Goal: Task Accomplishment & Management: Manage account settings

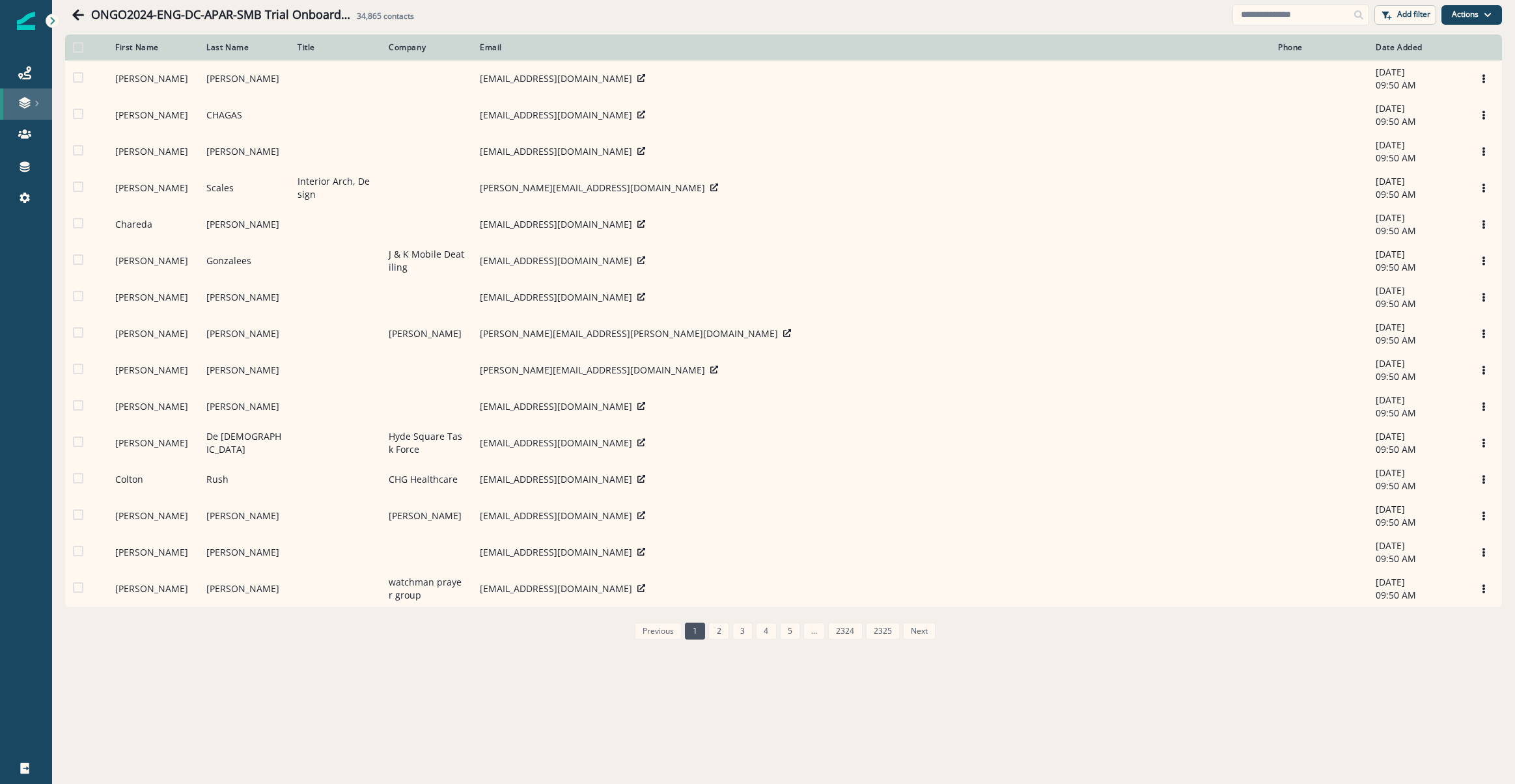
drag, startPoint x: 51, startPoint y: 67, endPoint x: 38, endPoint y: 105, distance: 40.2
click at [51, 67] on link "Journeys" at bounding box center [26, 72] width 52 height 31
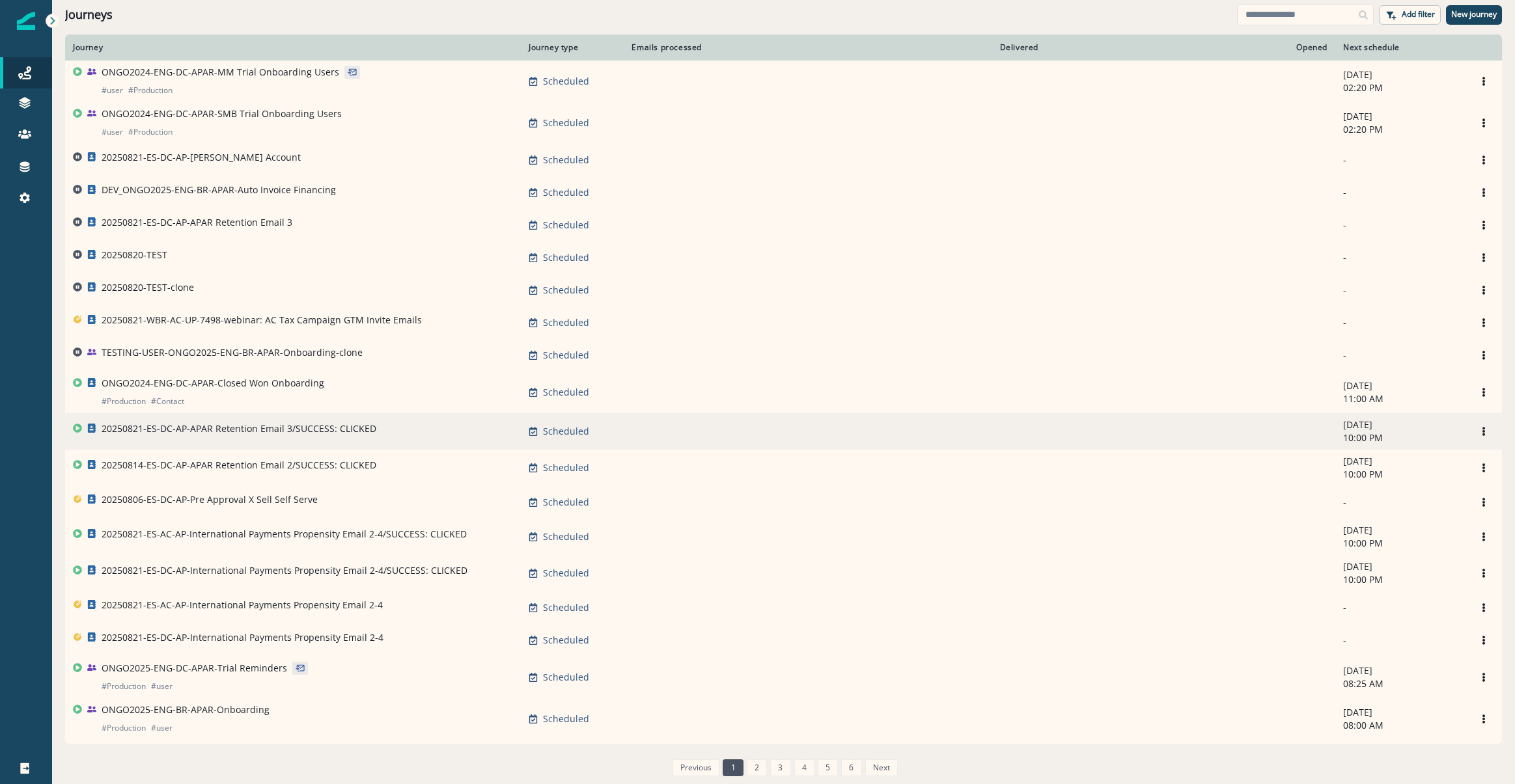
scroll to position [65, 0]
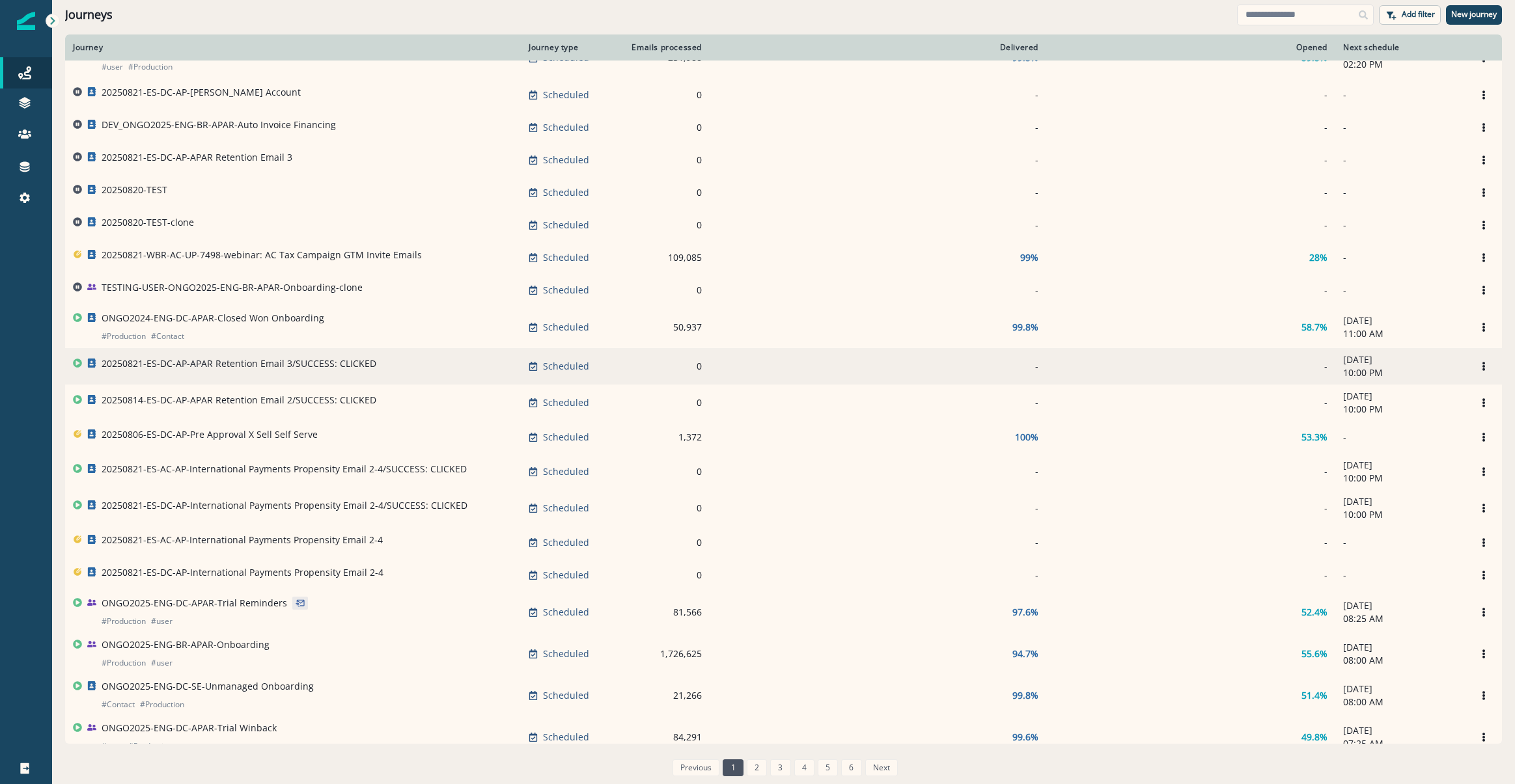
click at [1276, 1] on div "Journeys Add filter New journey" at bounding box center [783, 14] width 1463 height 29
click at [1249, 27] on div "Journeys Add filter New journey" at bounding box center [783, 14] width 1463 height 29
click at [1261, 22] on input at bounding box center [1305, 14] width 137 height 20
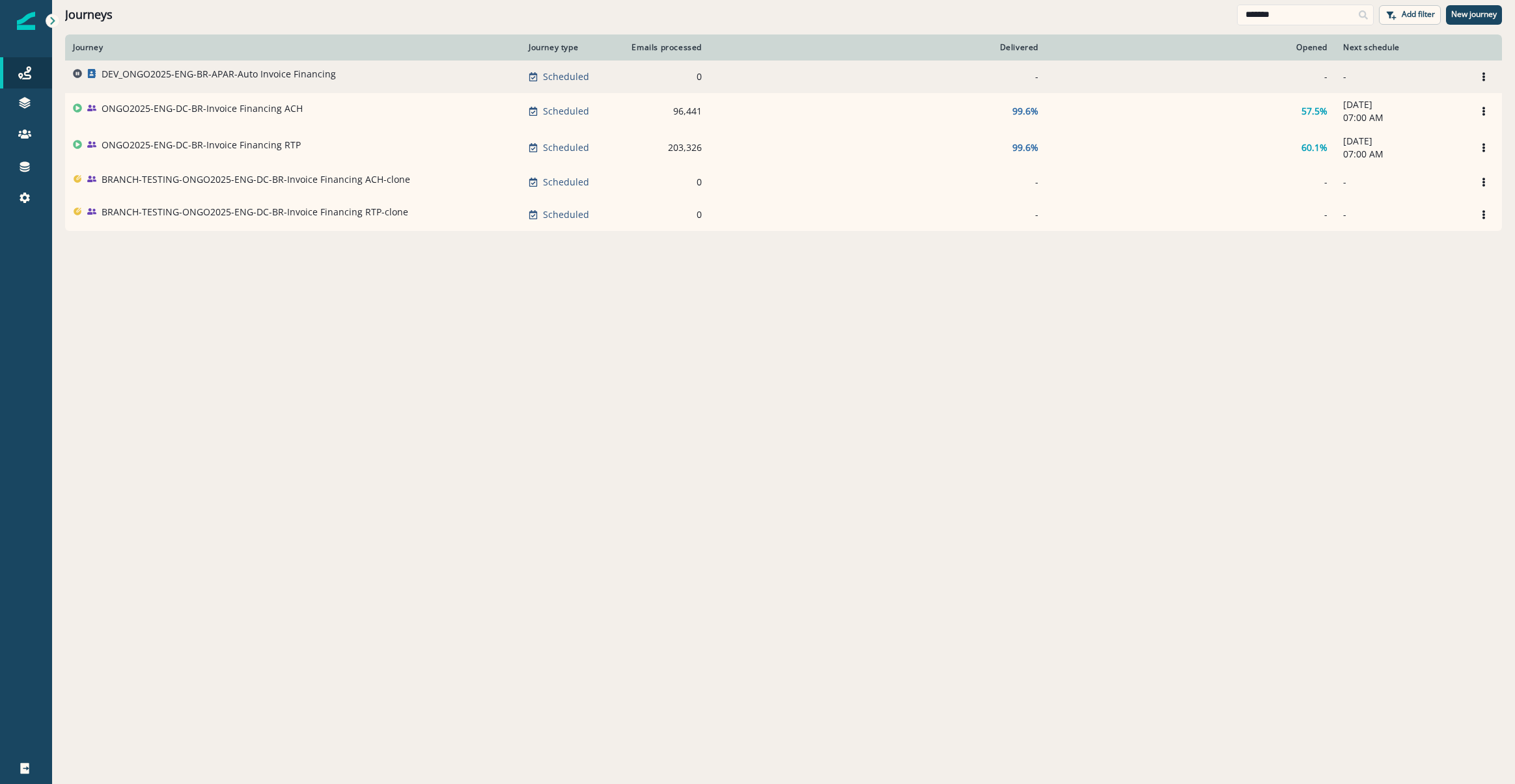
type input "*******"
click at [258, 67] on td "DEV_ONGO2025-ENG-BR-APAR-Auto Invoice Financing" at bounding box center [292, 76] width 456 height 33
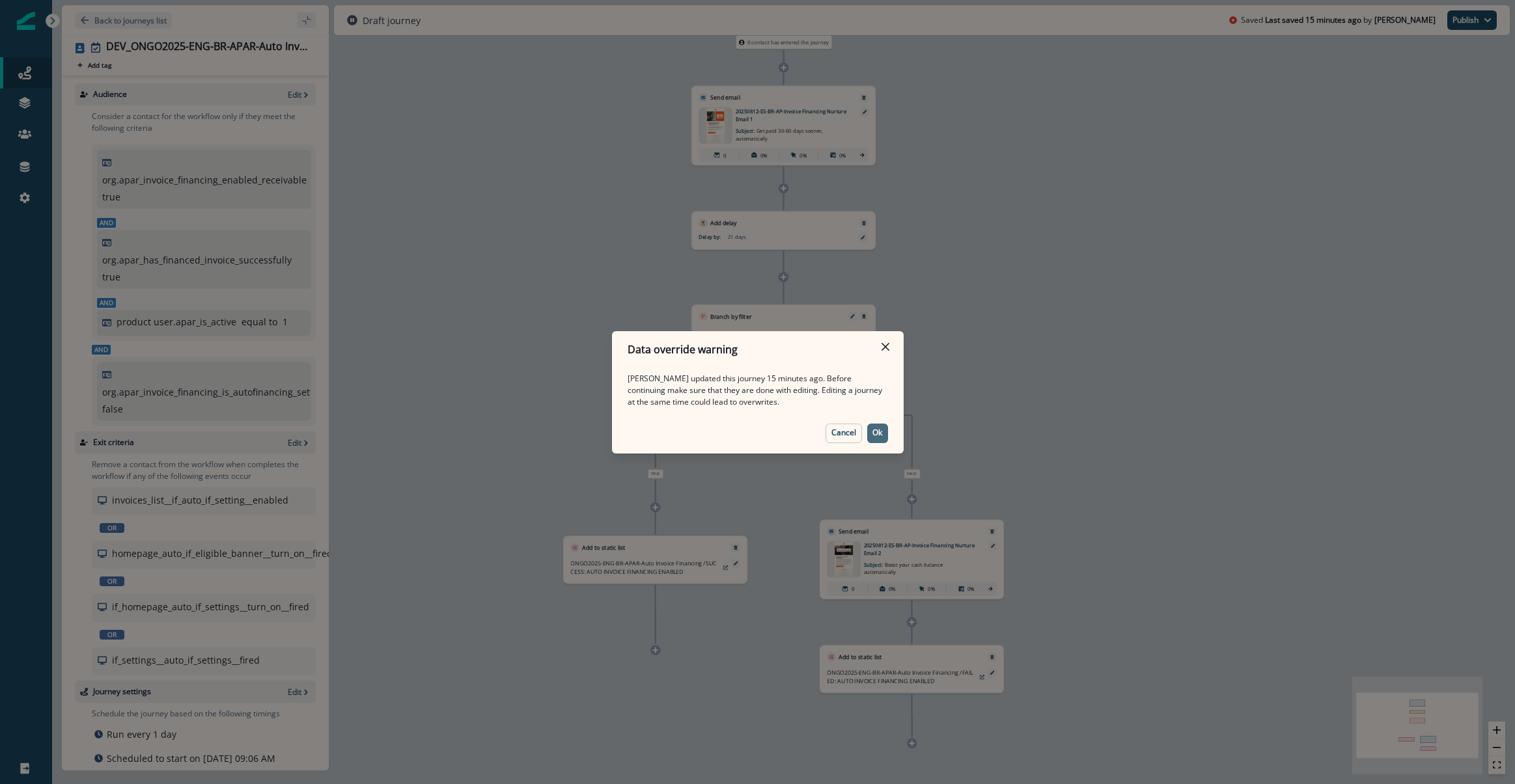
click at [877, 430] on p "Ok" at bounding box center [876, 432] width 10 height 9
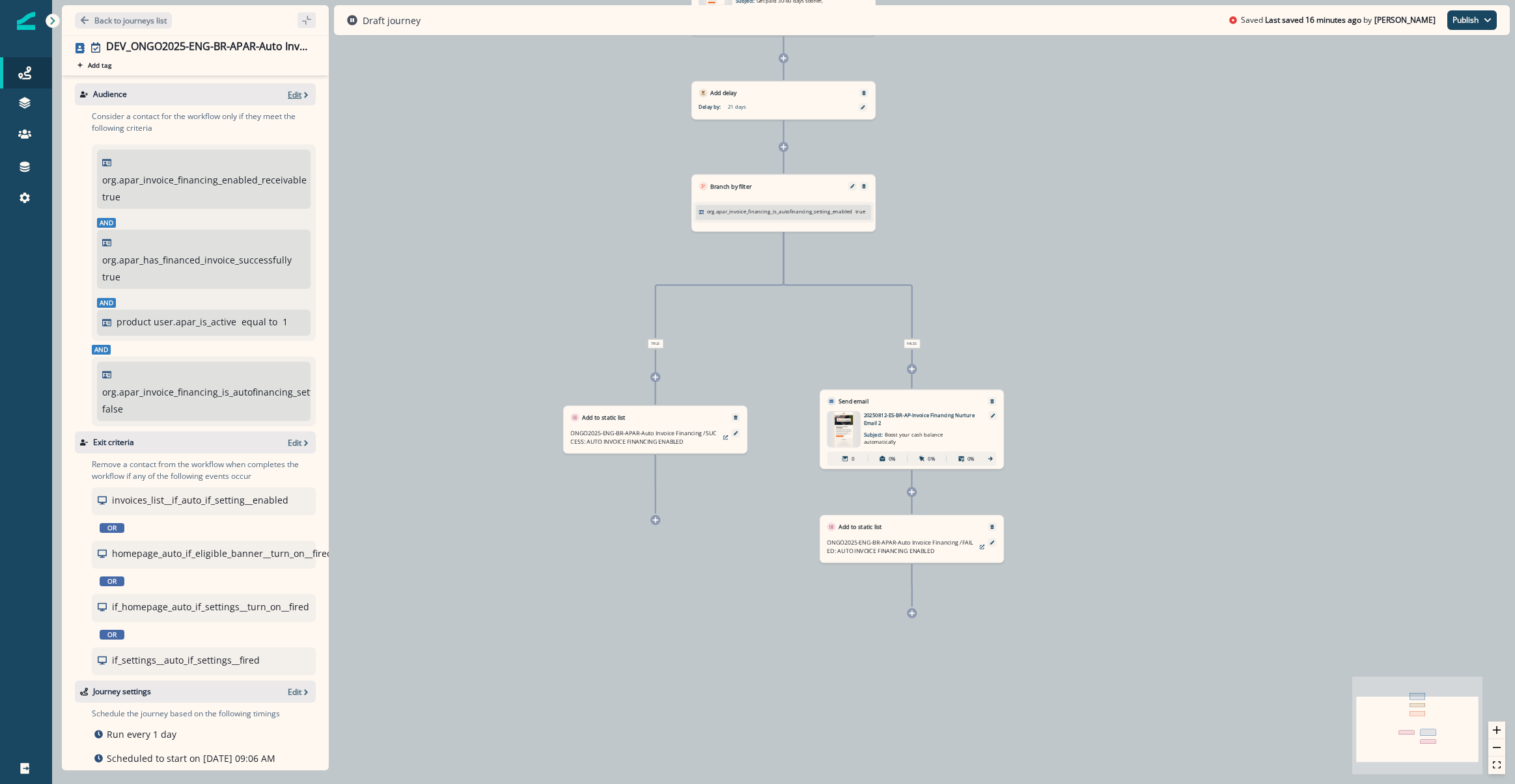
click at [288, 99] on p "Edit" at bounding box center [294, 94] width 13 height 11
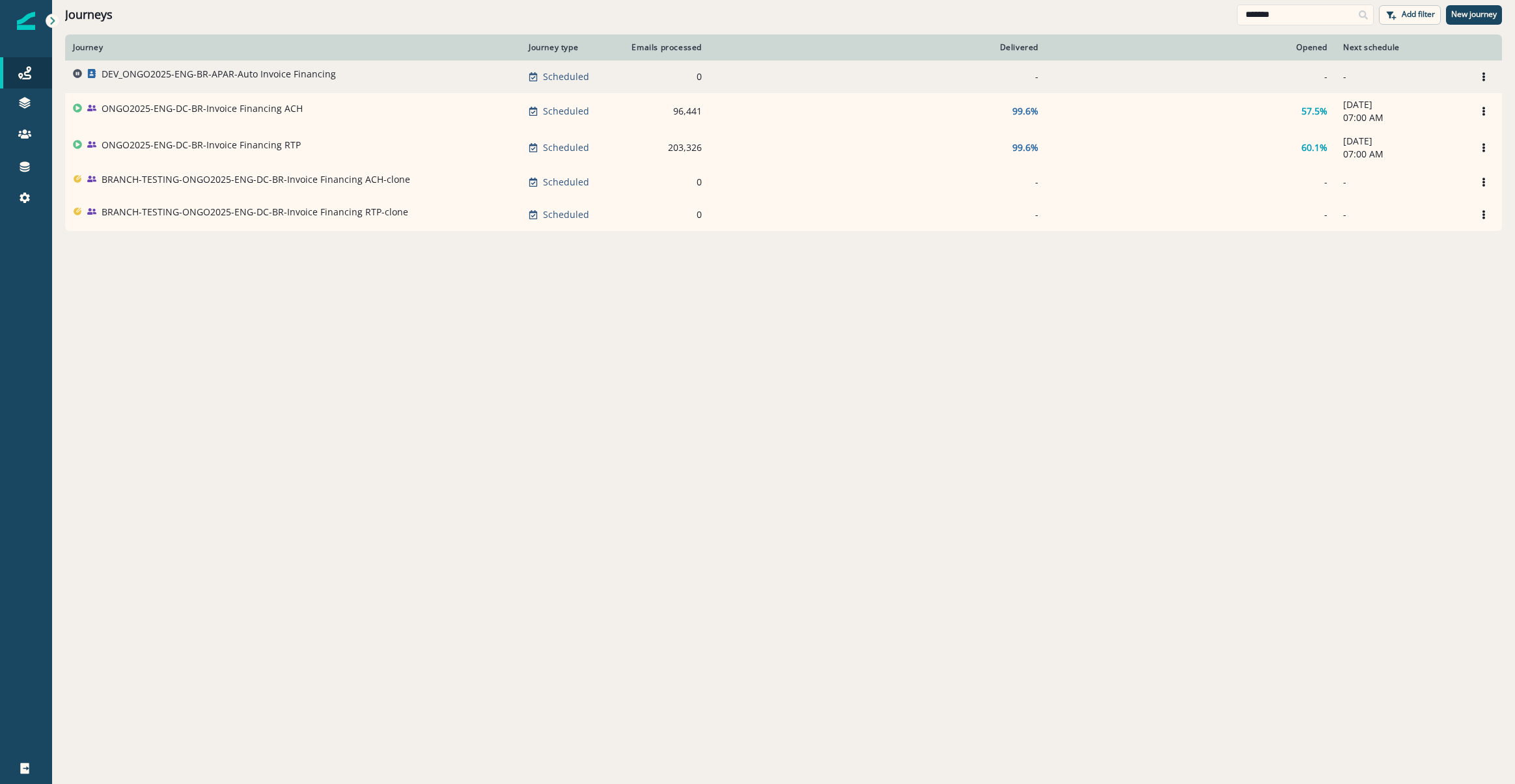
click at [160, 88] on td "DEV_ONGO2025-ENG-BR-APAR-Auto Invoice Financing" at bounding box center [292, 76] width 456 height 33
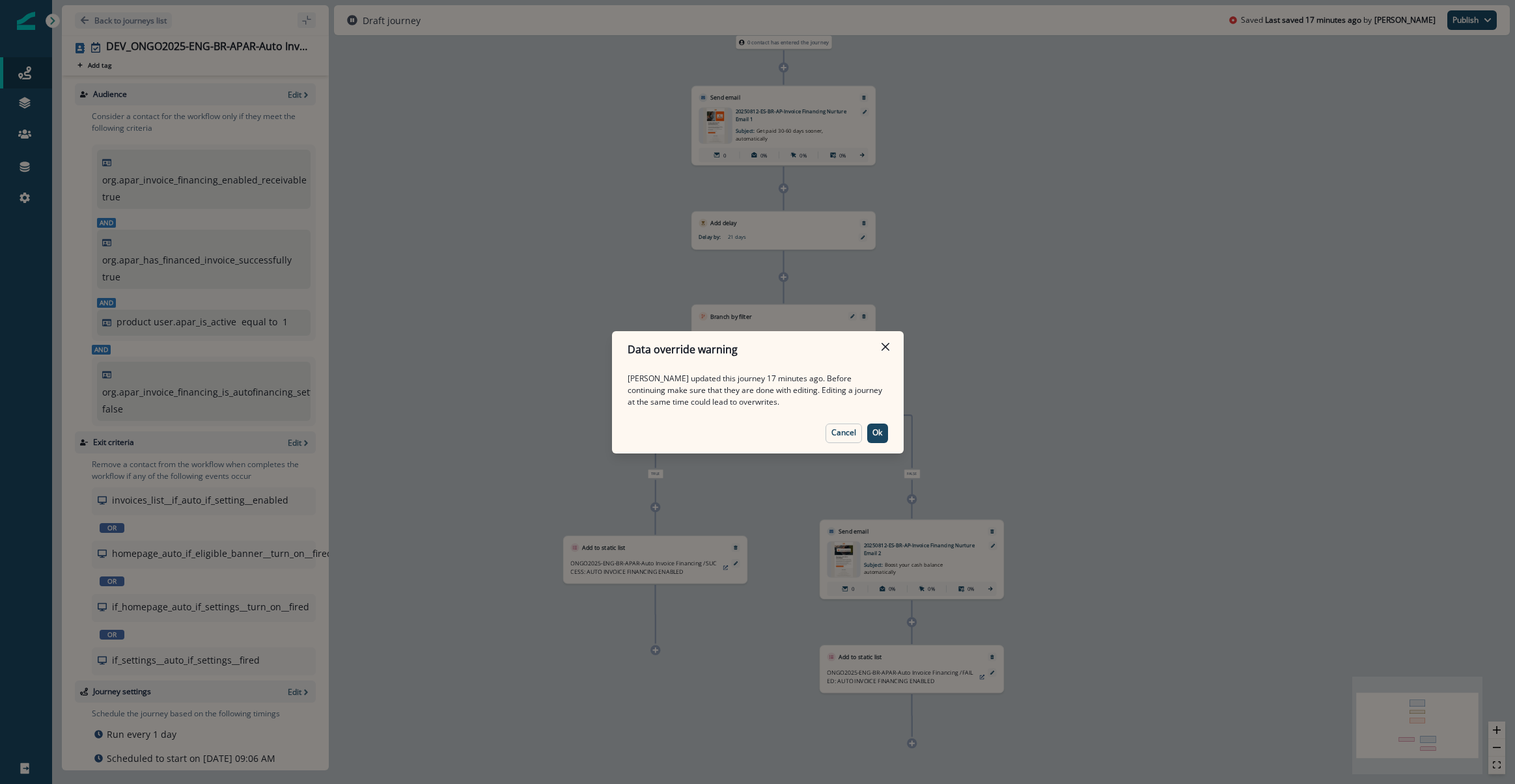
click at [888, 438] on footer "Cancel Ok" at bounding box center [758, 432] width 291 height 40
click at [291, 99] on div "Data override warning [PERSON_NAME] updated this journey 17 minutes ago. Before…" at bounding box center [758, 392] width 1515 height 784
click at [883, 432] on button "Ok" at bounding box center [876, 433] width 20 height 20
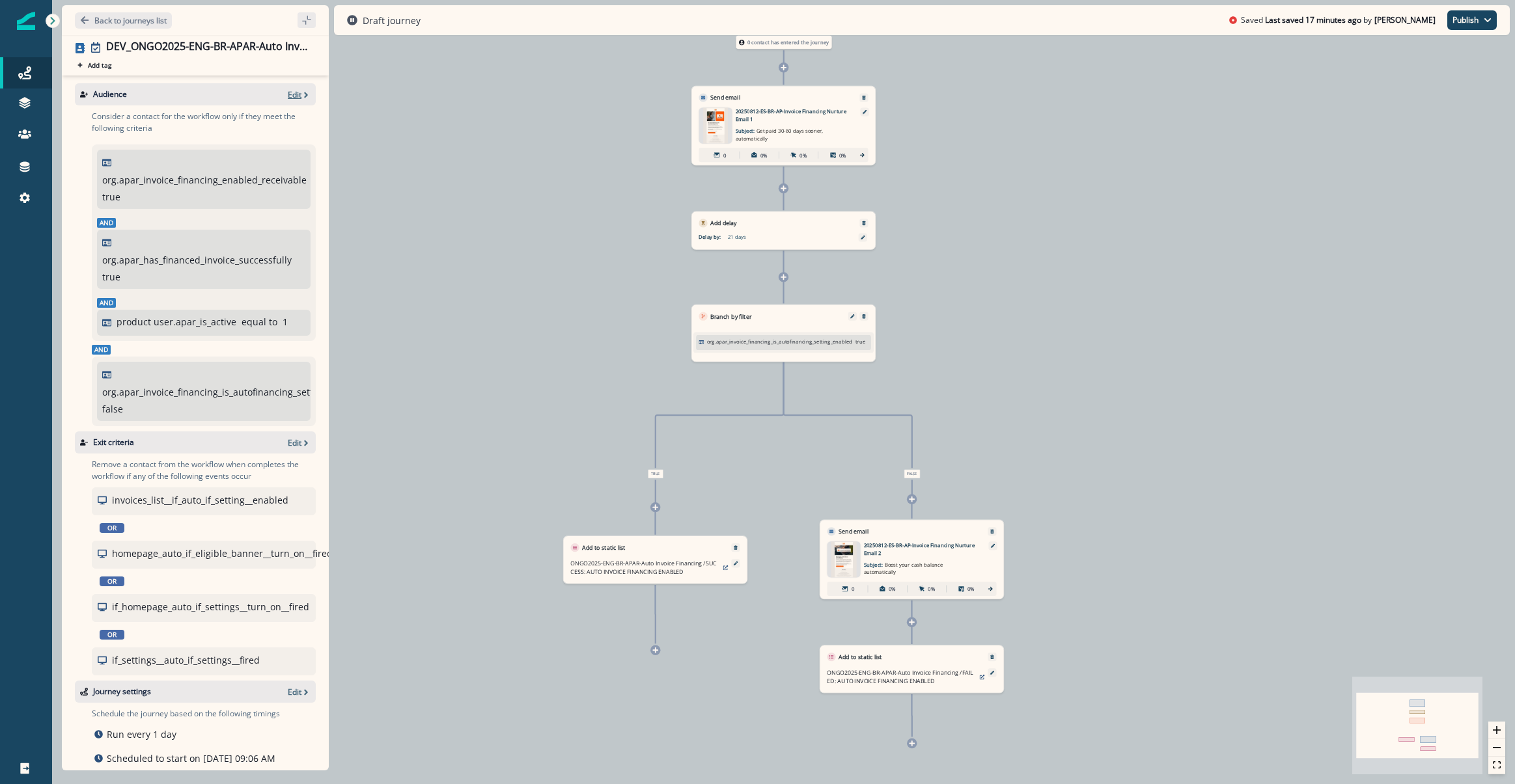
click at [288, 97] on p "Edit" at bounding box center [294, 94] width 13 height 11
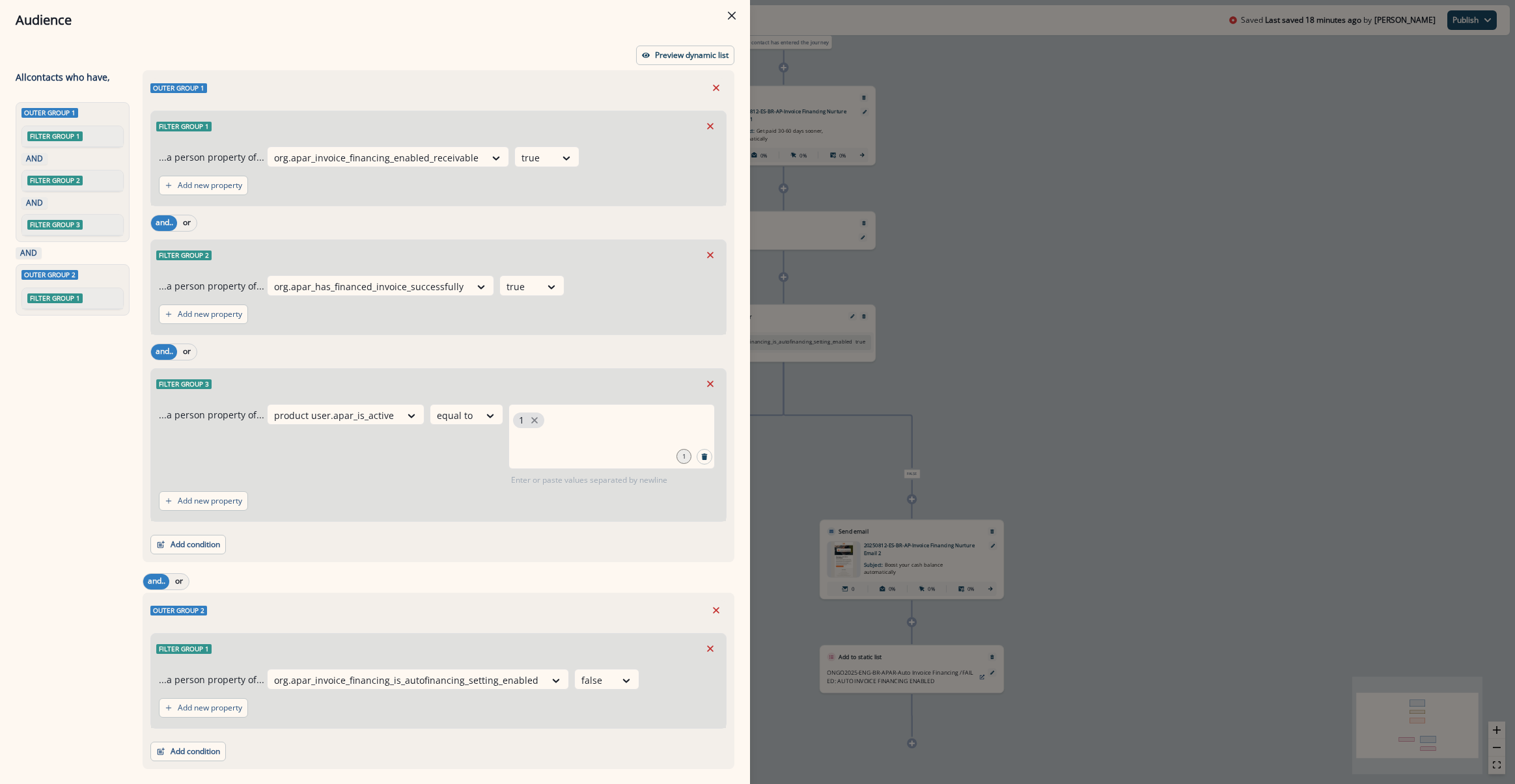
click button "Close" at bounding box center [731, 15] width 20 height 20
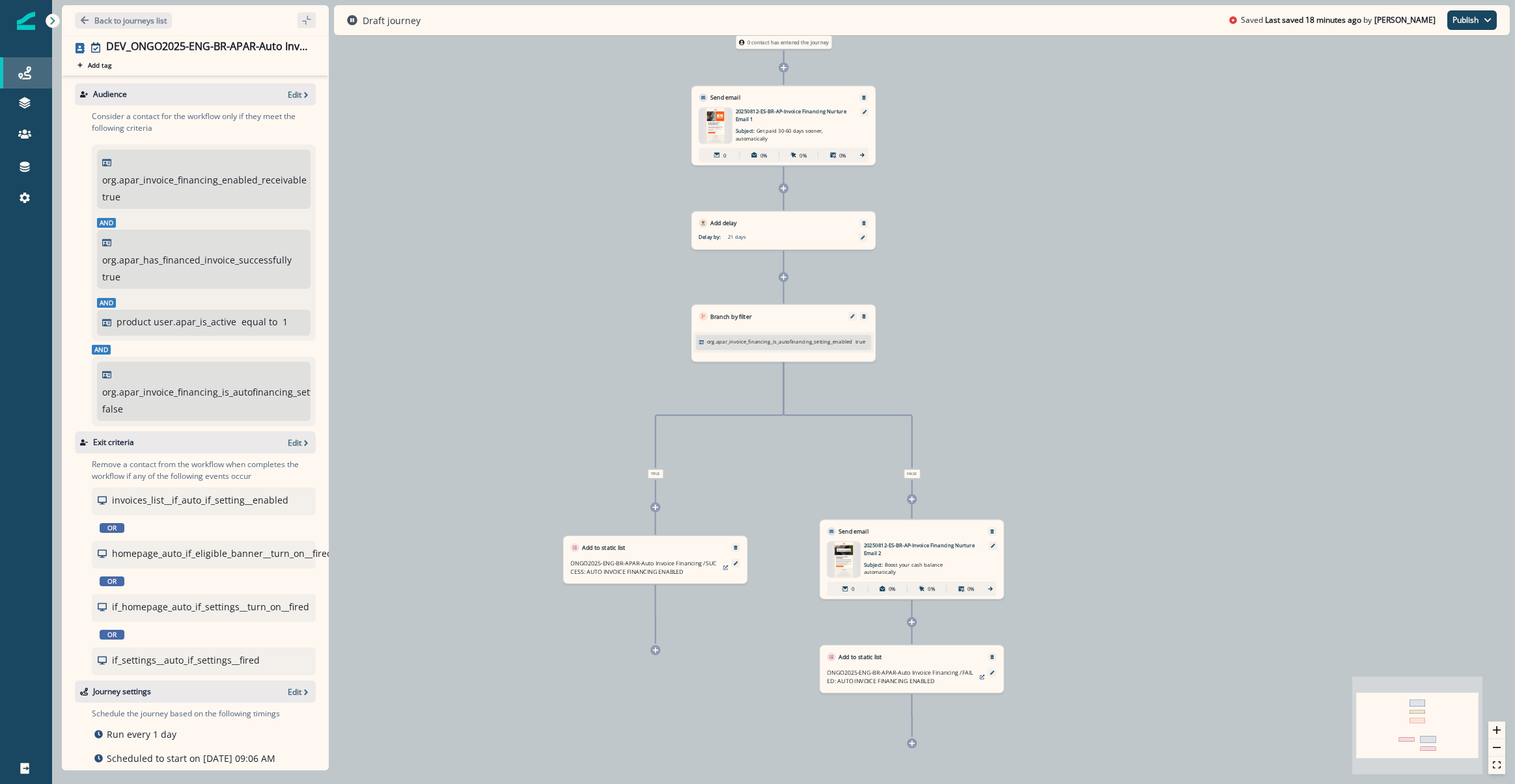
drag, startPoint x: 33, startPoint y: 71, endPoint x: 40, endPoint y: 77, distance: 9.2
click at [33, 71] on div "Journeys" at bounding box center [26, 73] width 42 height 16
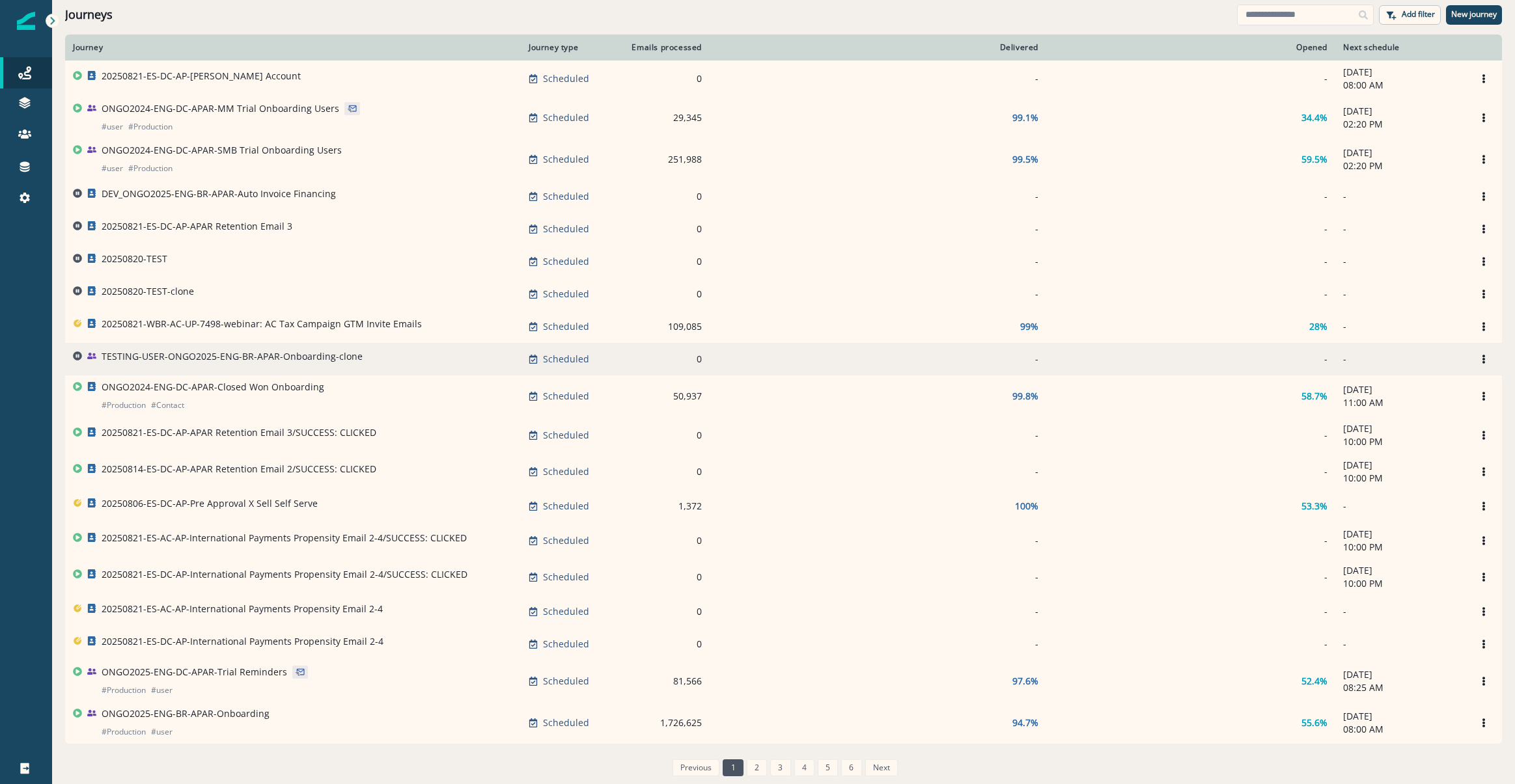
click at [238, 370] on td "TESTING-USER-ONGO2025-ENG-BR-APAR-Onboarding-clone" at bounding box center [292, 359] width 456 height 33
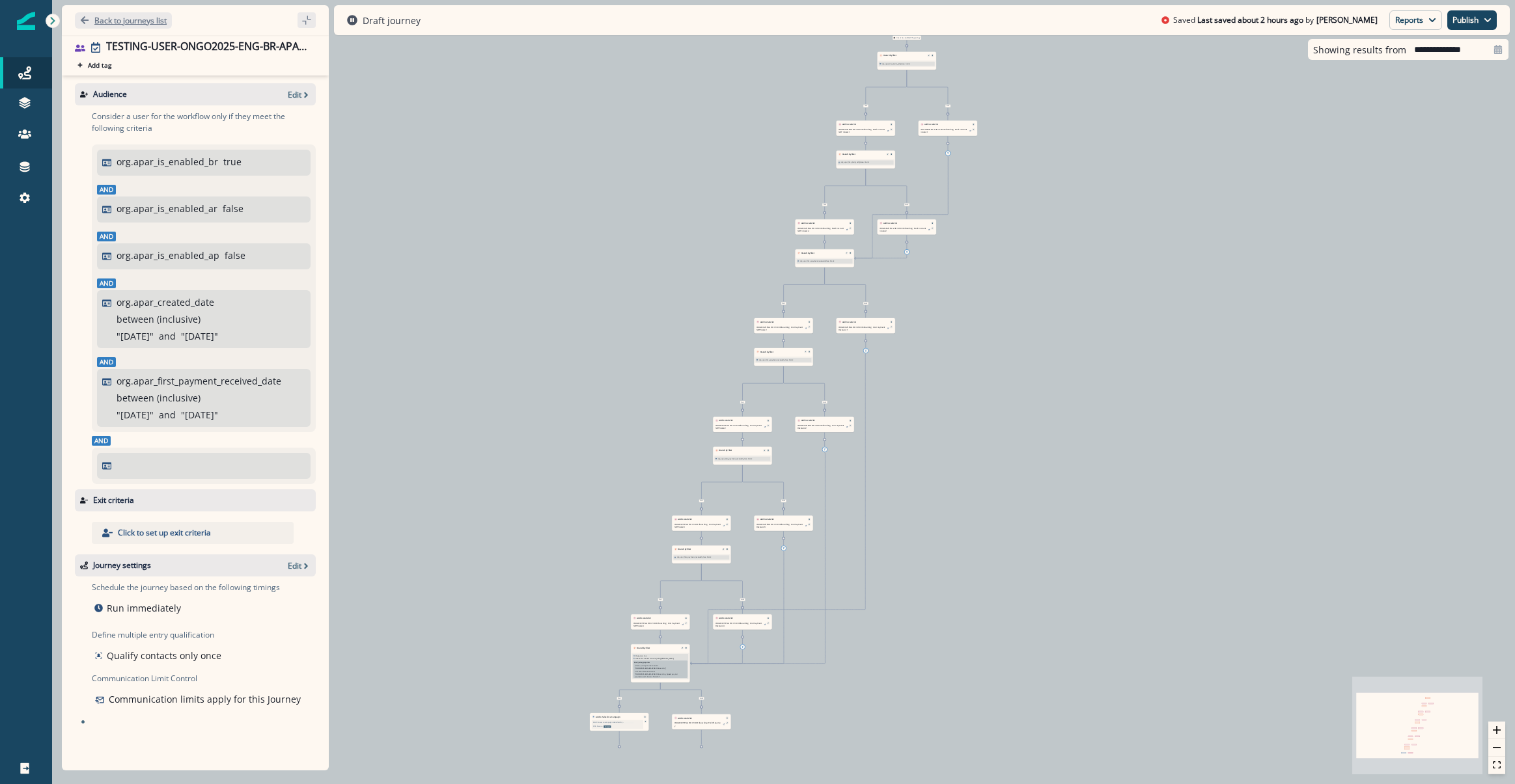
click at [109, 25] on p "Back to journeys list" at bounding box center [130, 20] width 72 height 11
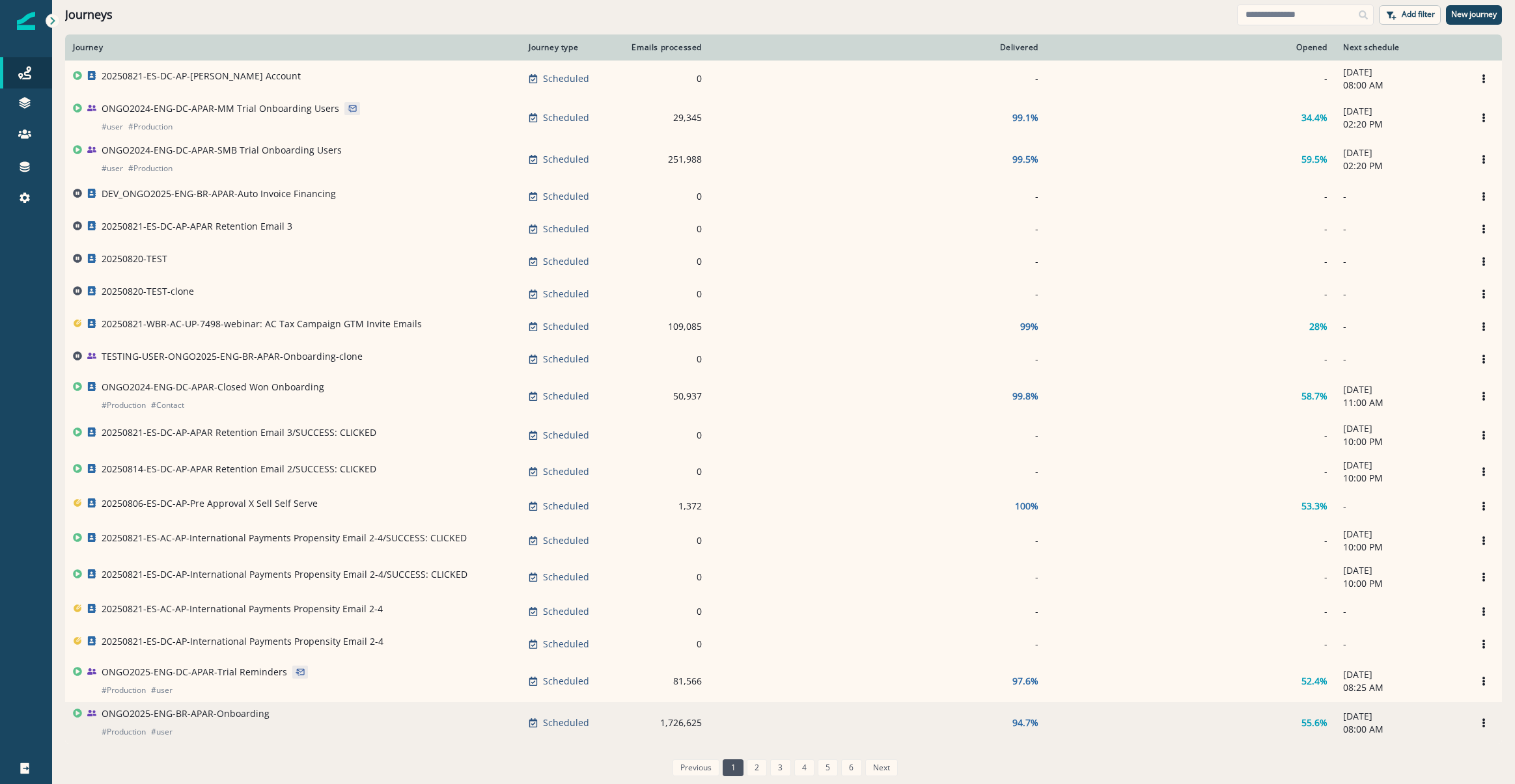
click at [206, 720] on p "ONGO2025-ENG-BR-APAR-Onboarding" at bounding box center [185, 714] width 168 height 13
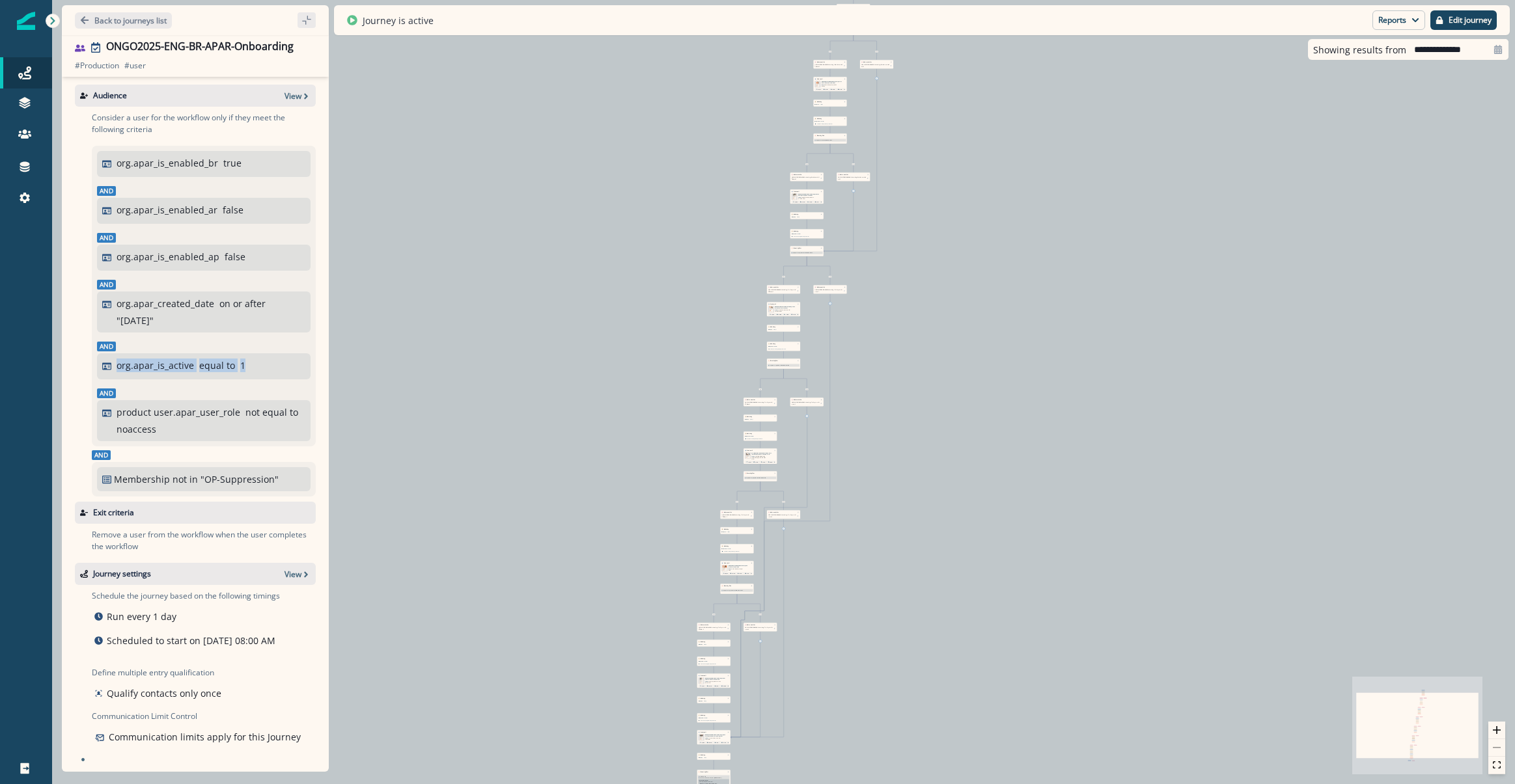
drag, startPoint x: 250, startPoint y: 364, endPoint x: 84, endPoint y: 372, distance: 166.2
click at [84, 372] on div "Consider a user for the workflow only if they meet the following criteria org.a…" at bounding box center [199, 304] width 233 height 395
click at [252, 368] on div "org.apar_is_active equal to 1" at bounding box center [210, 365] width 189 height 13
drag, startPoint x: 252, startPoint y: 367, endPoint x: 101, endPoint y: 364, distance: 151.0
click at [101, 364] on div "org.apar_is_active equal to 1" at bounding box center [203, 366] width 213 height 26
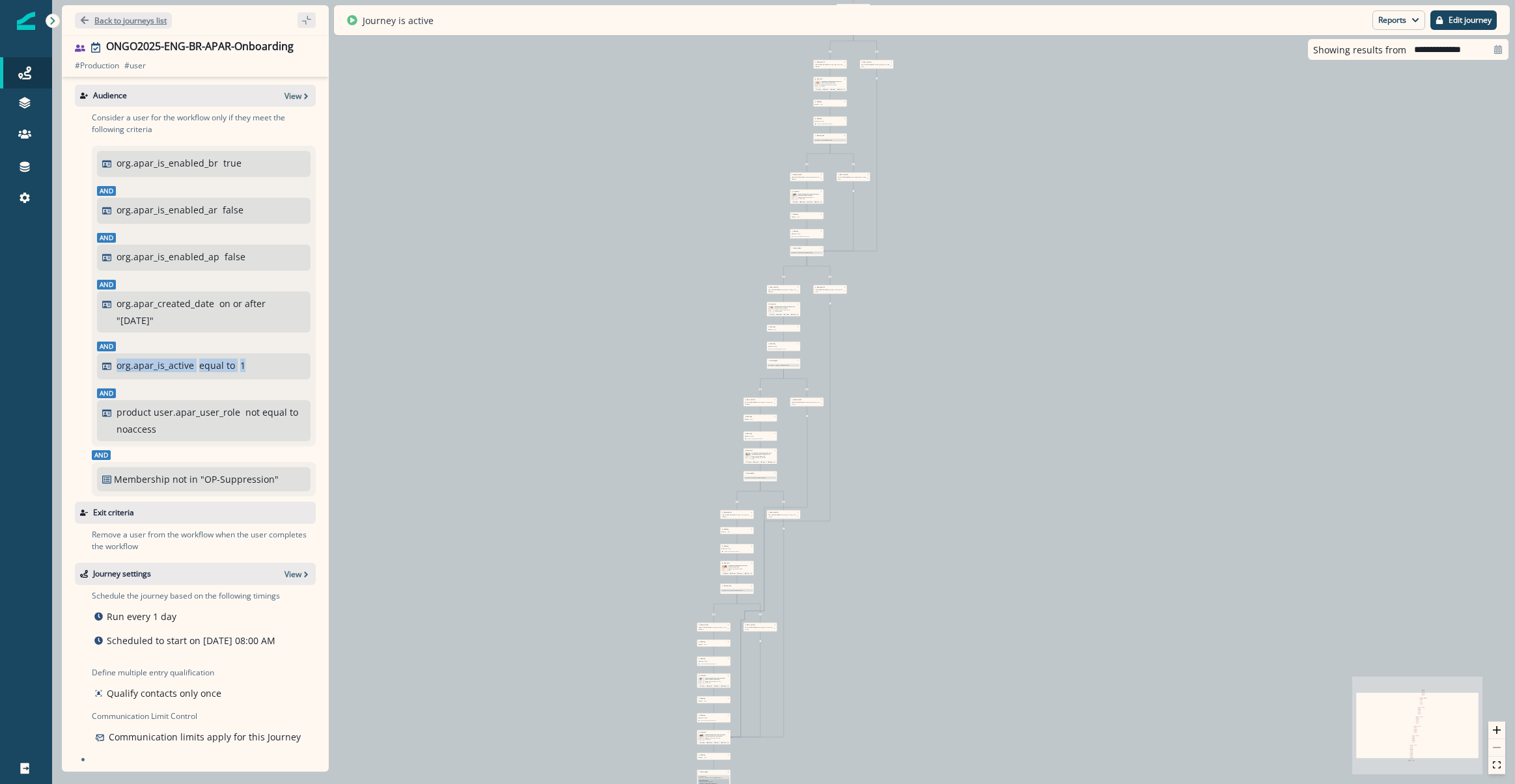
click at [79, 17] on button "Back to journeys list" at bounding box center [123, 20] width 97 height 16
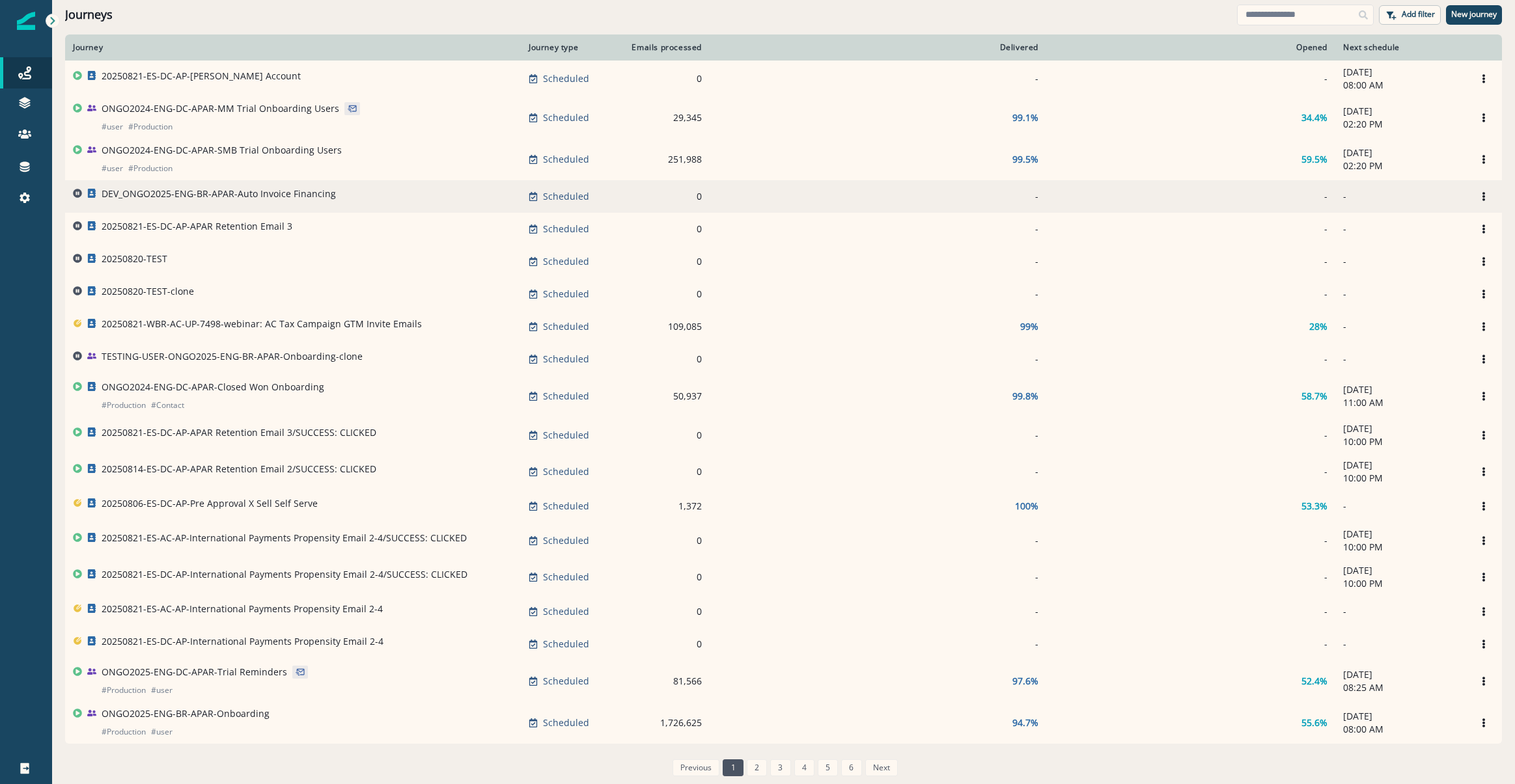
click at [140, 186] on td "DEV_ONGO2025-ENG-BR-APAR-Auto Invoice Financing" at bounding box center [292, 196] width 456 height 33
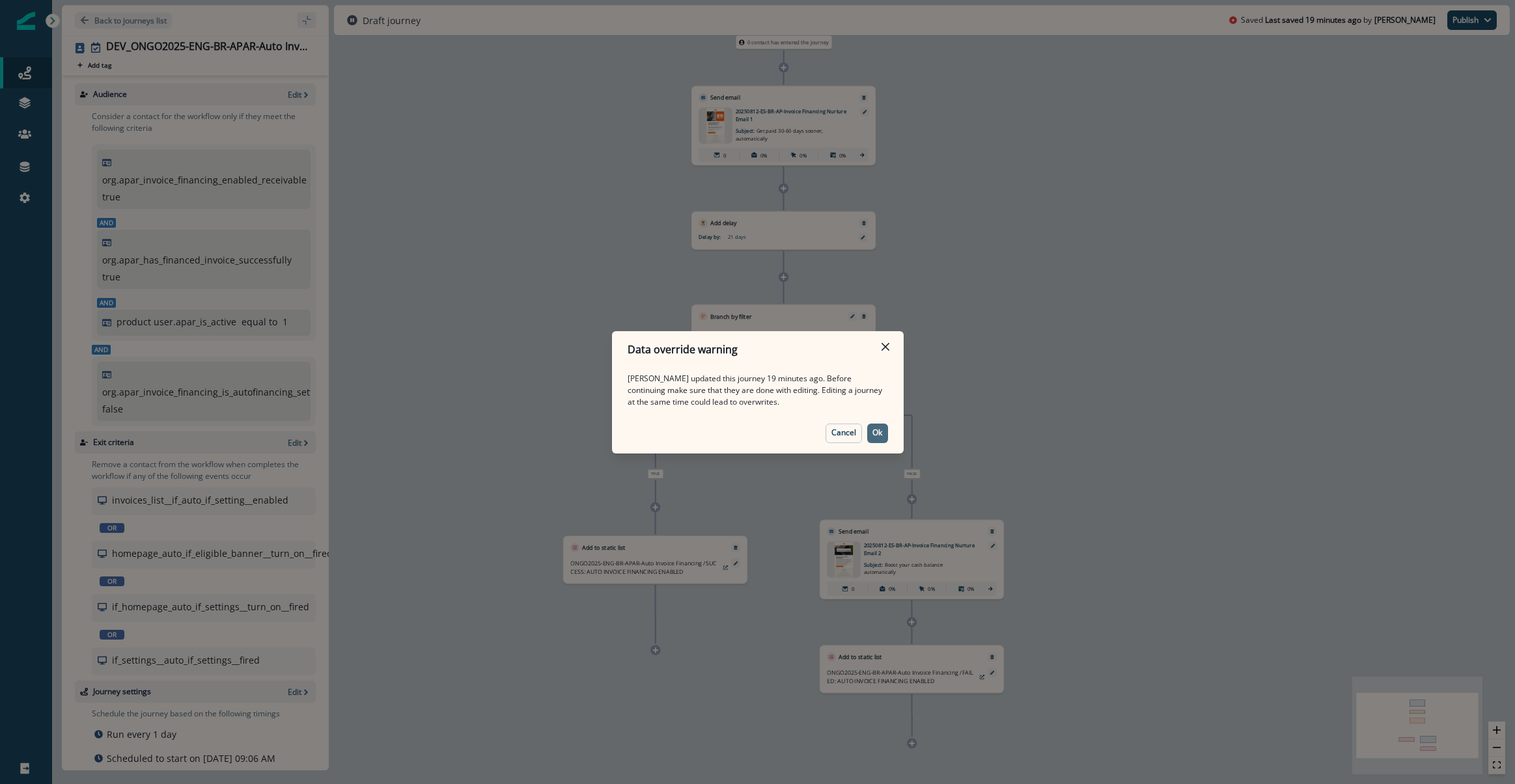
click at [872, 432] on p "Ok" at bounding box center [876, 432] width 10 height 9
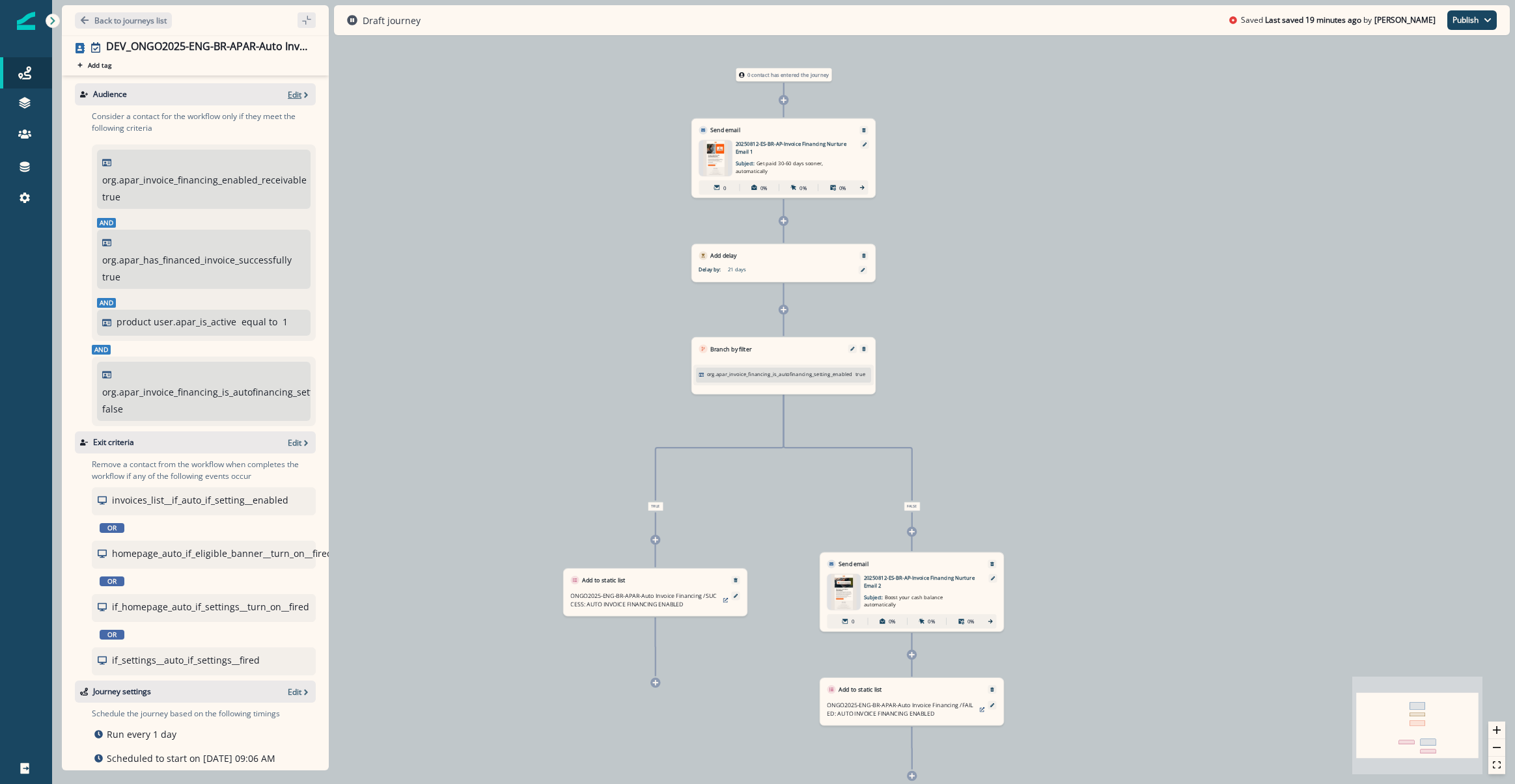
click at [288, 89] on p "Edit" at bounding box center [294, 94] width 13 height 11
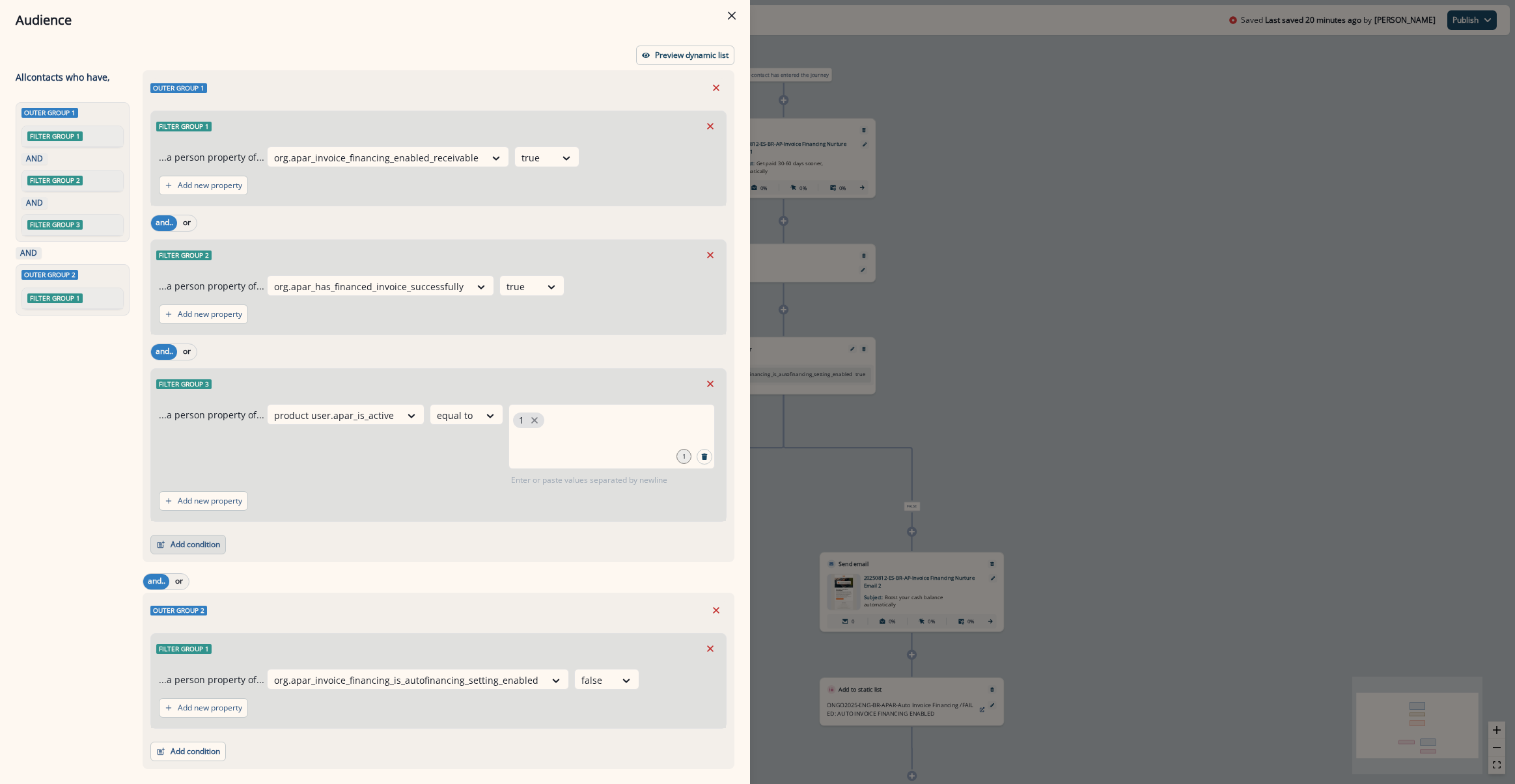
click at [179, 553] on button "Add condition" at bounding box center [187, 544] width 75 height 20
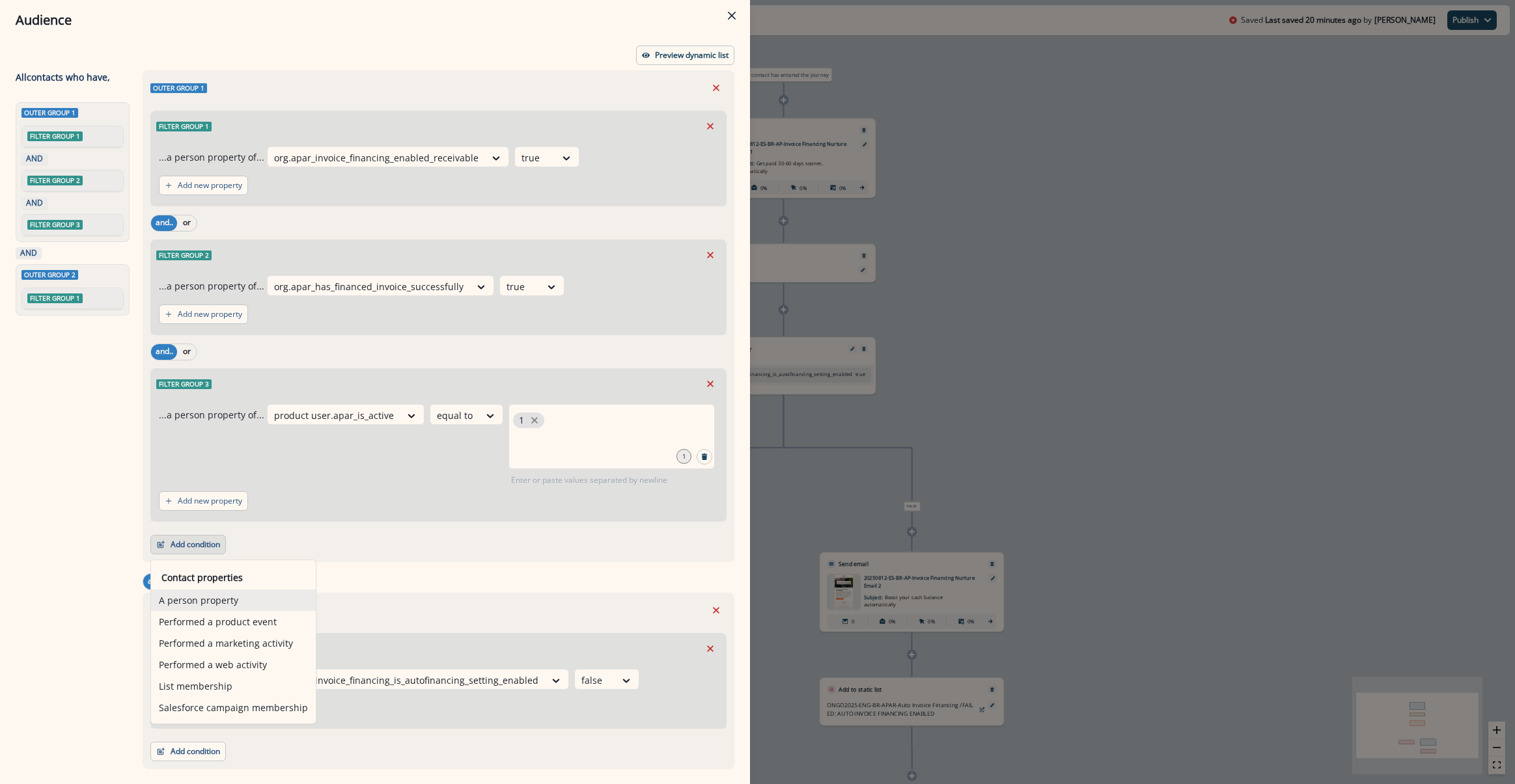
click at [242, 599] on button "A person property" at bounding box center [233, 600] width 164 height 21
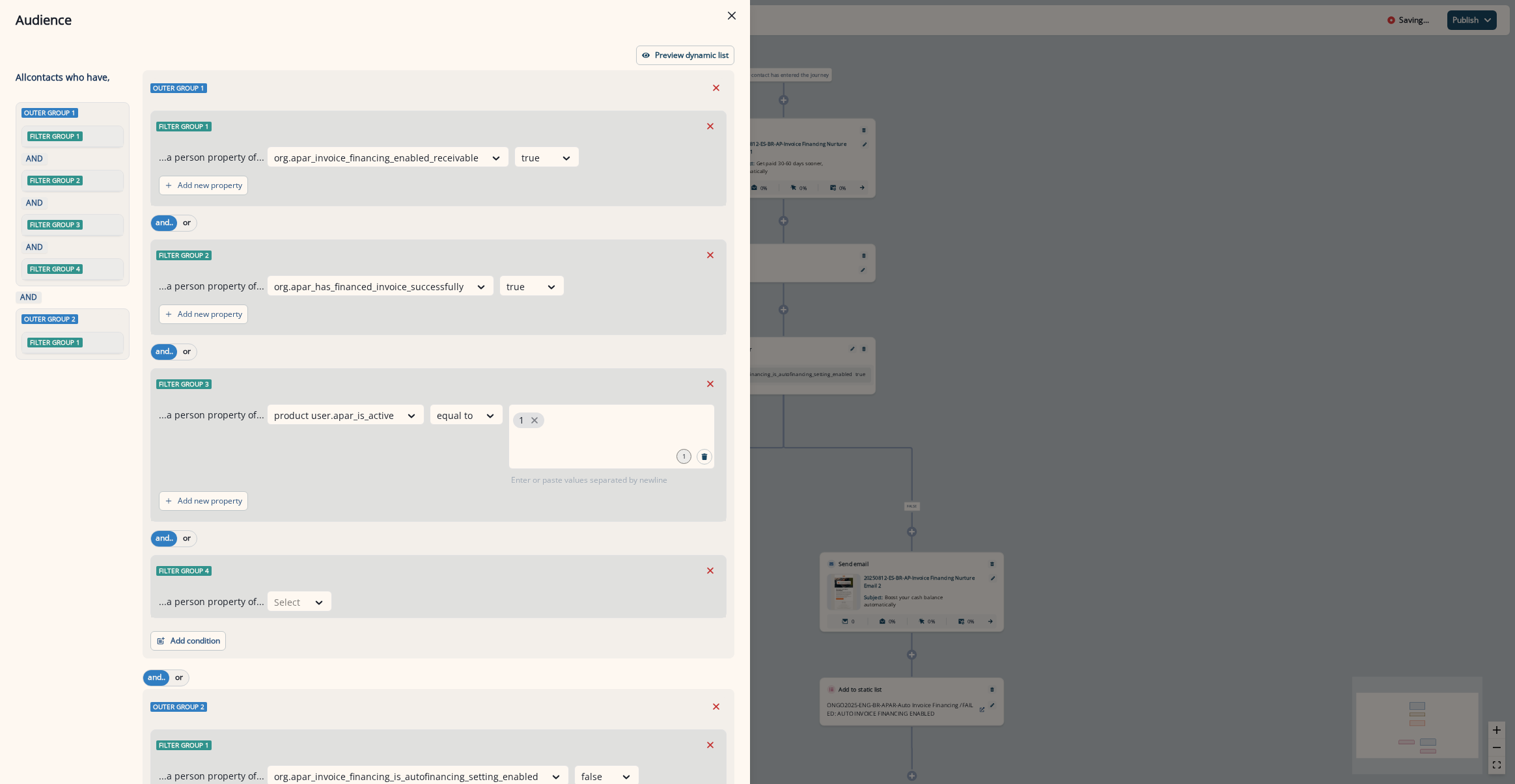
scroll to position [127, 0]
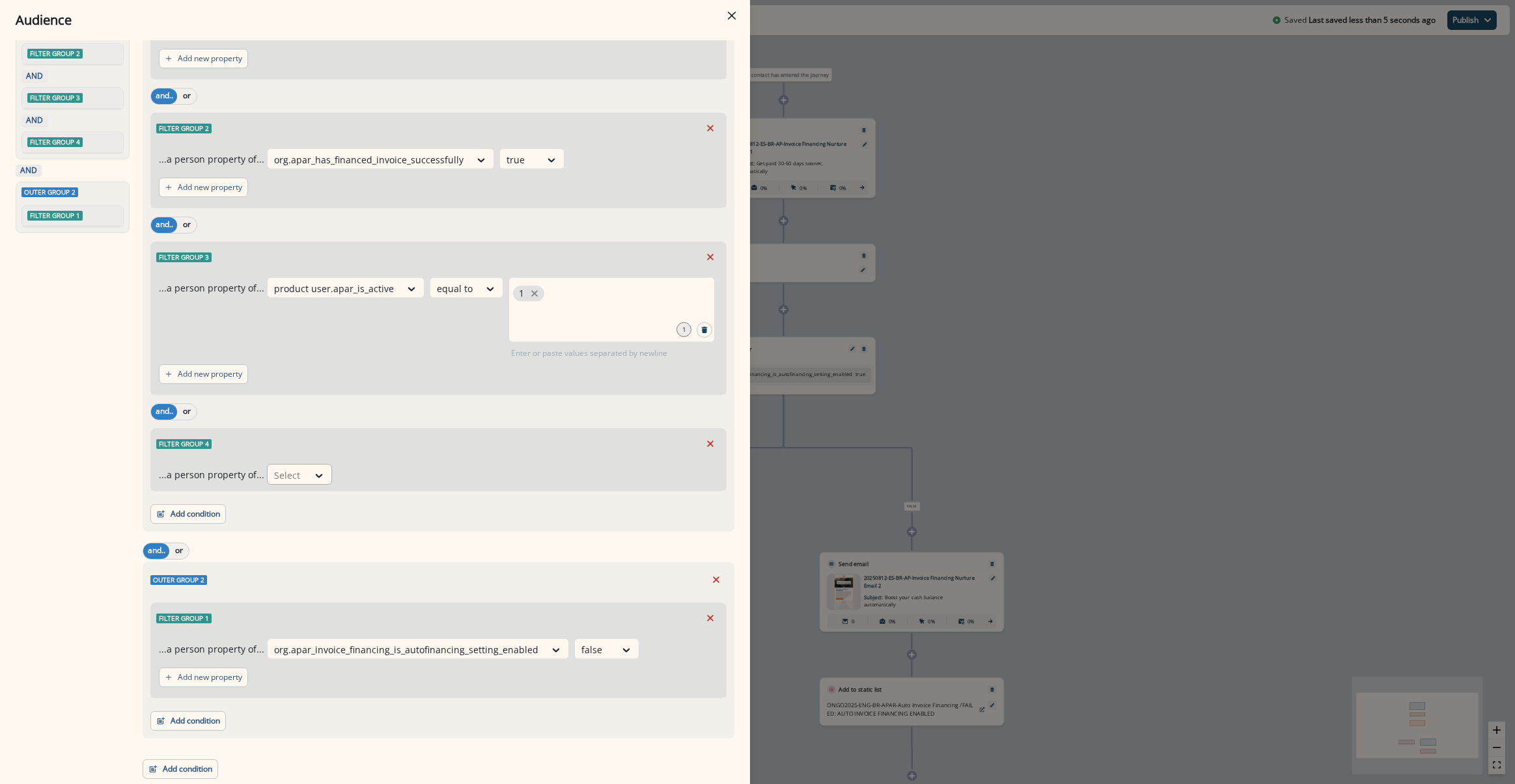
click at [282, 479] on div at bounding box center [288, 475] width 28 height 16
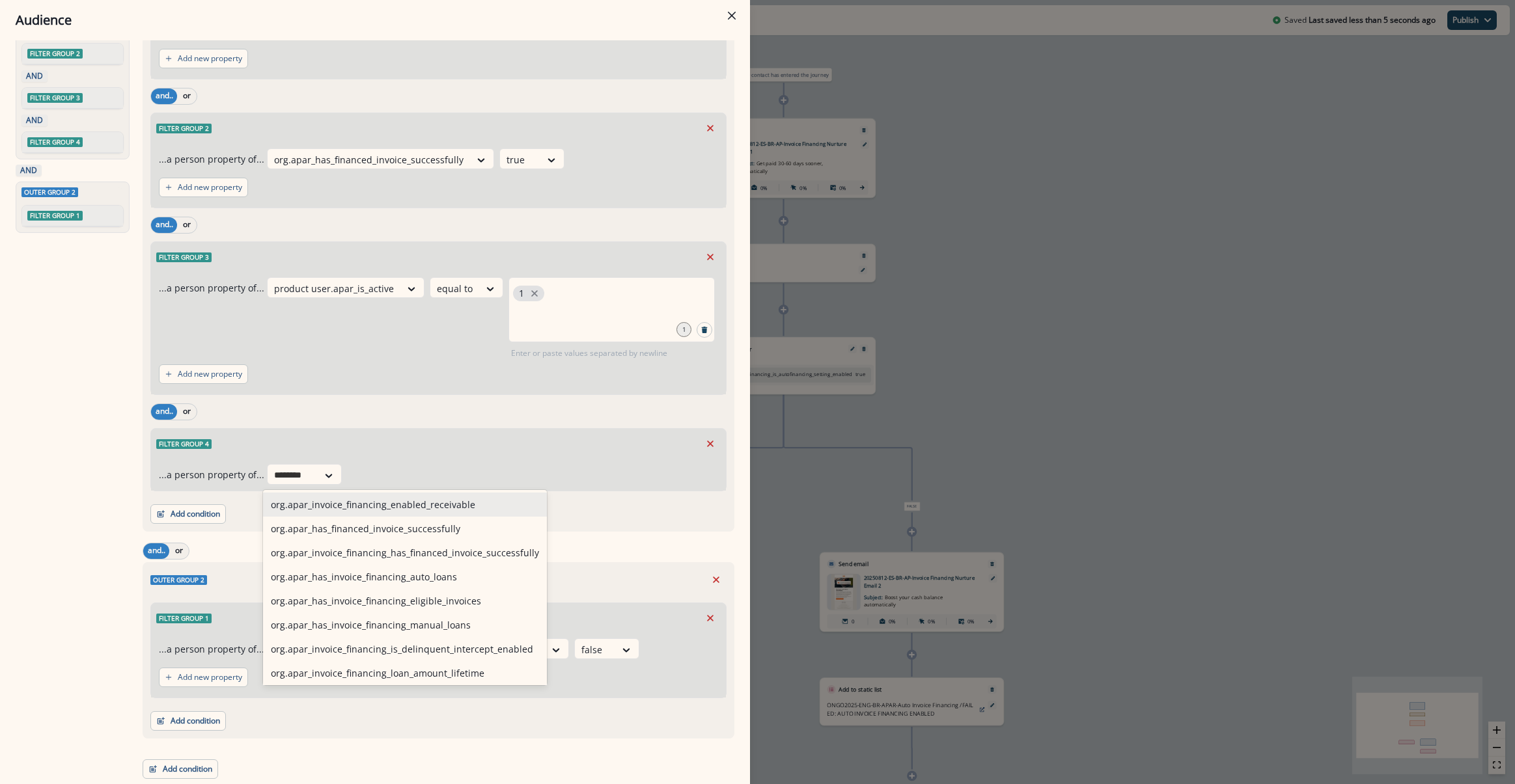
type input "********"
click at [306, 725] on div "Add condition Contact properties A person property Performed a product event Pe…" at bounding box center [438, 714] width 576 height 33
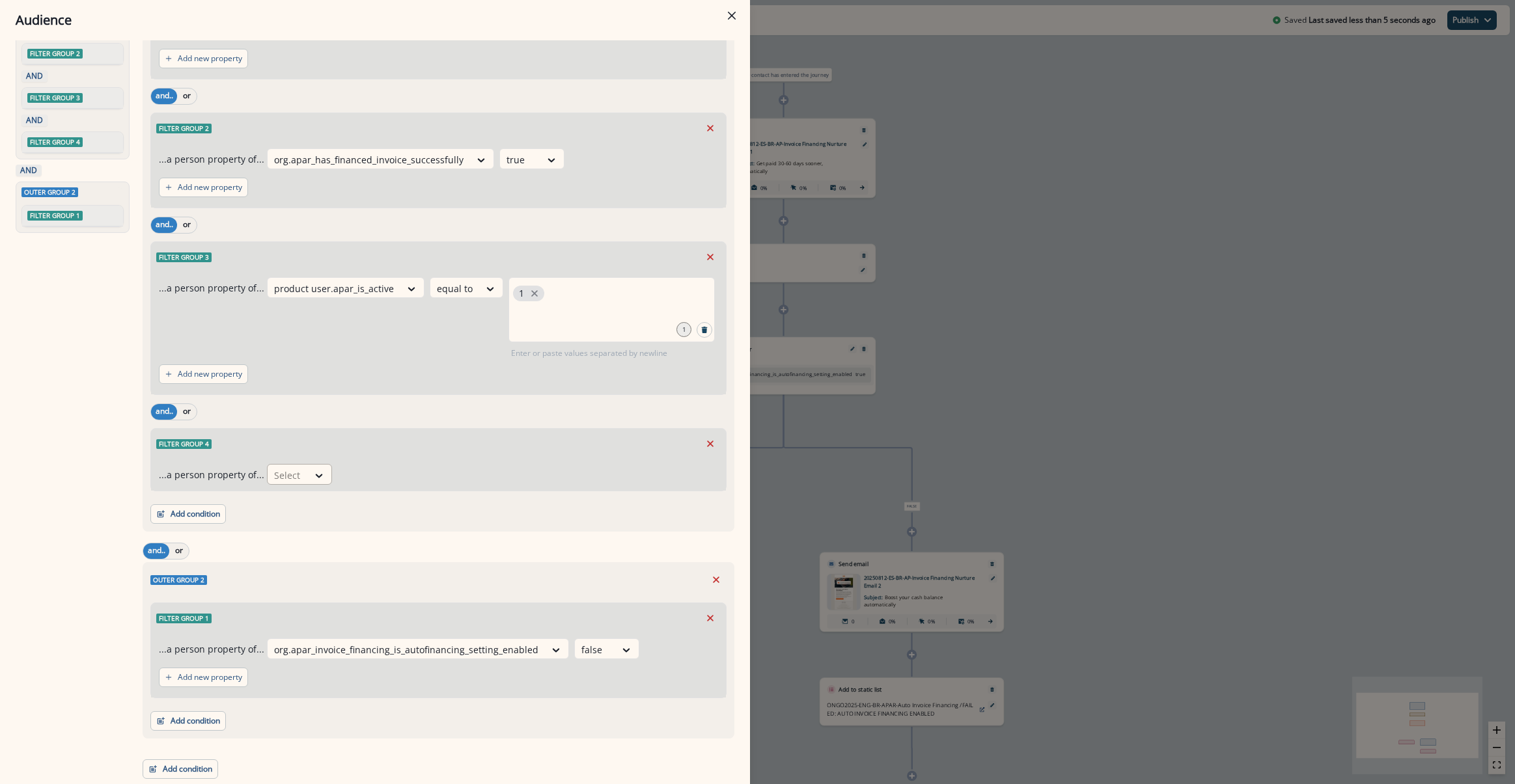
click at [280, 471] on div at bounding box center [288, 475] width 28 height 16
type input "****"
click at [416, 536] on div "org.apar_invoice_financing_is_autofinancing_setting_enabled" at bounding box center [402, 528] width 280 height 24
click at [603, 469] on div "Select" at bounding box center [594, 475] width 40 height 21
click at [597, 511] on div "false" at bounding box center [594, 504] width 65 height 24
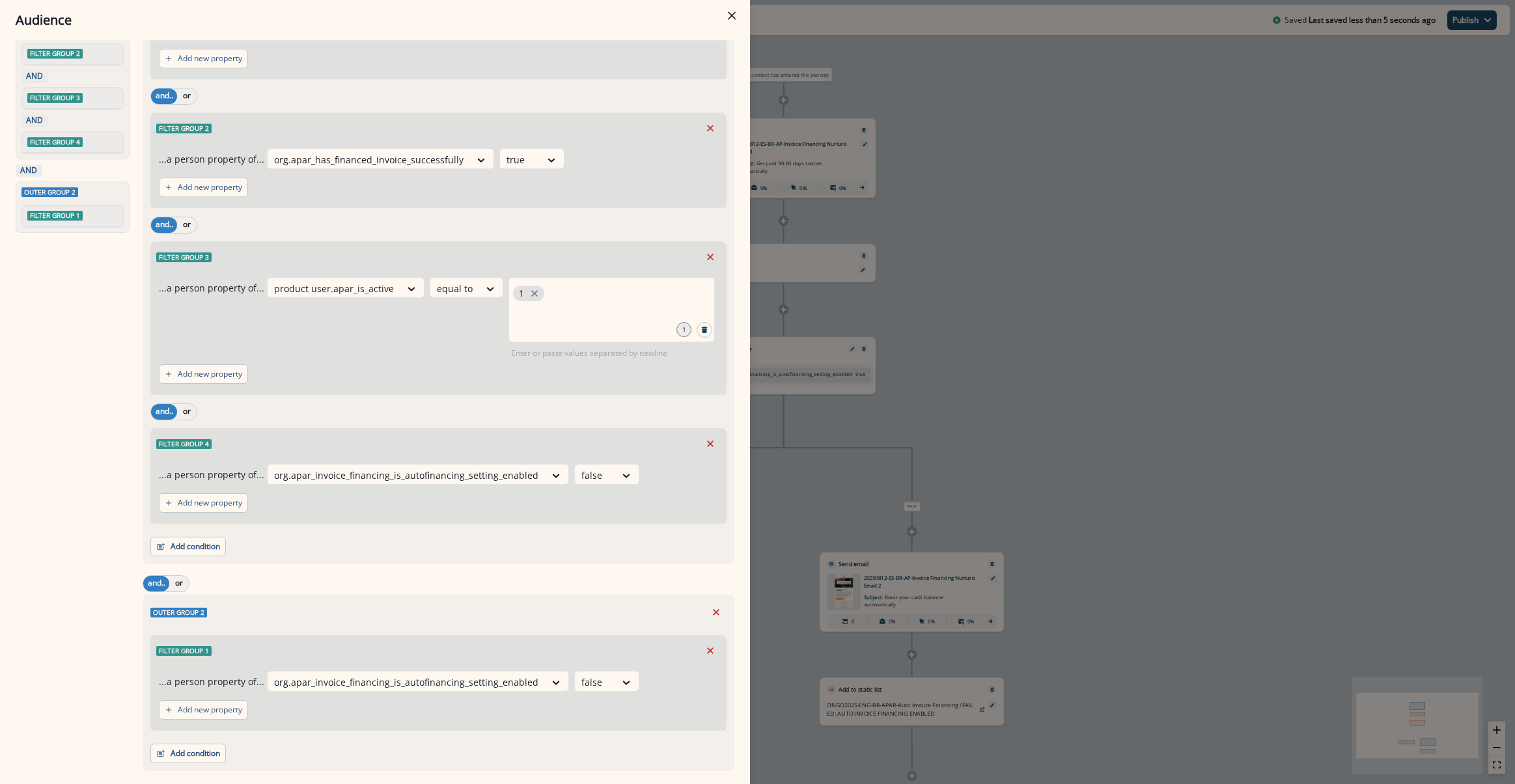
click at [567, 528] on div "Add condition Contact properties A person property Performed a product event Pe…" at bounding box center [438, 540] width 576 height 33
click at [712, 606] on button "Remove" at bounding box center [716, 613] width 20 height 20
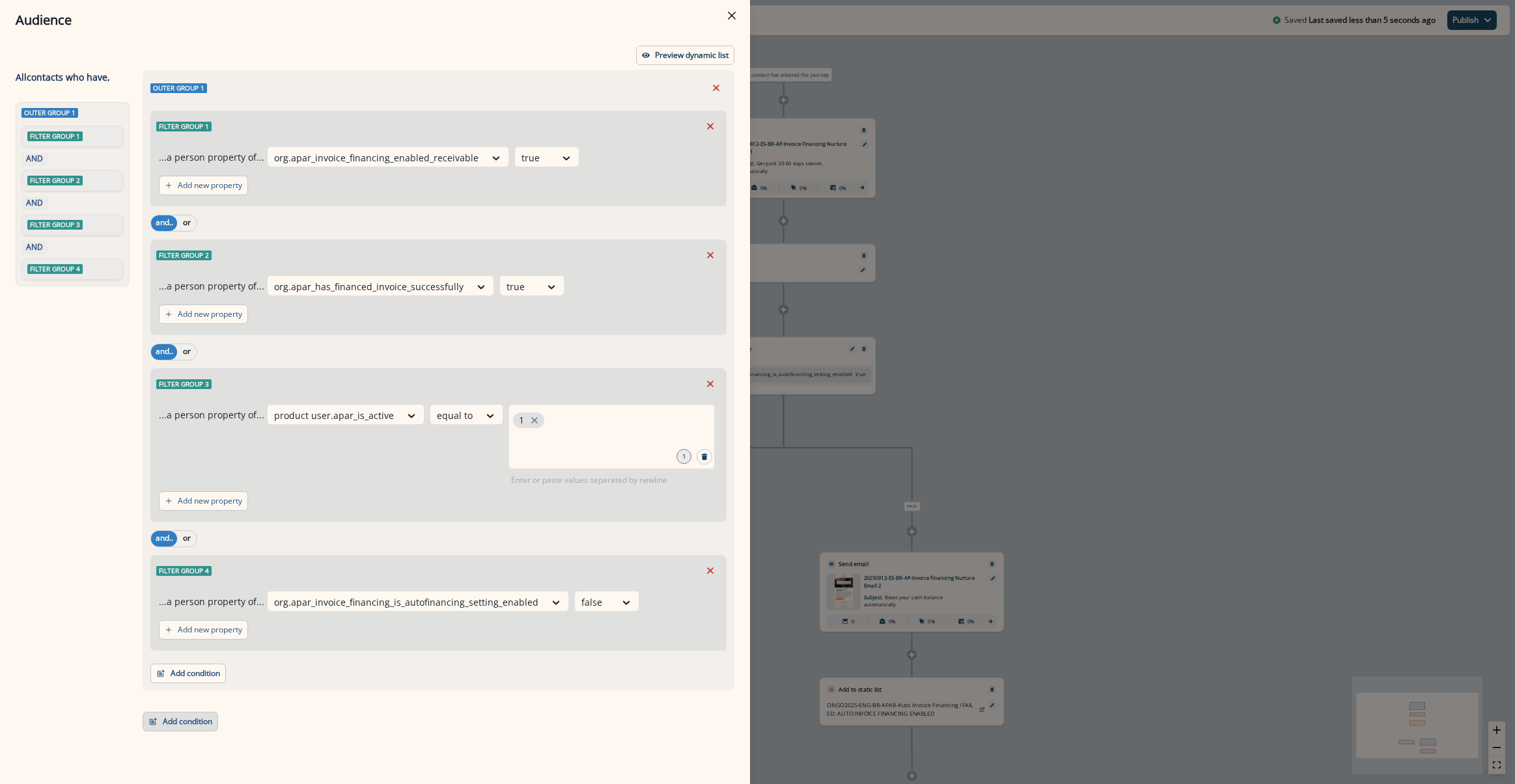
click at [182, 725] on button "Add condition" at bounding box center [180, 722] width 75 height 20
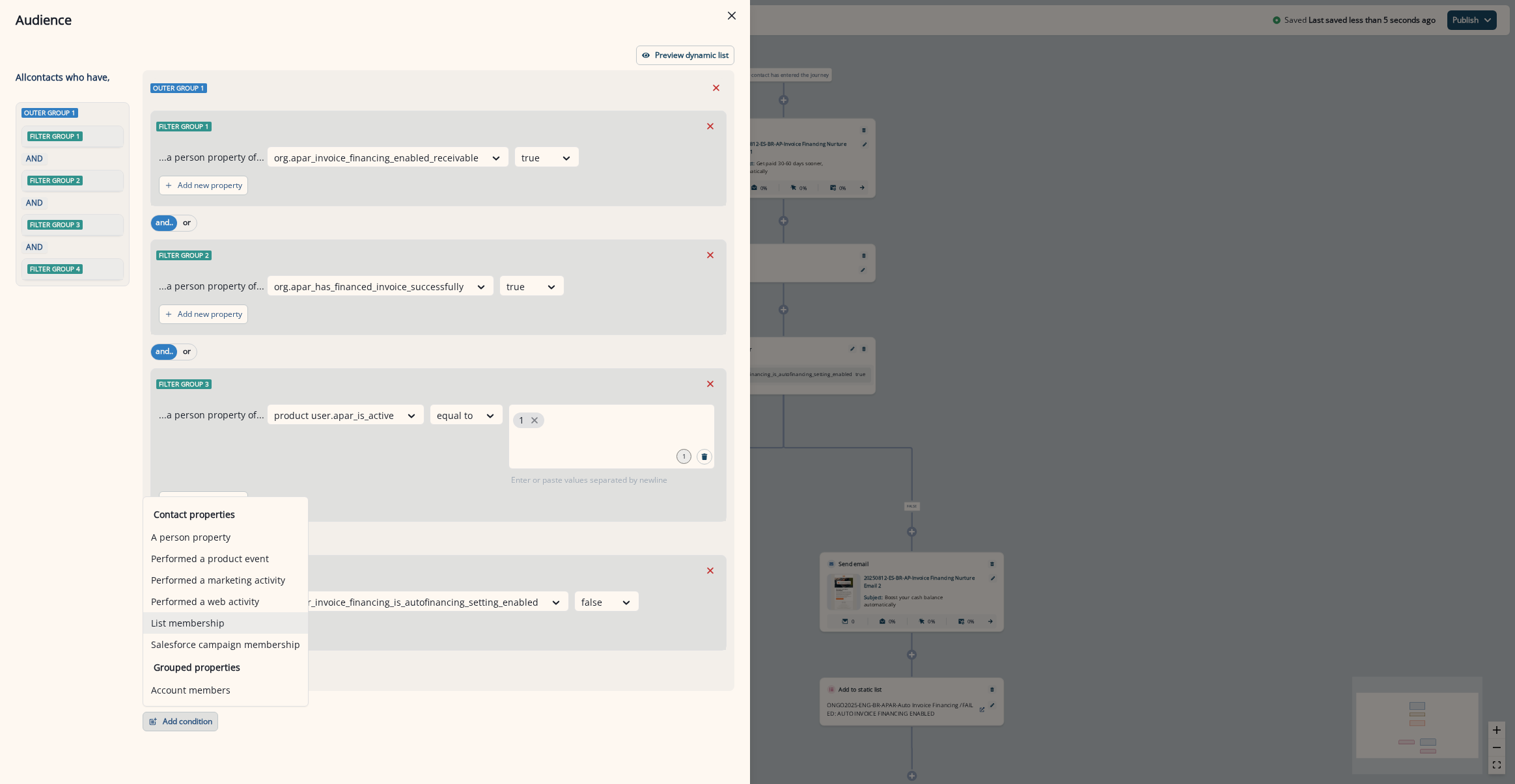
click at [194, 625] on button "List membership" at bounding box center [225, 623] width 164 height 21
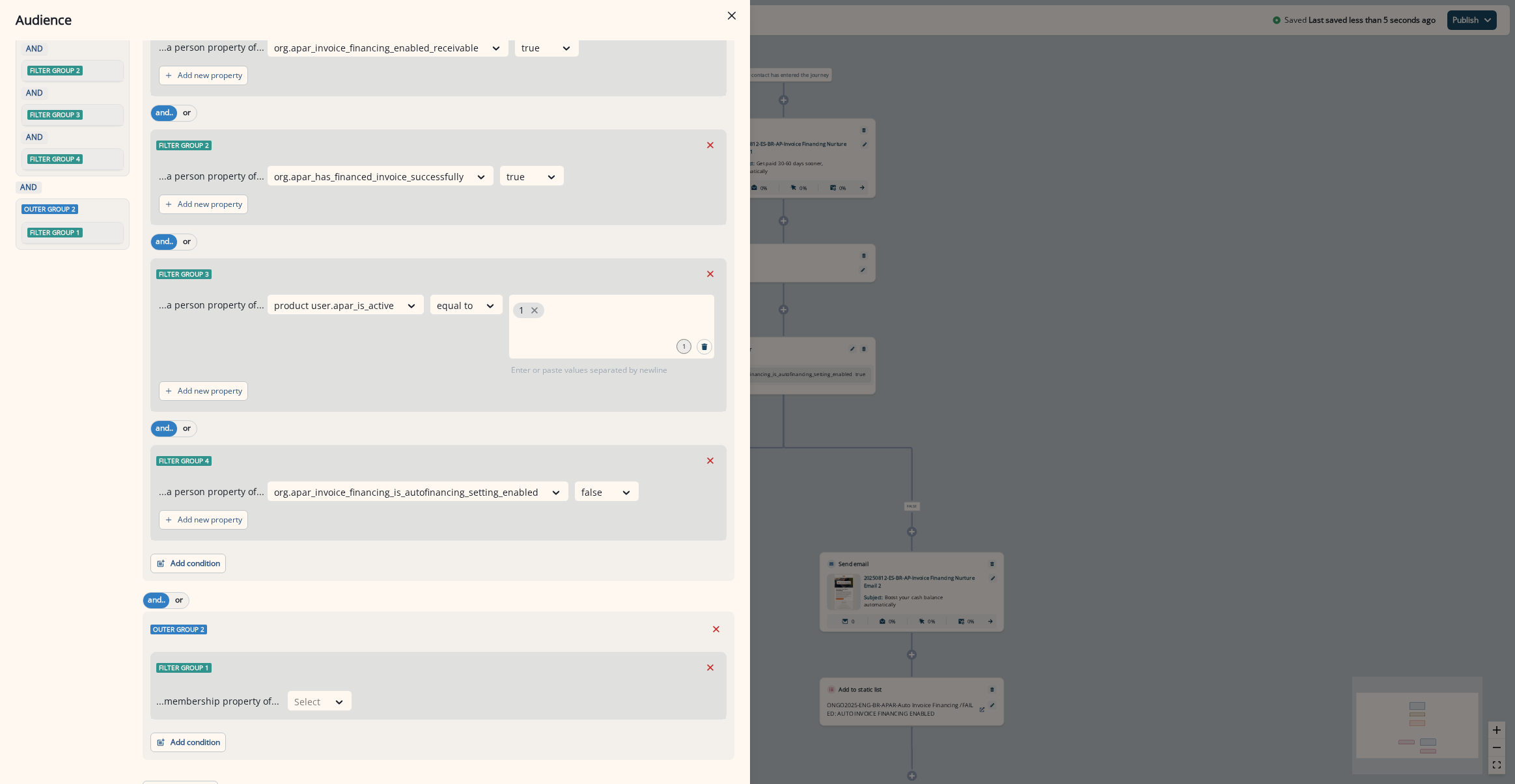
scroll to position [131, 0]
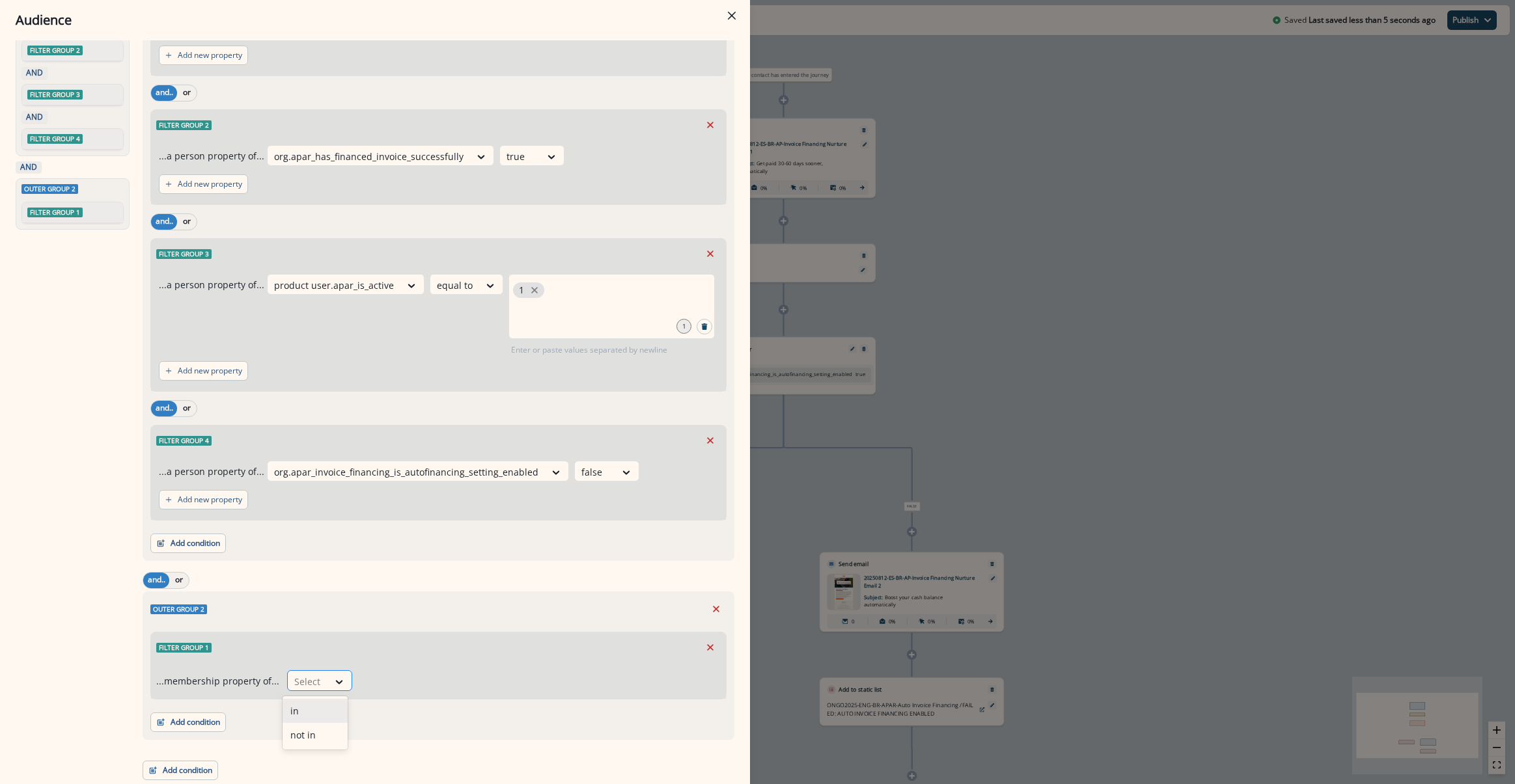
click at [321, 678] on div "Select" at bounding box center [307, 682] width 40 height 21
click at [302, 730] on div "not in" at bounding box center [314, 734] width 65 height 24
click at [374, 678] on div at bounding box center [528, 682] width 323 height 16
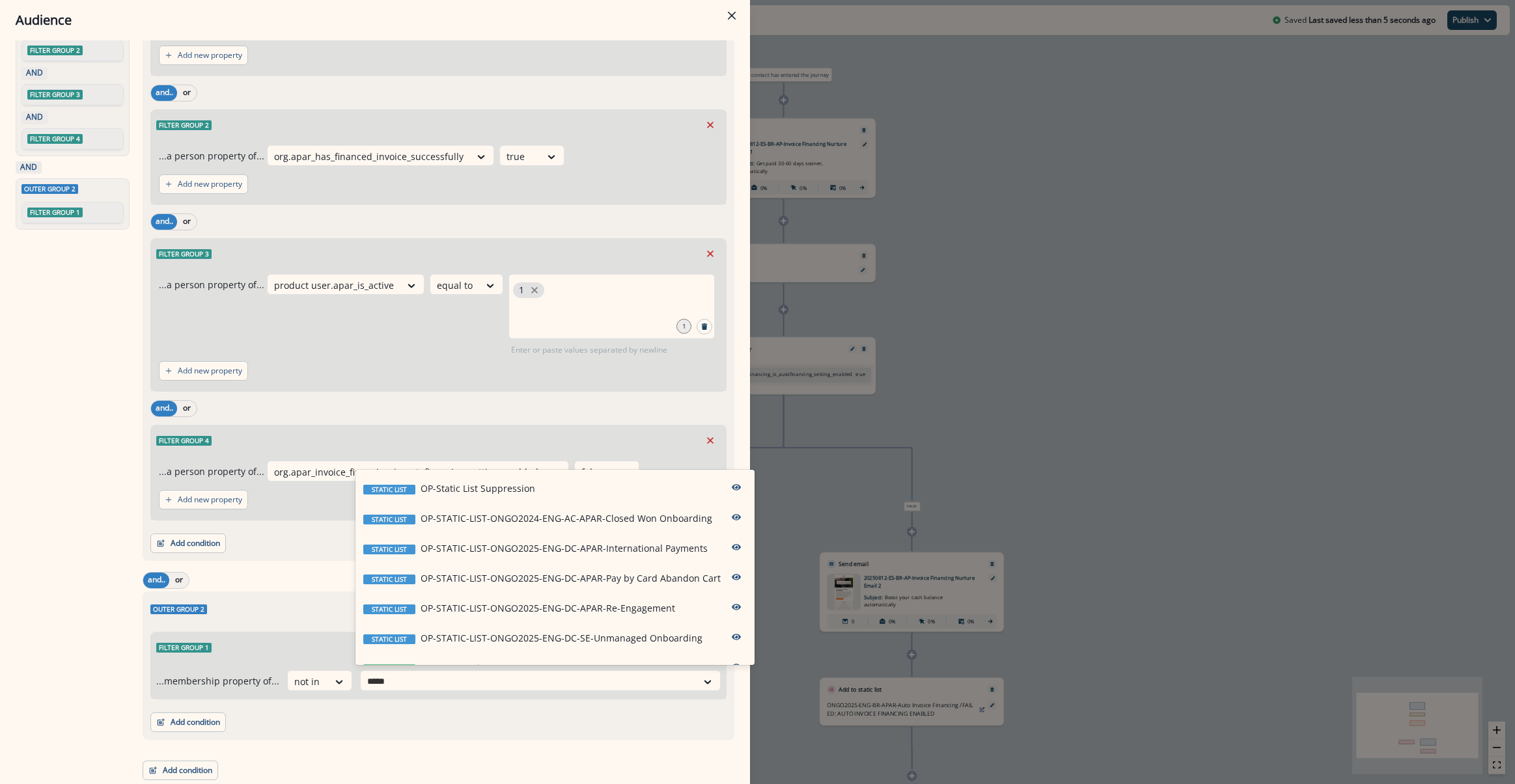
type input "******"
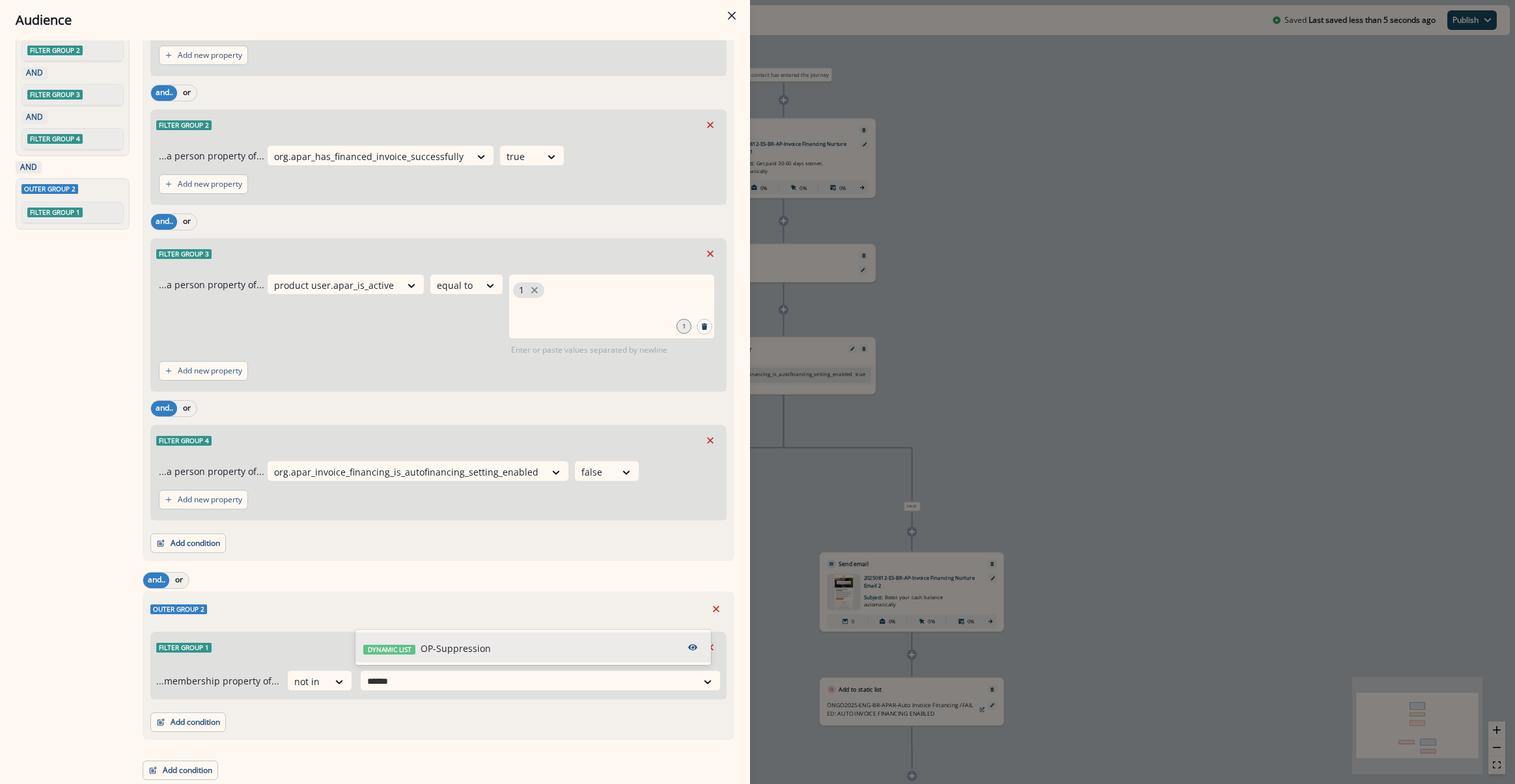
click at [400, 645] on div "Dynamic list OP-Suppression" at bounding box center [427, 648] width 128 height 13
click at [438, 629] on div "Filter group 1 ...membership property of... not in OP-Suppression Dynamic list" at bounding box center [438, 663] width 576 height 73
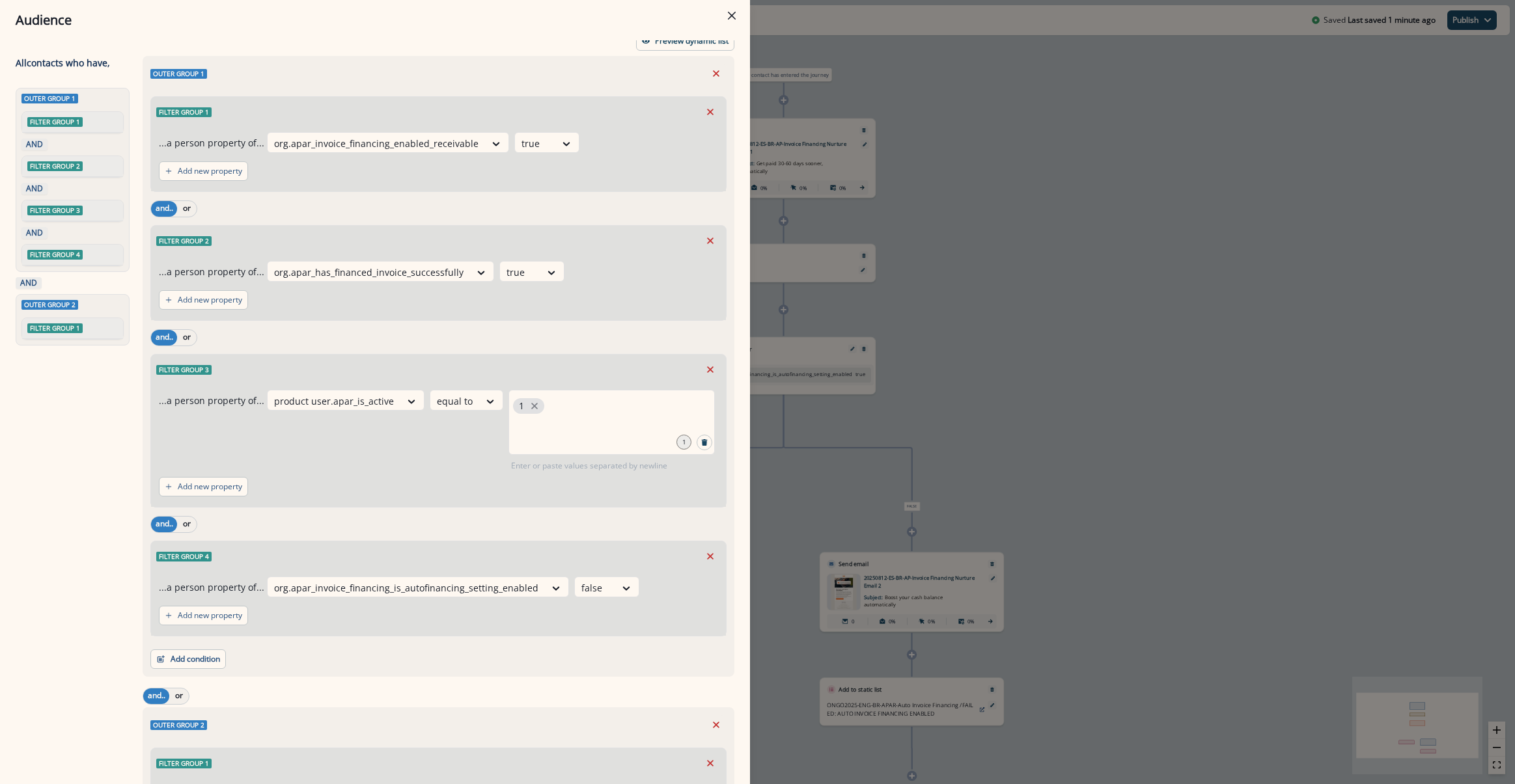
scroll to position [0, 0]
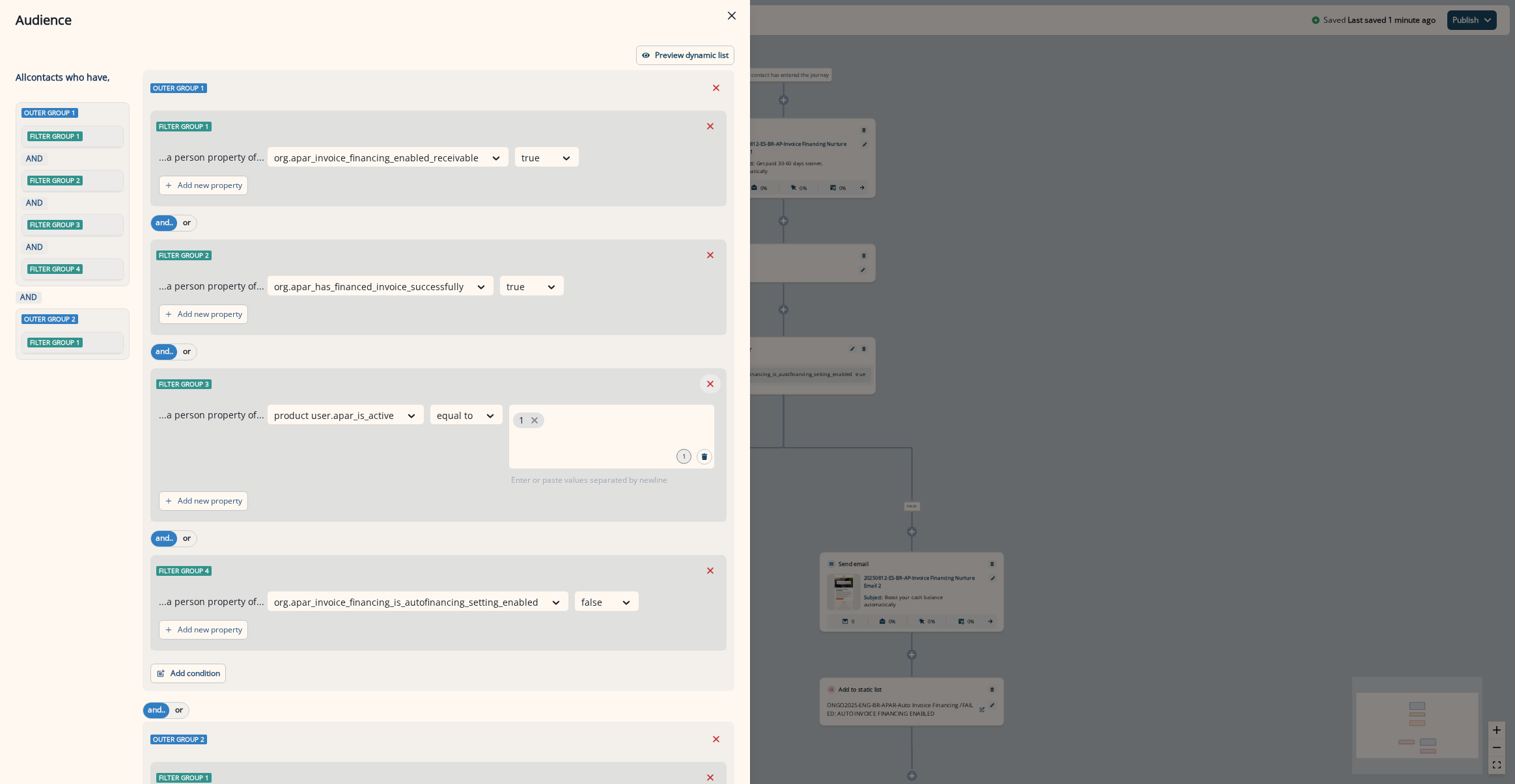
click at [707, 383] on button "Remove" at bounding box center [710, 384] width 20 height 20
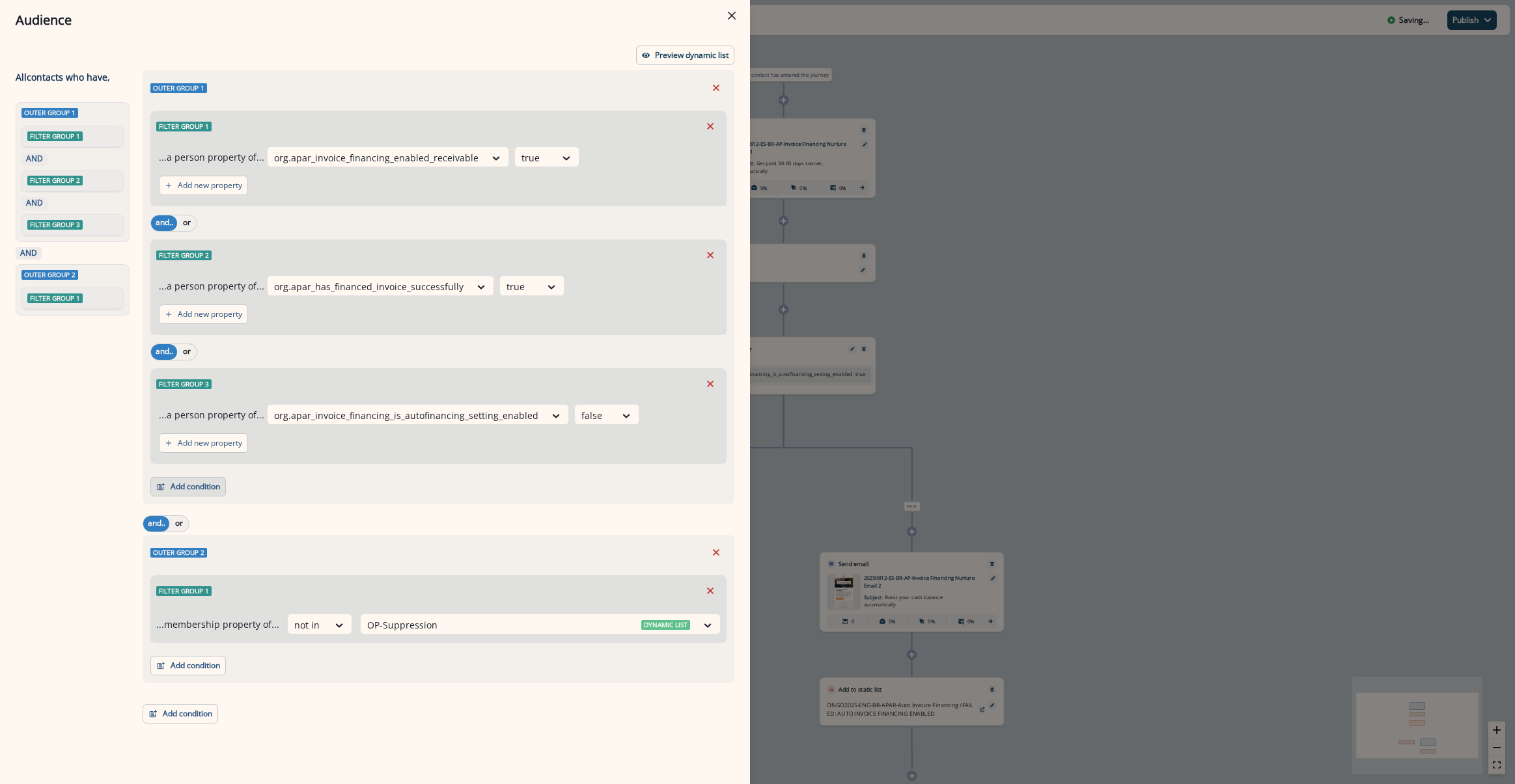
click at [174, 490] on button "Add condition" at bounding box center [187, 487] width 75 height 20
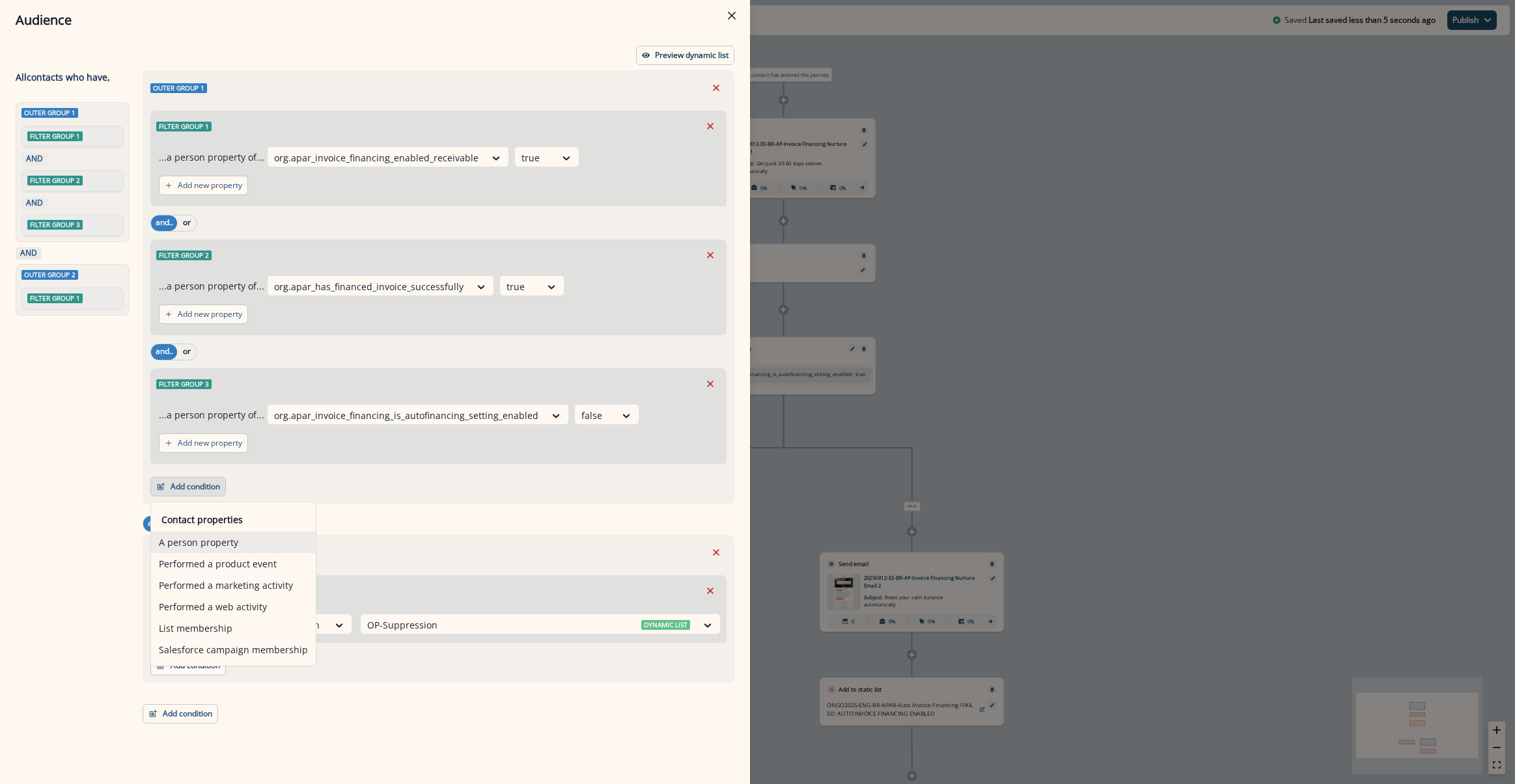
click at [213, 541] on button "A person property" at bounding box center [233, 542] width 164 height 21
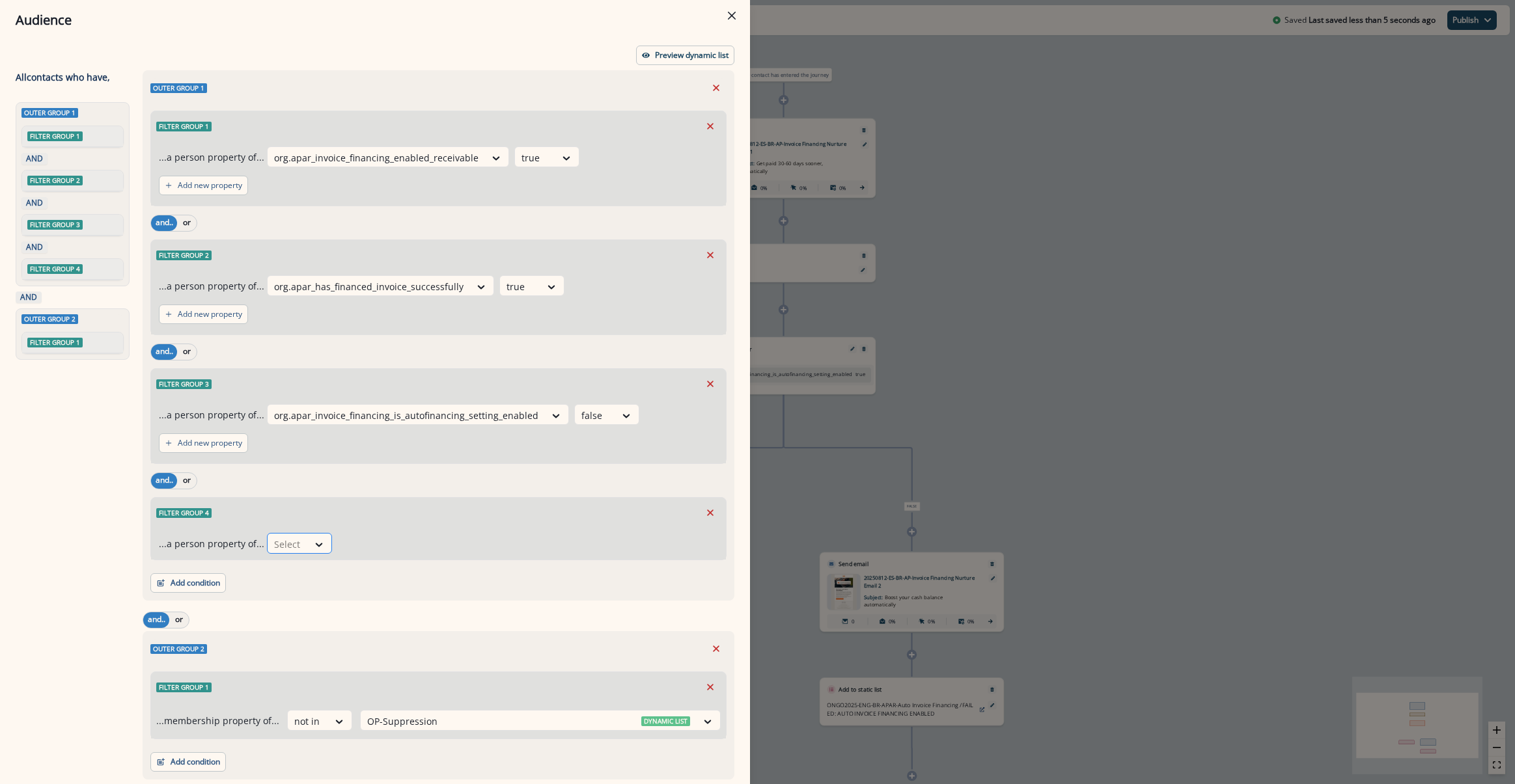
click at [323, 536] on div at bounding box center [320, 544] width 23 height 21
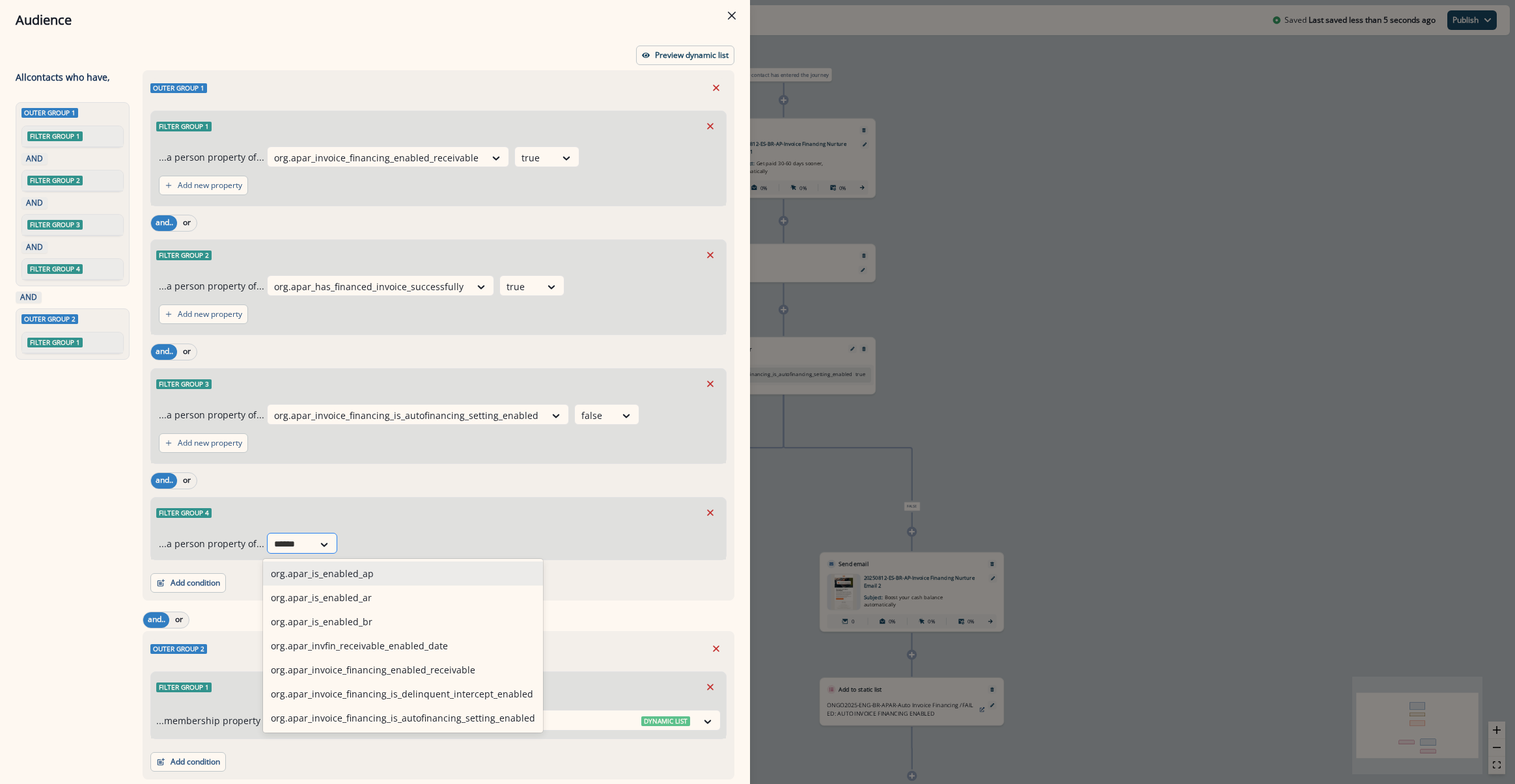
type input "*******"
click at [313, 630] on div "org.apar_is_enabled_br" at bounding box center [402, 622] width 280 height 24
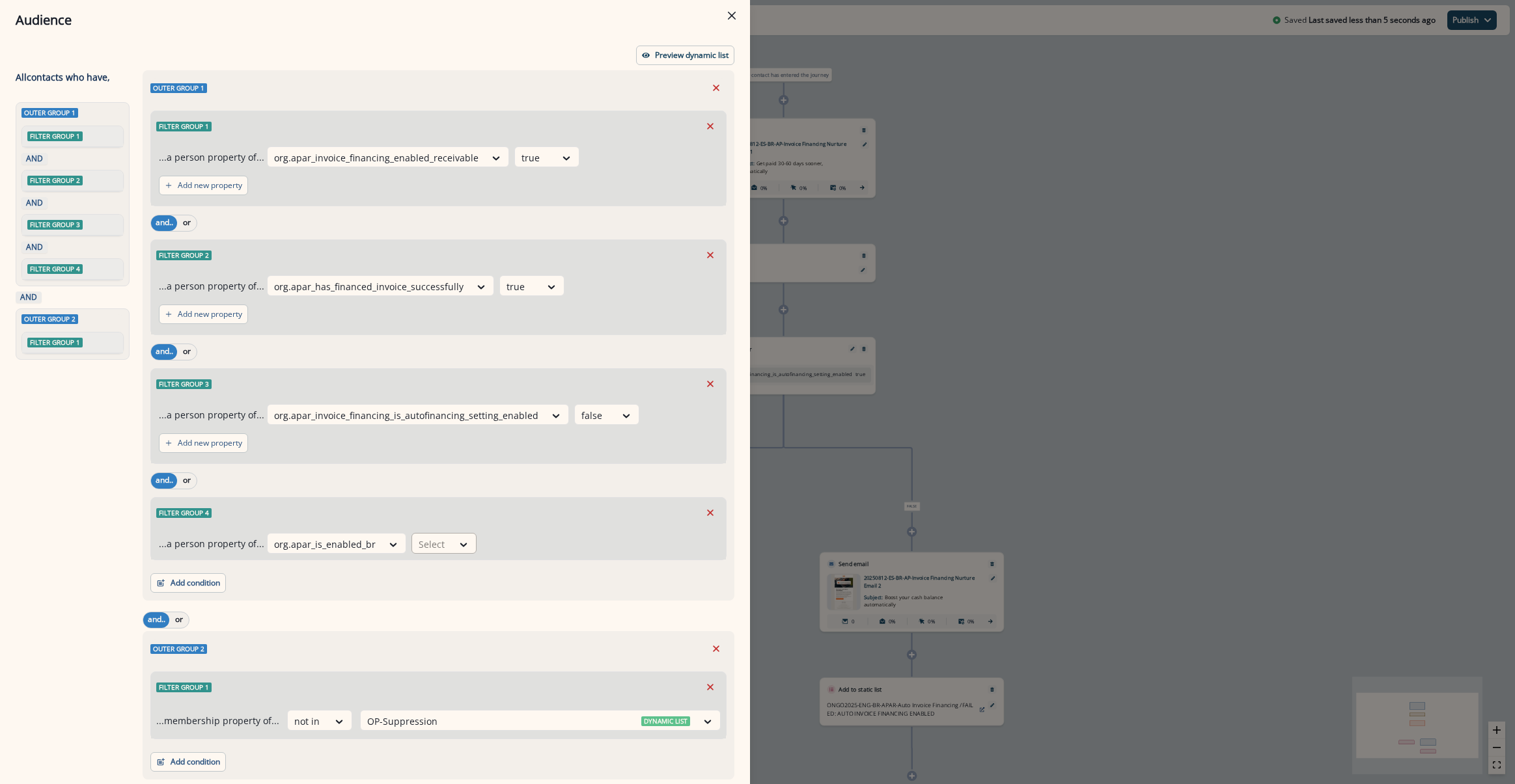
click at [461, 535] on div at bounding box center [464, 544] width 23 height 21
click at [428, 597] on div "true" at bounding box center [436, 598] width 65 height 24
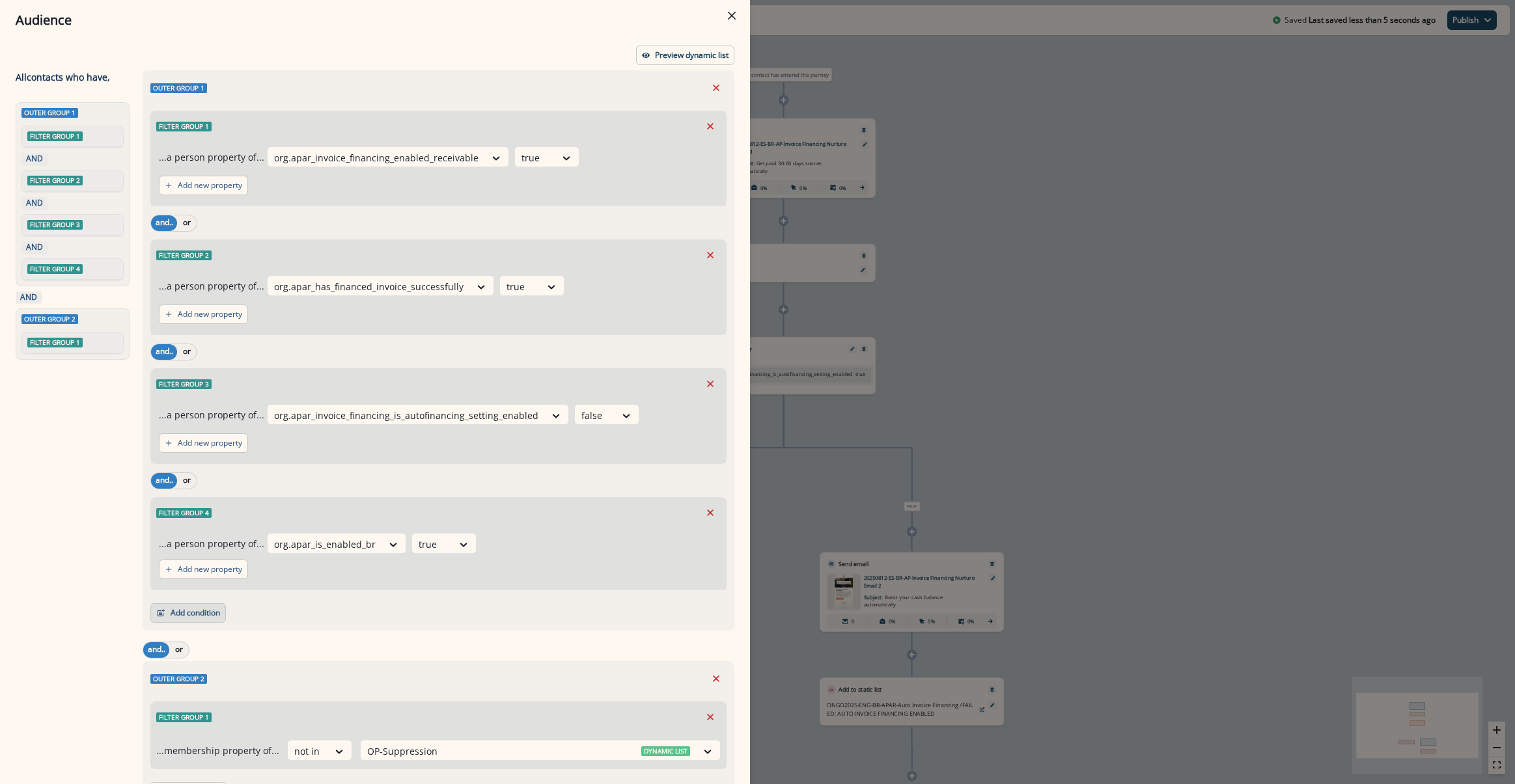
click at [195, 613] on button "Add condition" at bounding box center [187, 613] width 75 height 20
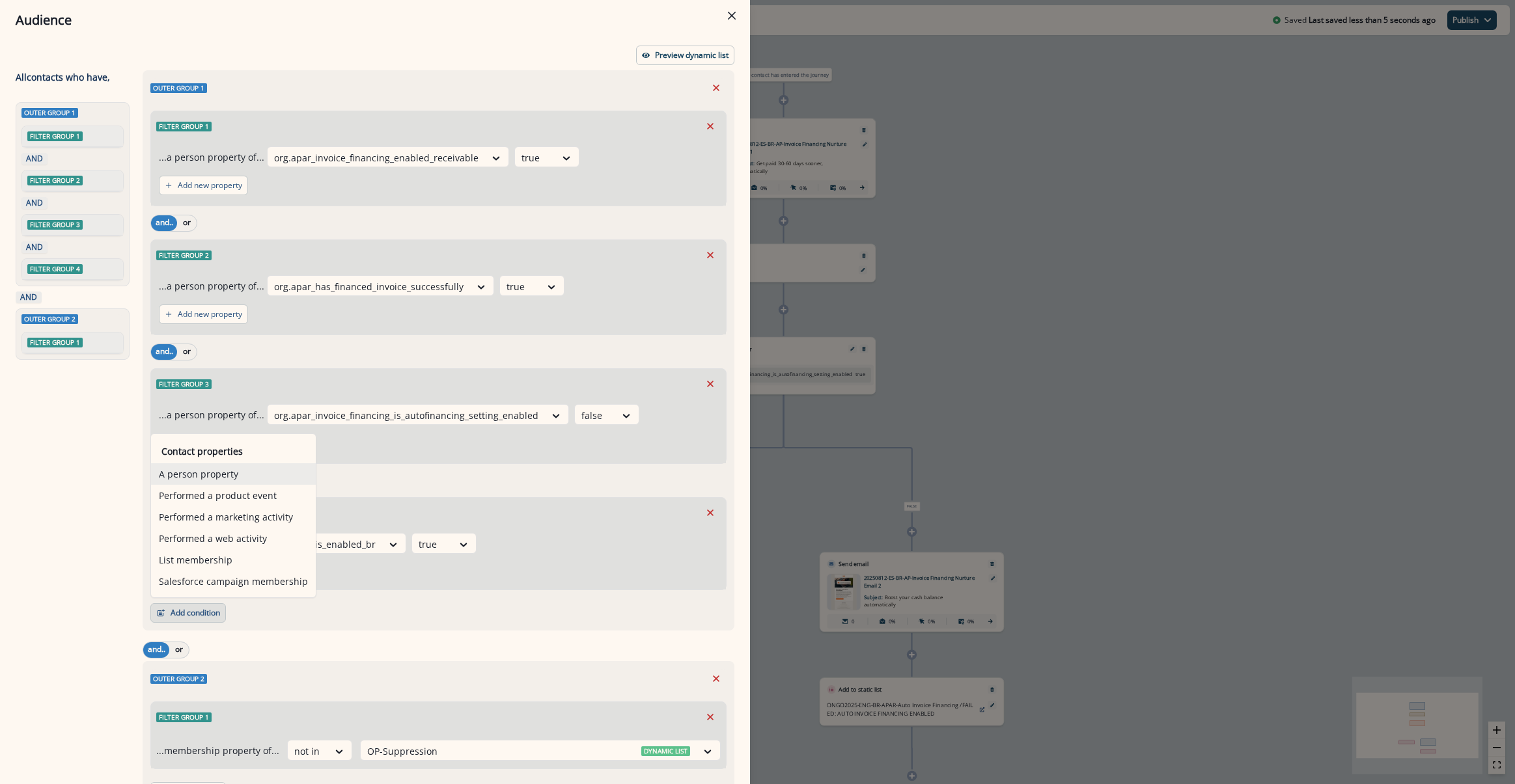
click at [223, 476] on button "A person property" at bounding box center [233, 474] width 164 height 21
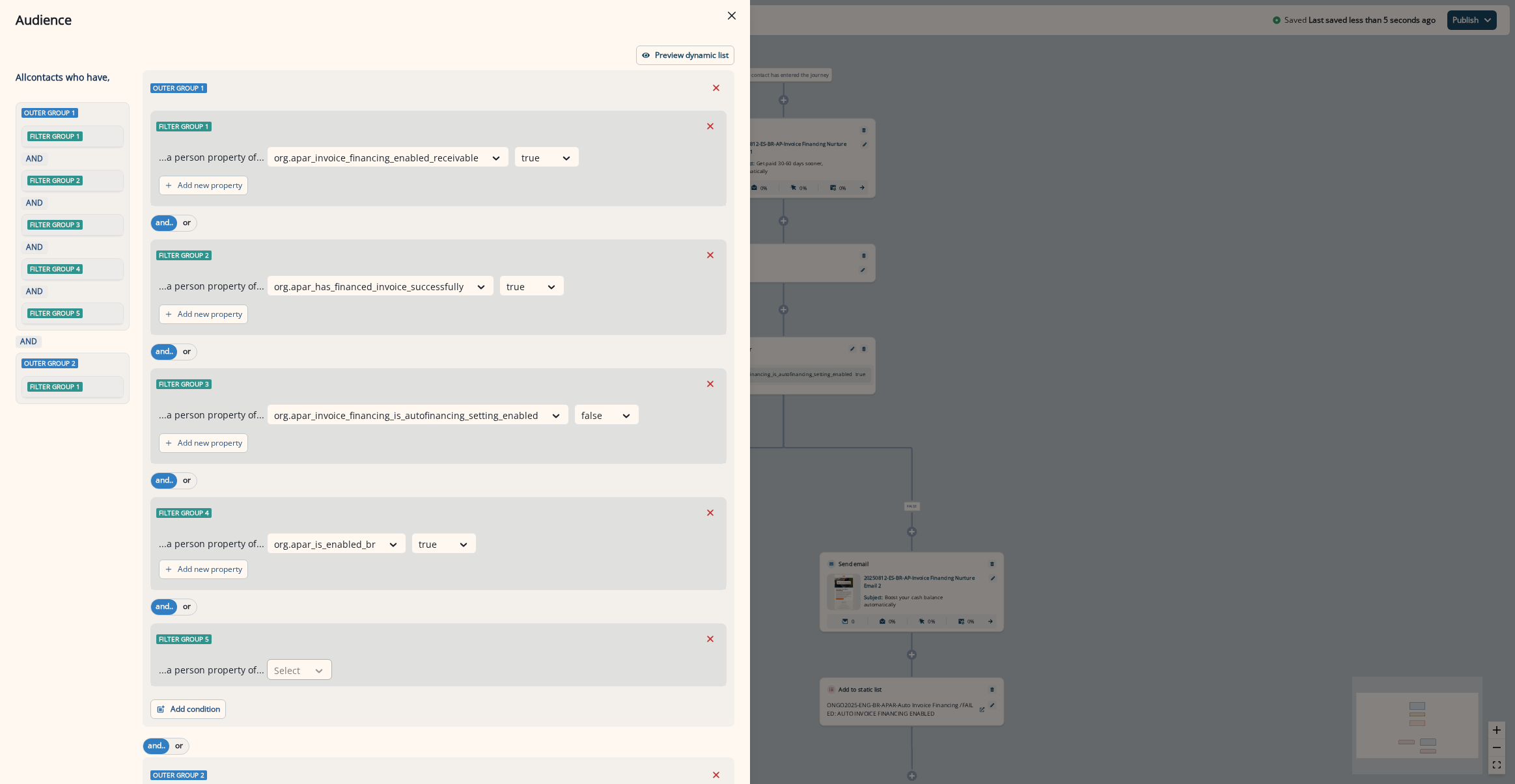
click at [308, 671] on div at bounding box center [319, 670] width 22 height 13
type input "*******"
click at [300, 698] on div "org.apar_is_enabled_ap" at bounding box center [402, 700] width 280 height 24
click at [441, 663] on div "Select" at bounding box center [432, 670] width 40 height 21
click at [440, 701] on div "false" at bounding box center [438, 700] width 65 height 24
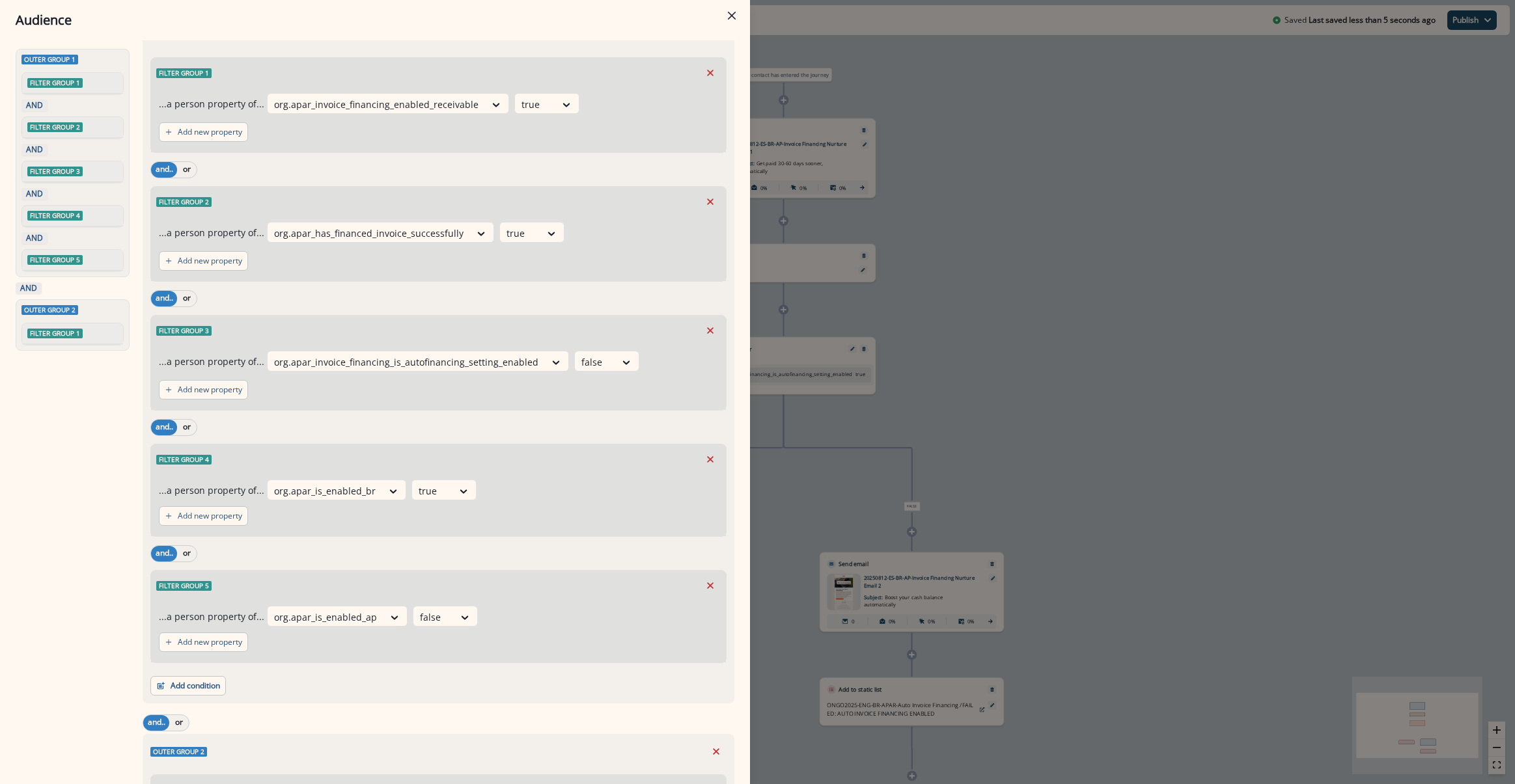
scroll to position [65, 0]
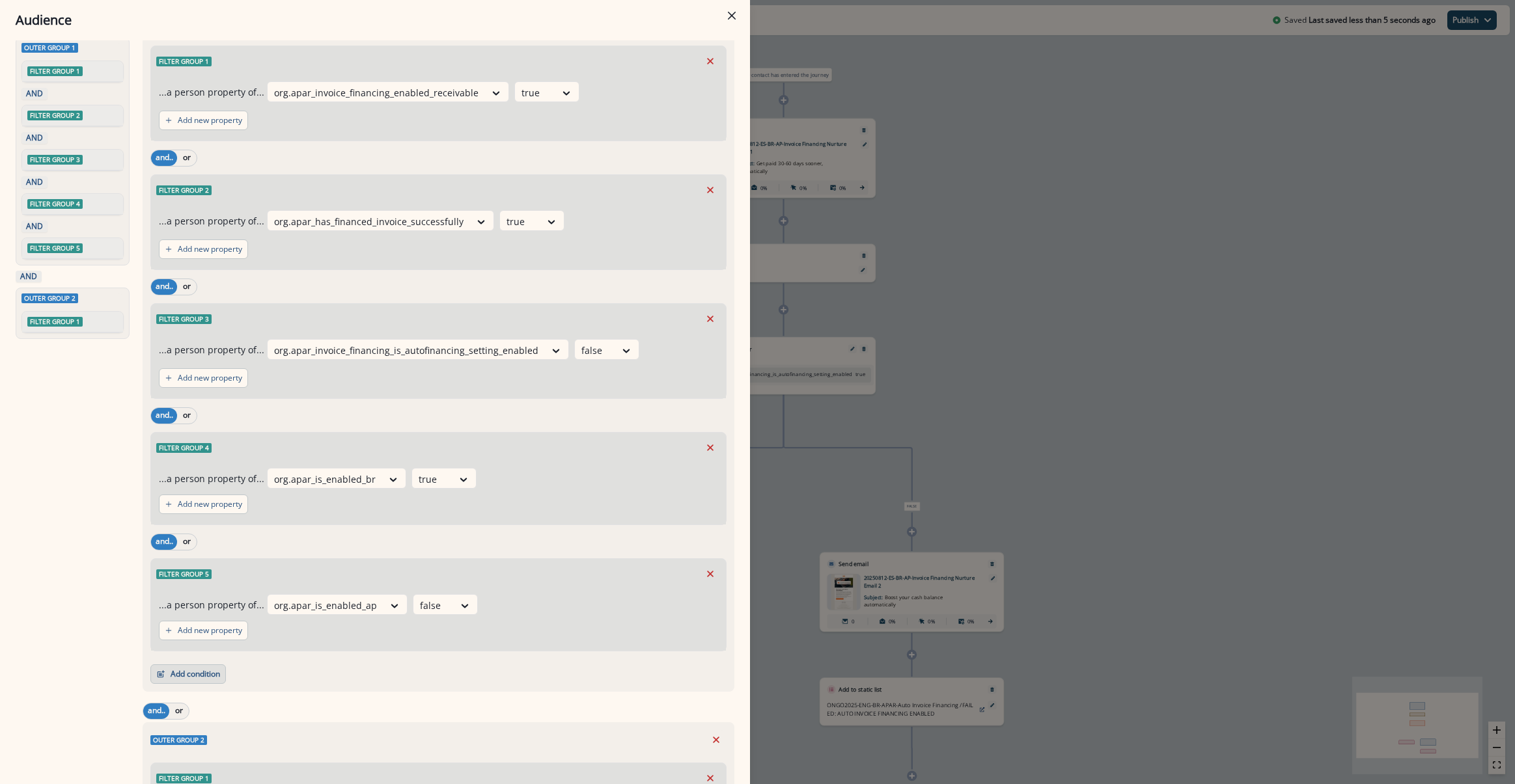
click at [201, 678] on button "Add condition" at bounding box center [187, 674] width 75 height 20
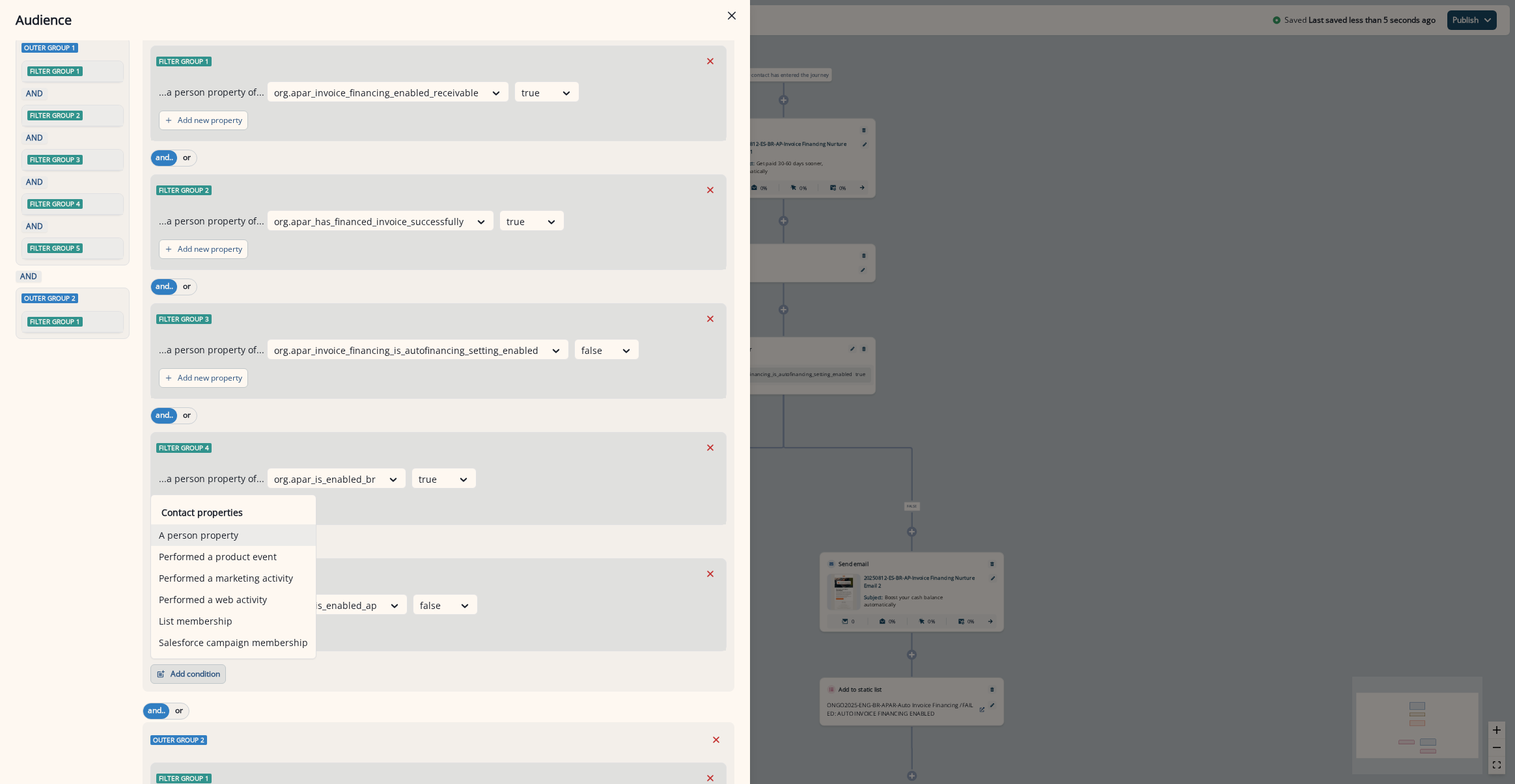
click at [226, 533] on button "A person property" at bounding box center [233, 535] width 164 height 21
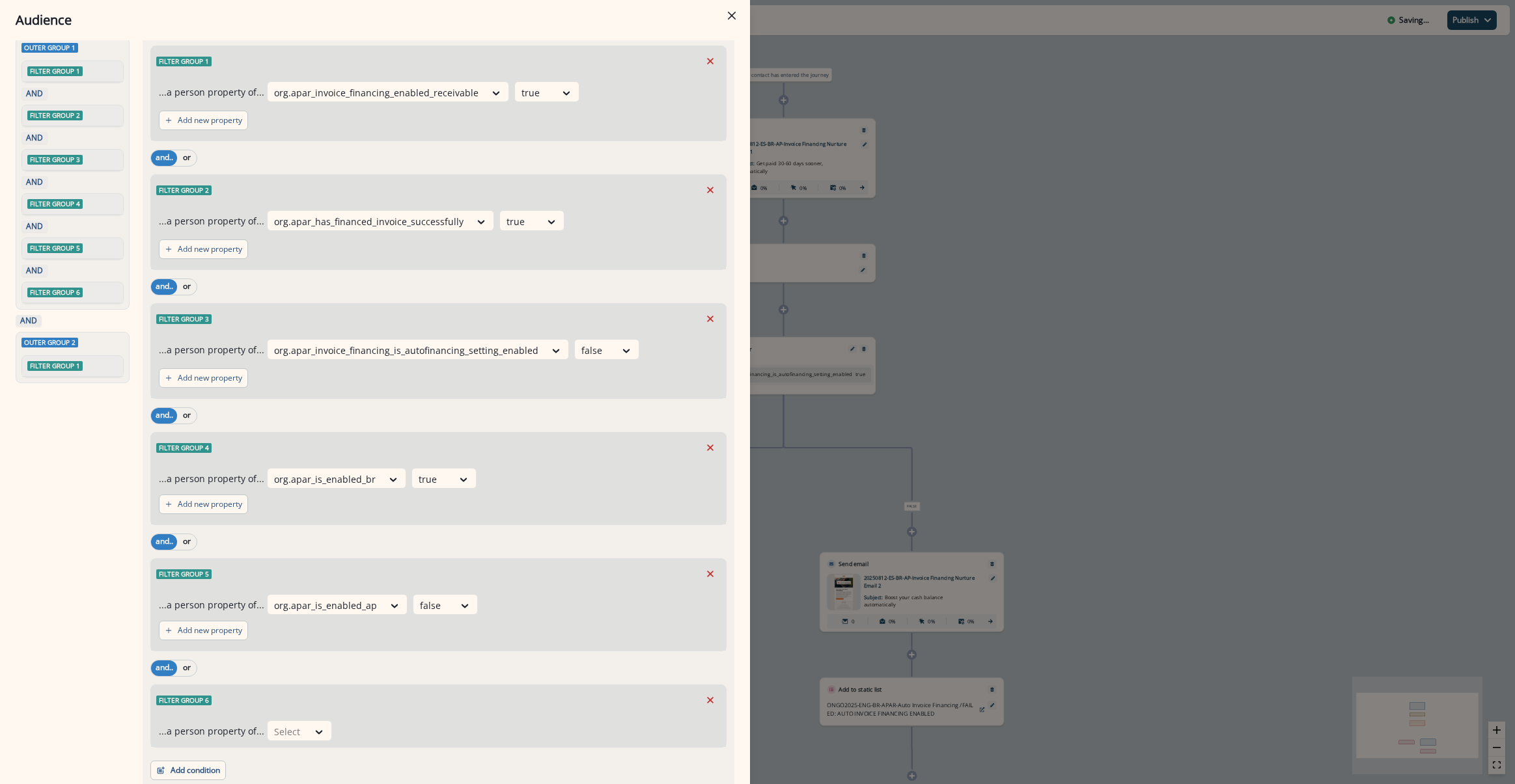
click at [272, 717] on div "...a person property of... Select" at bounding box center [438, 732] width 575 height 32
click at [281, 727] on div at bounding box center [288, 732] width 28 height 16
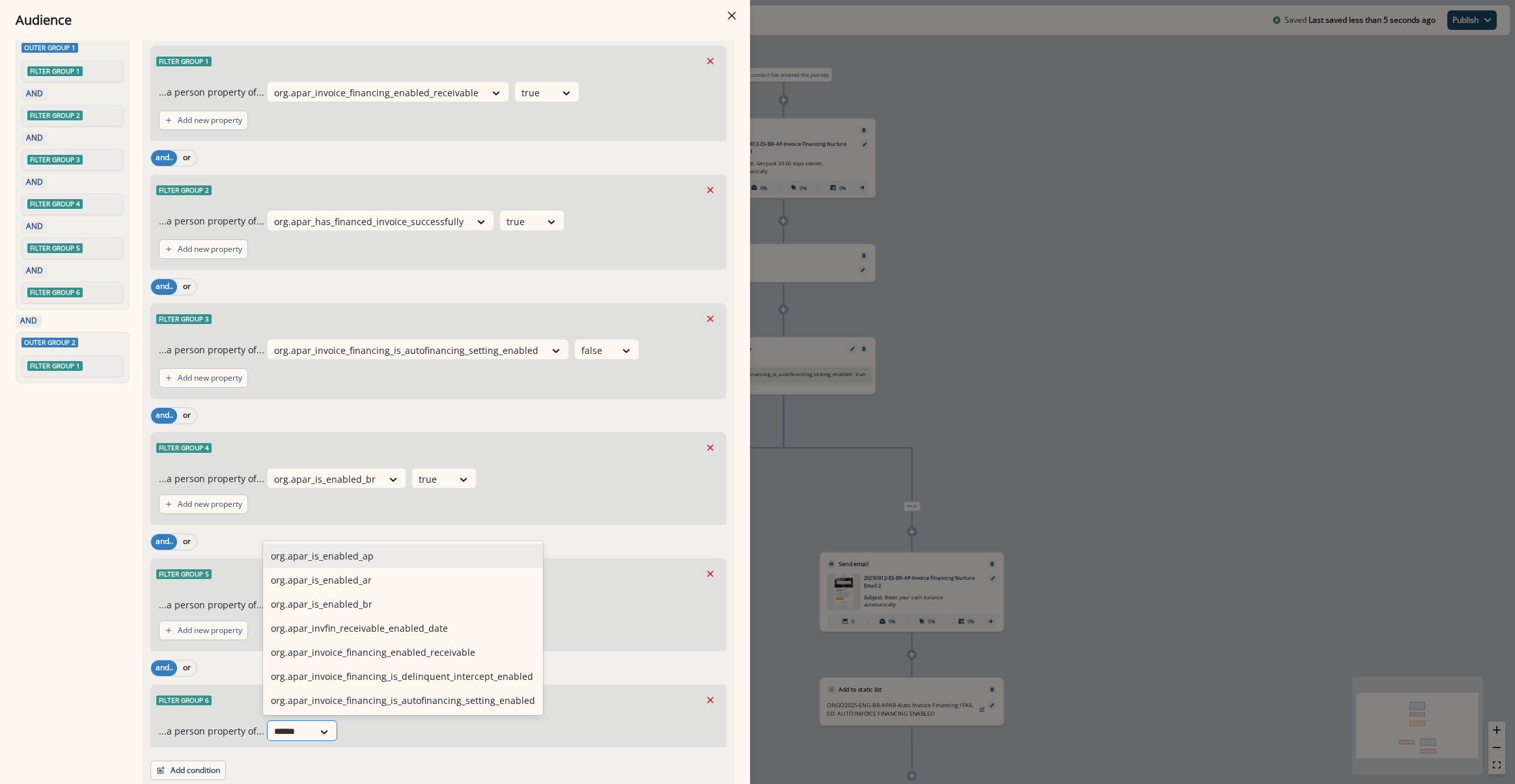
type input "*******"
click at [360, 573] on div "org.apar_is_enabled_ar" at bounding box center [402, 580] width 280 height 24
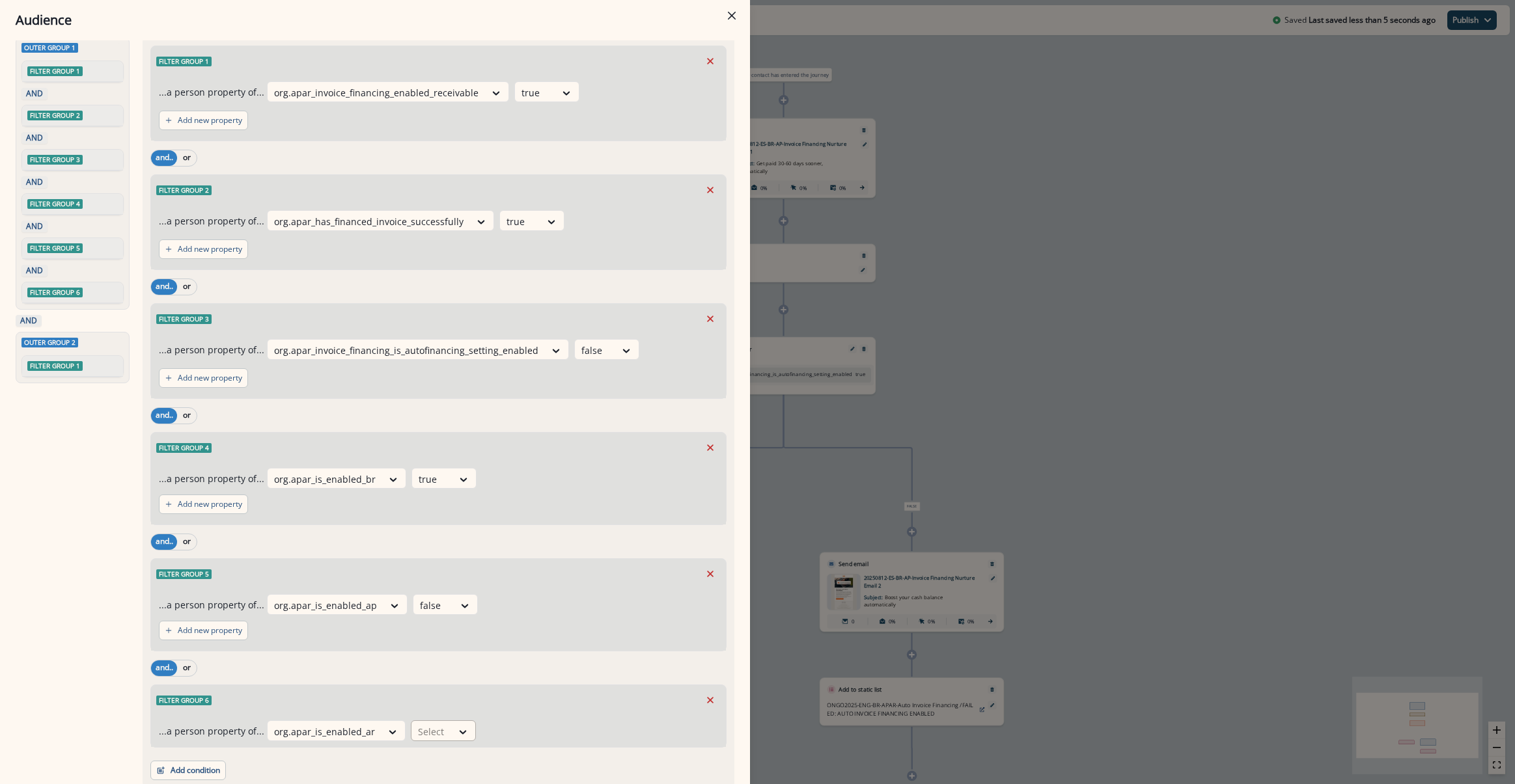
click at [423, 742] on div "Select" at bounding box center [431, 732] width 40 height 21
click at [440, 684] on div "false" at bounding box center [435, 676] width 65 height 24
click at [512, 671] on div "and.. or" at bounding box center [438, 669] width 576 height 23
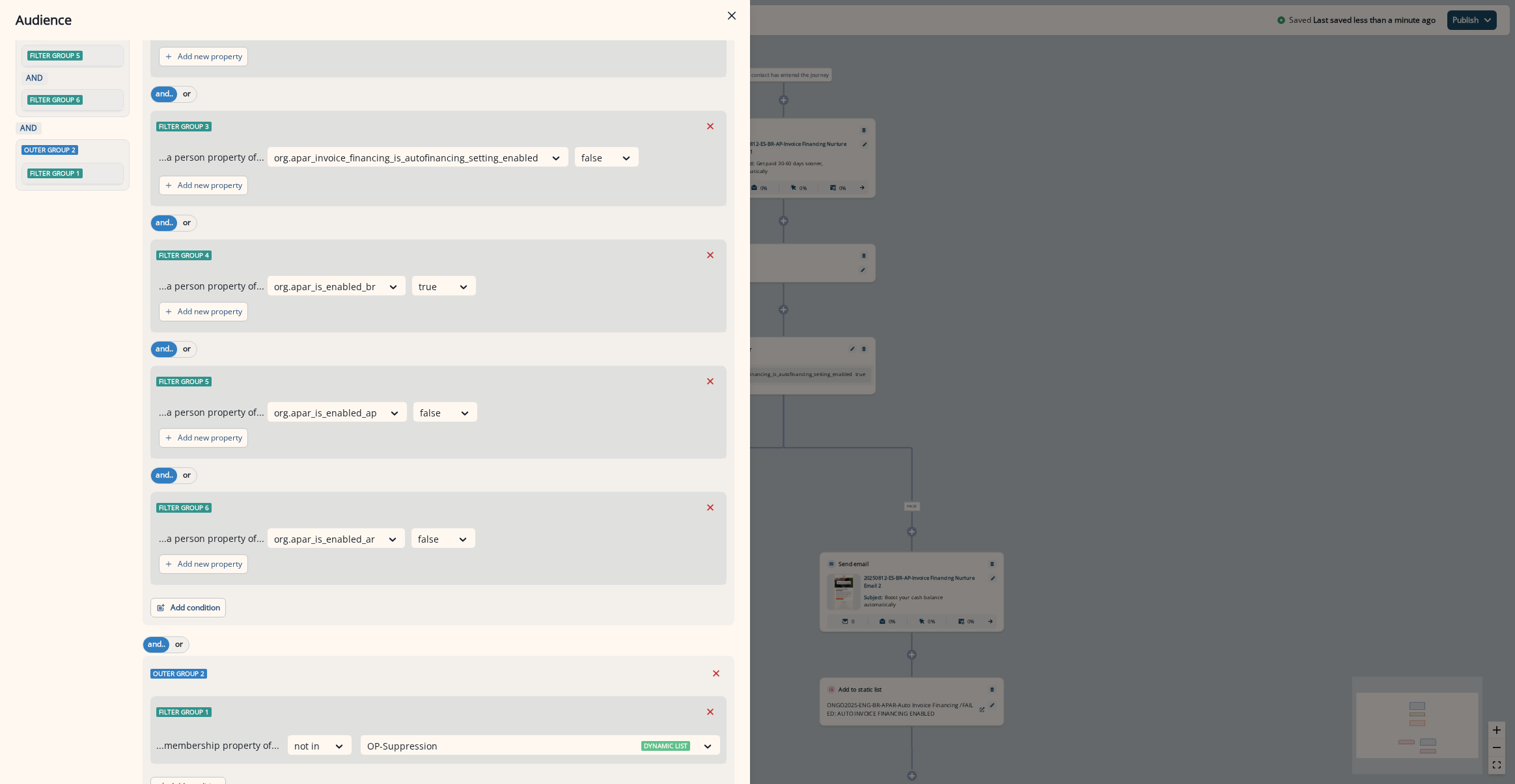
scroll to position [323, 0]
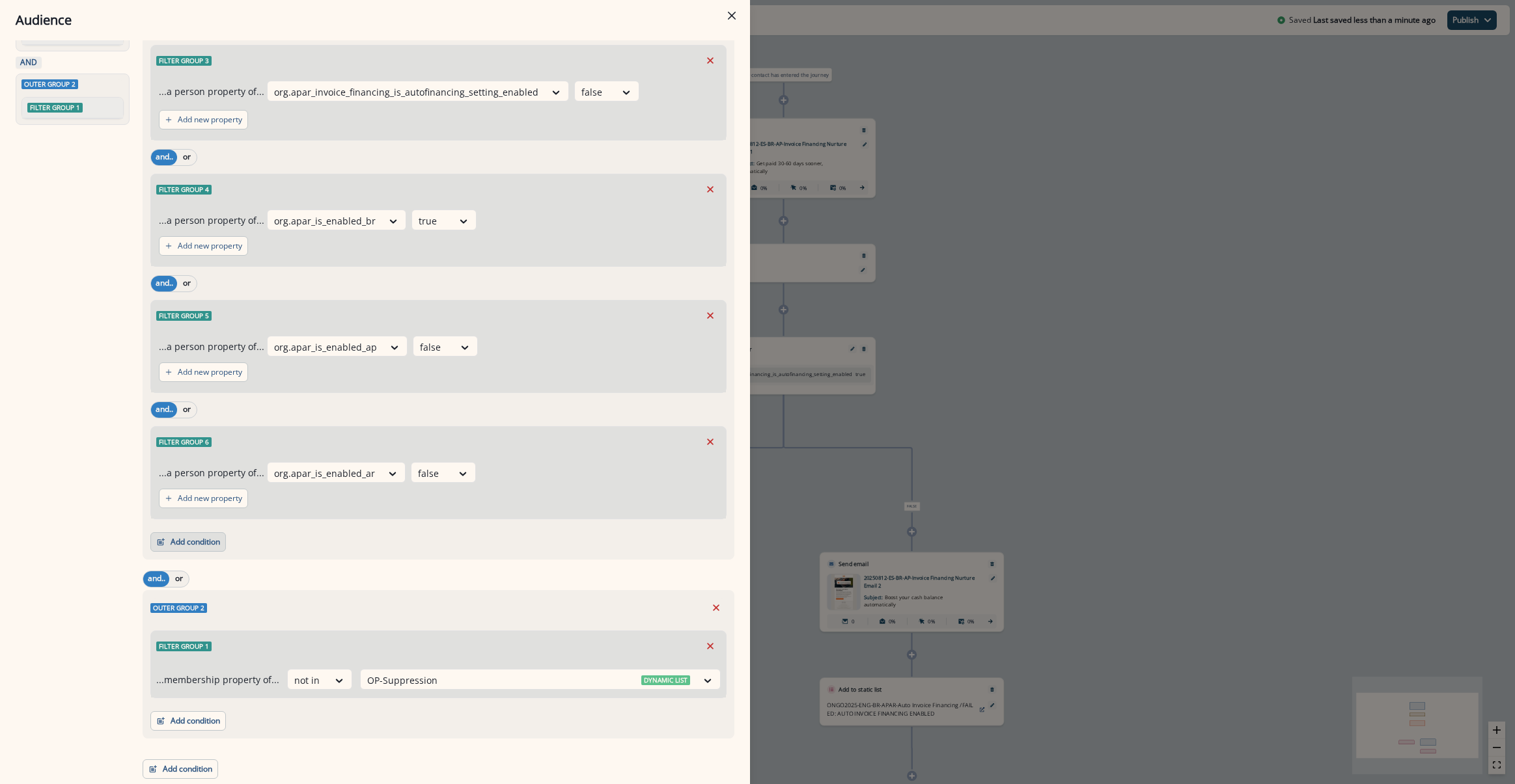
click at [196, 544] on button "Add condition" at bounding box center [187, 542] width 75 height 20
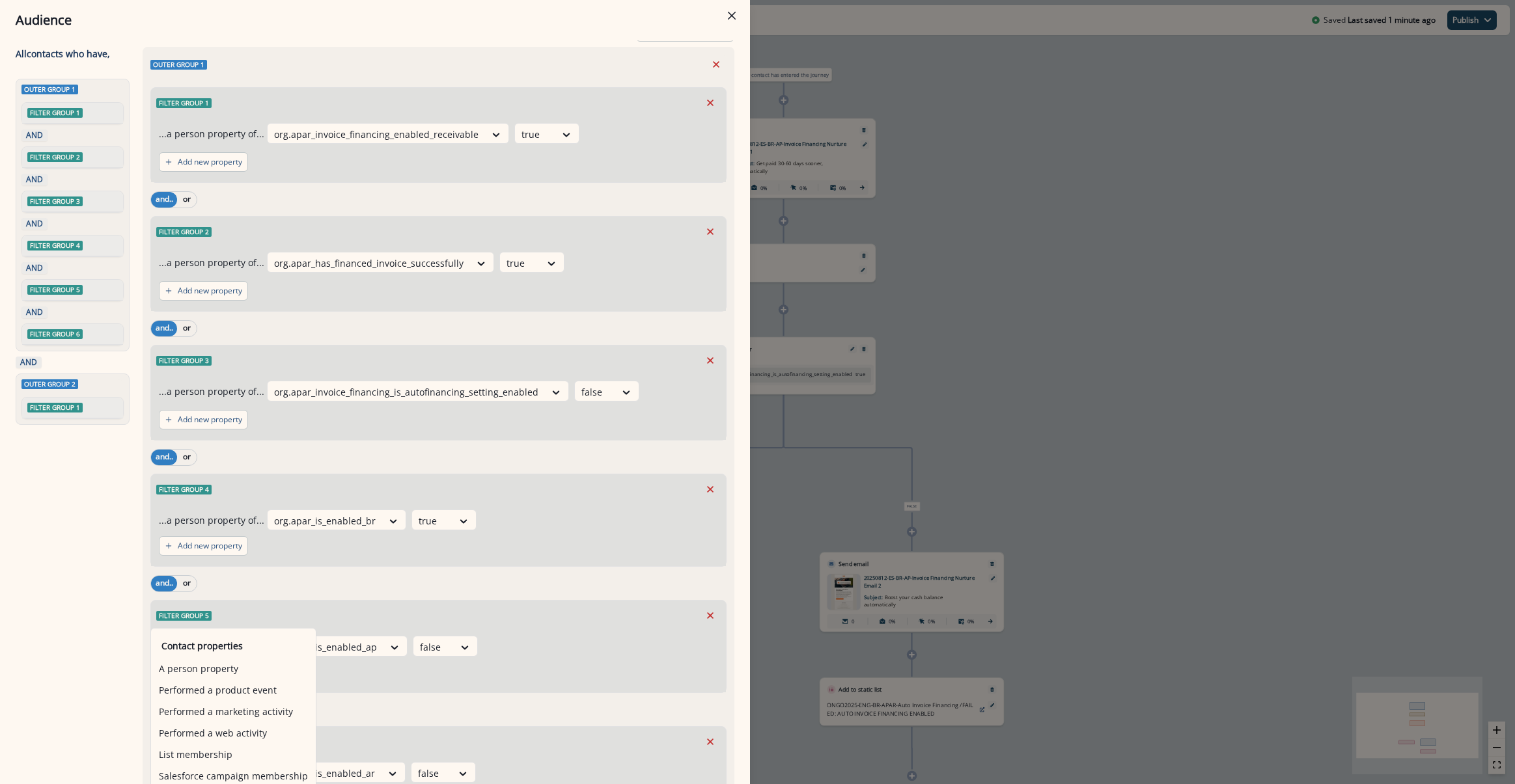
scroll to position [0, 0]
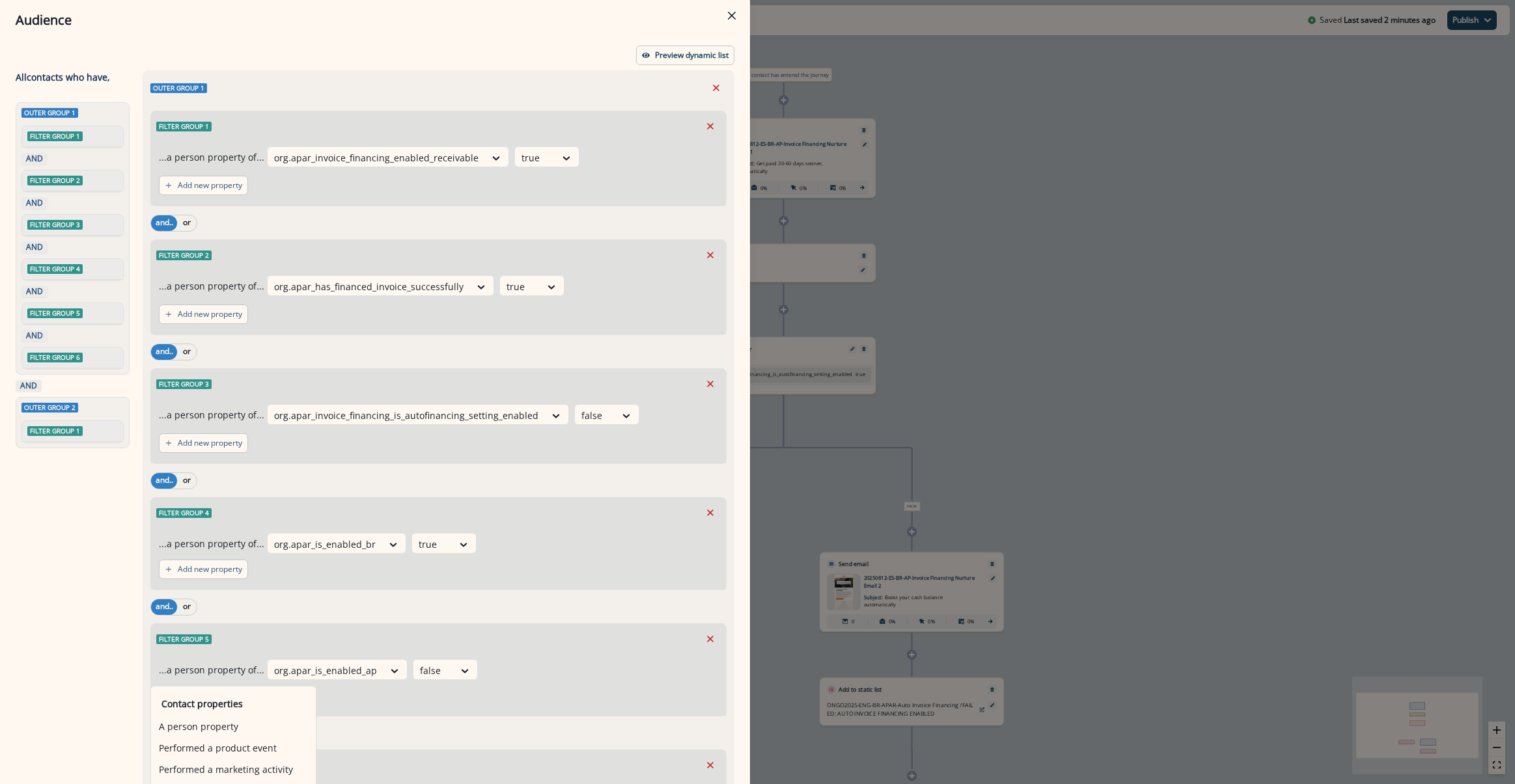
click at [317, 455] on div "Add new property" at bounding box center [439, 443] width 559 height 30
click at [1008, 40] on div "Audience Preview dynamic list All contact s who have, Outer group 1 Filter grou…" at bounding box center [758, 392] width 1515 height 784
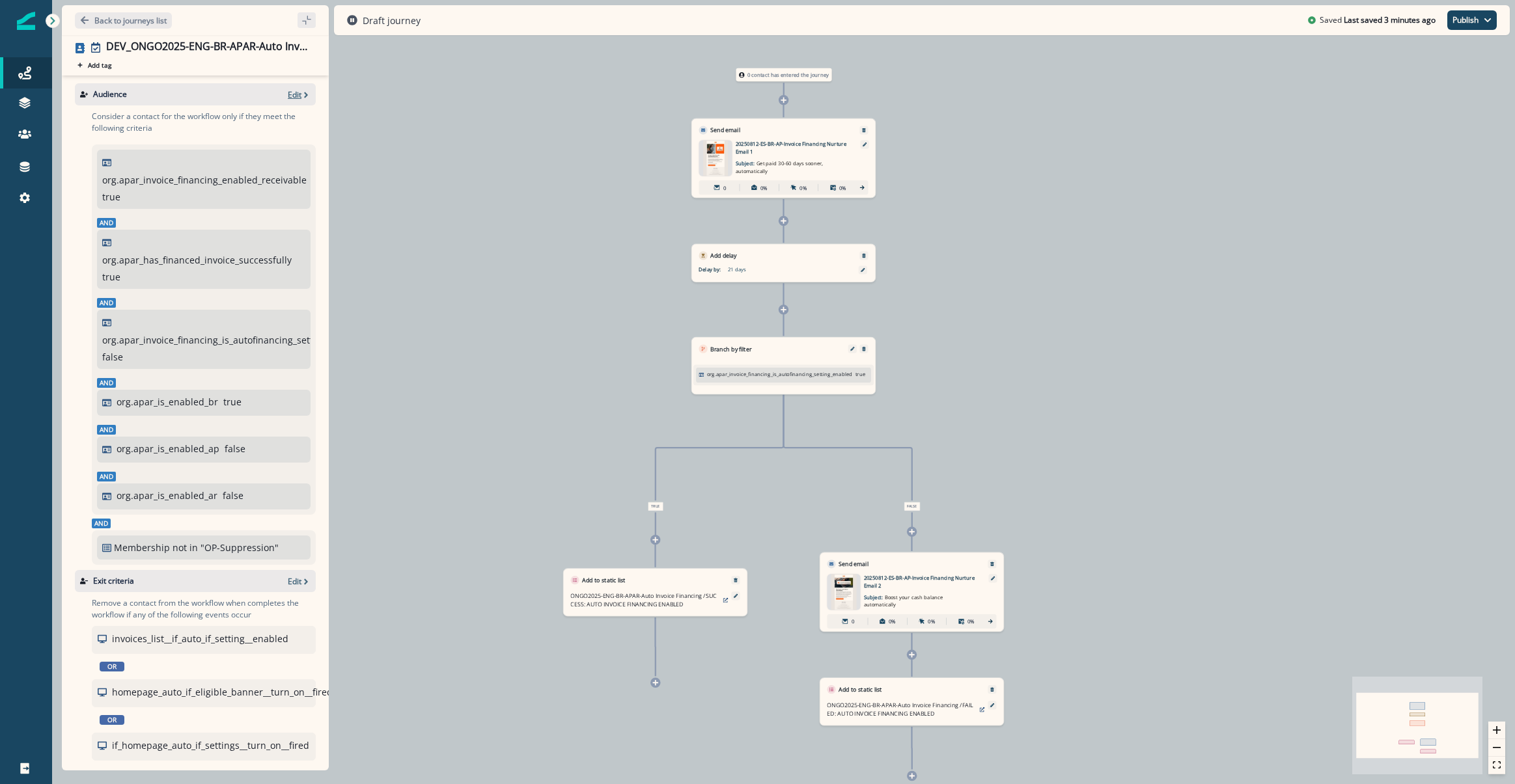
click at [288, 93] on p "Edit" at bounding box center [294, 94] width 13 height 11
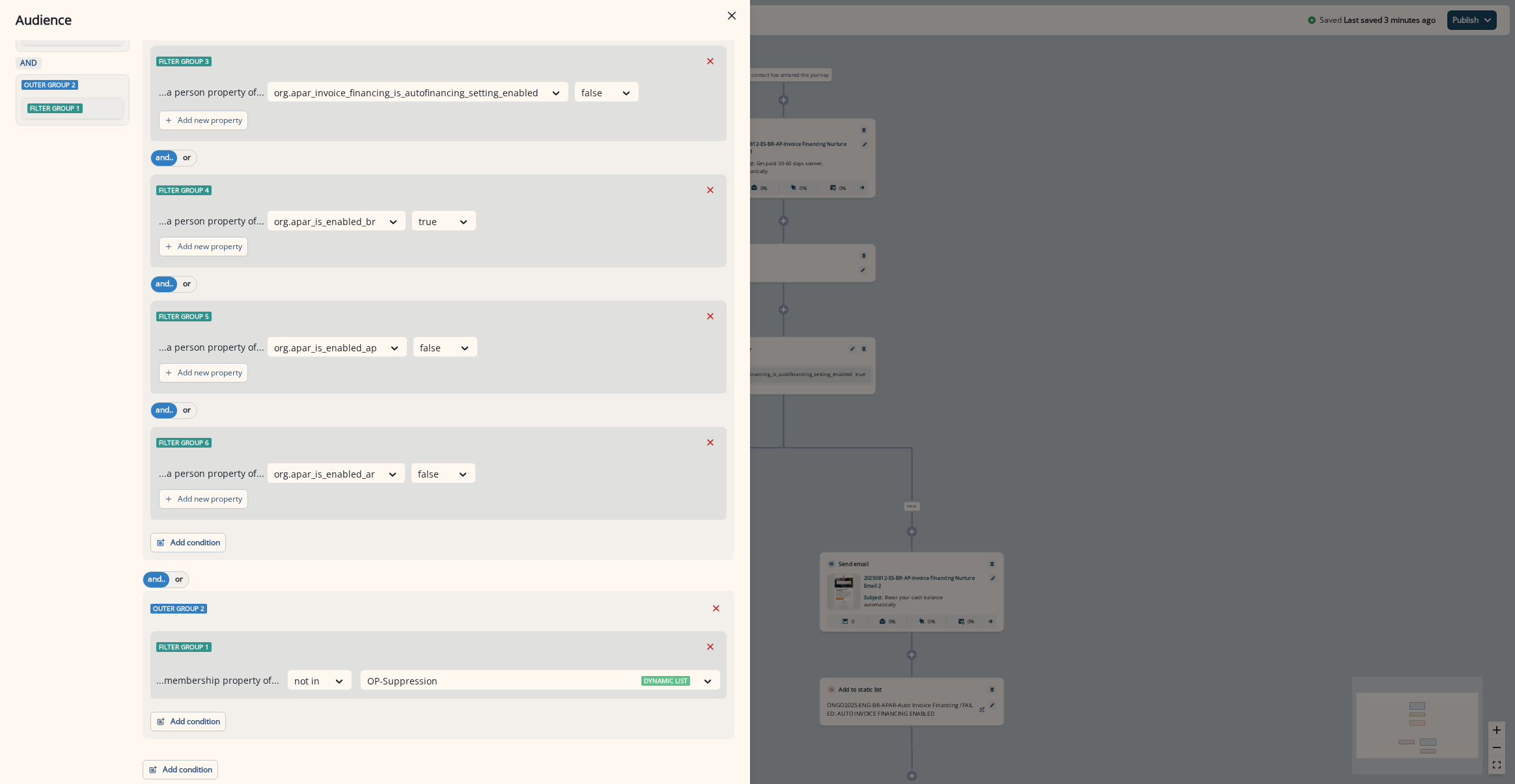
scroll to position [323, 0]
click at [196, 542] on button "Add condition" at bounding box center [187, 542] width 75 height 20
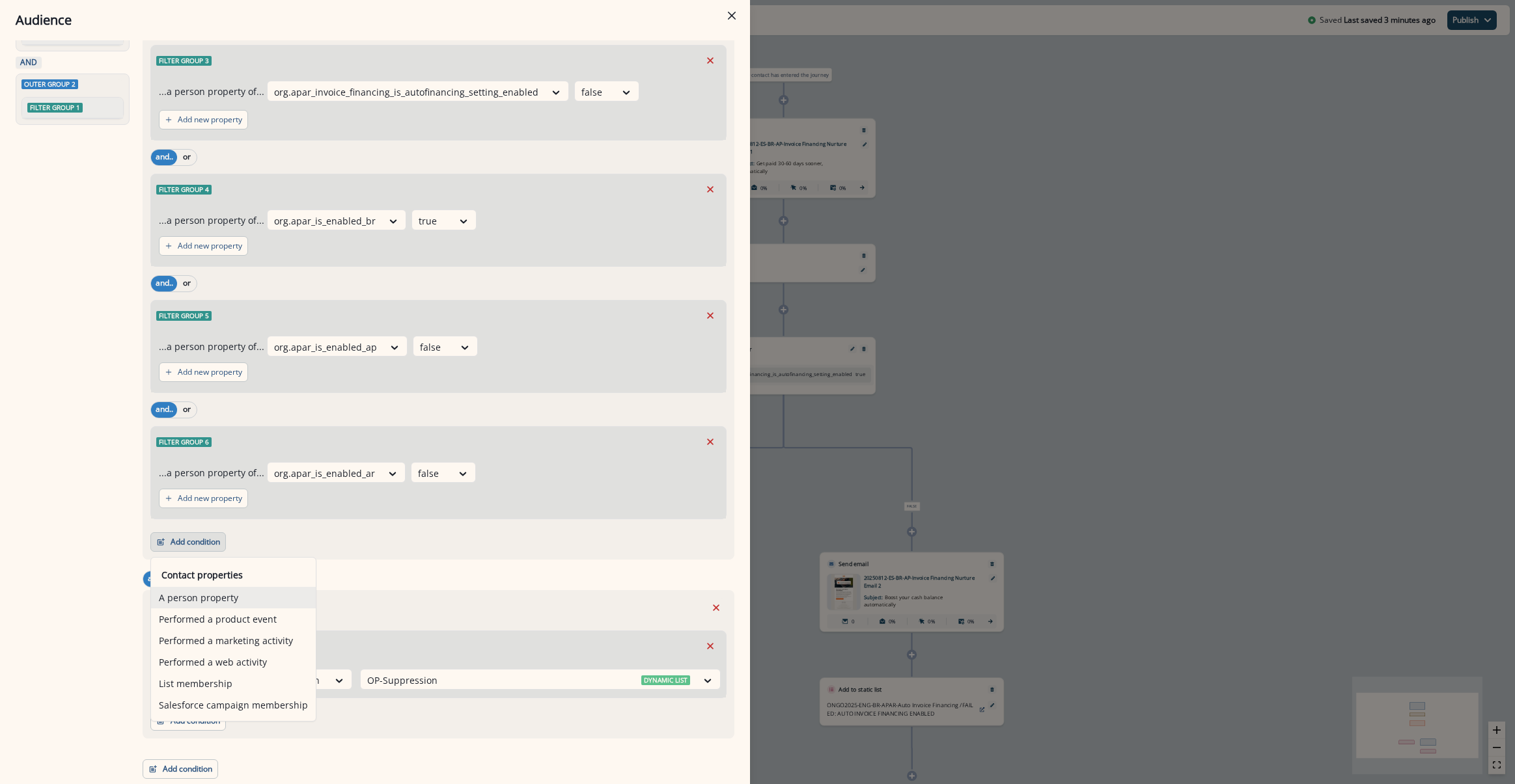
click at [201, 598] on button "A person property" at bounding box center [233, 598] width 164 height 21
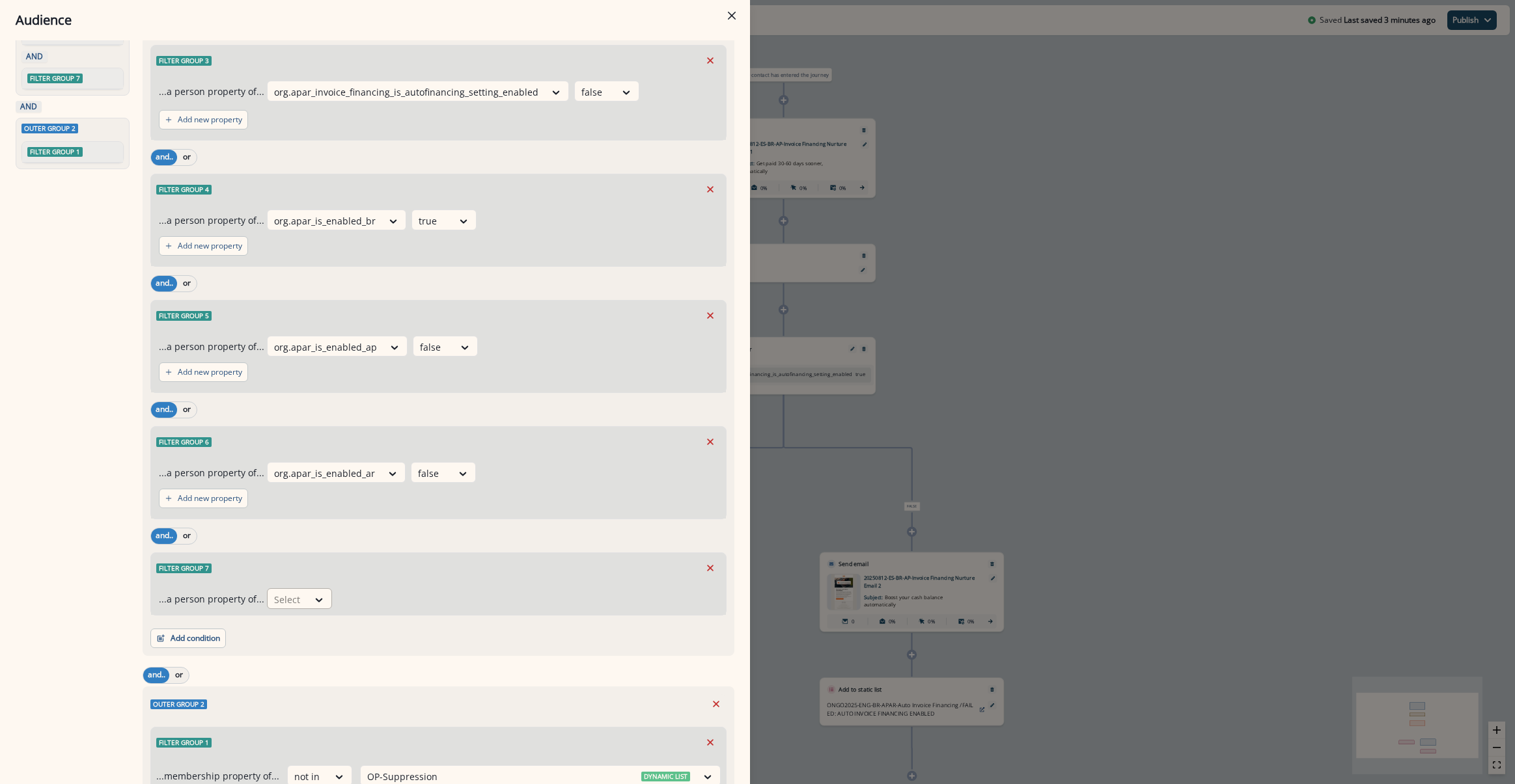
click at [295, 606] on div at bounding box center [288, 599] width 28 height 16
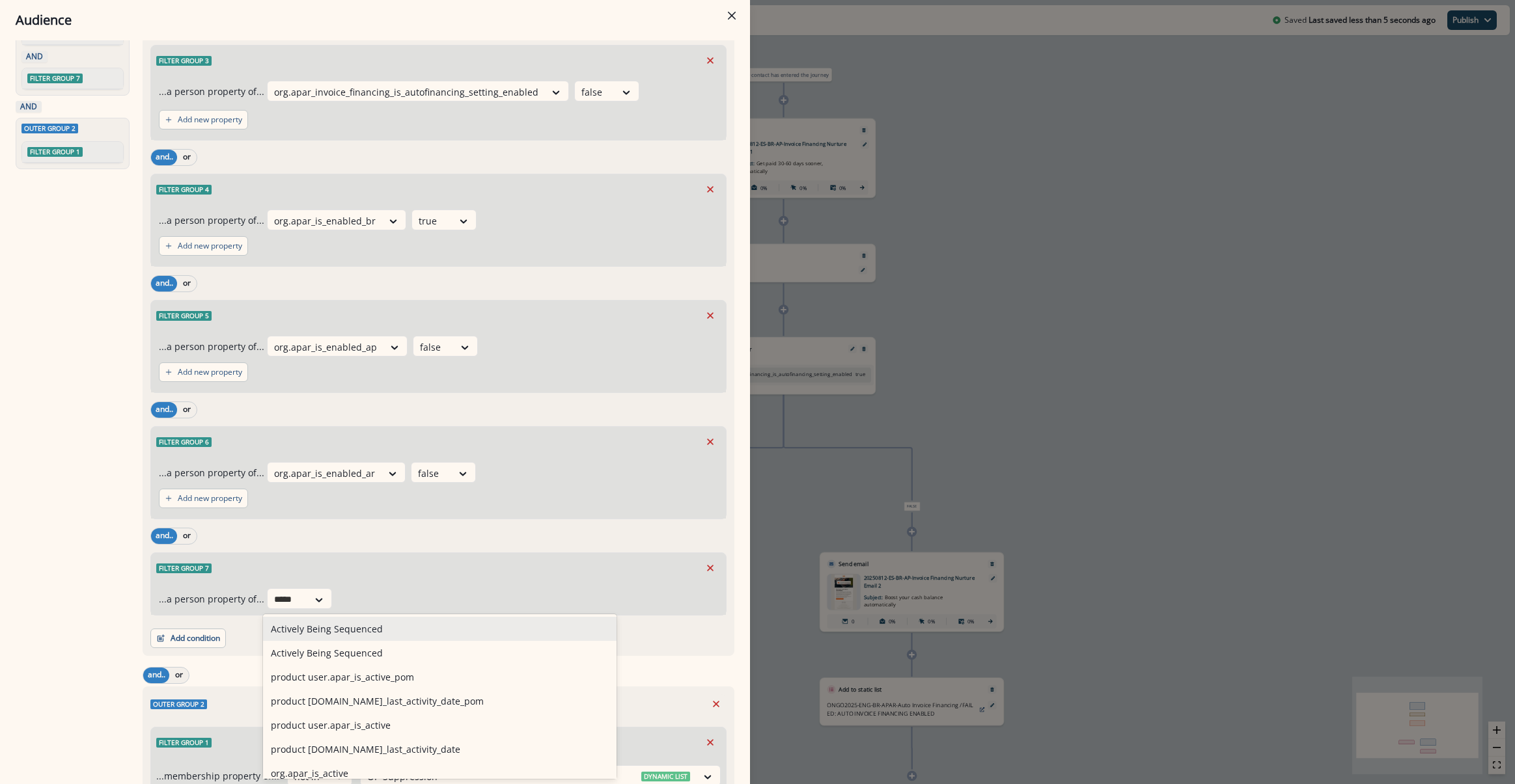
type input "******"
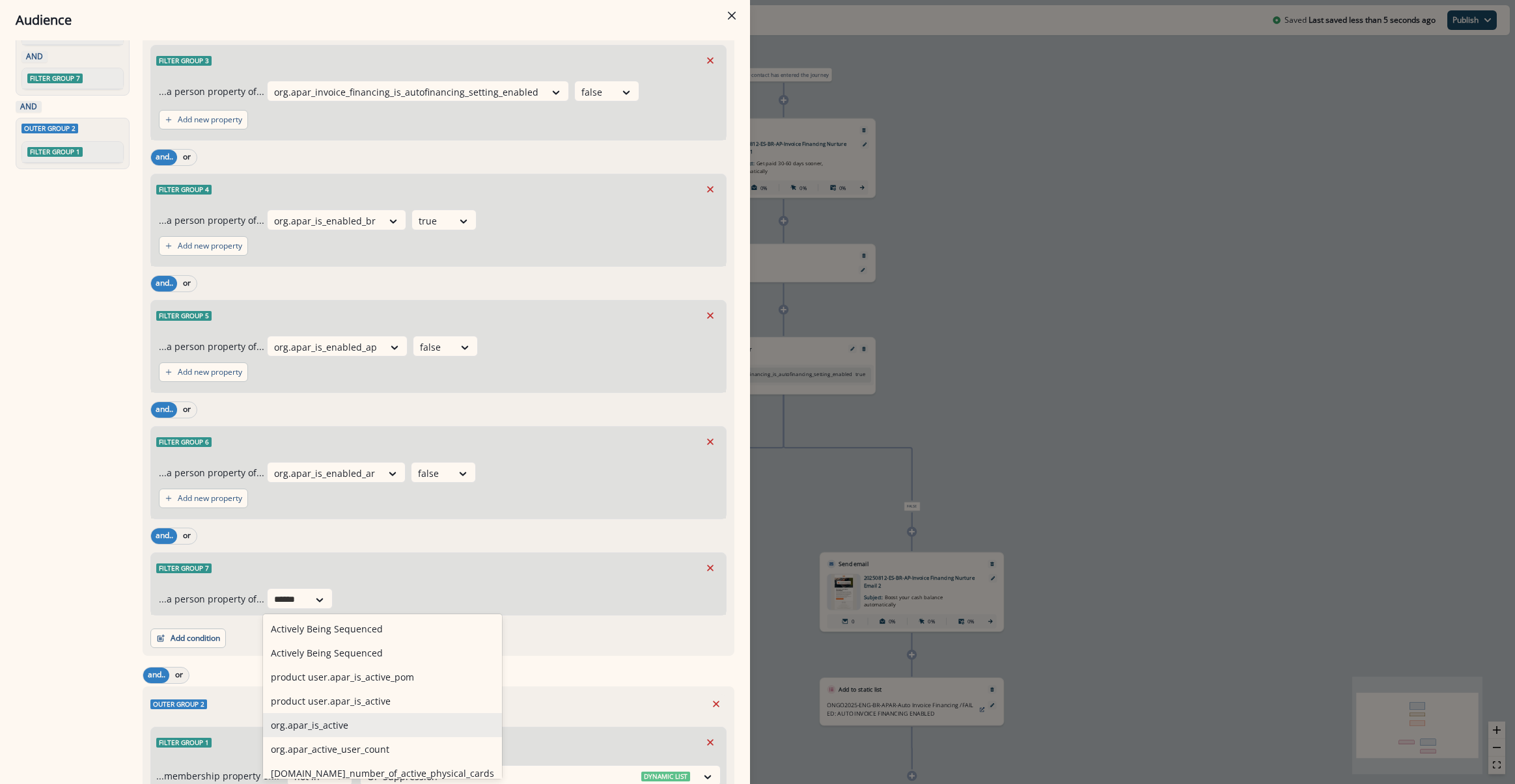
click at [344, 730] on div "org.apar_is_active" at bounding box center [382, 725] width 239 height 24
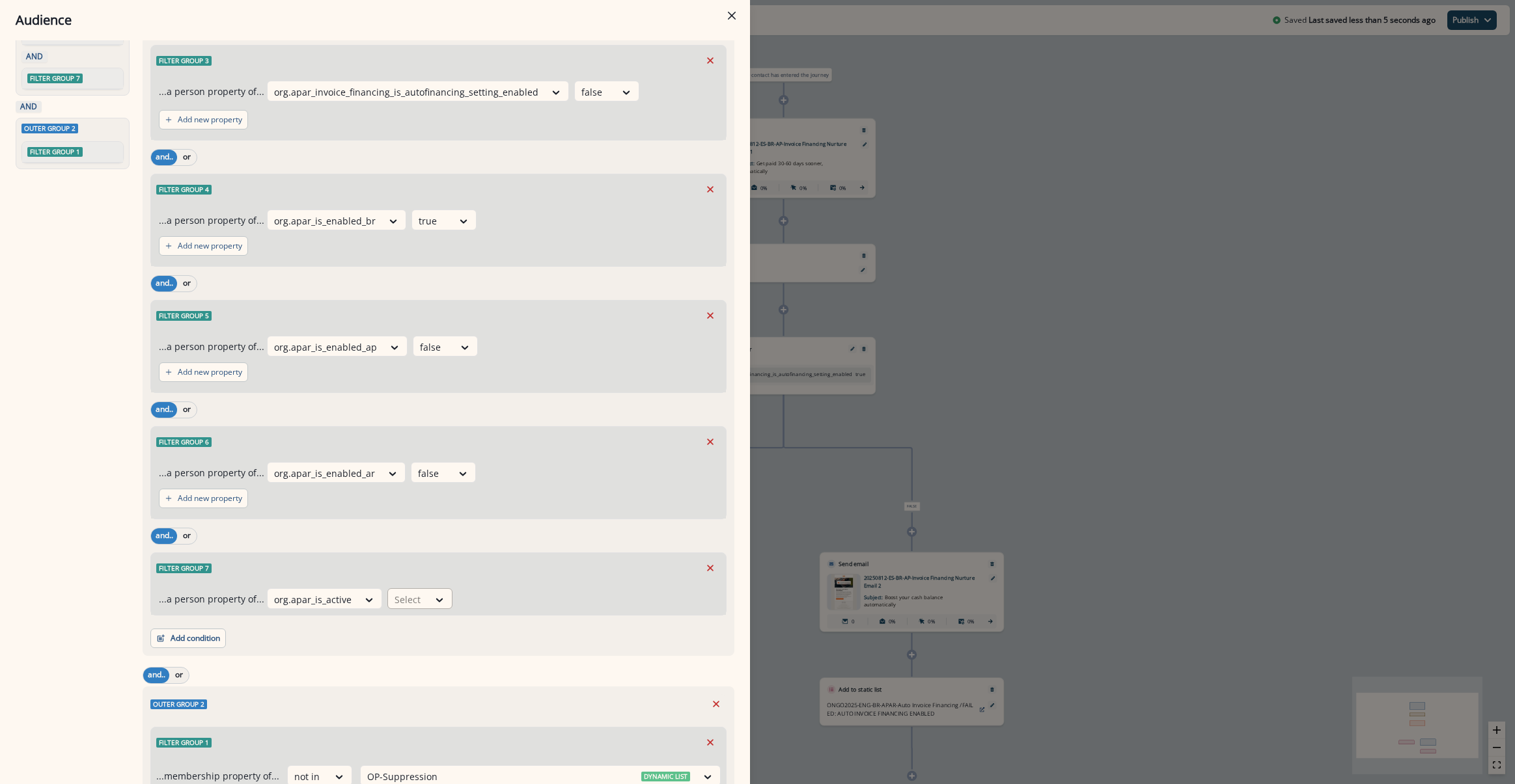
click at [419, 602] on div "Select" at bounding box center [408, 599] width 40 height 21
click at [411, 701] on div "equal to" at bounding box center [442, 701] width 121 height 24
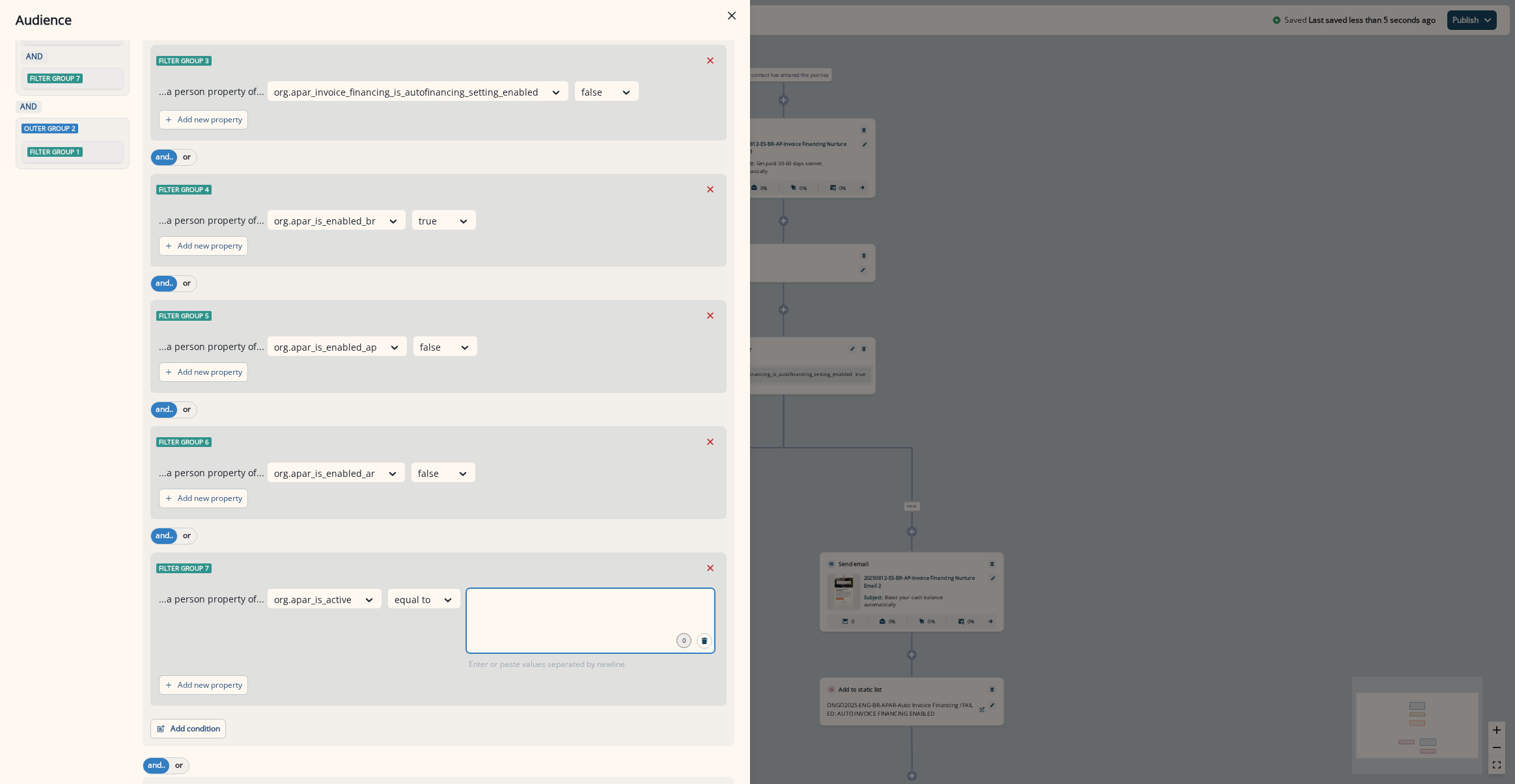
drag, startPoint x: 457, startPoint y: 631, endPoint x: 467, endPoint y: 608, distance: 25.1
click at [468, 608] on input "number" at bounding box center [591, 604] width 245 height 26
type input "*"
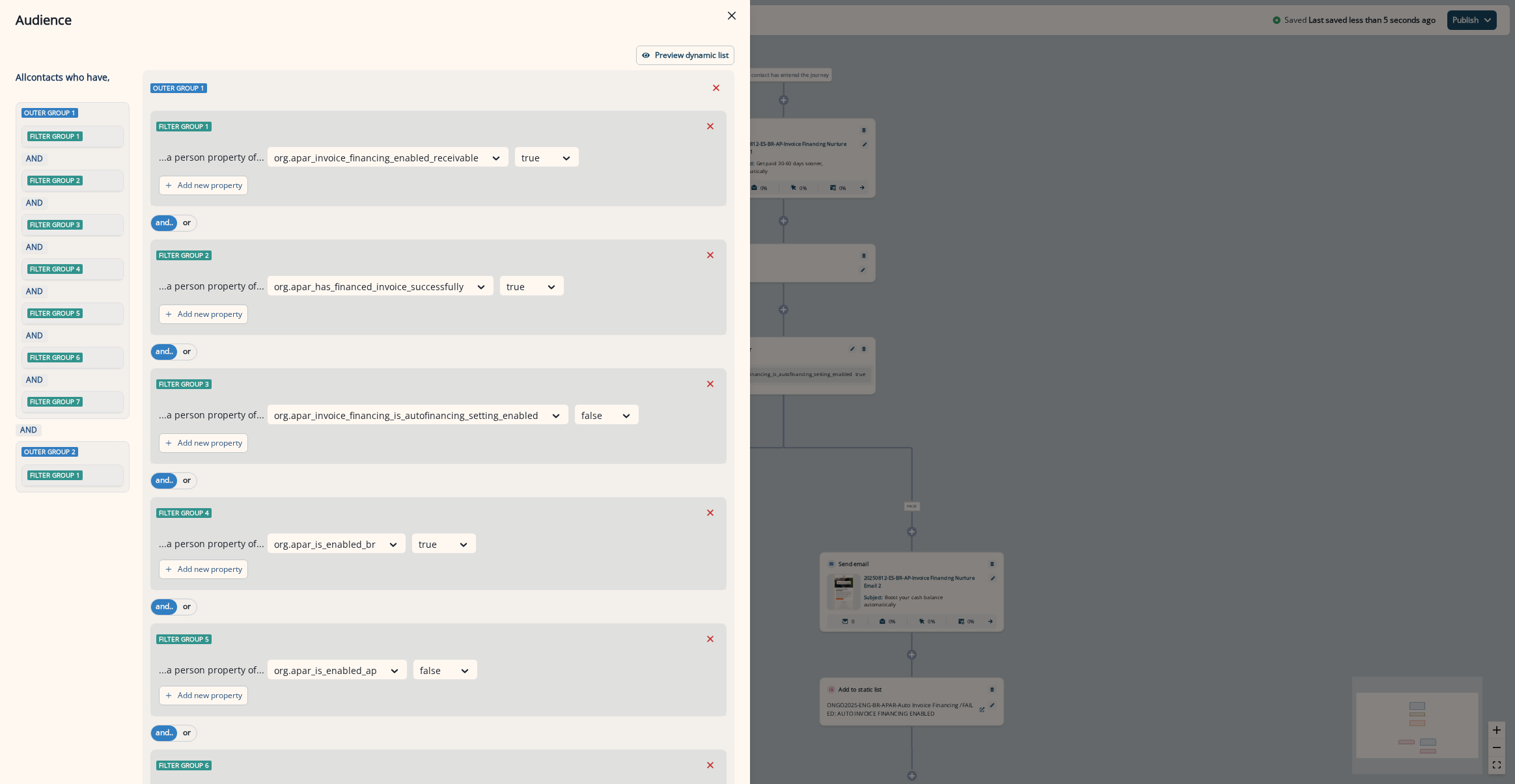
click at [945, 147] on div "Audience Preview dynamic list All contact s who have, Outer group 1 Filter grou…" at bounding box center [758, 392] width 1515 height 784
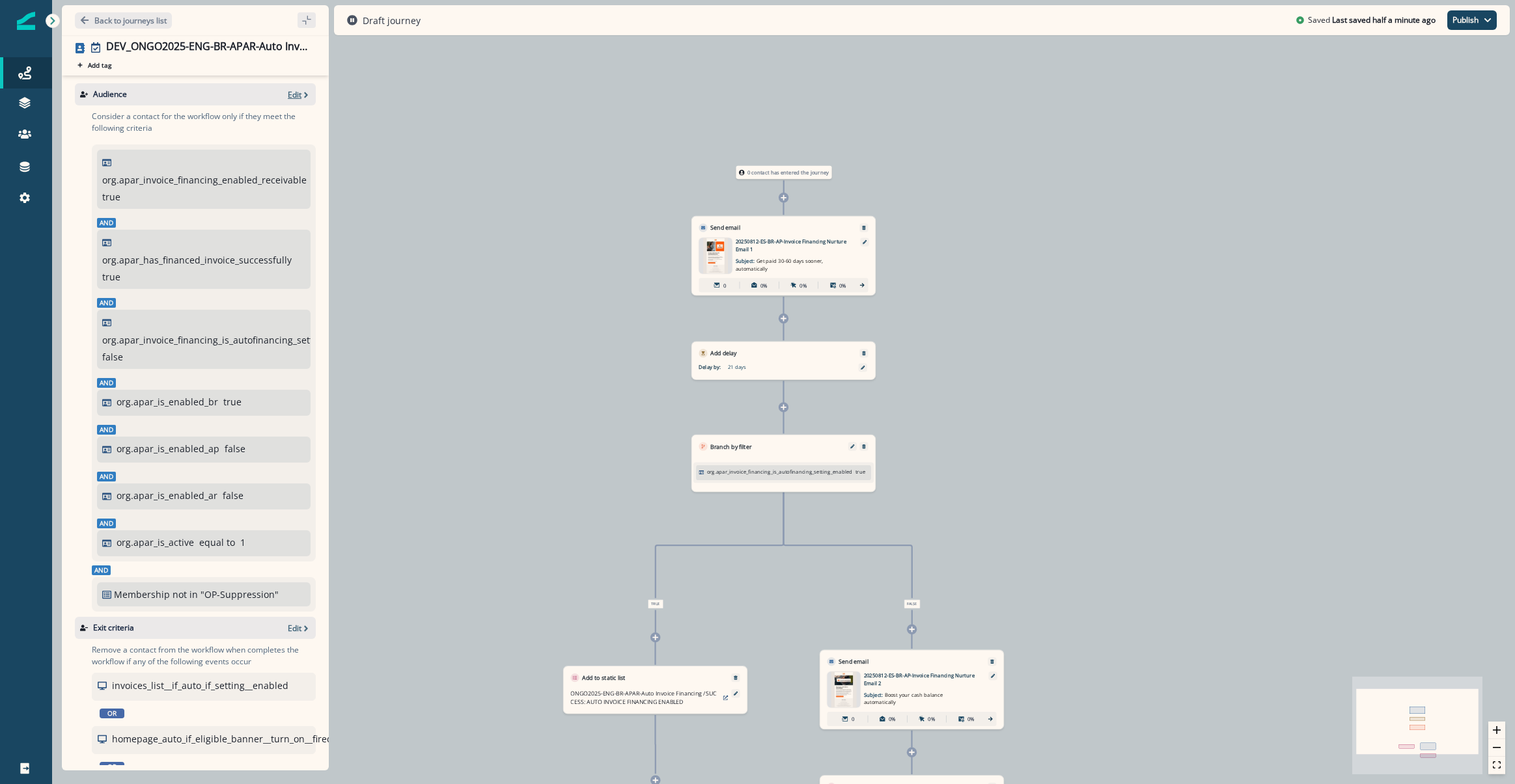
click at [301, 91] on icon "button" at bounding box center [305, 95] width 9 height 9
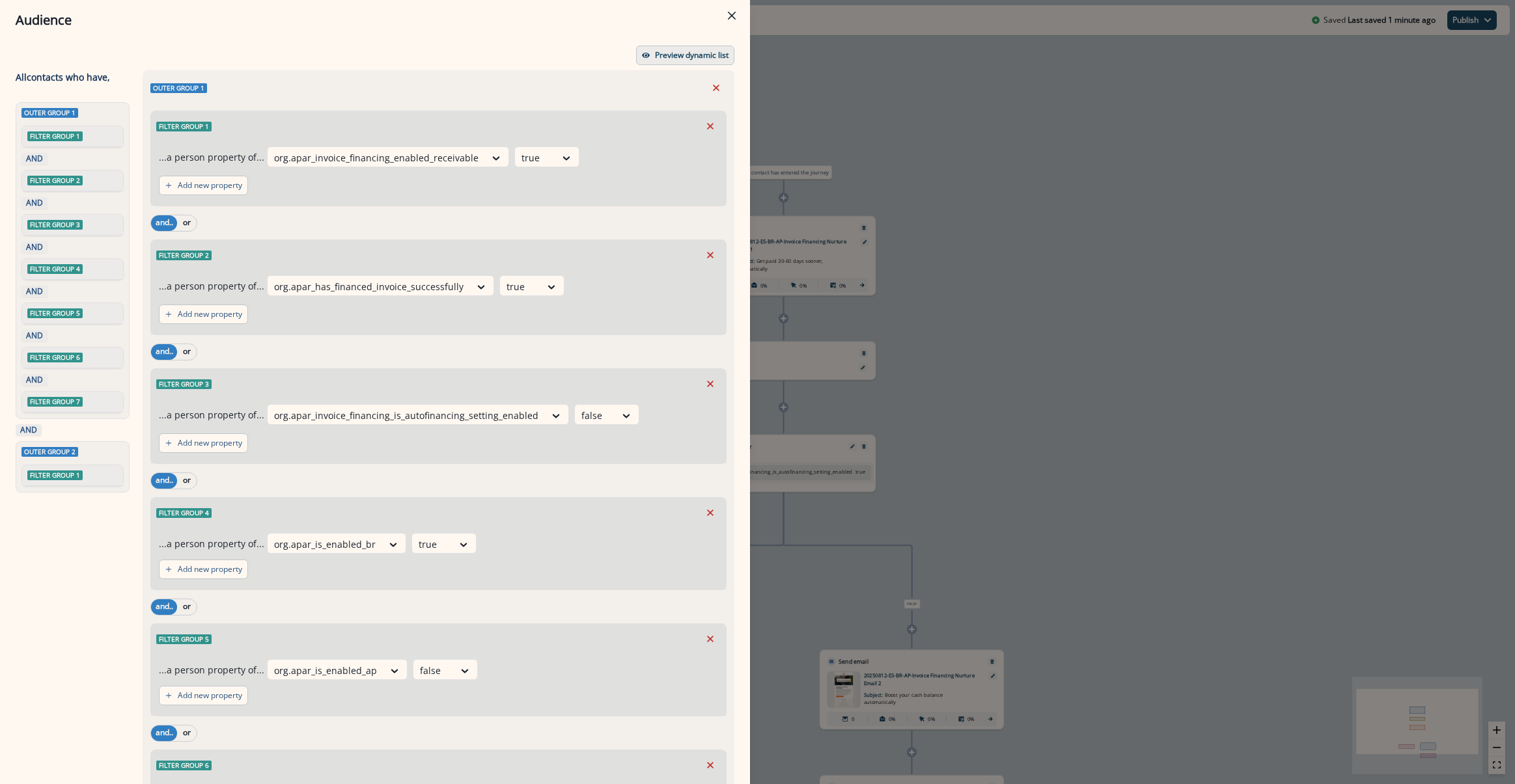
click at [665, 63] on button "Preview dynamic list" at bounding box center [685, 55] width 99 height 20
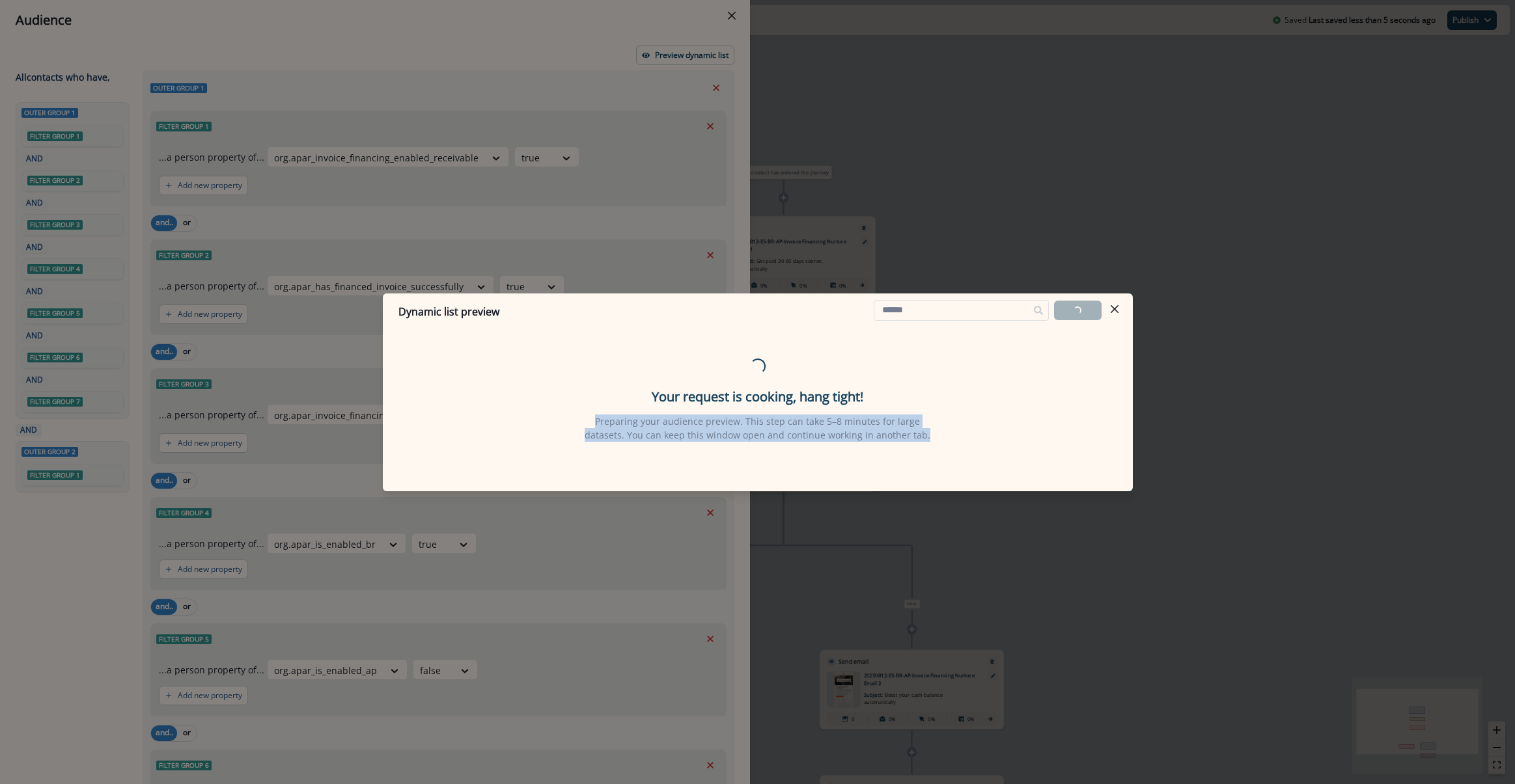
drag, startPoint x: 907, startPoint y: 435, endPoint x: 562, endPoint y: 427, distance: 345.1
click at [562, 427] on div "Loading... Your request is cooking, hang tight! Preparing your audience preview…" at bounding box center [758, 400] width 718 height 131
click at [1019, 415] on div "Loading... Your request is cooking, hang tight! Preparing your audience preview…" at bounding box center [758, 400] width 718 height 131
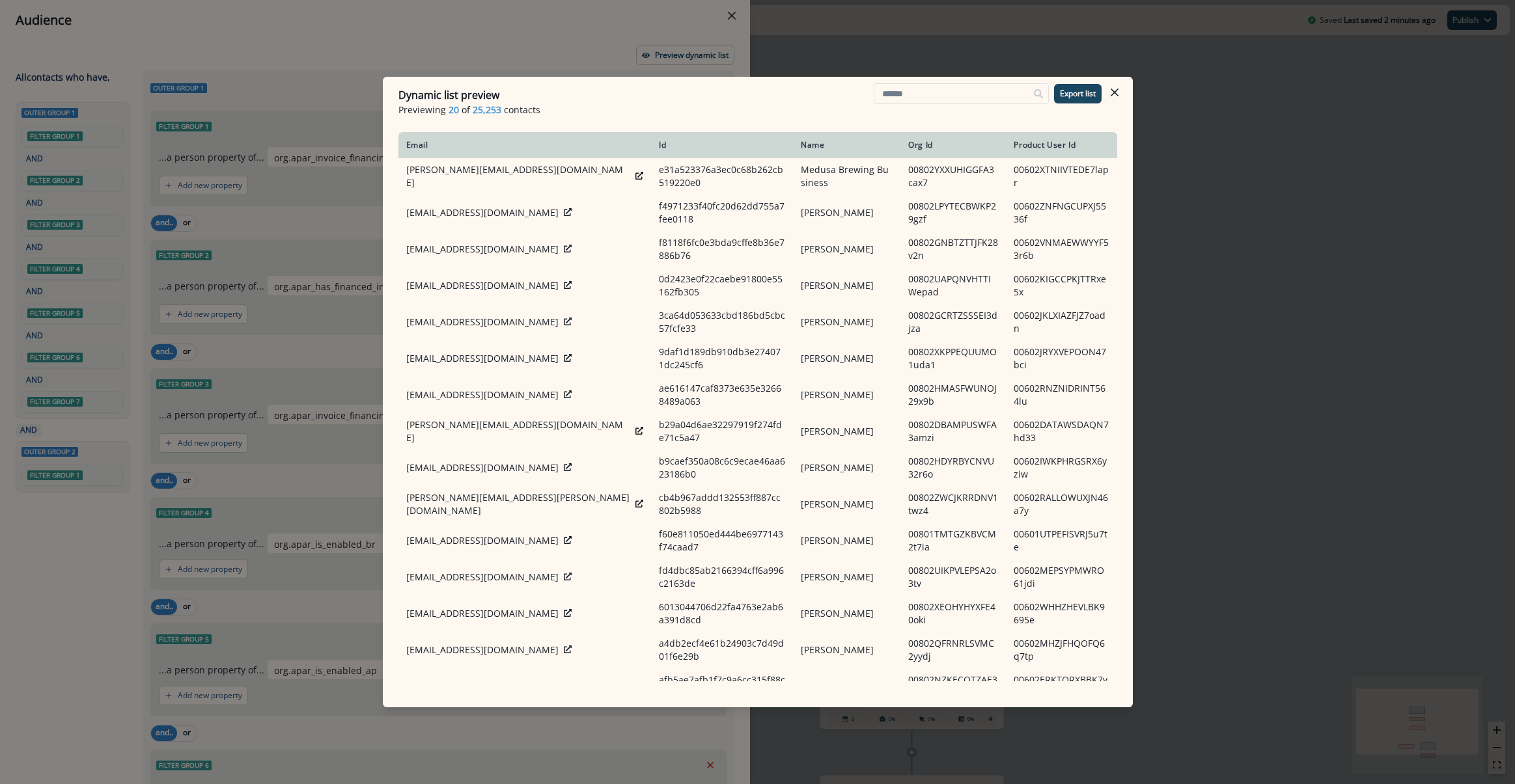
click at [837, 49] on div "Dynamic list preview Previewing 20 of 25,253 contacts Export list Email Id Name…" at bounding box center [758, 392] width 1515 height 784
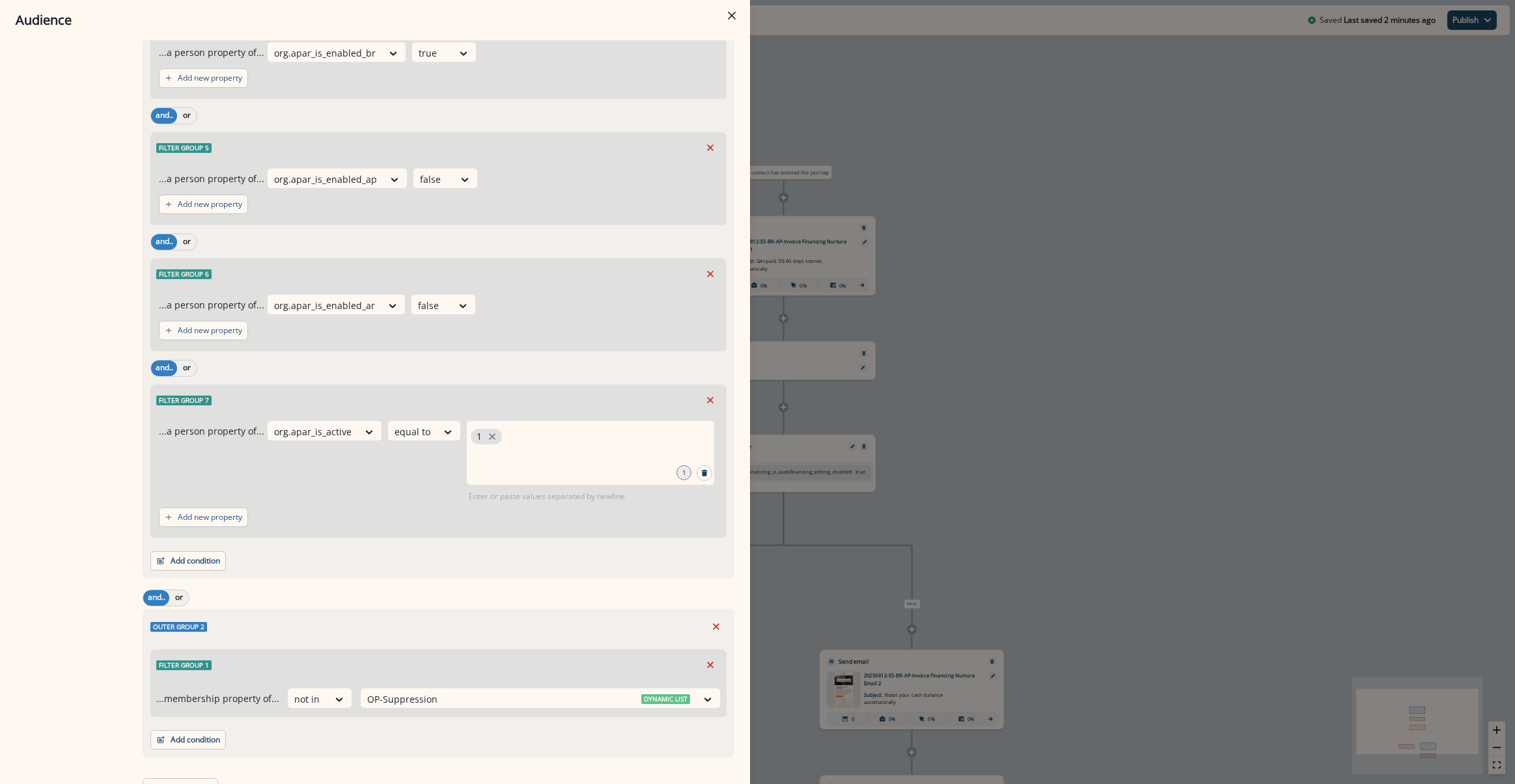
scroll to position [511, 0]
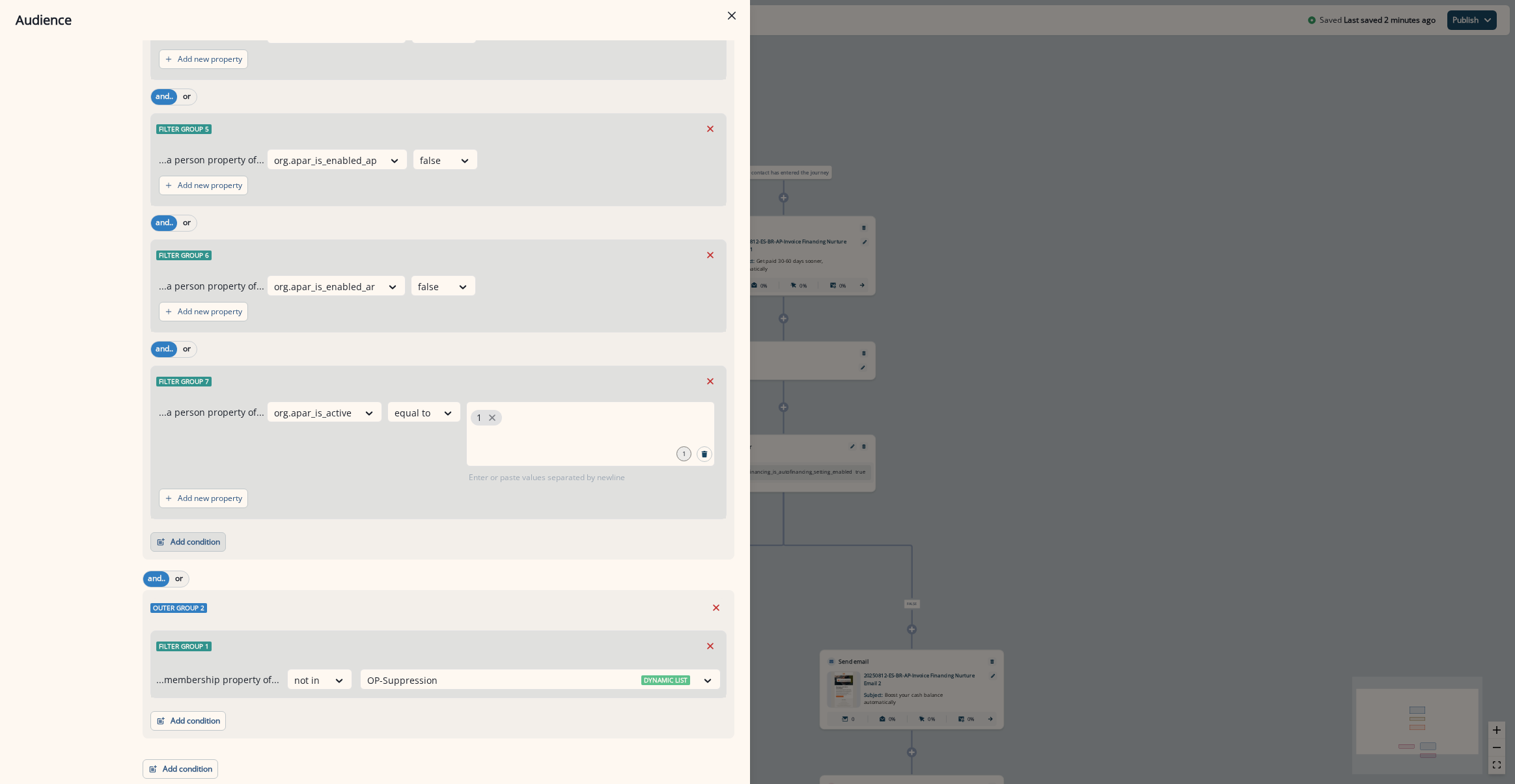
click at [202, 538] on button "Add condition" at bounding box center [187, 542] width 75 height 20
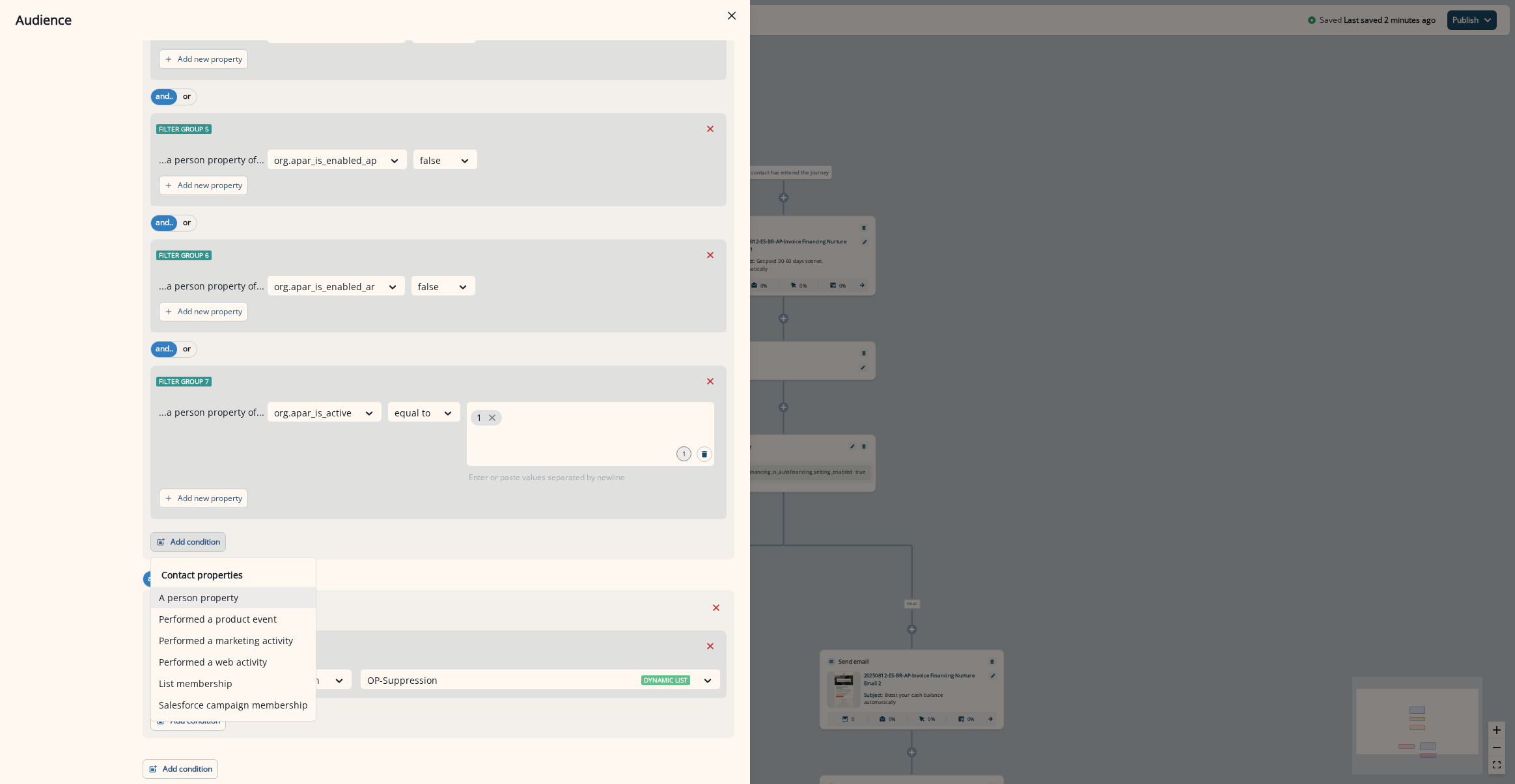
click at [252, 601] on button "A person property" at bounding box center [233, 598] width 164 height 21
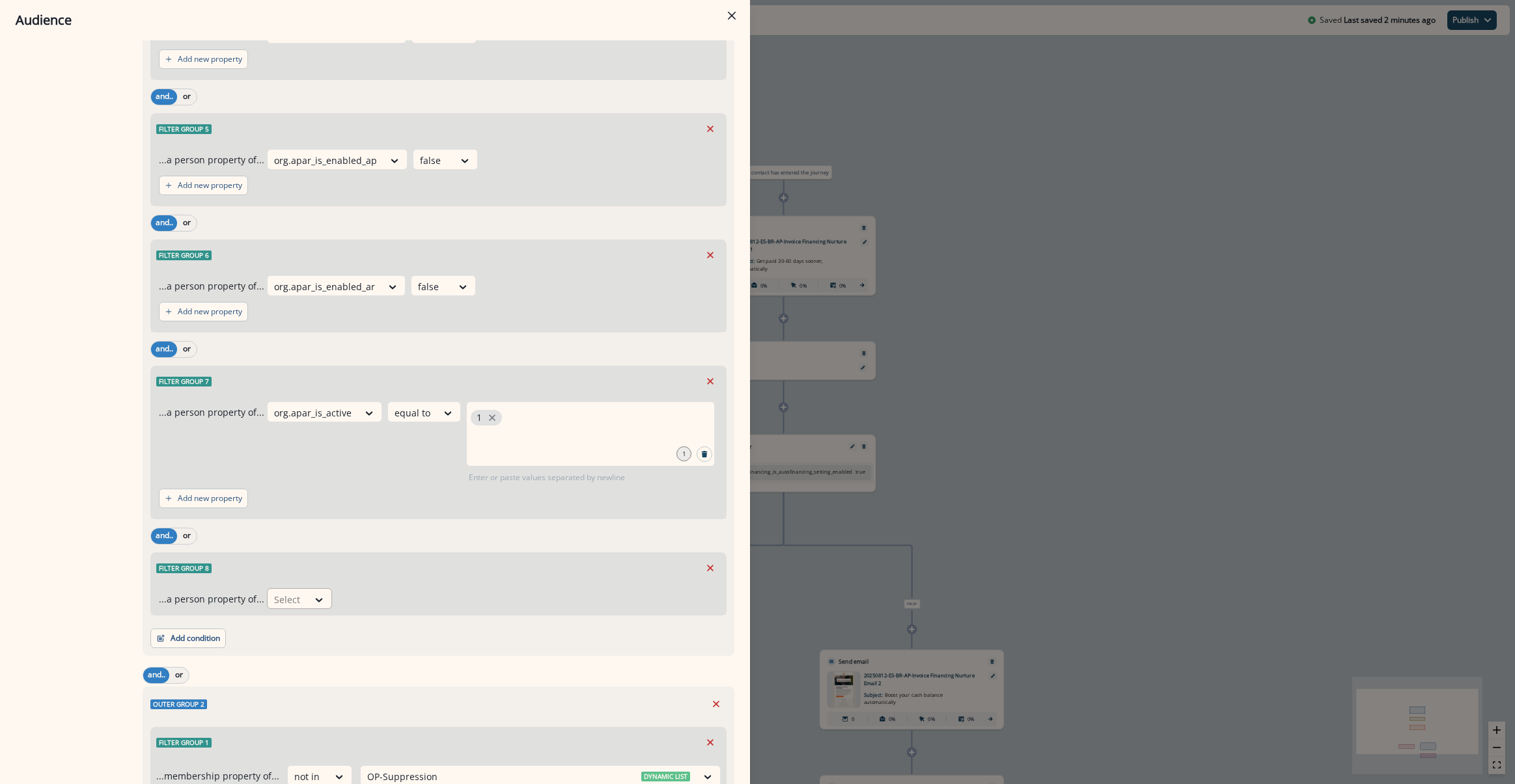
click at [301, 596] on div "Select" at bounding box center [287, 599] width 40 height 21
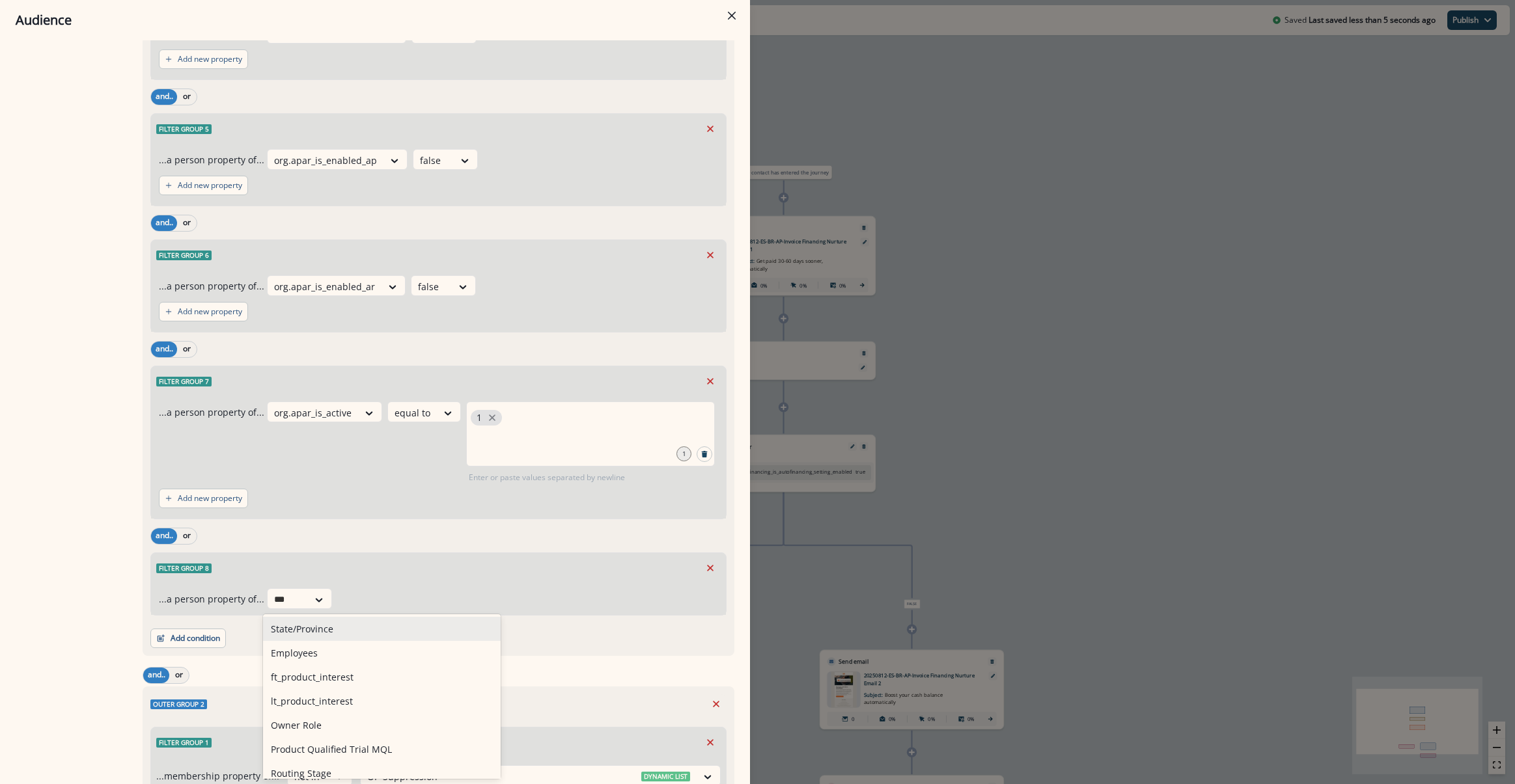
type input "****"
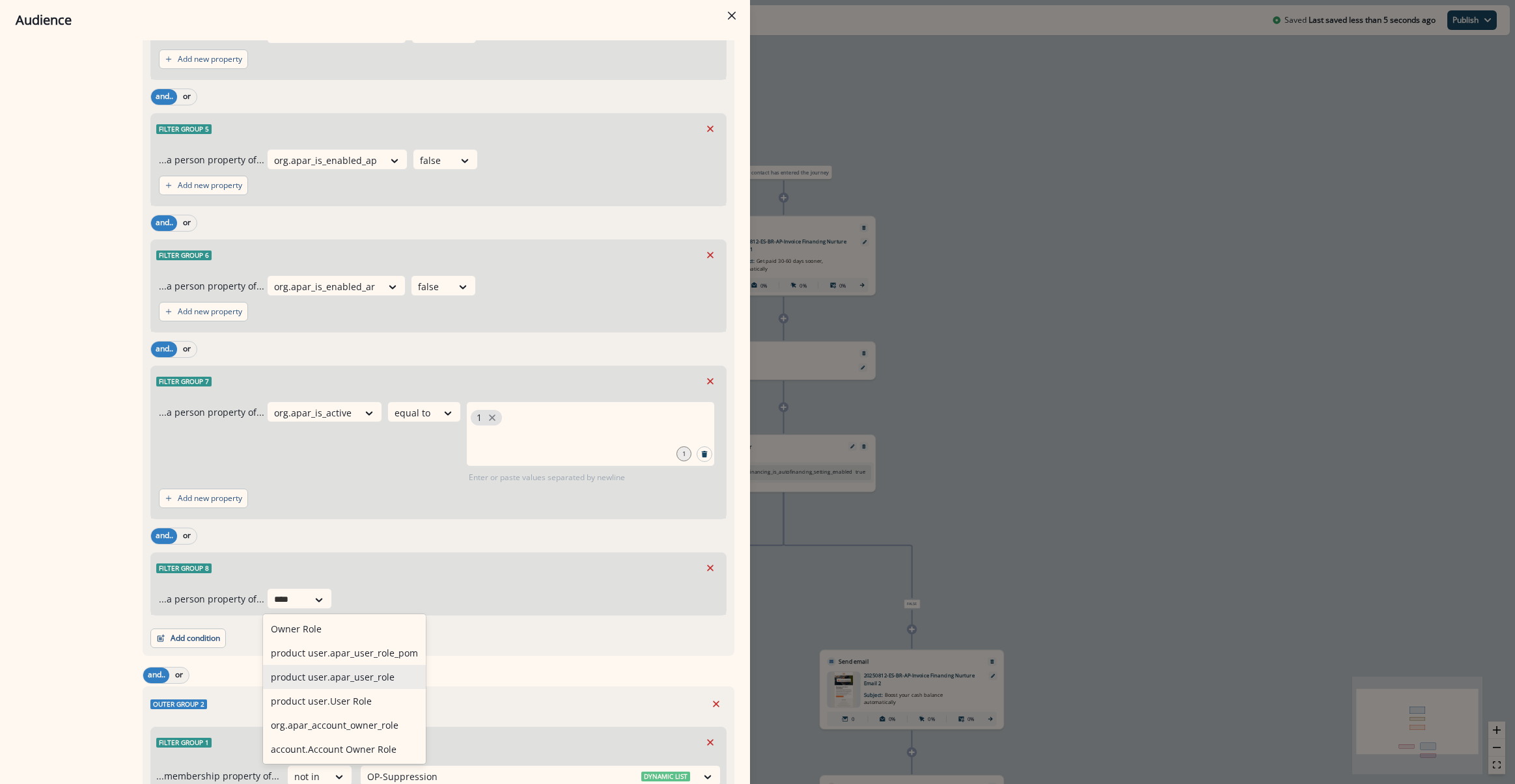
click at [352, 686] on div "product user.apar_user_role" at bounding box center [344, 677] width 163 height 24
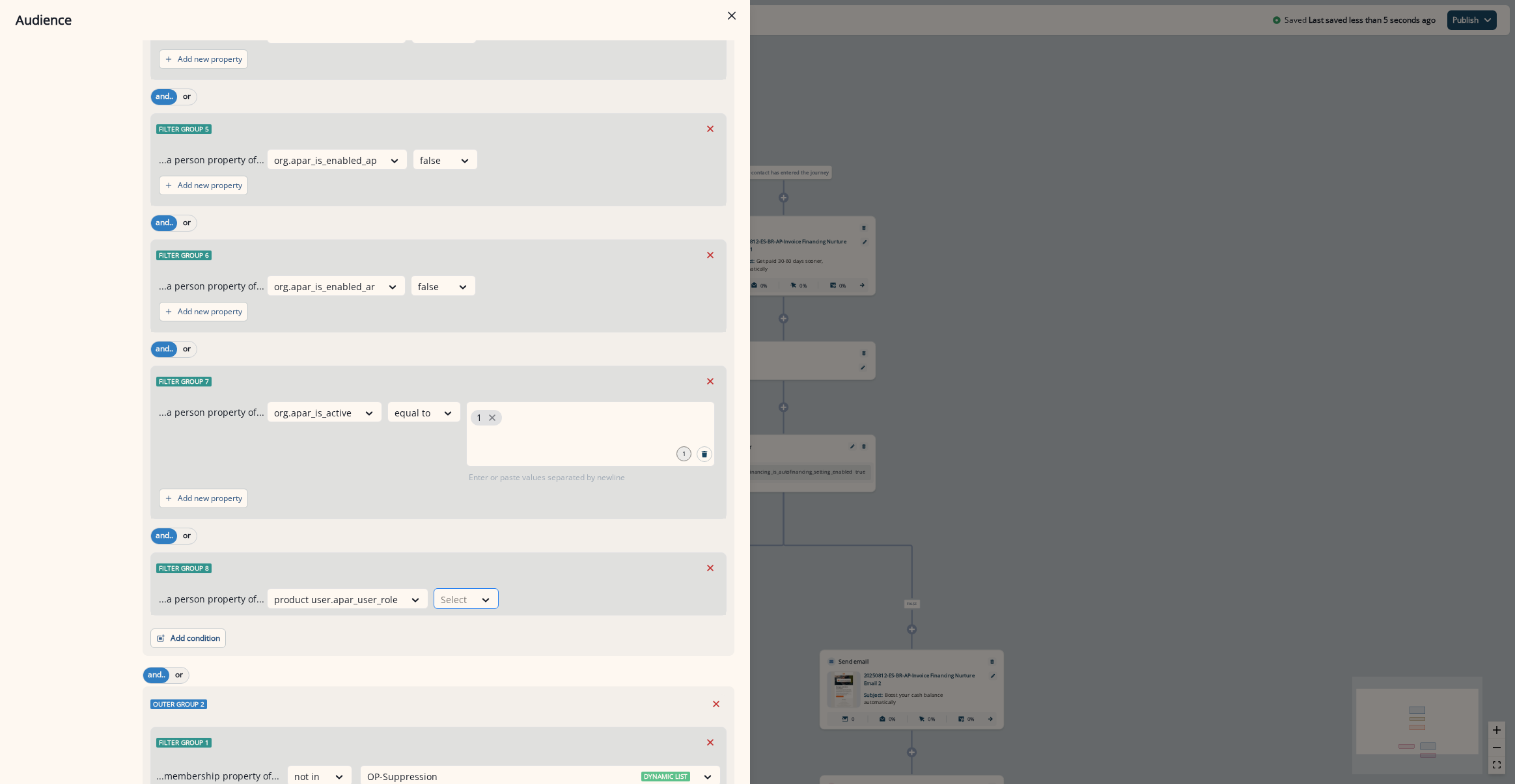
click at [480, 591] on div at bounding box center [486, 599] width 23 height 21
click at [481, 650] on div "not equal to" at bounding box center [476, 653] width 102 height 24
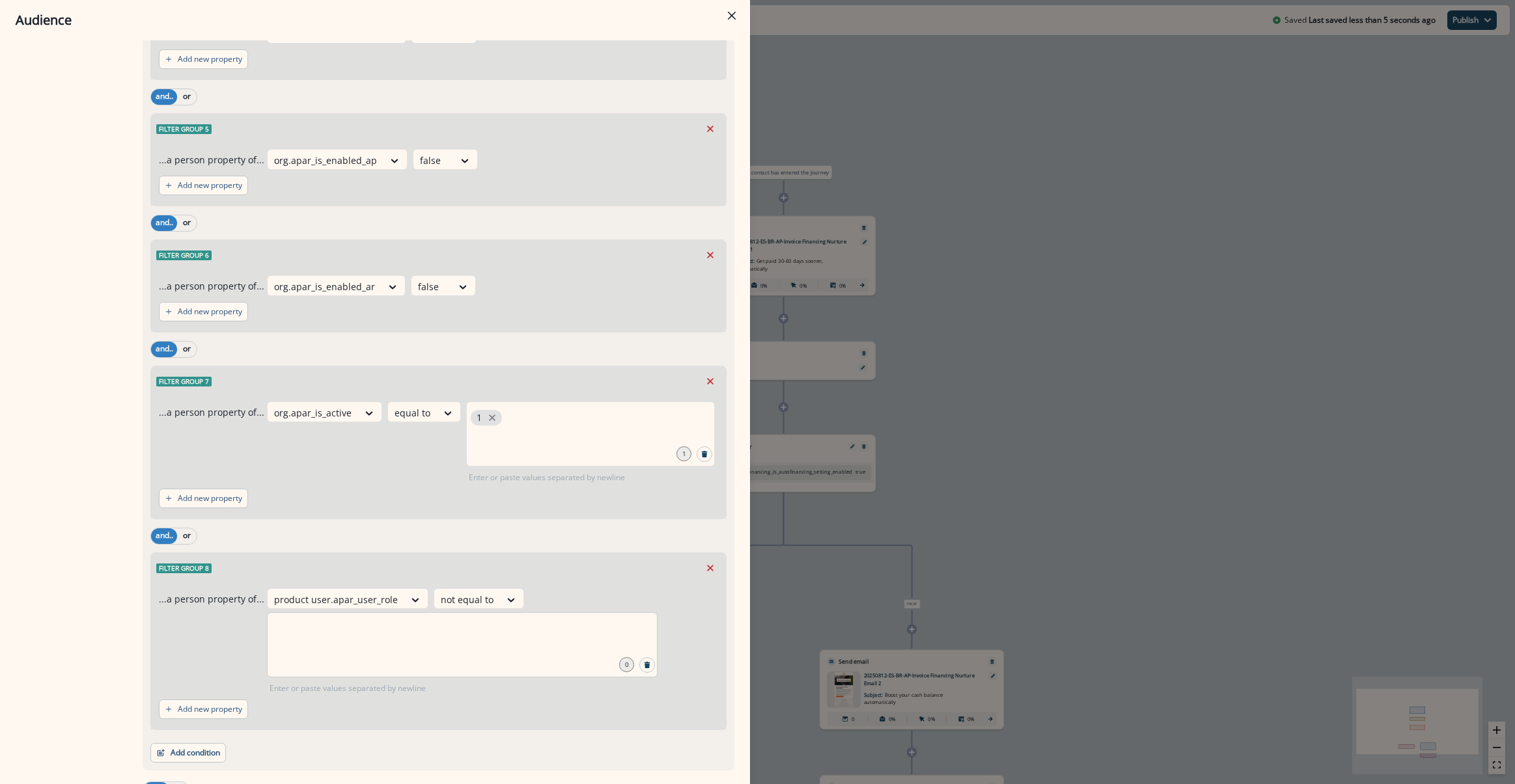
click at [445, 647] on div at bounding box center [463, 645] width 391 height 65
type input "********"
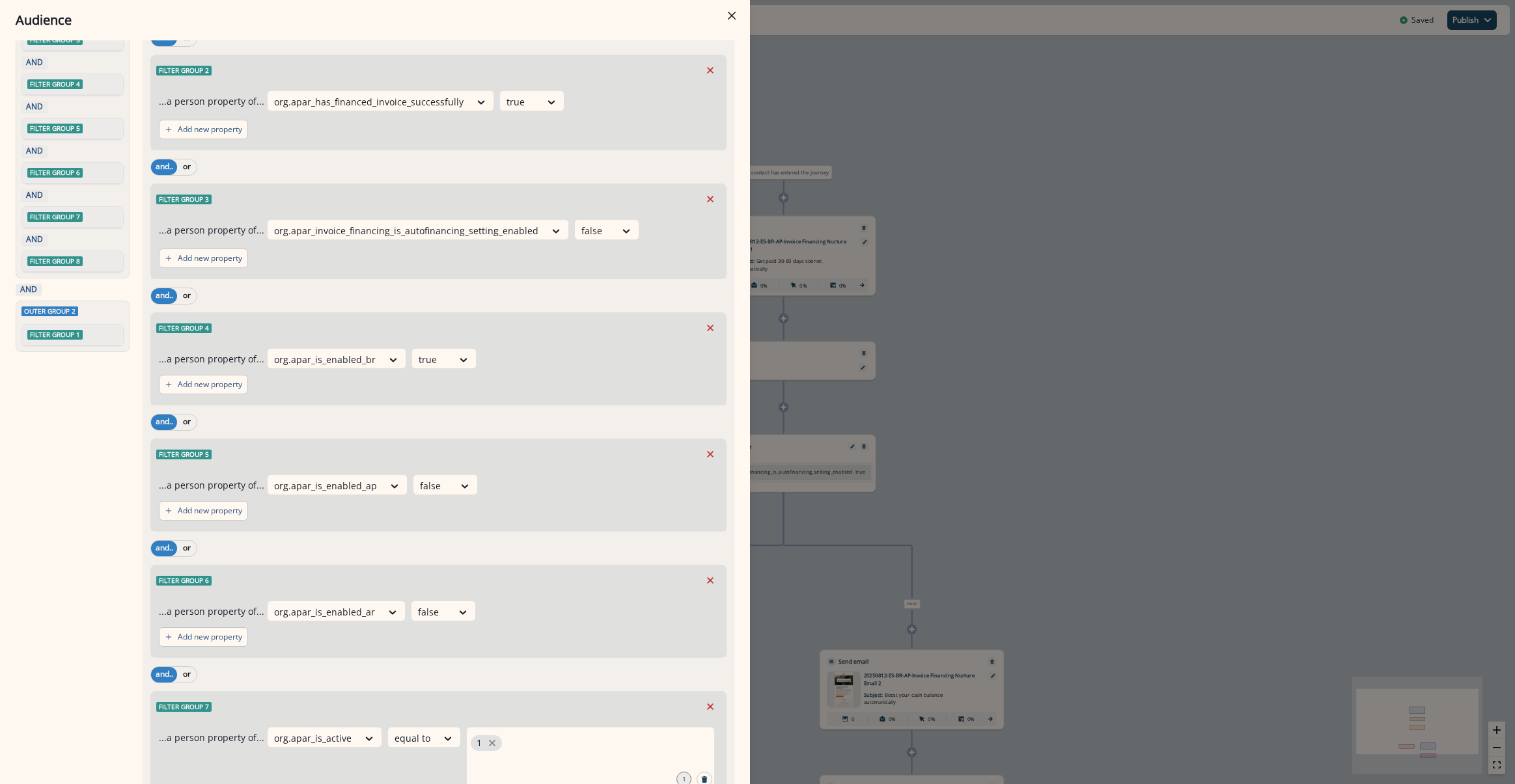
scroll to position [0, 0]
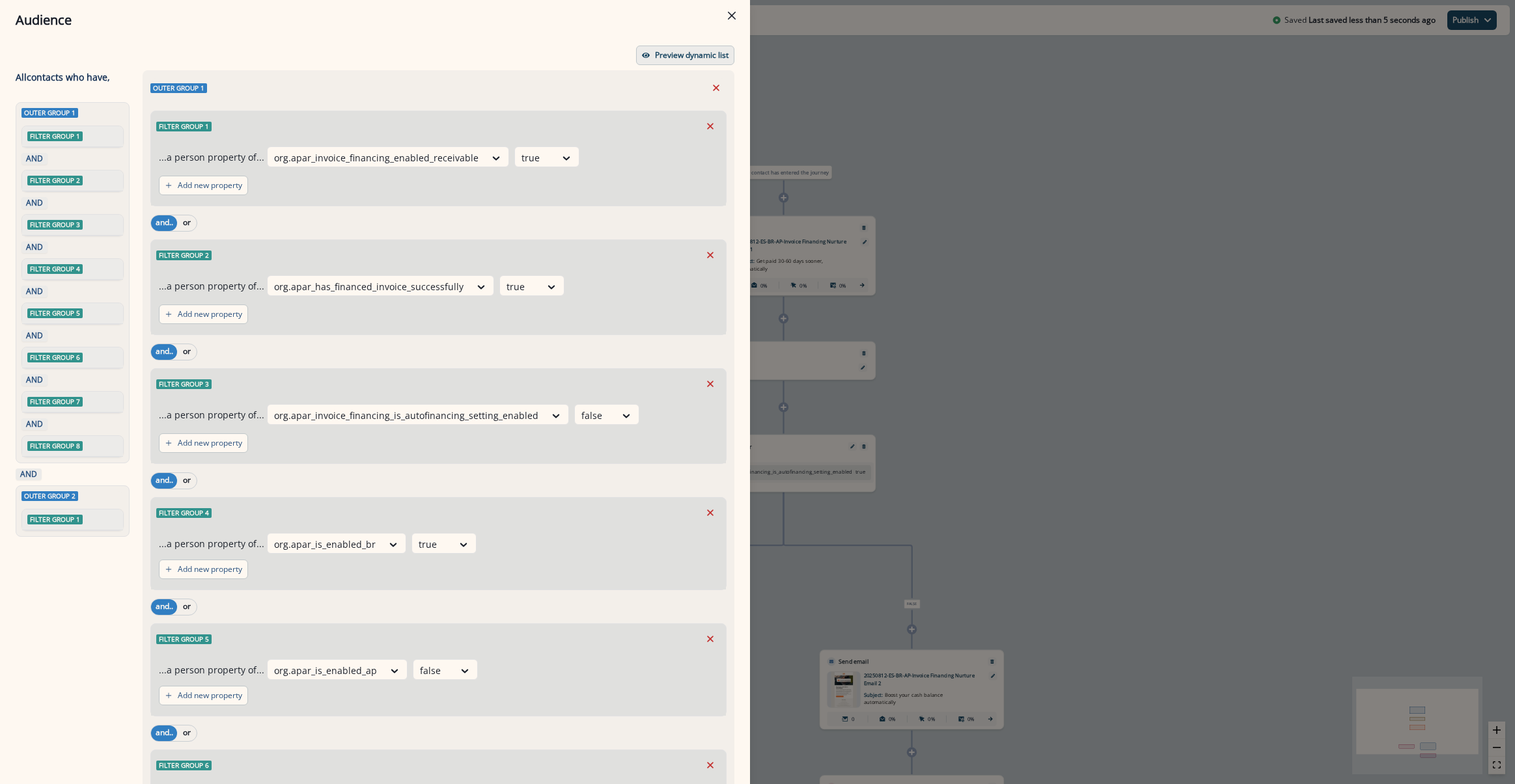
click at [641, 52] on button "Preview dynamic list" at bounding box center [685, 55] width 99 height 20
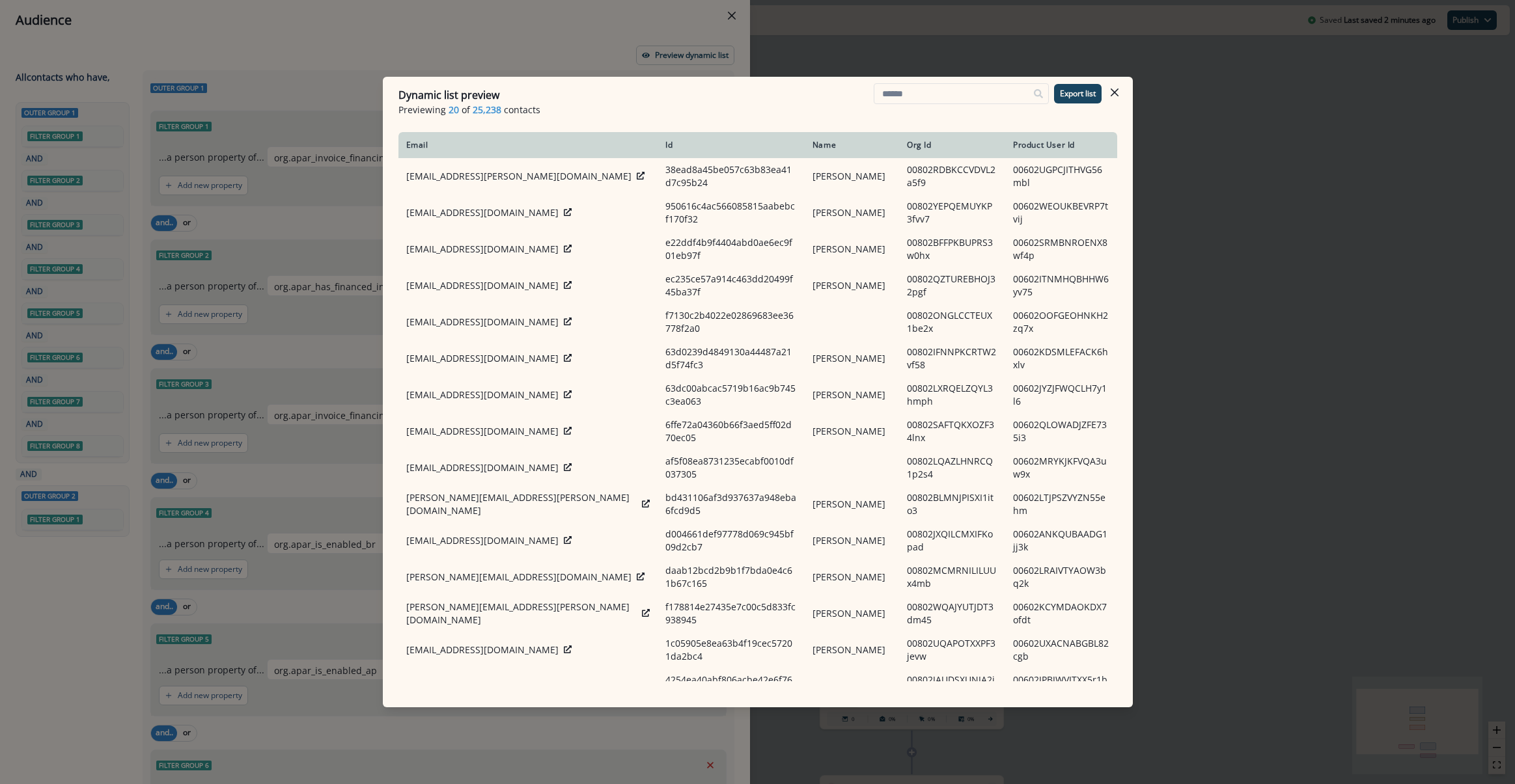
click at [1340, 217] on div "Dynamic list preview Previewing 20 of 25,238 contacts Export list Email Id Name…" at bounding box center [758, 392] width 1515 height 784
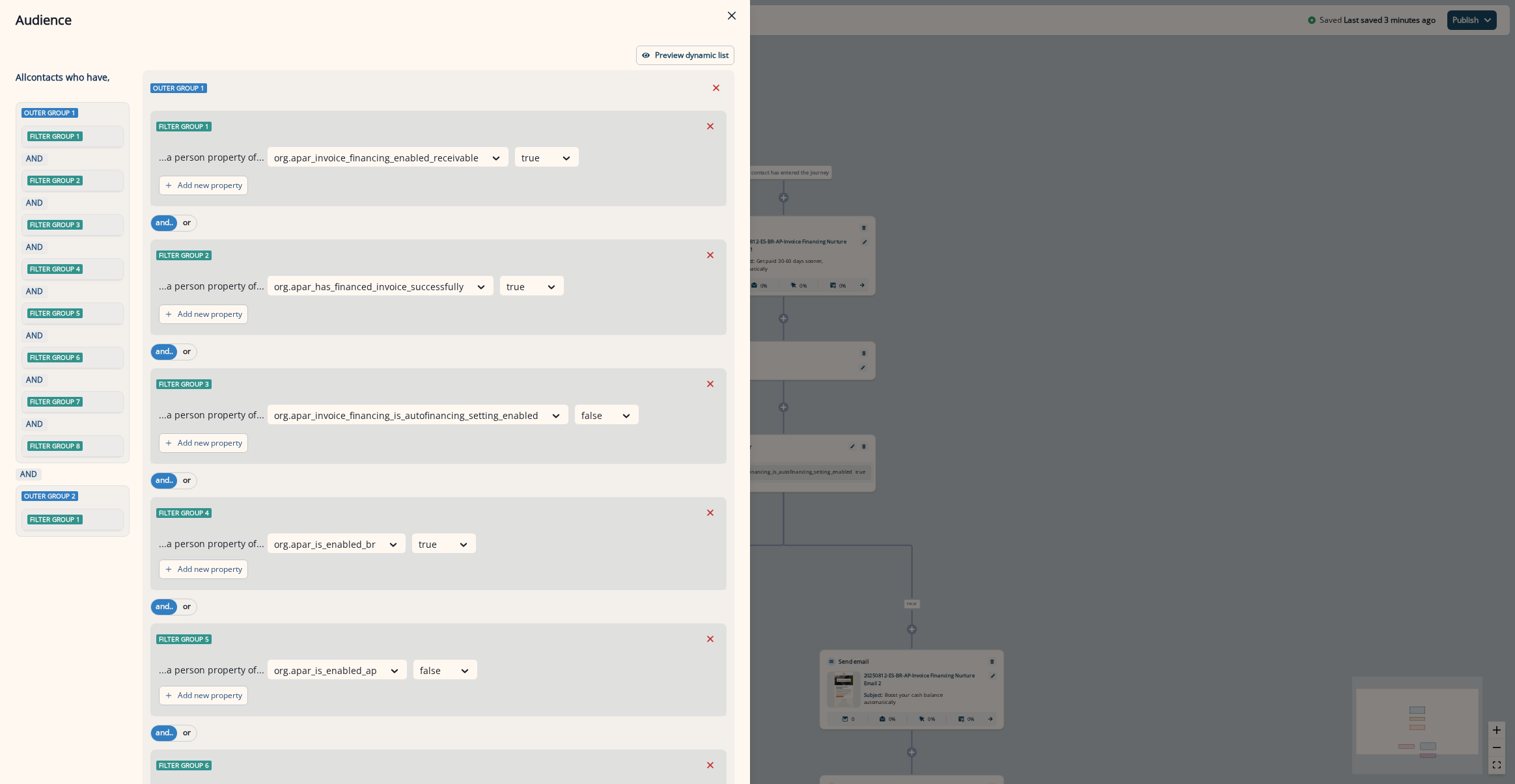
click at [1234, 456] on div "Audience Preview dynamic list All contact s who have, Outer group 1 Filter grou…" at bounding box center [758, 392] width 1515 height 784
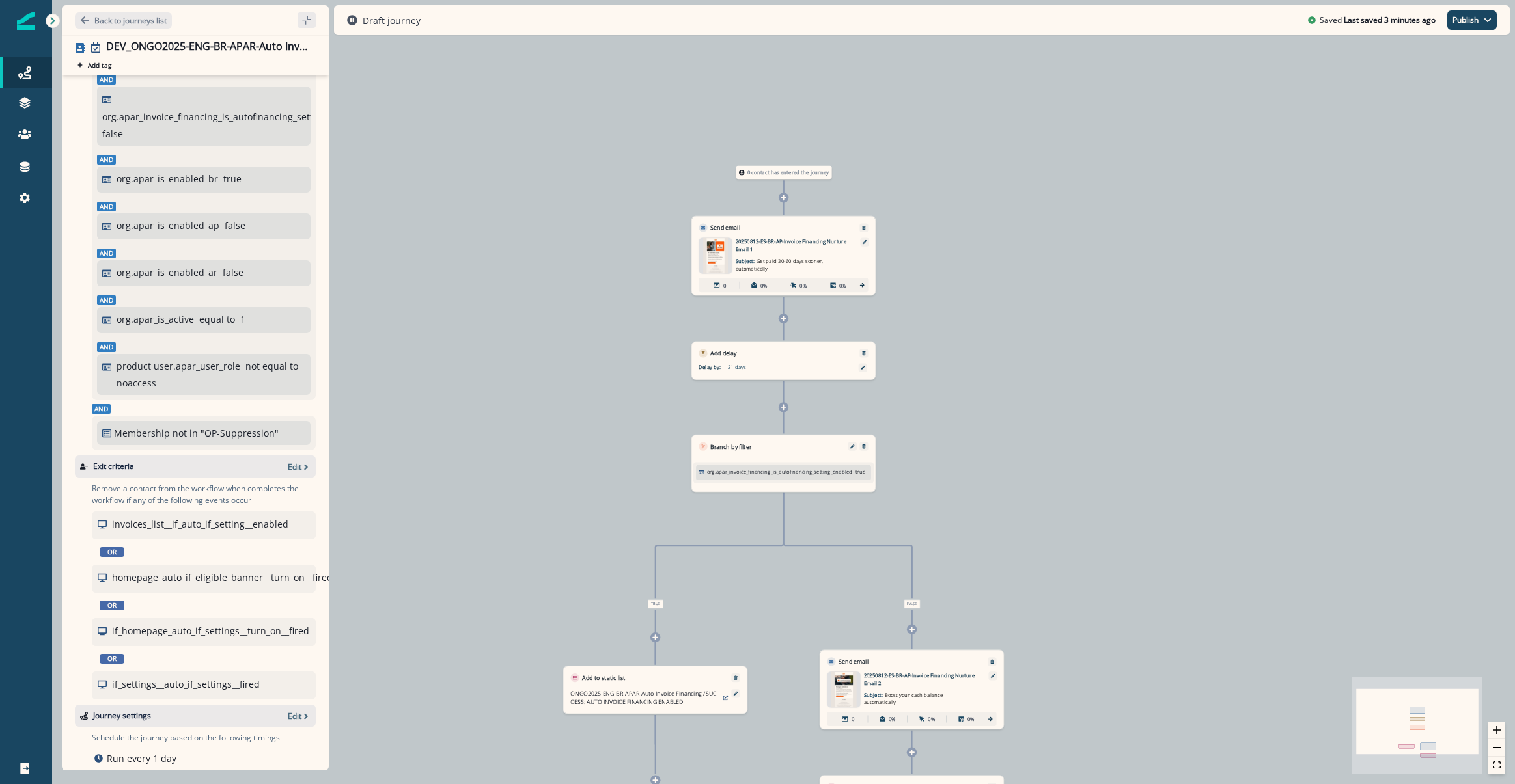
scroll to position [400, 0]
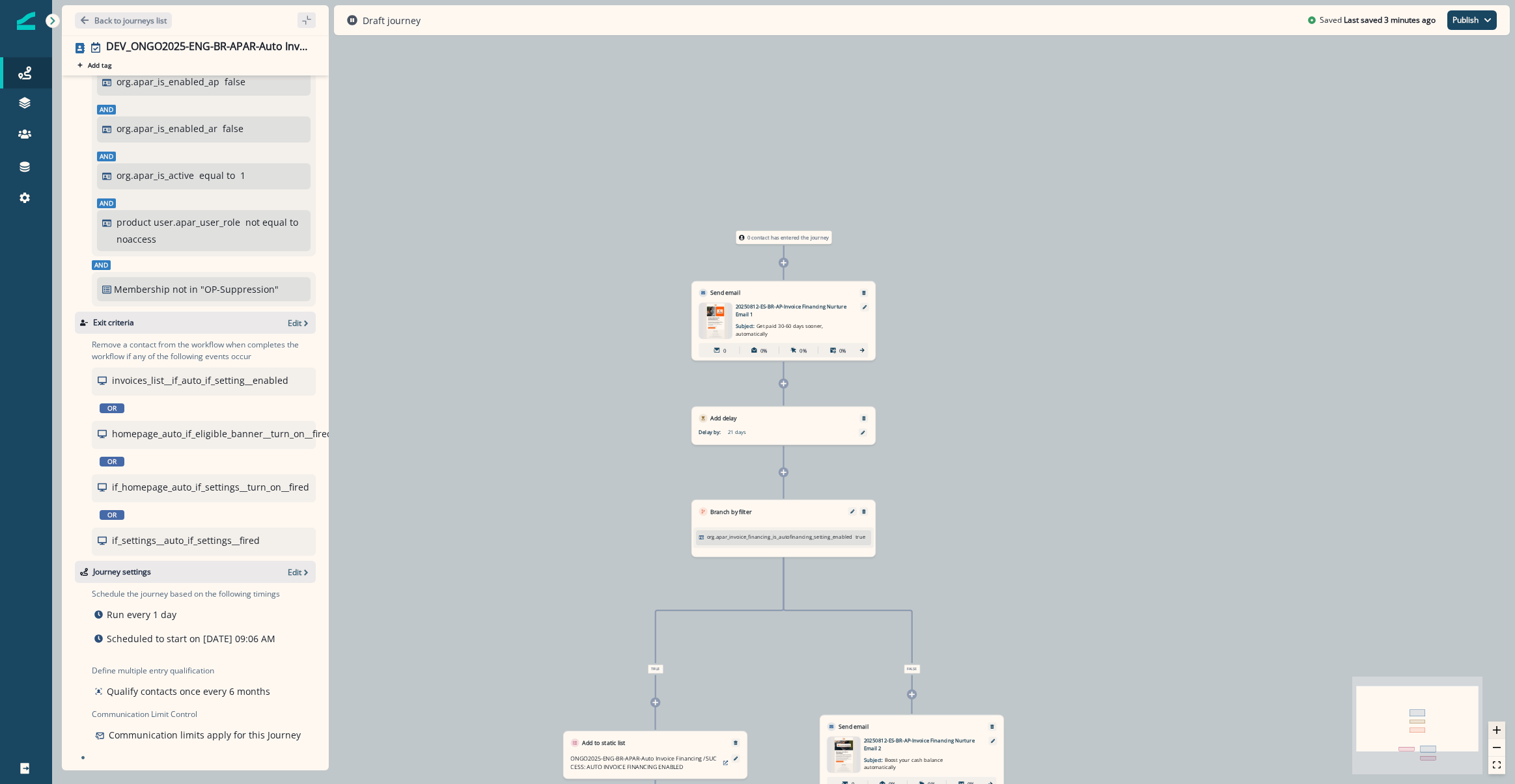
click at [1493, 724] on button "zoom in" at bounding box center [1496, 731] width 17 height 18
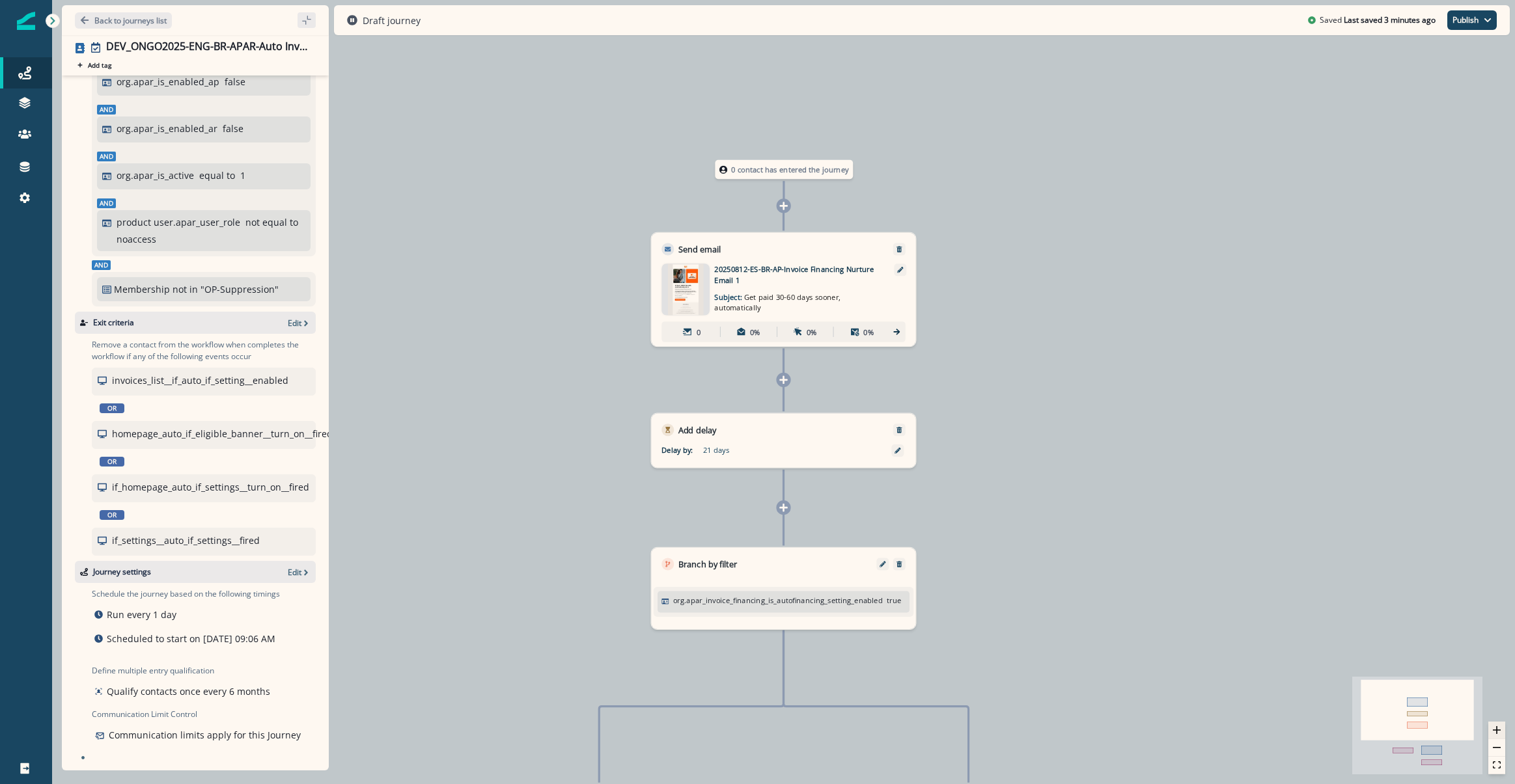
click at [1493, 724] on button "zoom in" at bounding box center [1496, 731] width 17 height 18
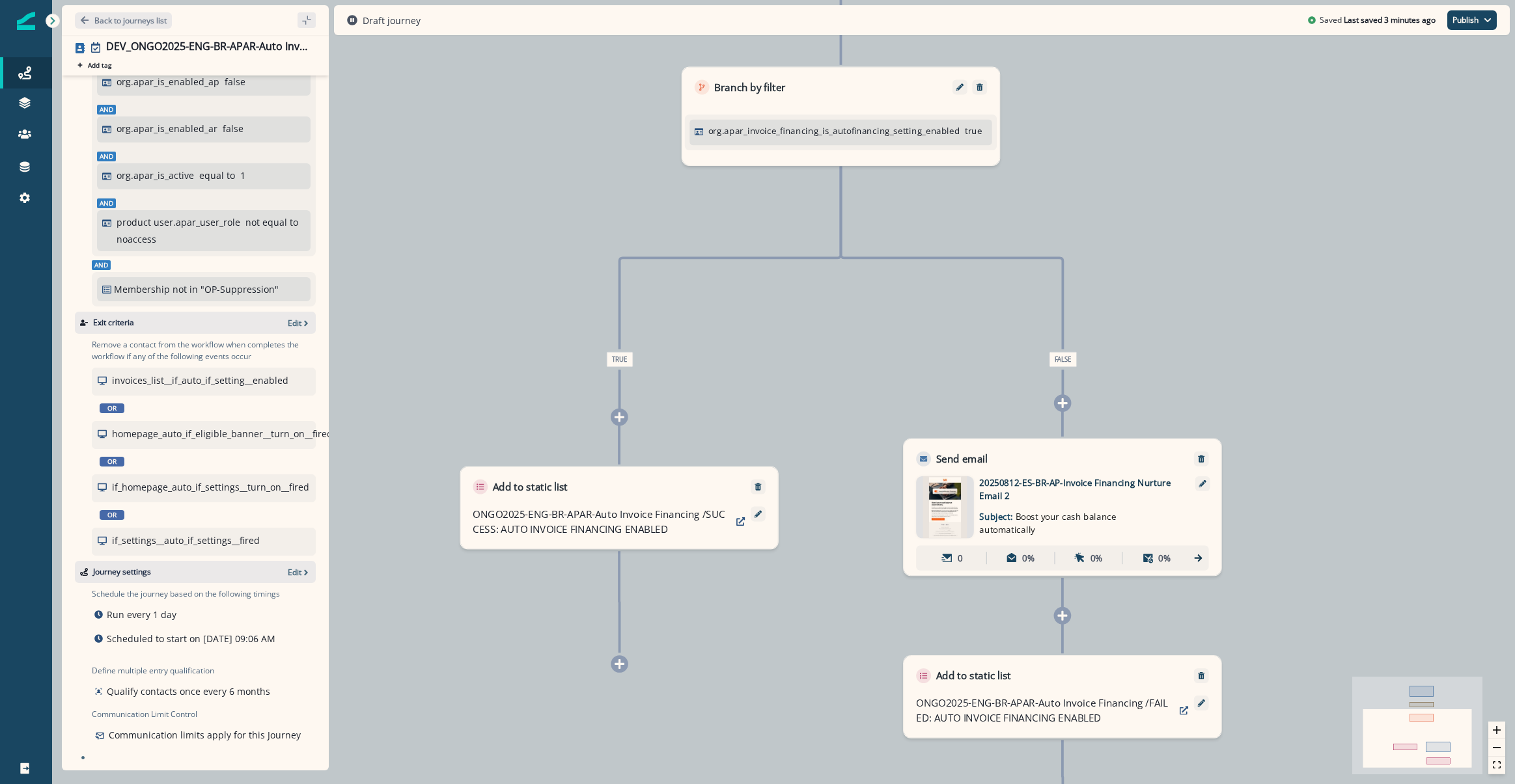
drag, startPoint x: 1186, startPoint y: 733, endPoint x: 1243, endPoint y: 221, distance: 515.2
click at [1243, 221] on div "0 contact has entered the journey Send email Email asset changed, journey repor…" at bounding box center [783, 392] width 1463 height 784
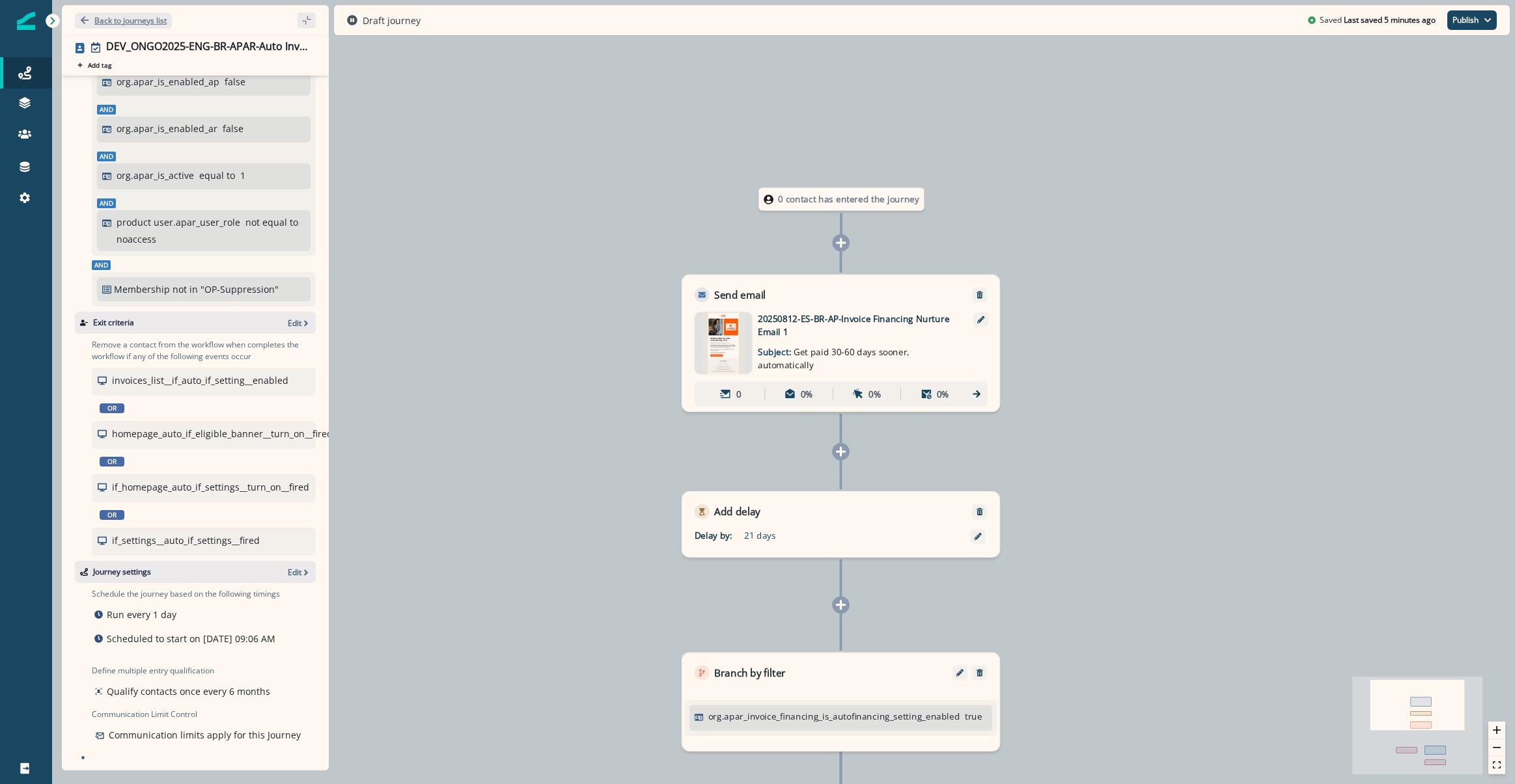
click at [140, 15] on p "Back to journeys list" at bounding box center [130, 20] width 72 height 11
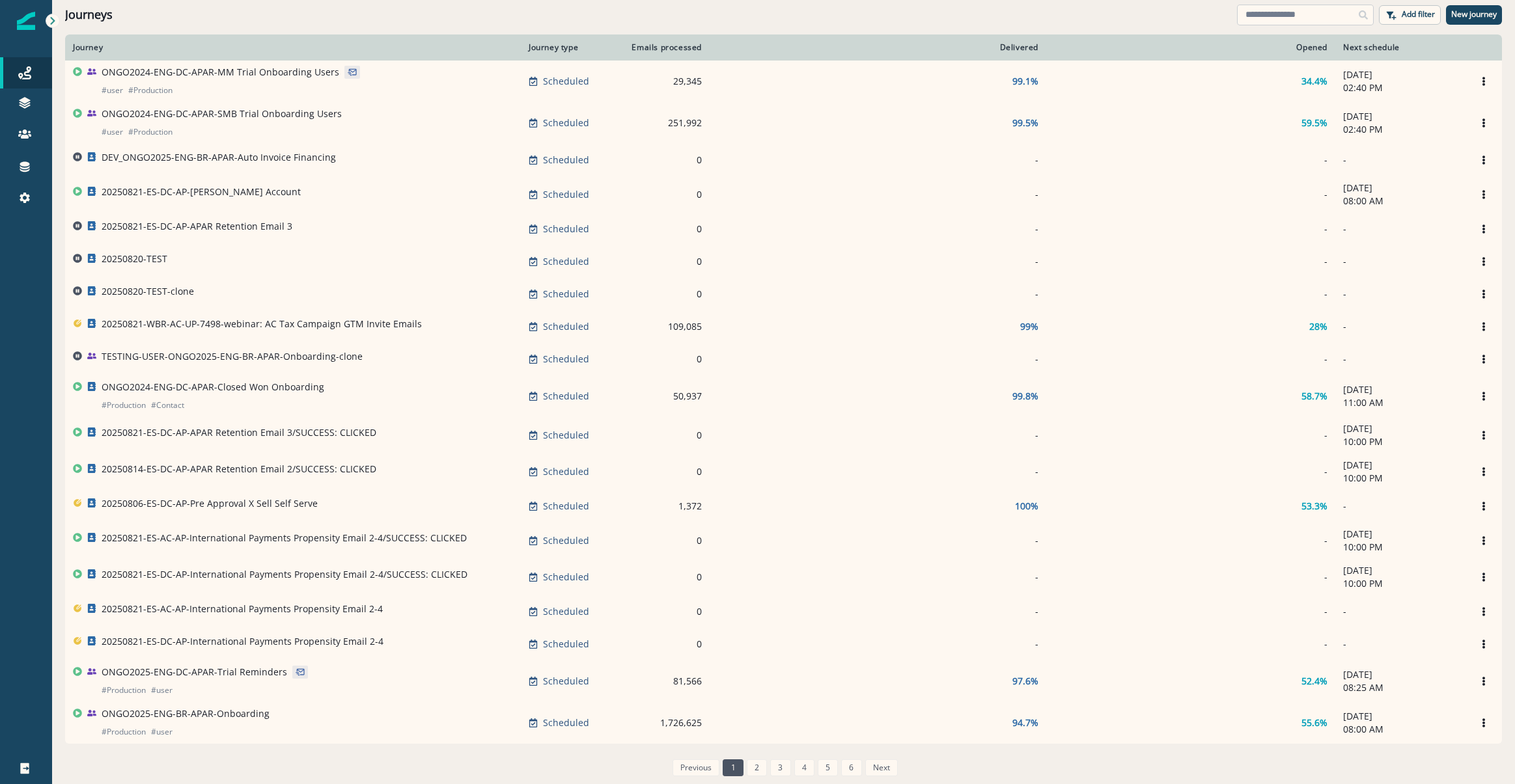
click at [1281, 16] on input at bounding box center [1305, 14] width 137 height 20
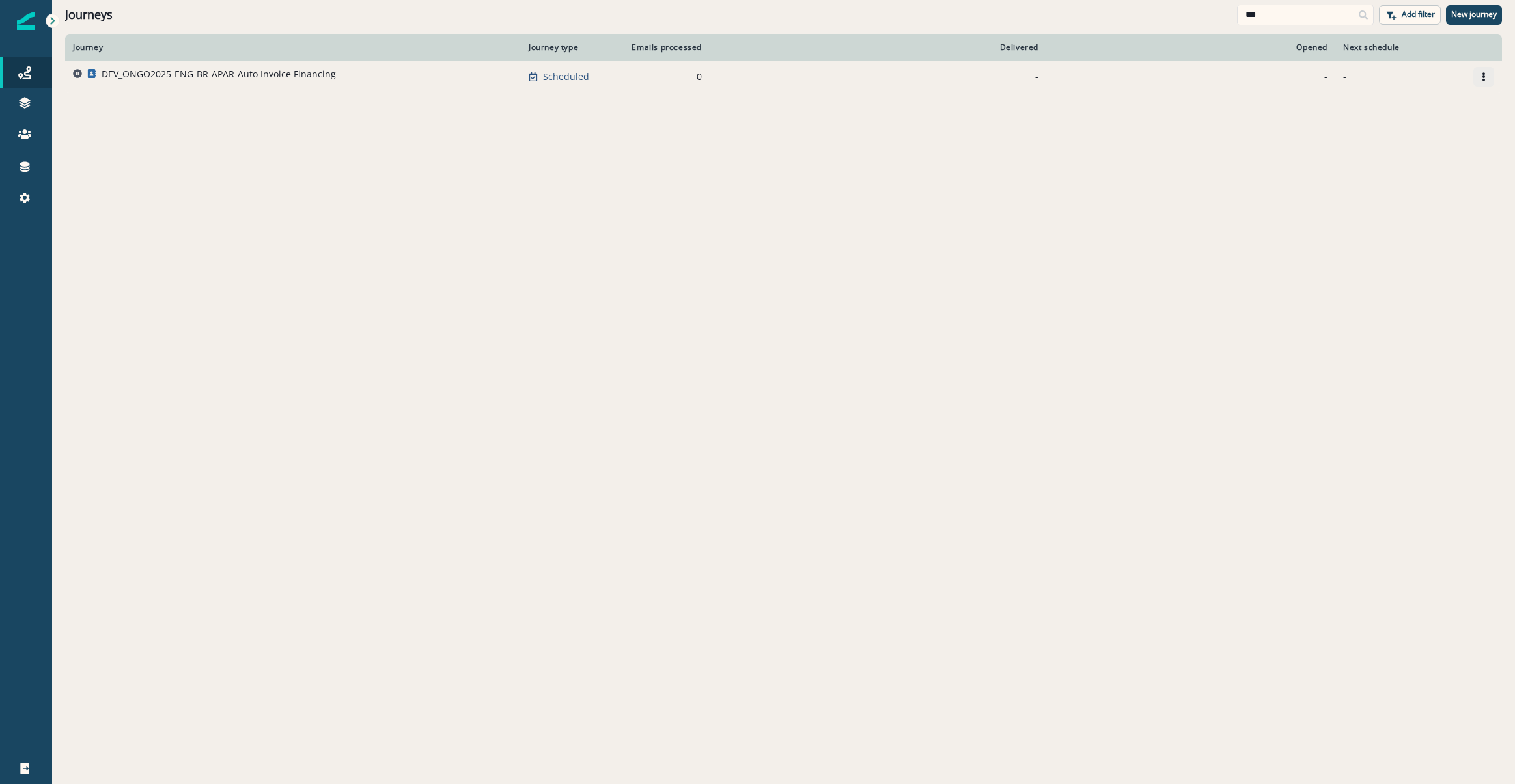
type input "***"
click at [1489, 74] on button "Options" at bounding box center [1483, 76] width 20 height 20
click at [1392, 111] on button "Clone" at bounding box center [1421, 107] width 145 height 20
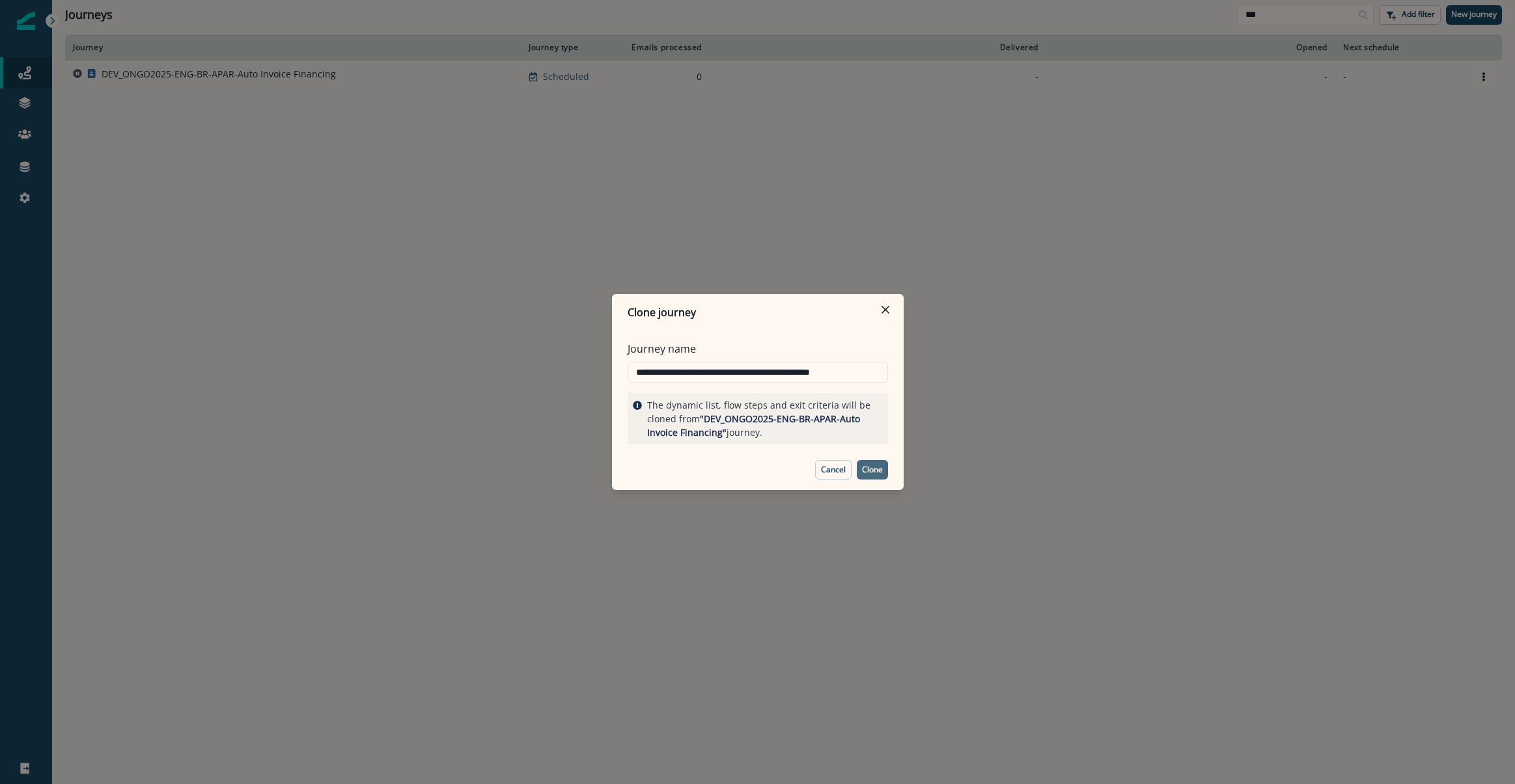
click at [876, 468] on p "Clone" at bounding box center [871, 470] width 20 height 9
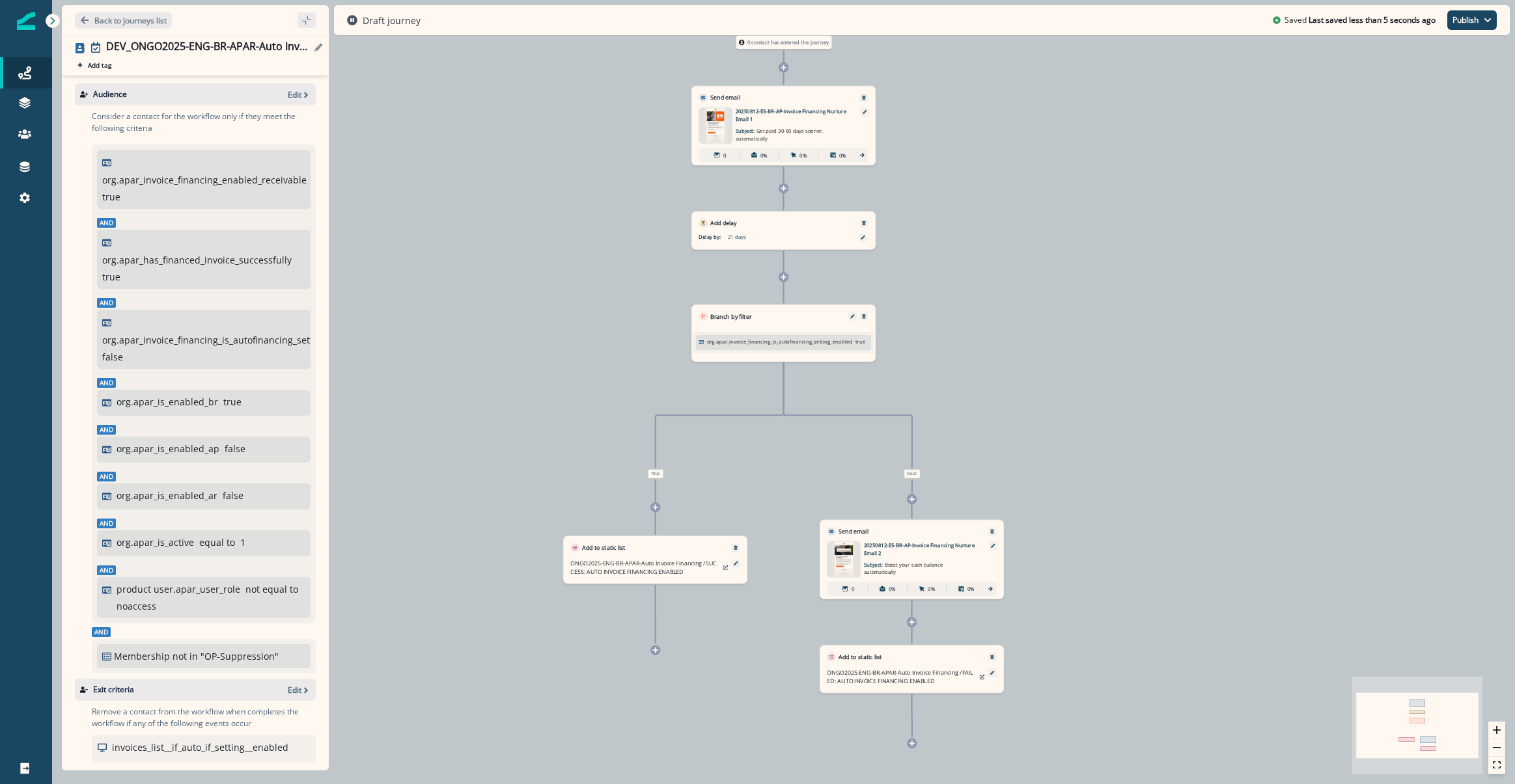
click at [122, 42] on div "DEV_ONGO2025-ENG-BR-APAR-Auto Invoice Financing-clone" at bounding box center [208, 47] width 204 height 14
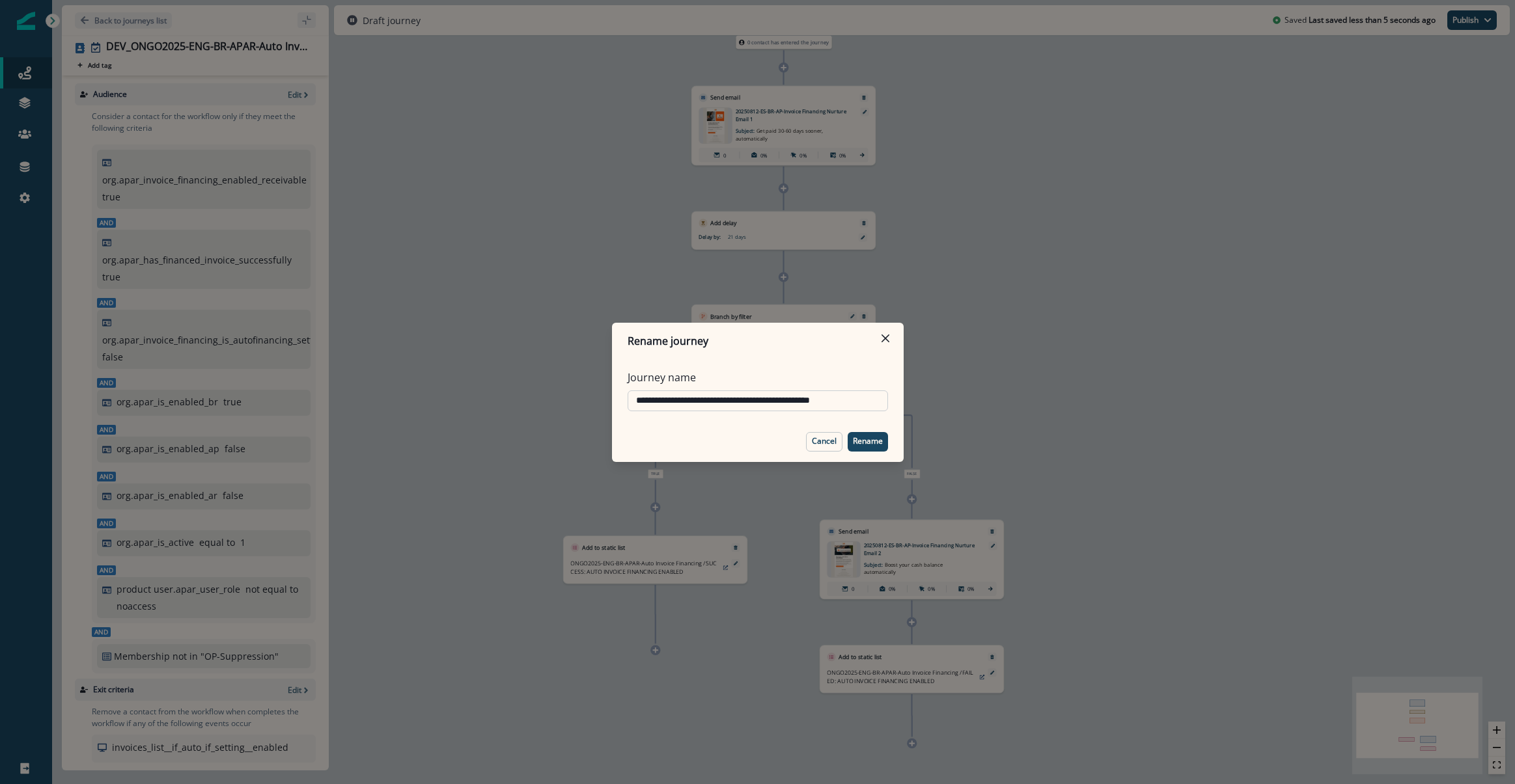
click at [657, 398] on input "**********" at bounding box center [758, 400] width 260 height 20
drag, startPoint x: 657, startPoint y: 398, endPoint x: 527, endPoint y: 387, distance: 130.5
click at [542, 379] on div "**********" at bounding box center [758, 392] width 1515 height 784
click at [859, 408] on input "**********" at bounding box center [758, 400] width 260 height 20
type input "**********"
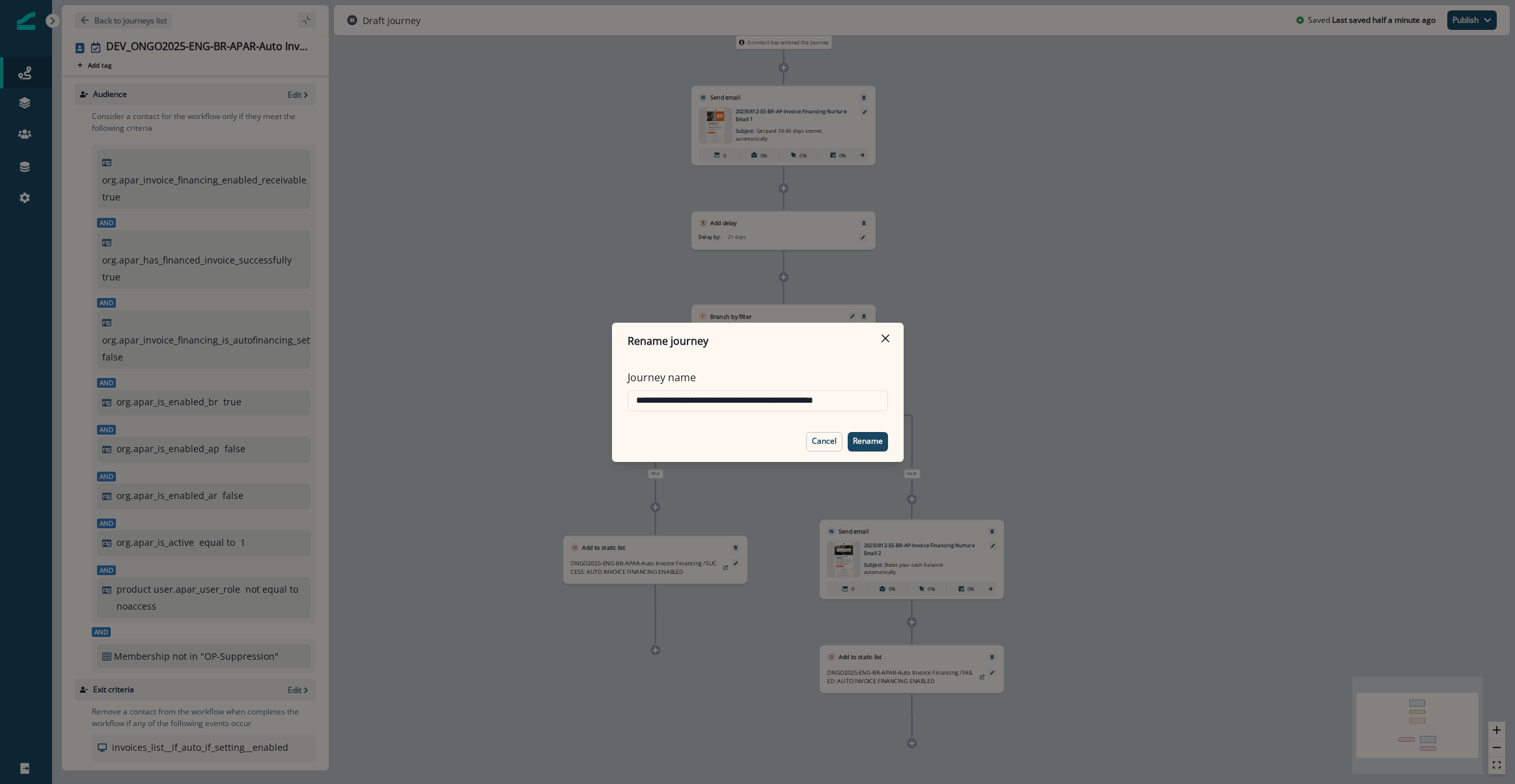
click at [845, 437] on div "Cancel Rename" at bounding box center [846, 442] width 82 height 20
click at [859, 445] on p "Rename" at bounding box center [868, 441] width 30 height 9
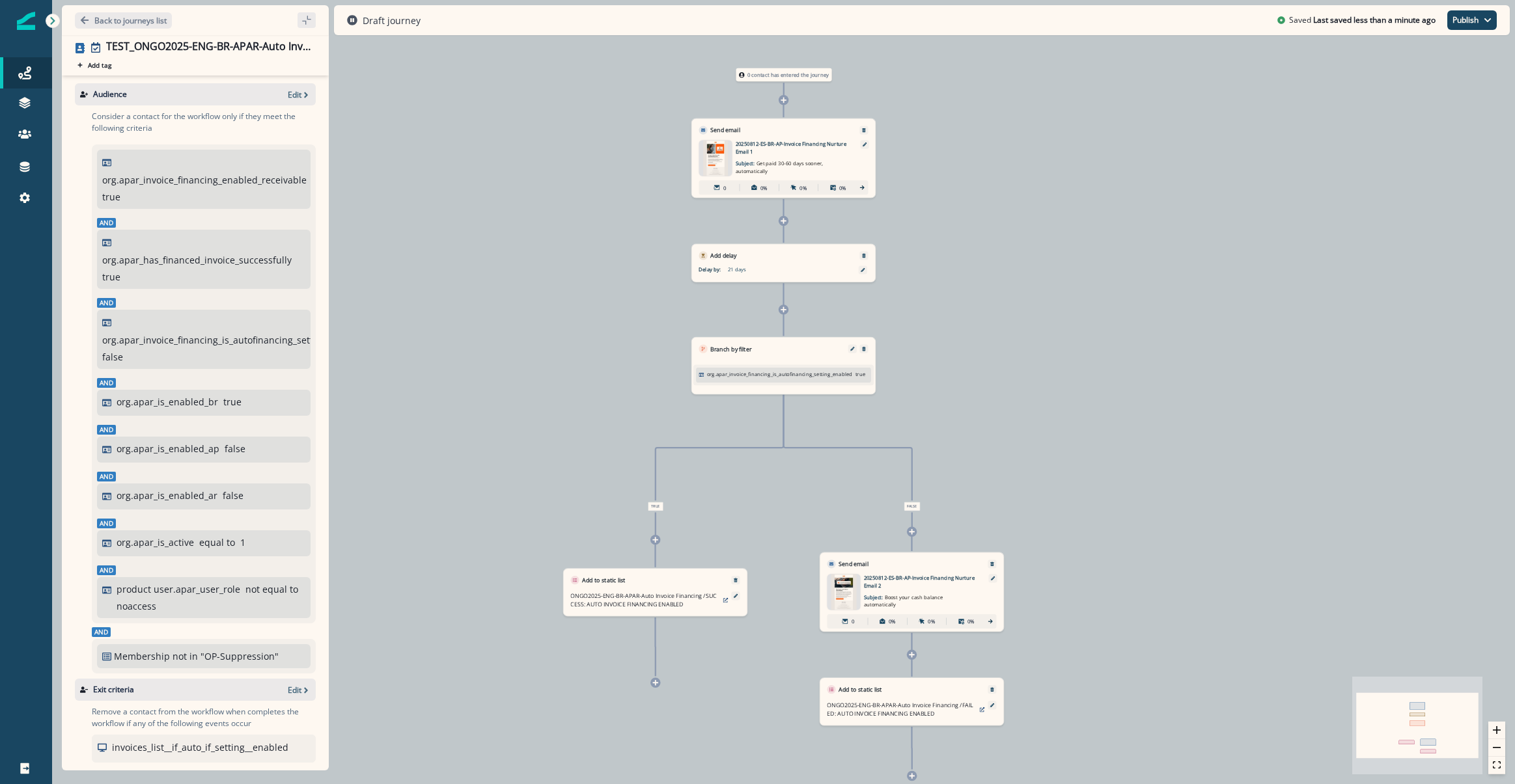
click at [1107, 383] on div "0 contact has entered the journey Send email Email asset changed, journey repor…" at bounding box center [783, 392] width 1463 height 784
click at [1499, 727] on icon "zoom in" at bounding box center [1496, 730] width 8 height 8
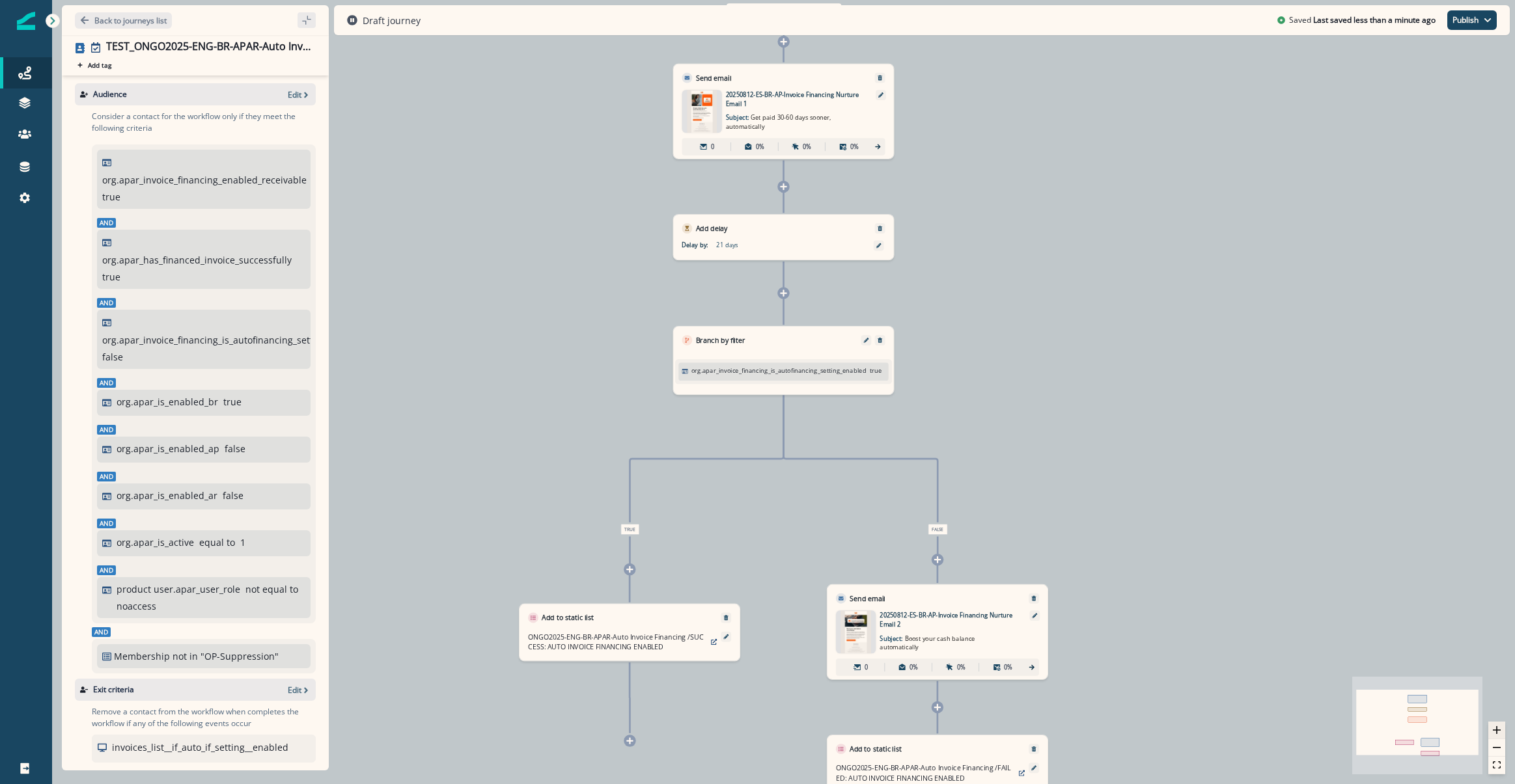
click at [1498, 729] on icon "zoom in" at bounding box center [1496, 730] width 8 height 8
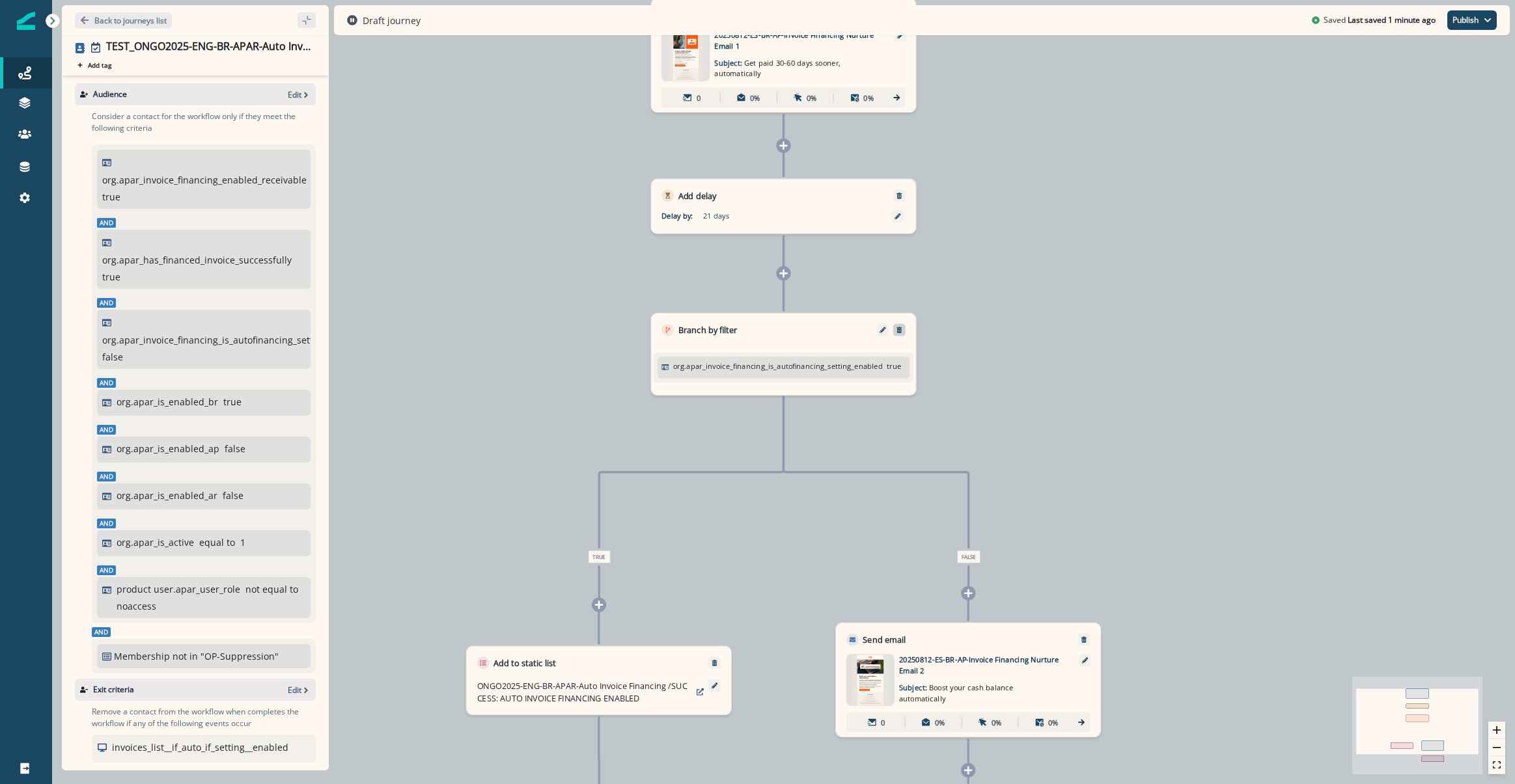
click at [900, 329] on icon "Remove" at bounding box center [899, 329] width 5 height 6
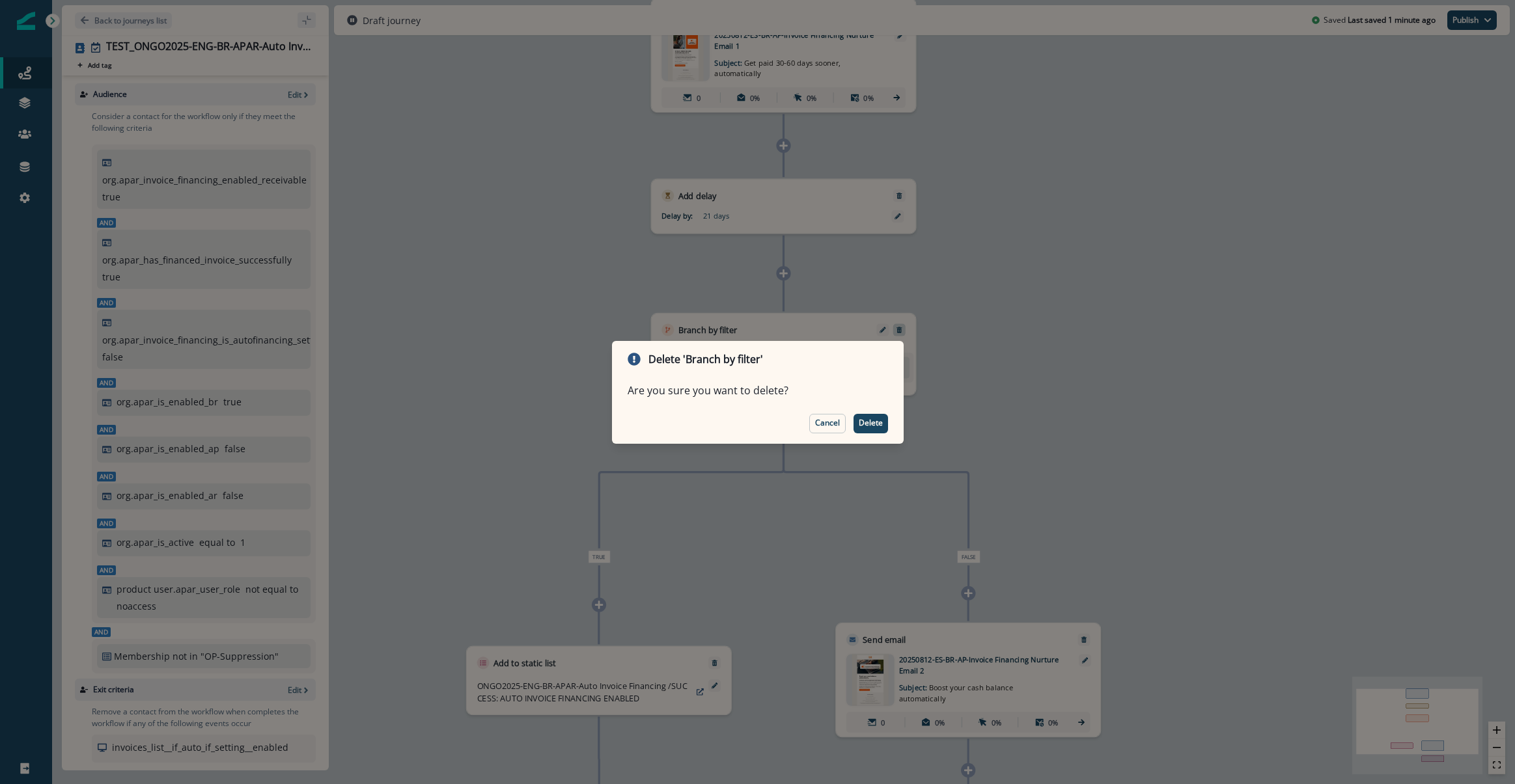
click at [888, 428] on footer "Cancel Delete" at bounding box center [758, 423] width 291 height 40
click at [888, 425] on footer "Cancel Delete" at bounding box center [758, 423] width 291 height 40
click at [876, 426] on p "Delete" at bounding box center [870, 423] width 24 height 9
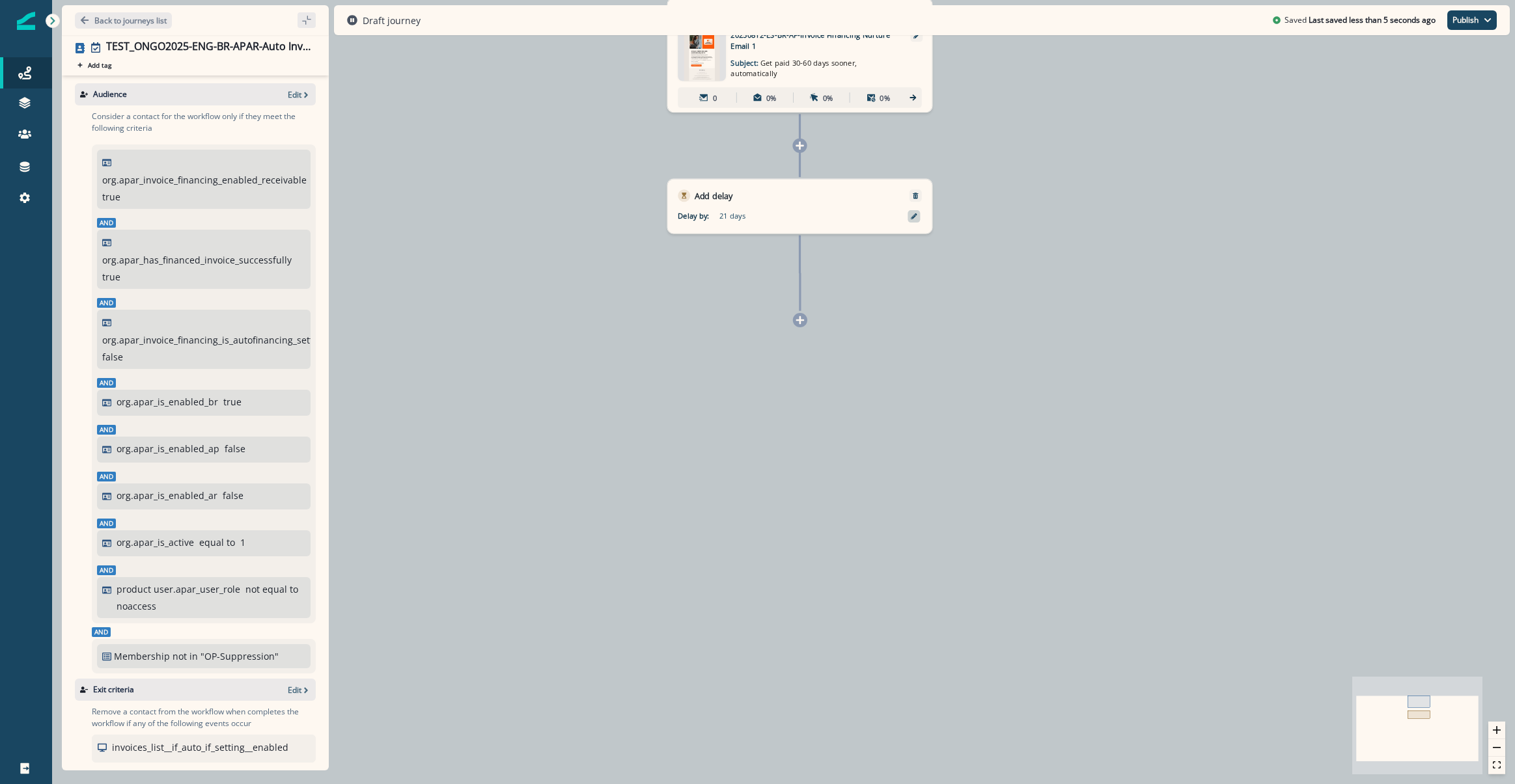
click at [919, 220] on div at bounding box center [914, 217] width 12 height 12
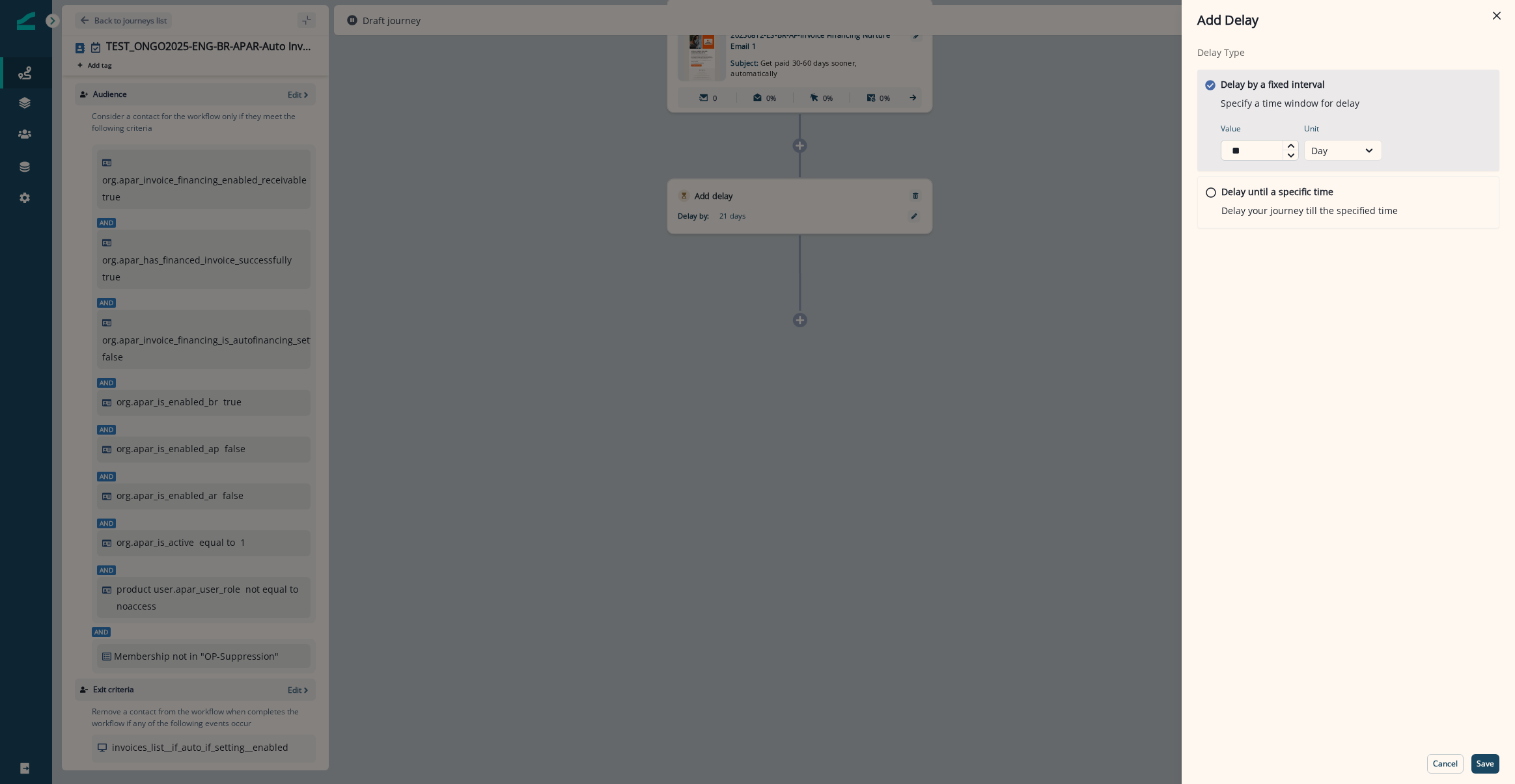
click at [1239, 150] on input "**" at bounding box center [1259, 150] width 78 height 20
type input "*"
click at [1490, 765] on p "Save" at bounding box center [1485, 764] width 18 height 9
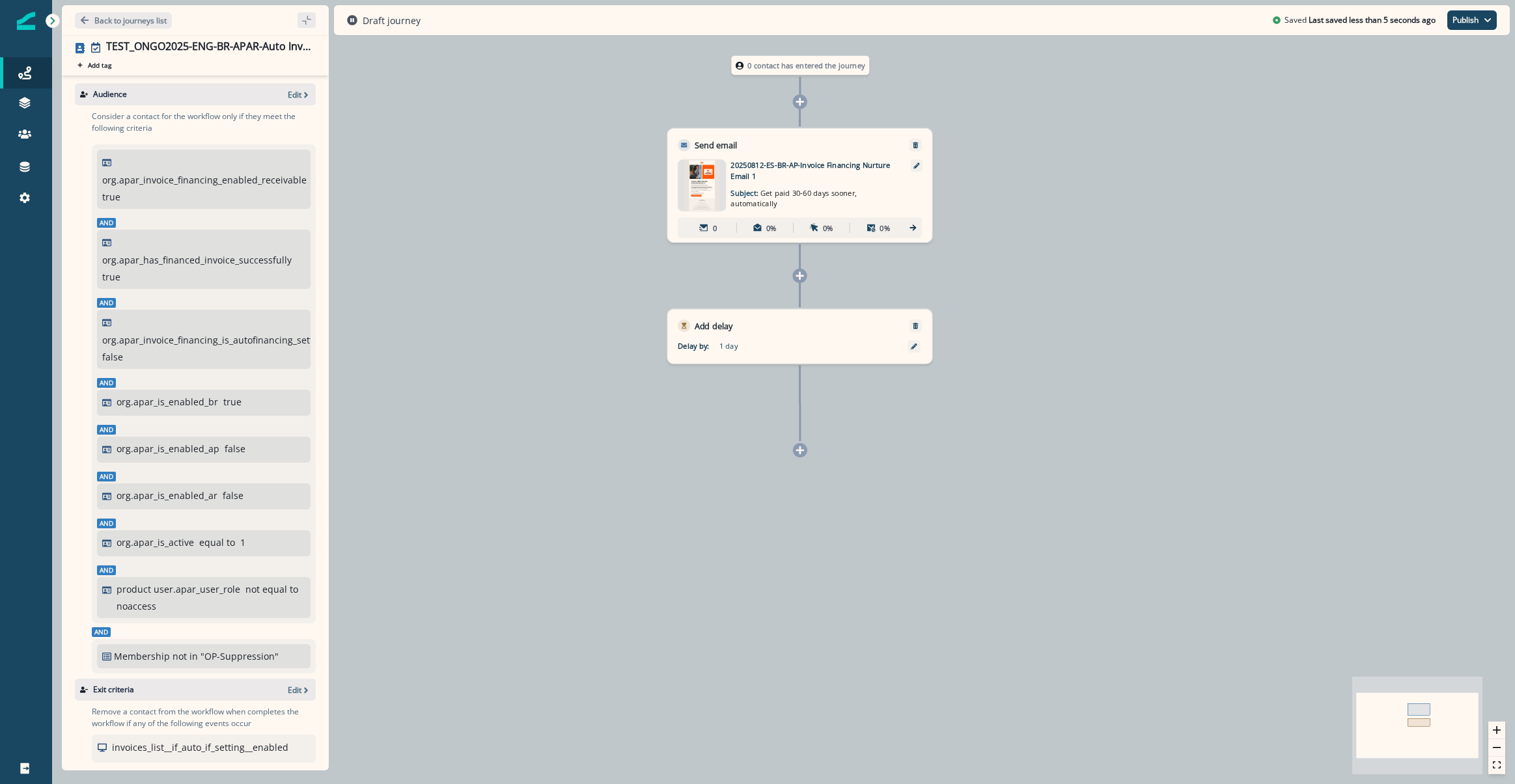
scroll to position [195, 0]
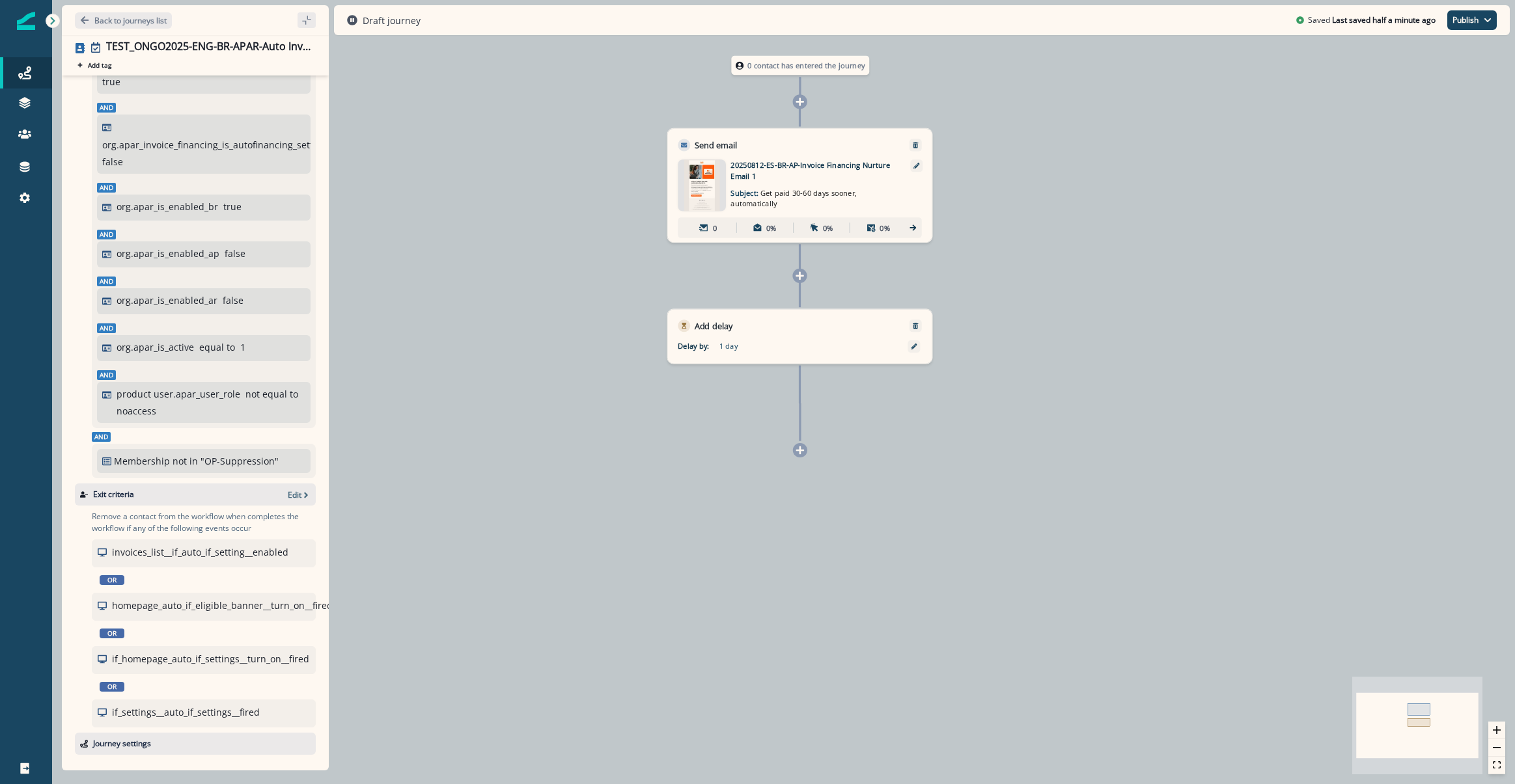
click at [779, 75] on div "0 contact has entered the journey" at bounding box center [799, 65] width 138 height 19
click at [920, 146] on button "Remove" at bounding box center [916, 145] width 16 height 7
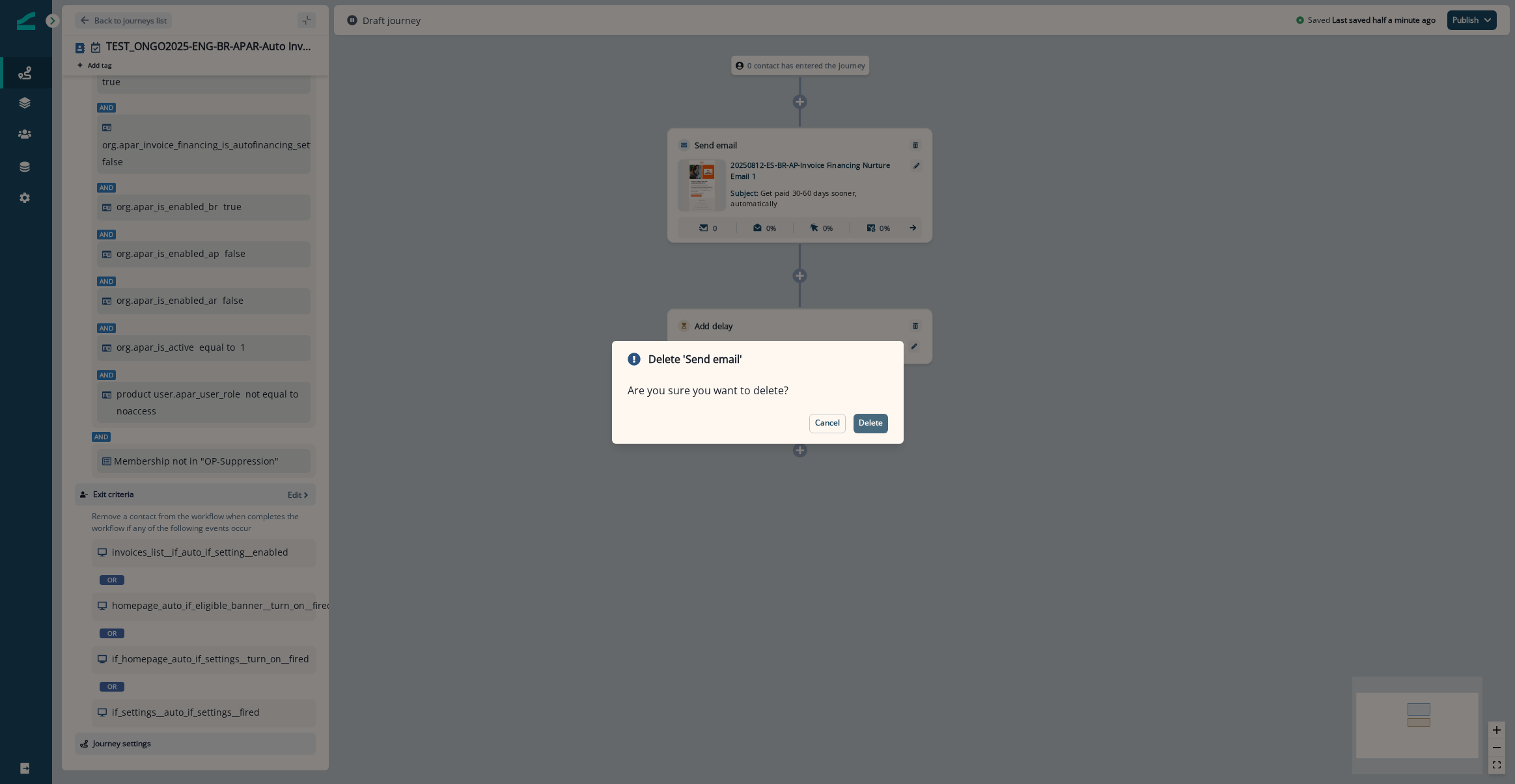
click at [881, 420] on p "Delete" at bounding box center [870, 423] width 24 height 9
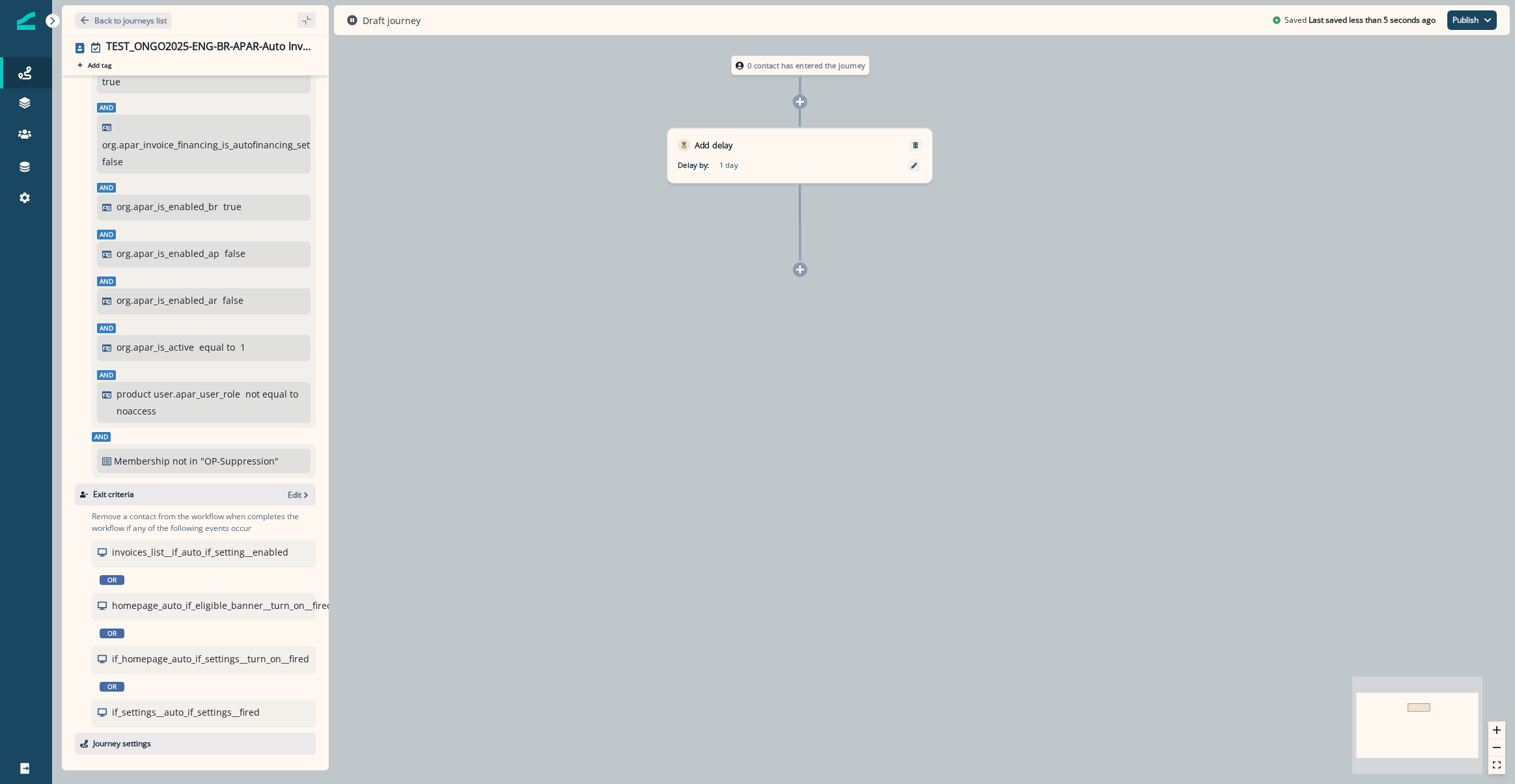
click at [801, 278] on div "0 contact has entered the journey Add delay Delay by: 1 day Delay details incom…" at bounding box center [783, 392] width 1463 height 784
click at [801, 274] on div at bounding box center [800, 269] width 14 height 14
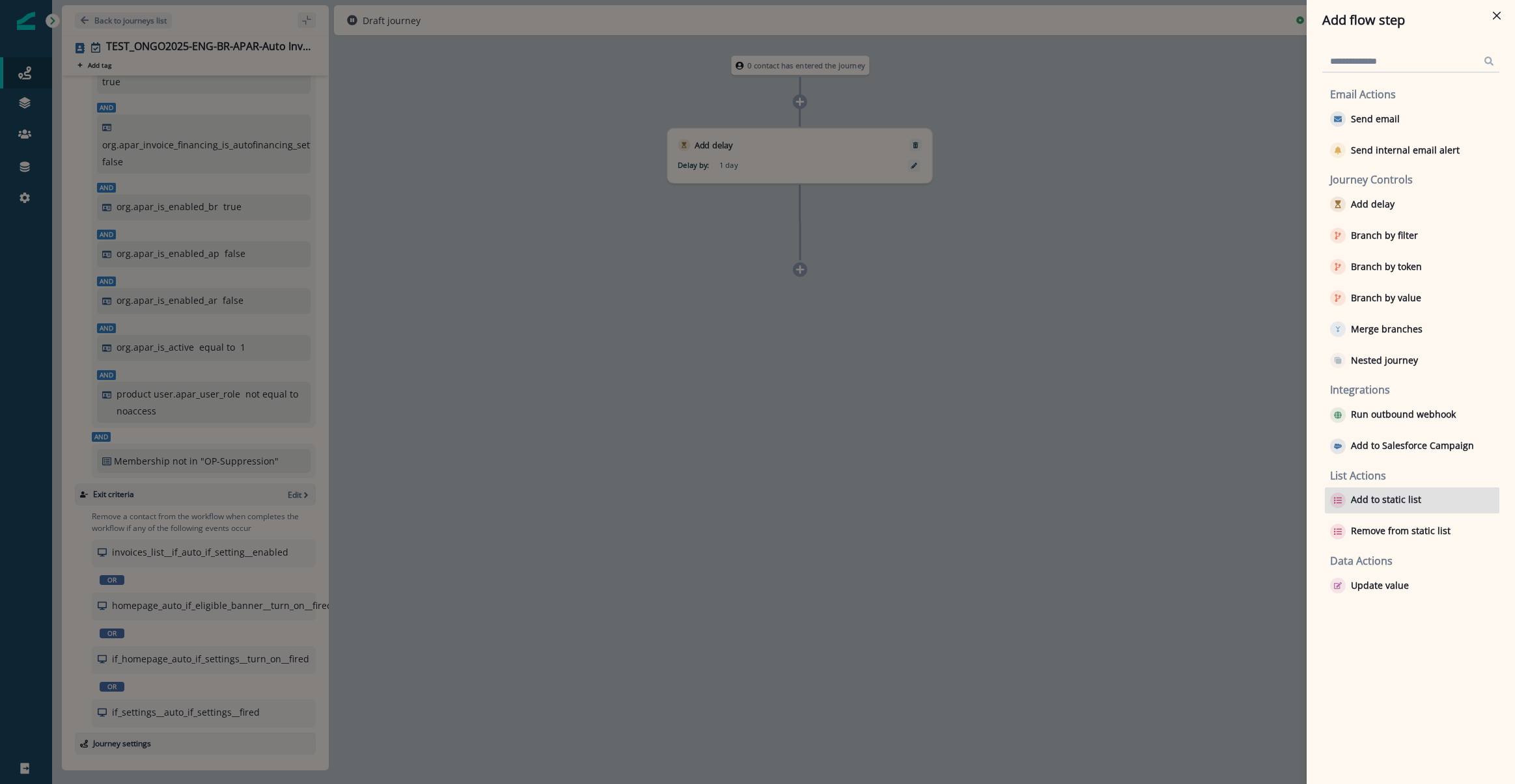
click at [1392, 505] on p "Add to static list" at bounding box center [1385, 500] width 70 height 11
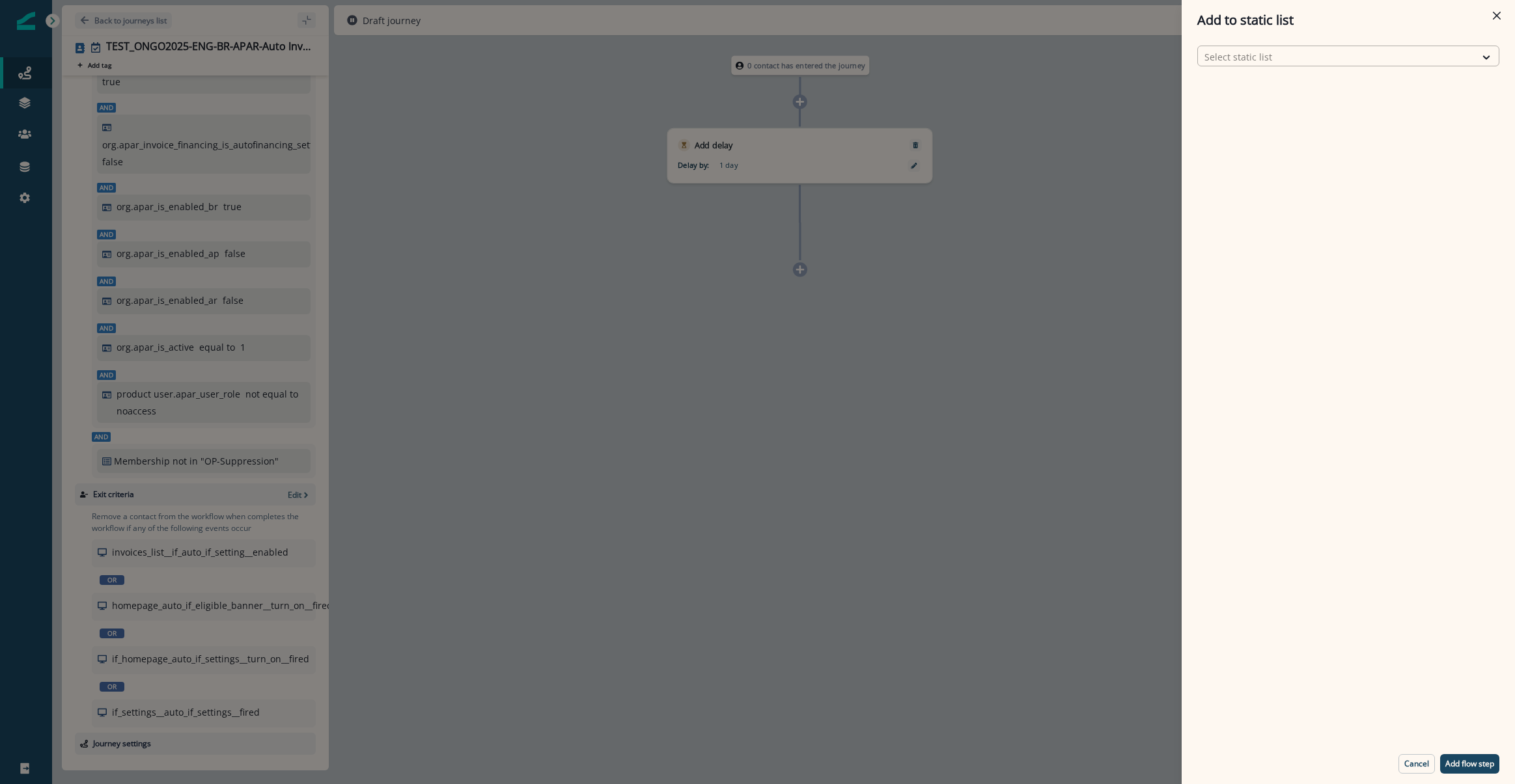
click at [1296, 54] on div at bounding box center [1337, 57] width 265 height 16
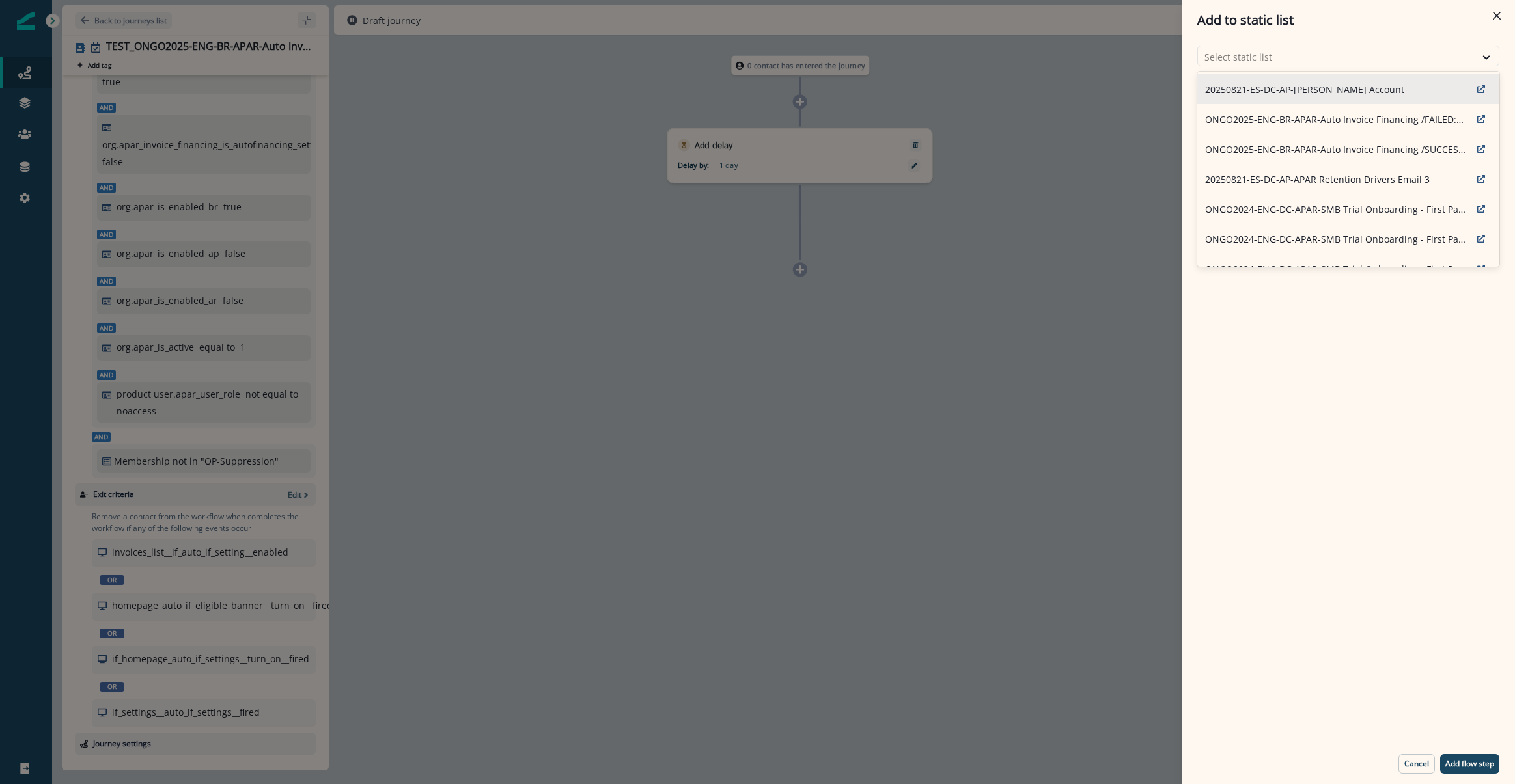
type input "*"
type input "****"
click at [1306, 125] on p "journey testing-member" at bounding box center [1257, 119] width 106 height 13
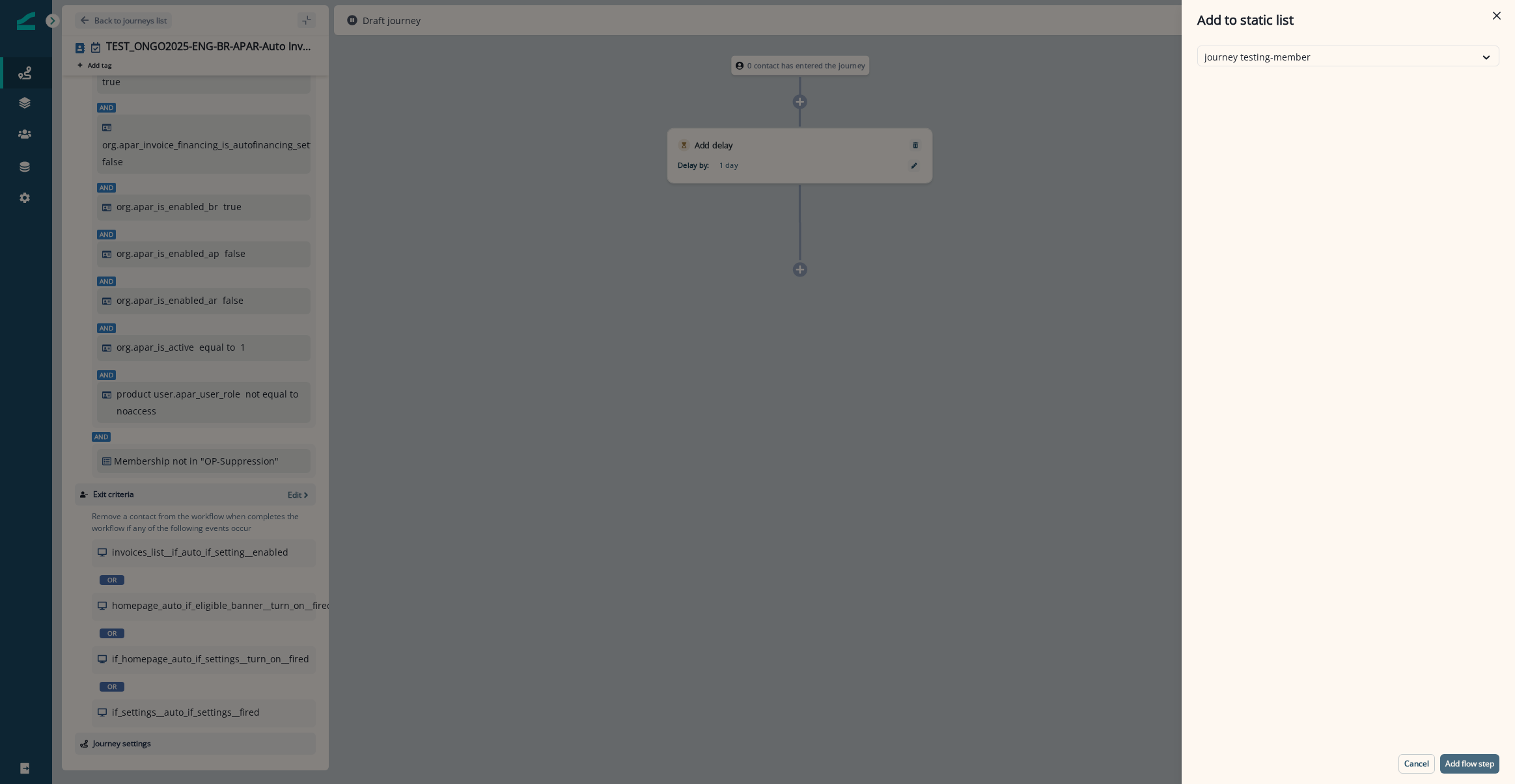
click at [1472, 768] on p "Add flow step" at bounding box center [1469, 764] width 49 height 9
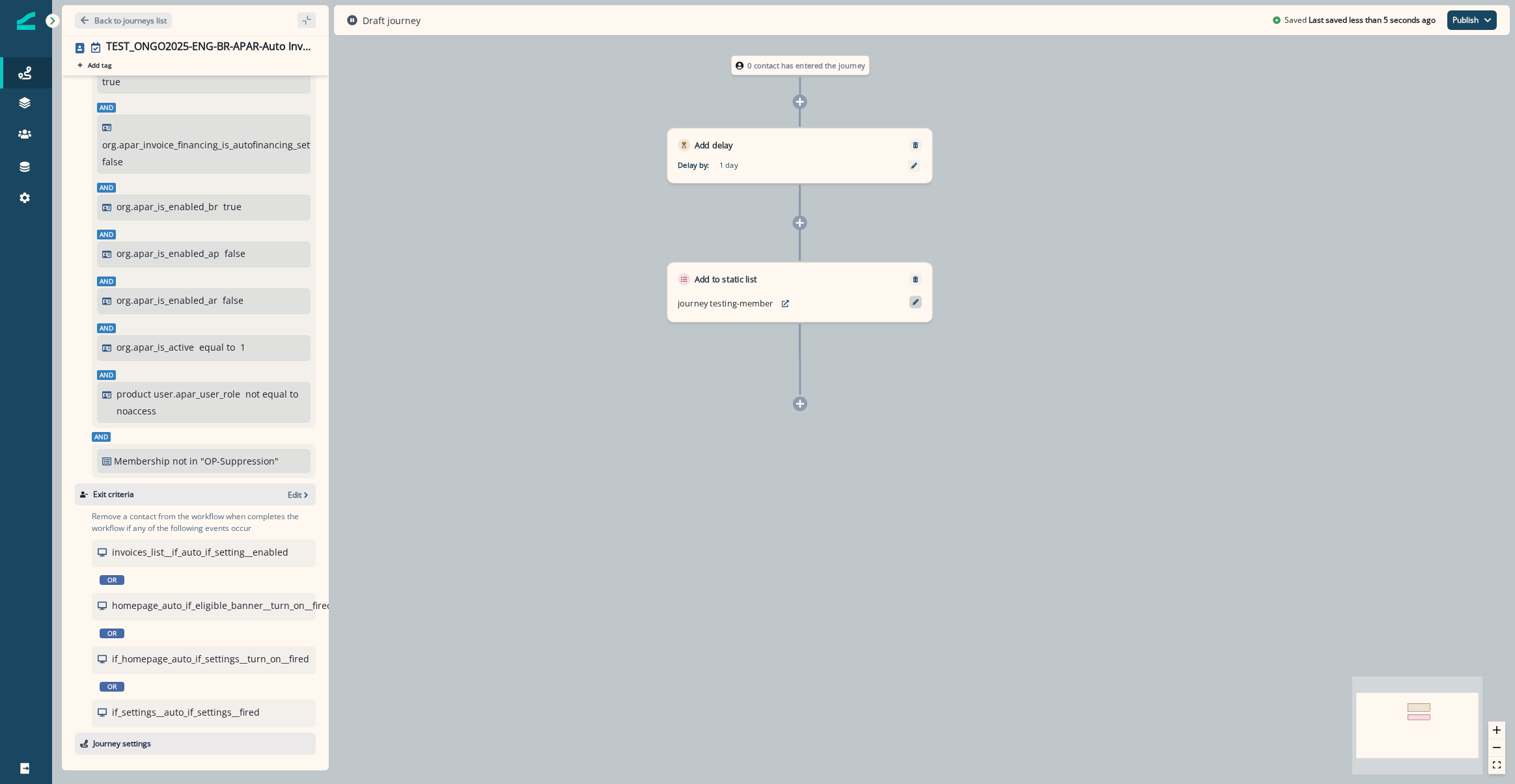
click at [913, 303] on icon at bounding box center [915, 302] width 6 height 6
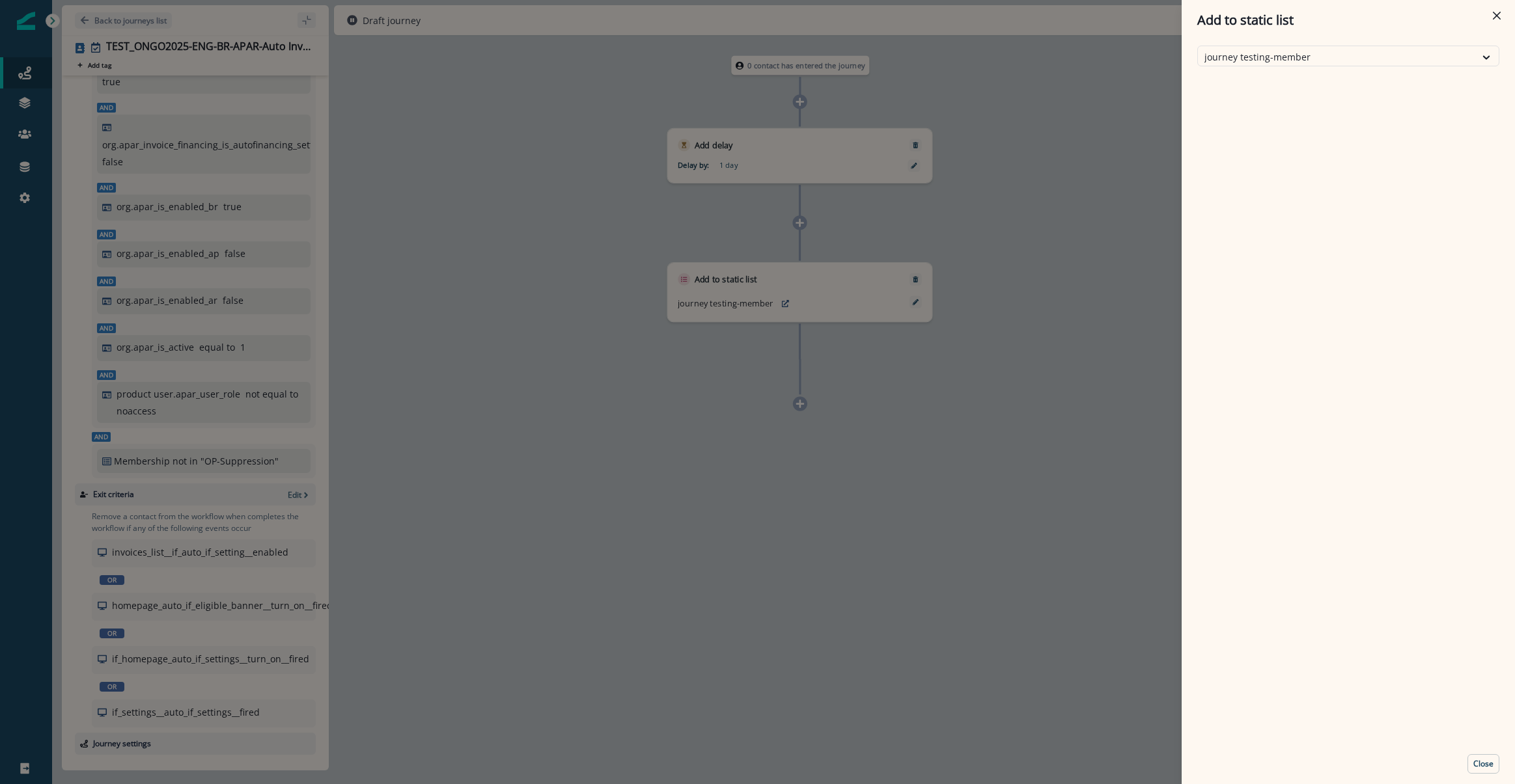
click at [923, 361] on div "Add to static list journey testing-member Close" at bounding box center [758, 392] width 1515 height 784
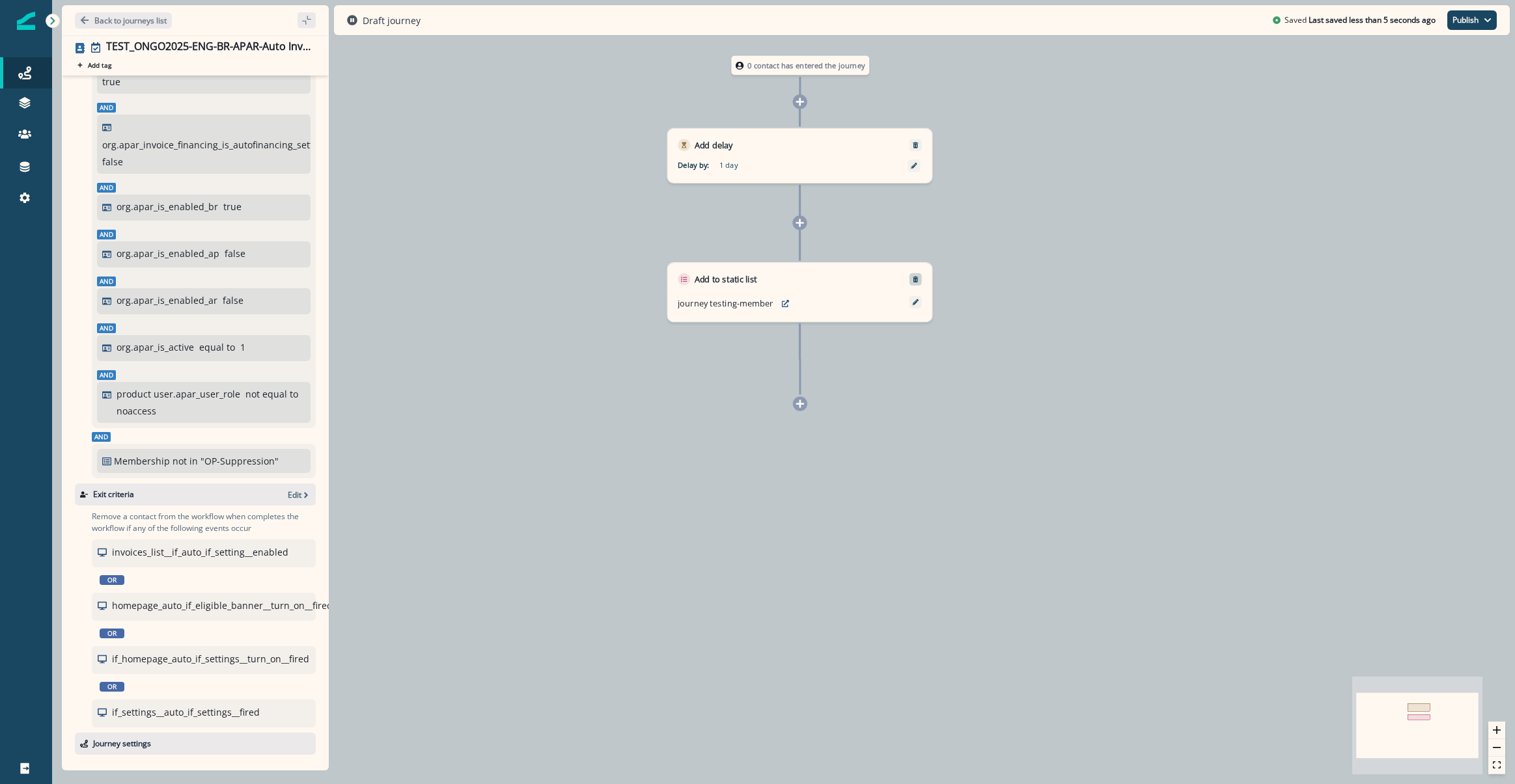
click at [923, 279] on button "Remove" at bounding box center [916, 280] width 16 height 7
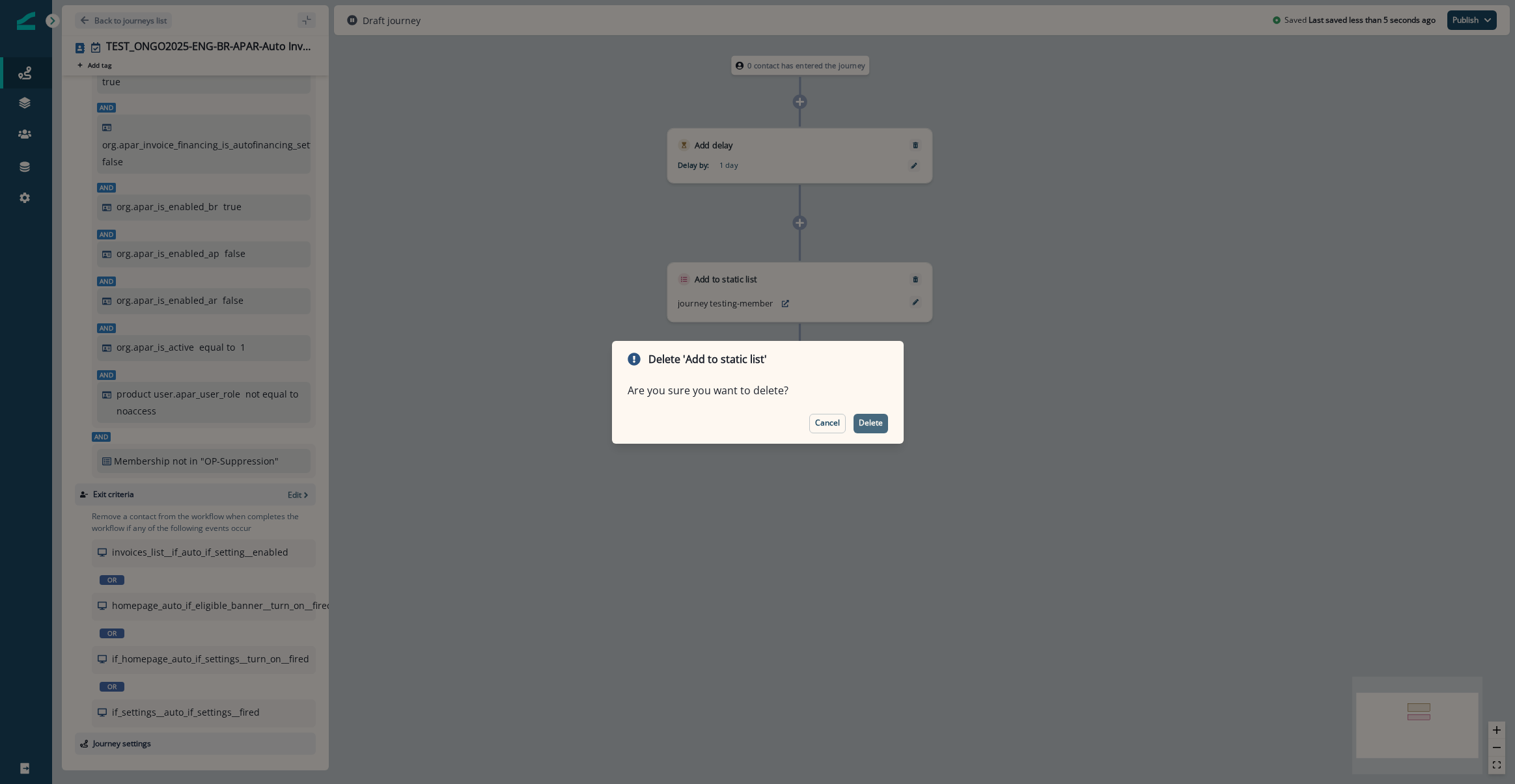
click at [866, 424] on p "Delete" at bounding box center [870, 423] width 24 height 9
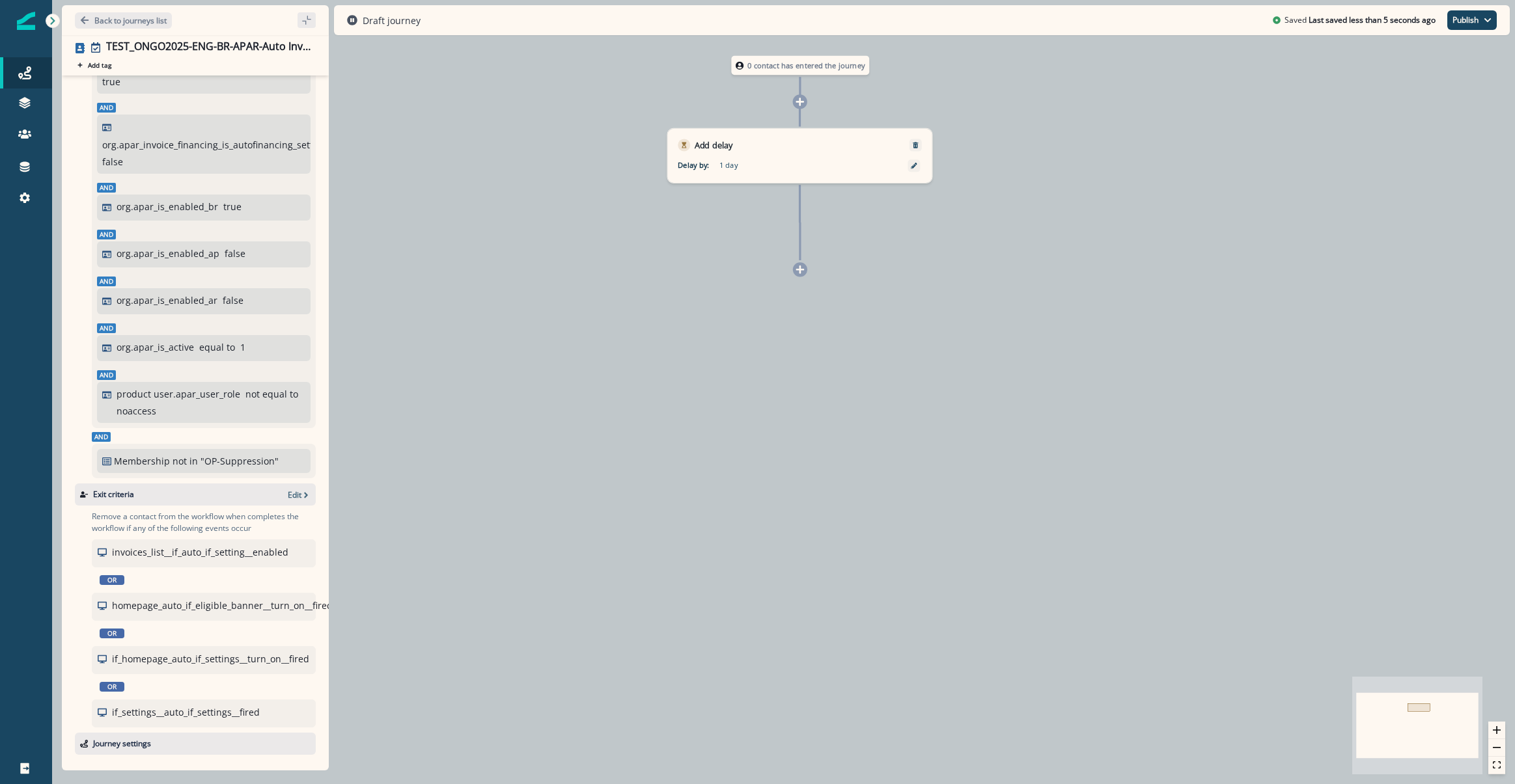
click at [803, 272] on icon at bounding box center [800, 269] width 9 height 9
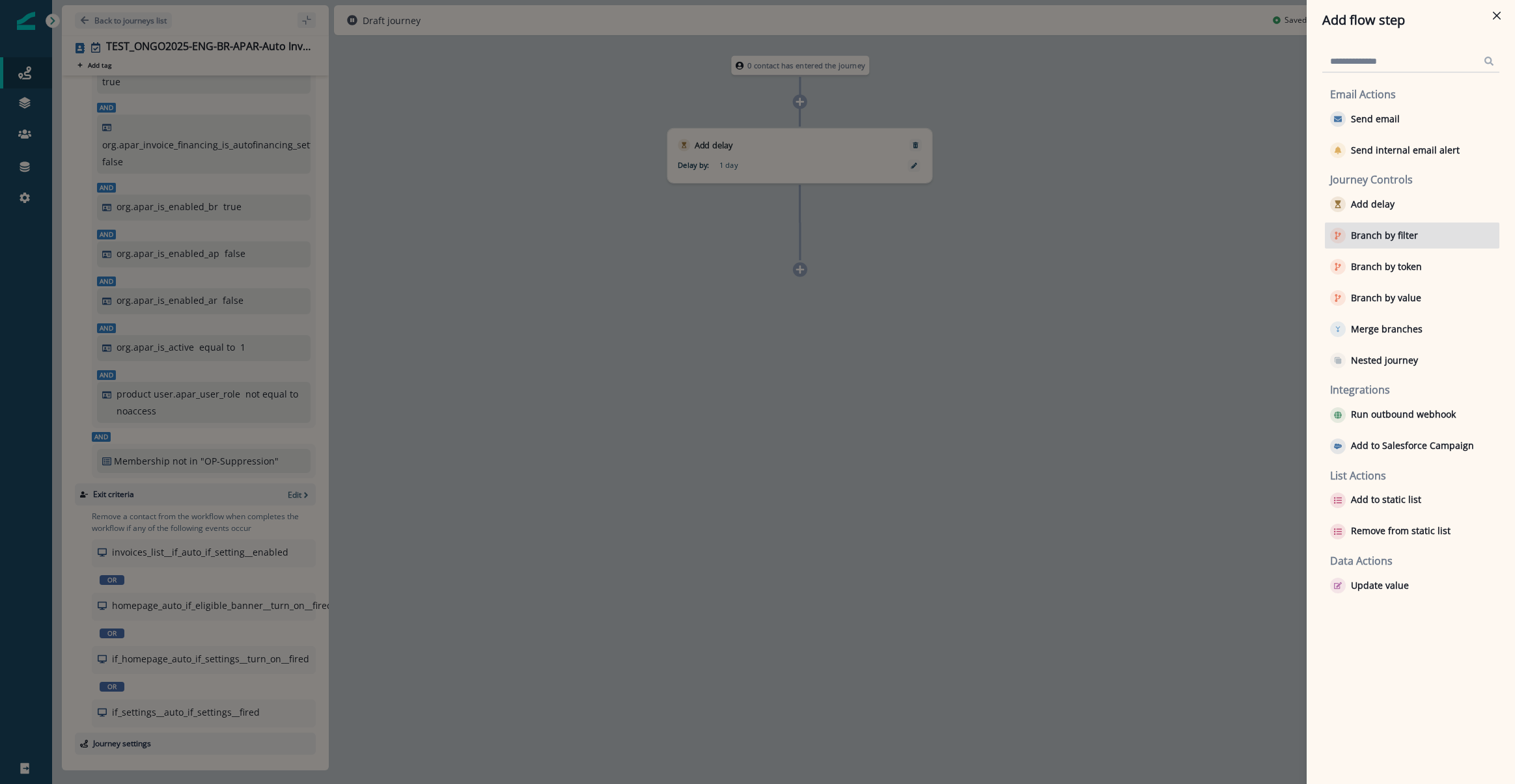
click at [1402, 227] on div "Branch by filter" at bounding box center [1412, 235] width 174 height 26
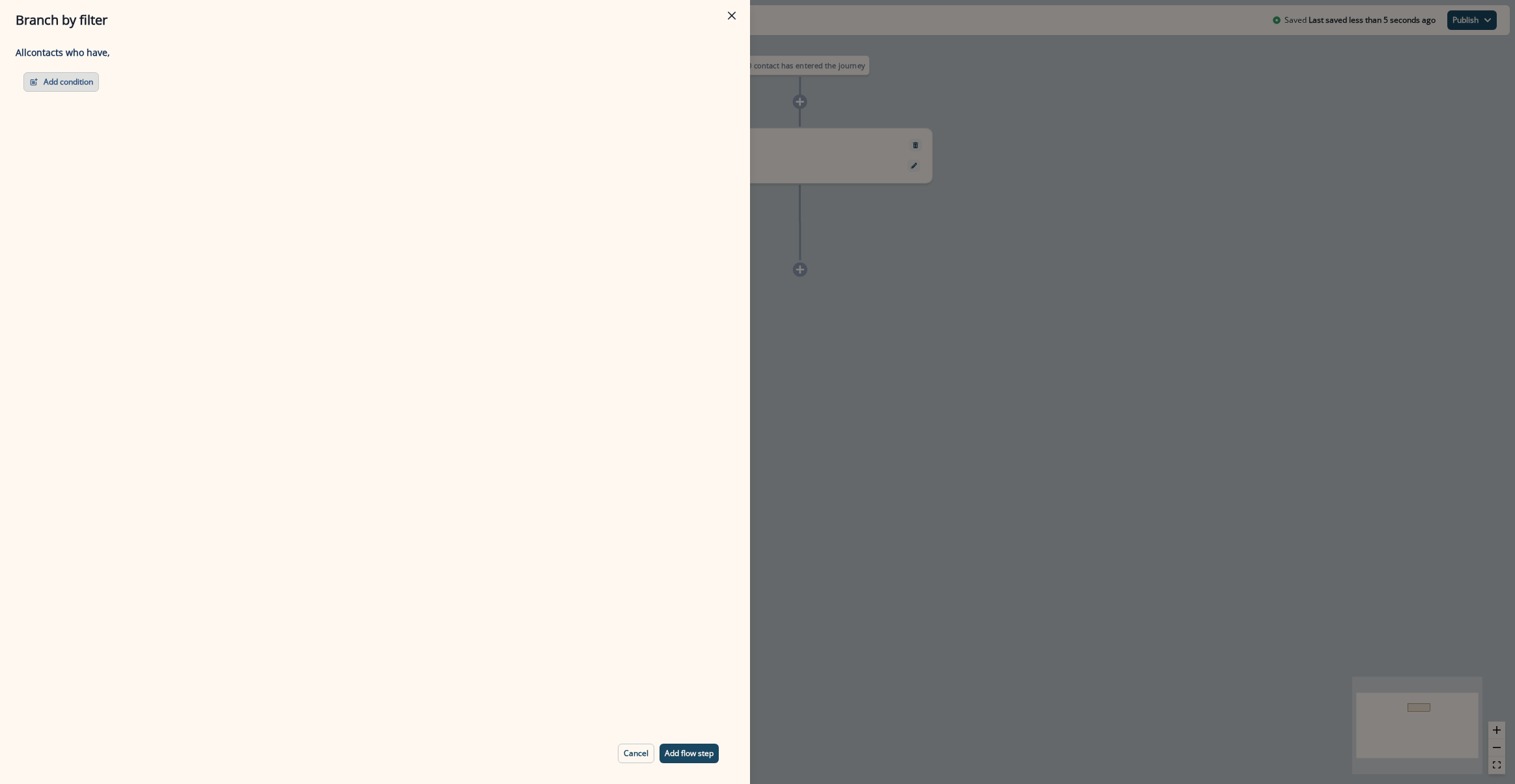
click at [69, 85] on button "Add condition" at bounding box center [60, 82] width 75 height 20
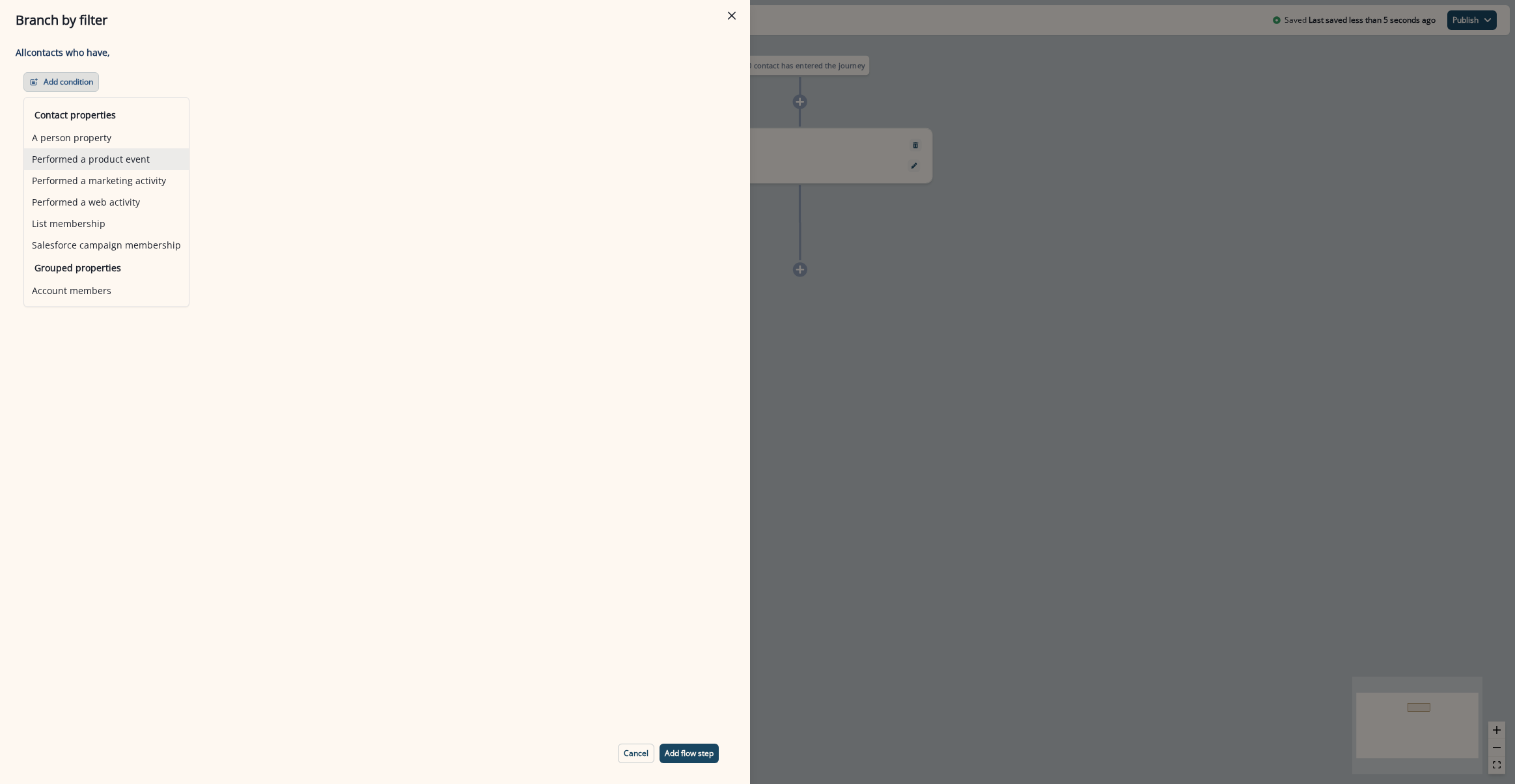
click at [107, 162] on button "Performed a product event" at bounding box center [106, 159] width 164 height 21
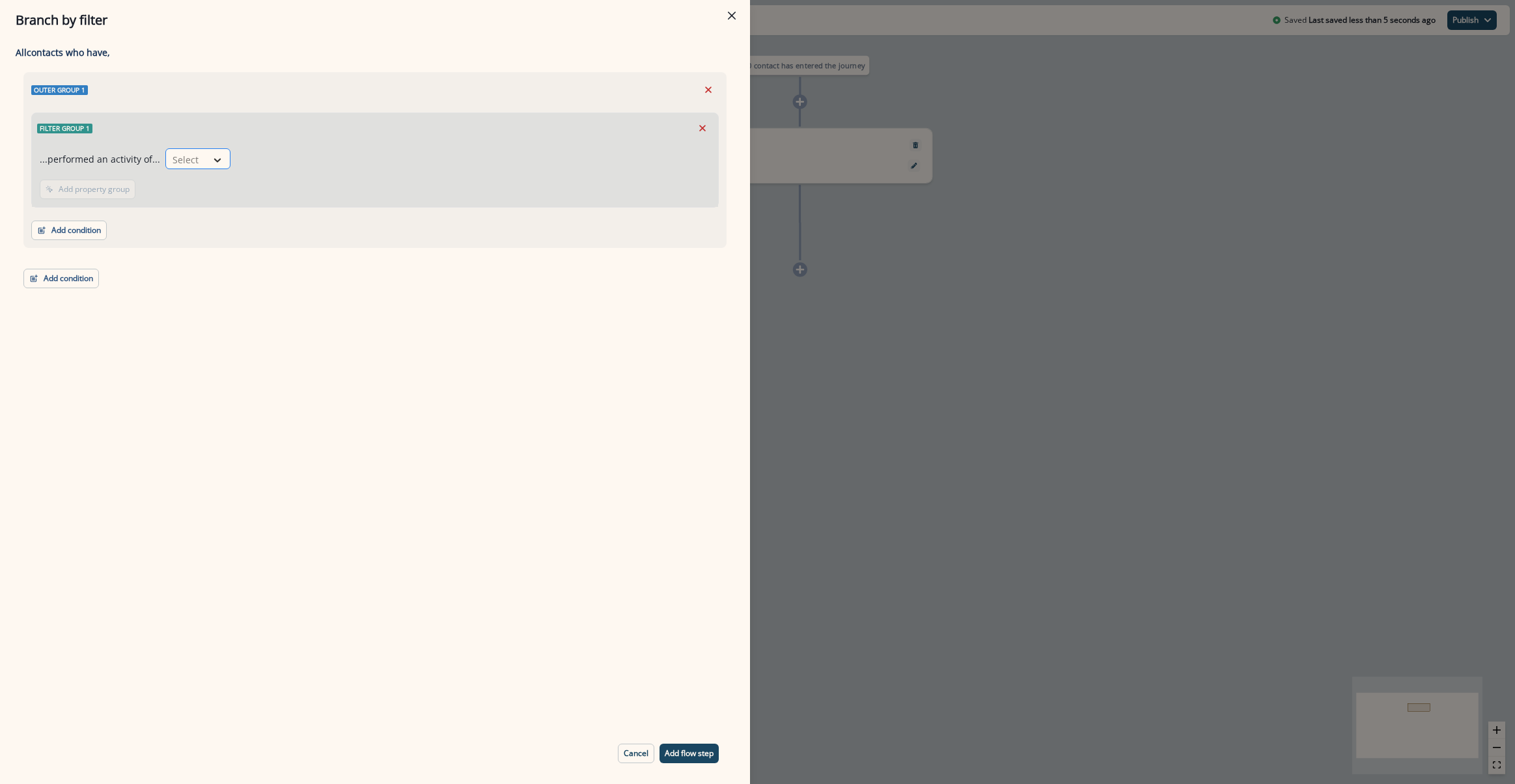
click at [211, 165] on icon at bounding box center [217, 160] width 12 height 13
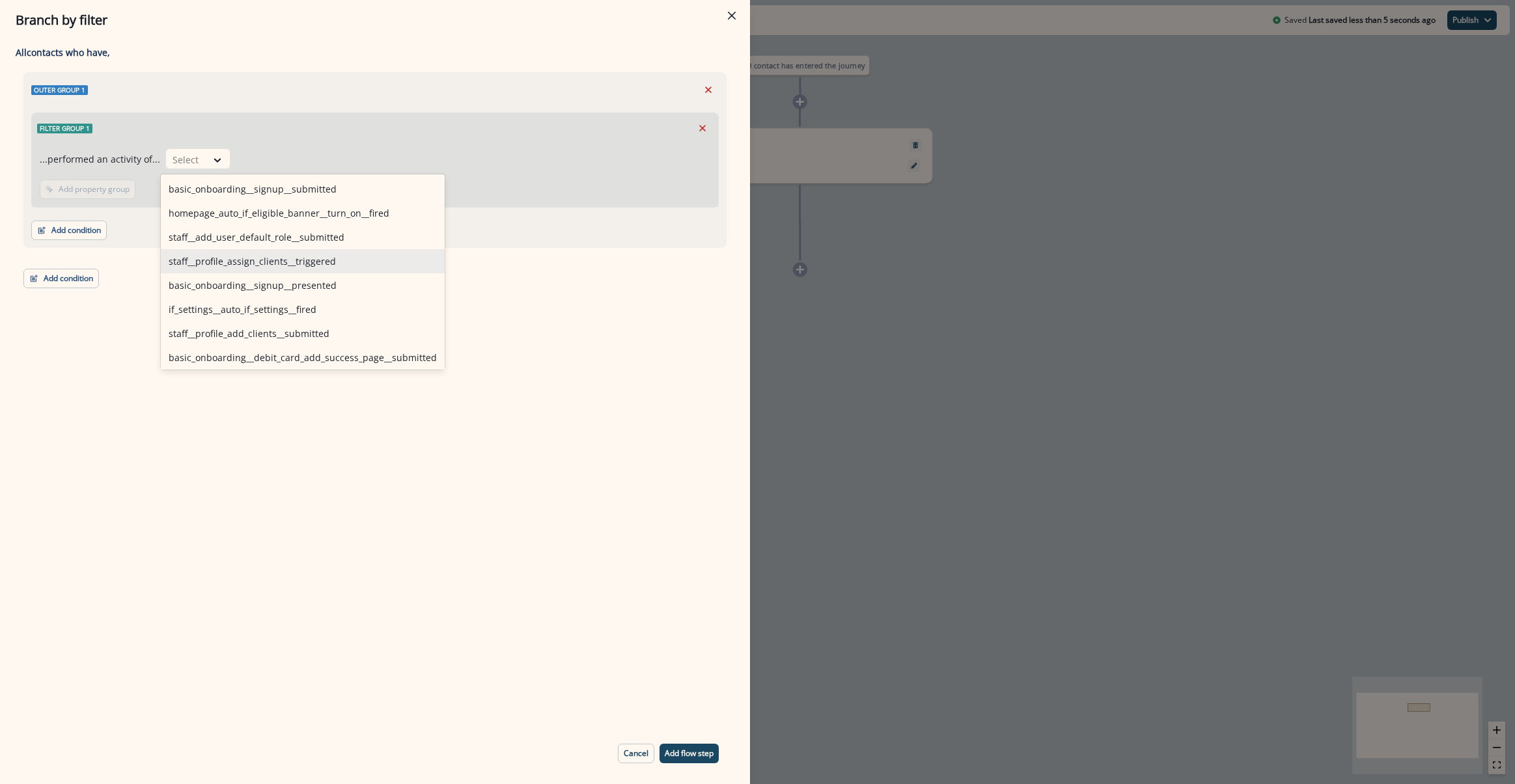
click at [863, 596] on div "Branch by filter Adding Branch by filter flow step in the middle will add the s…" at bounding box center [758, 392] width 1515 height 784
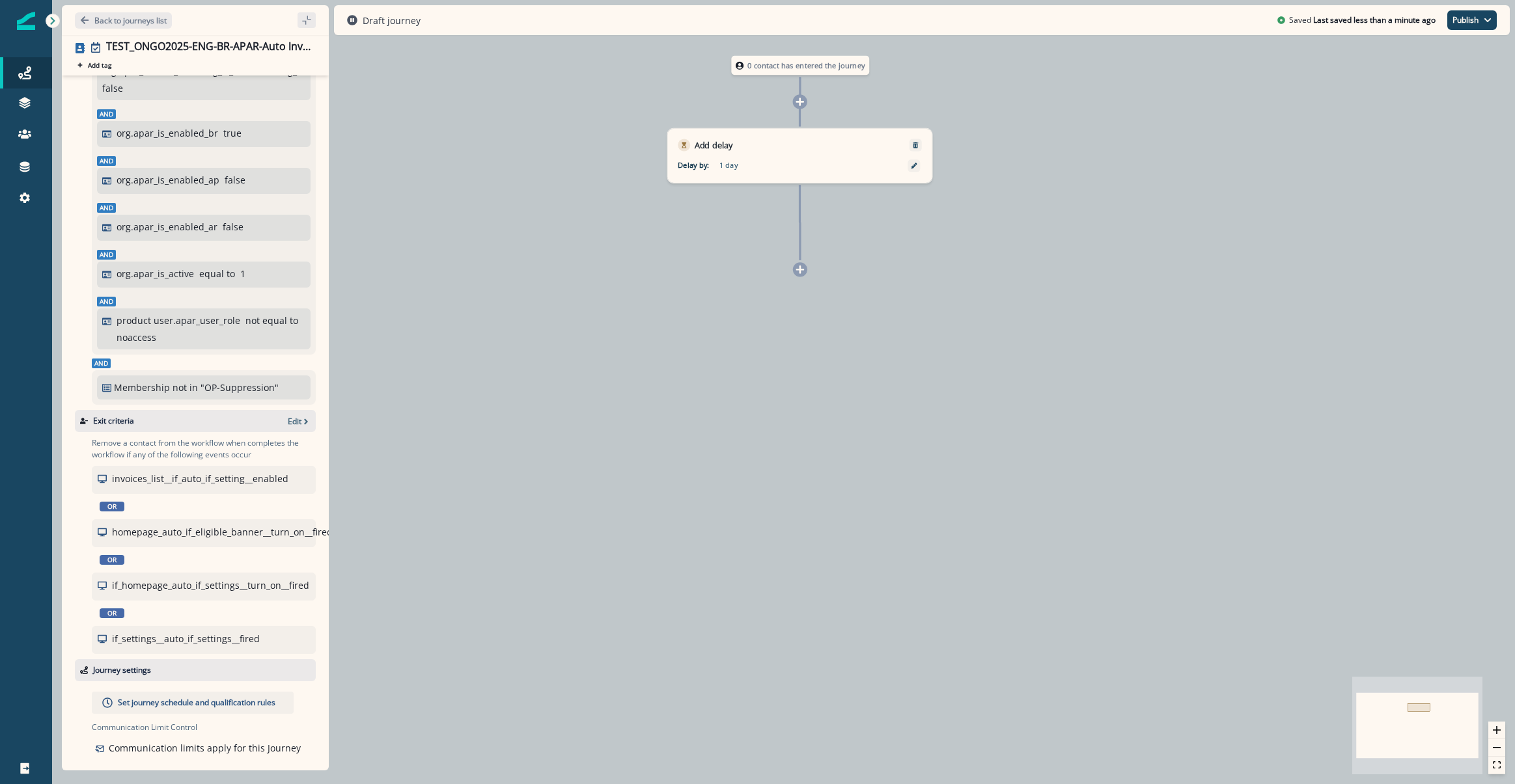
scroll to position [248, 0]
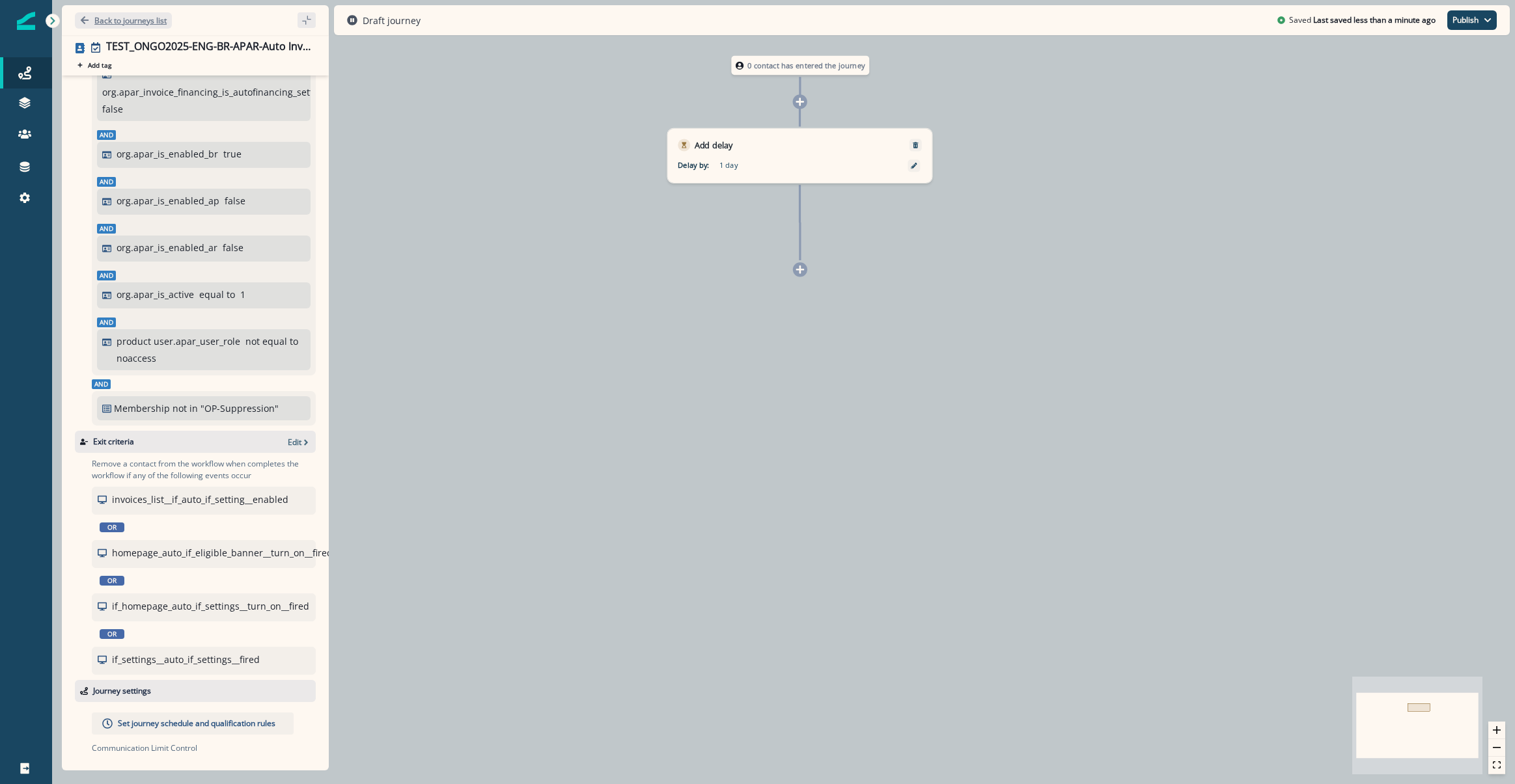
click at [133, 20] on p "Back to journeys list" at bounding box center [130, 20] width 72 height 11
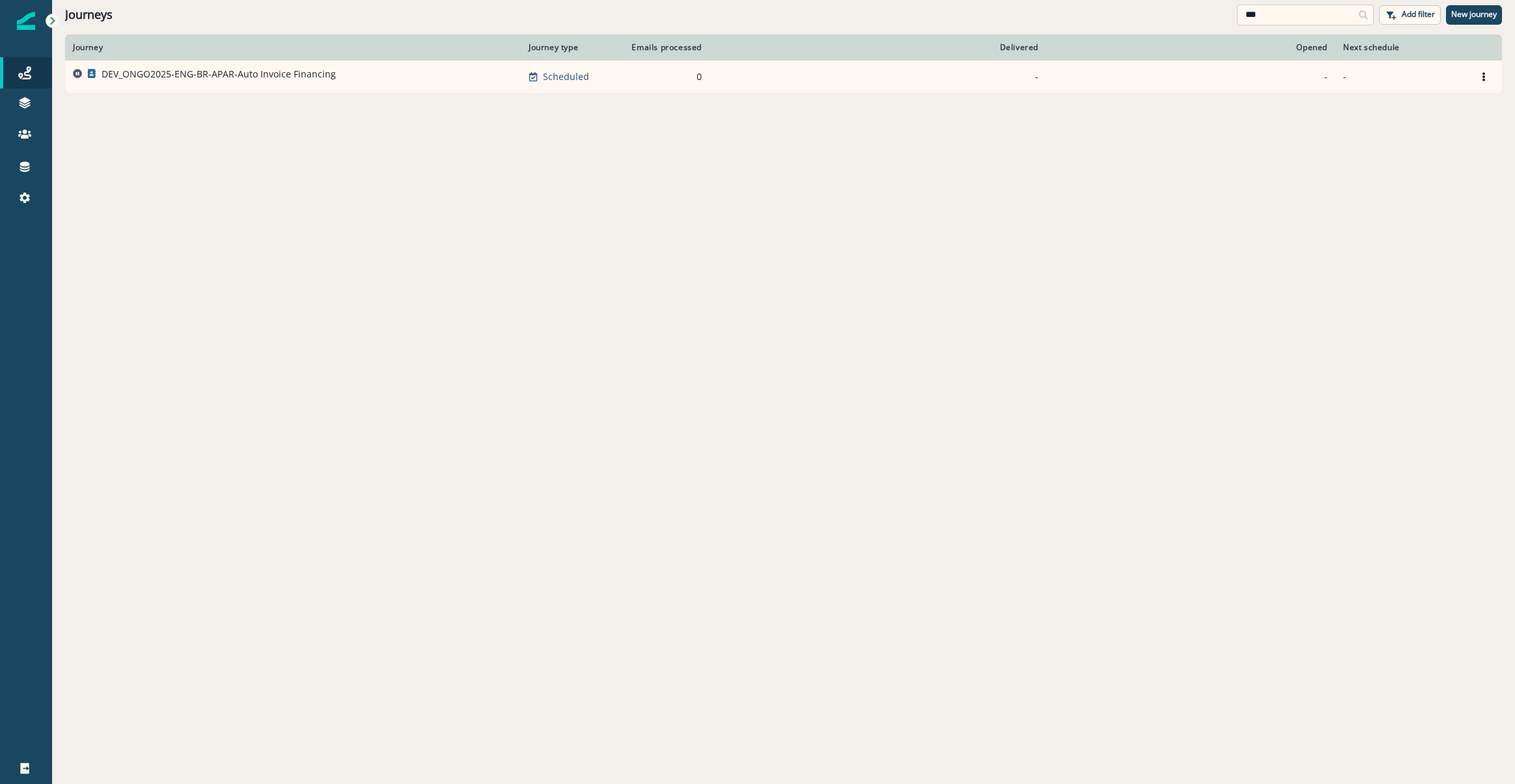
click at [1277, 10] on input "***" at bounding box center [1305, 14] width 137 height 20
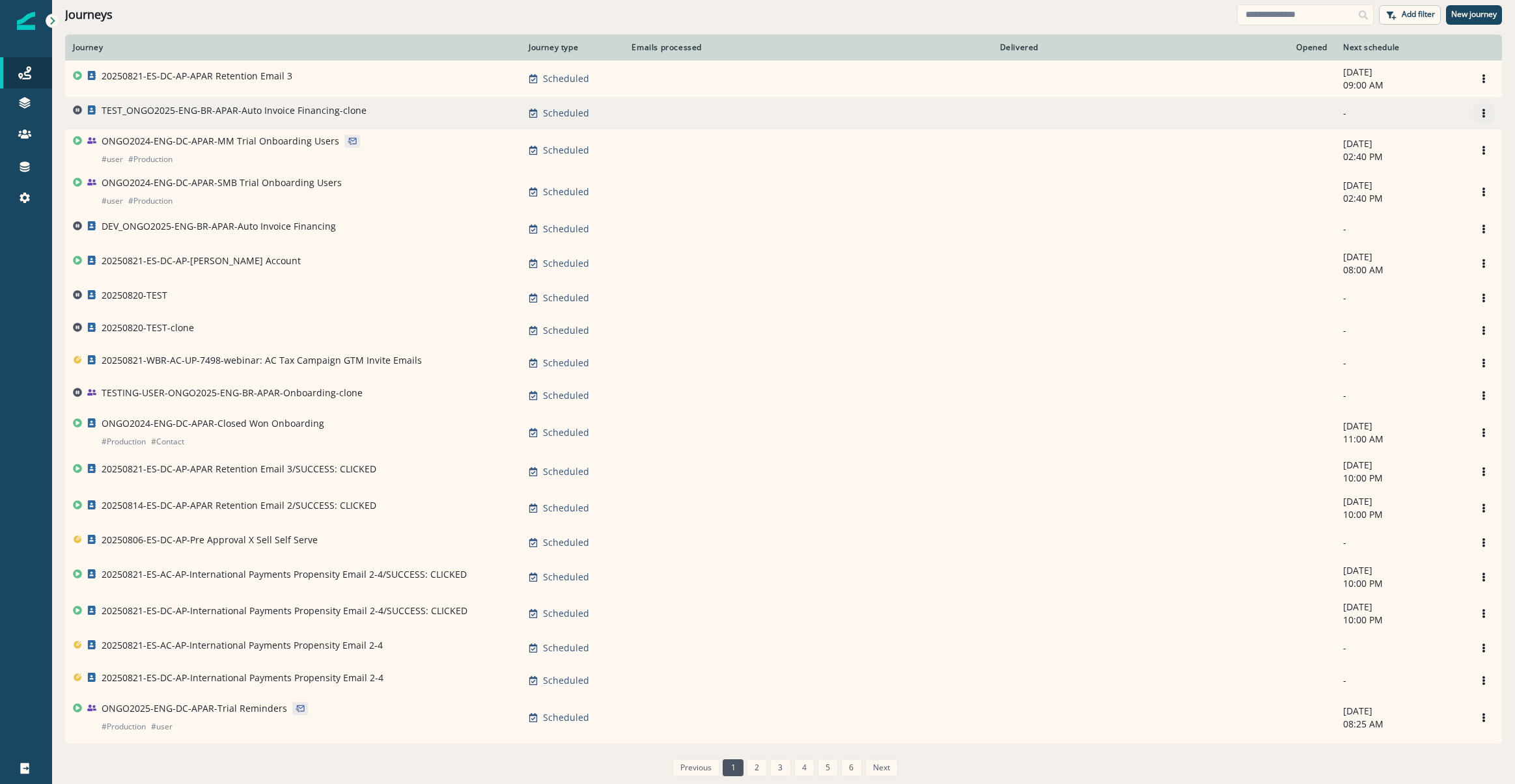
click at [1479, 115] on icon "Options" at bounding box center [1483, 113] width 9 height 9
click at [1354, 188] on button "Remove" at bounding box center [1411, 186] width 145 height 20
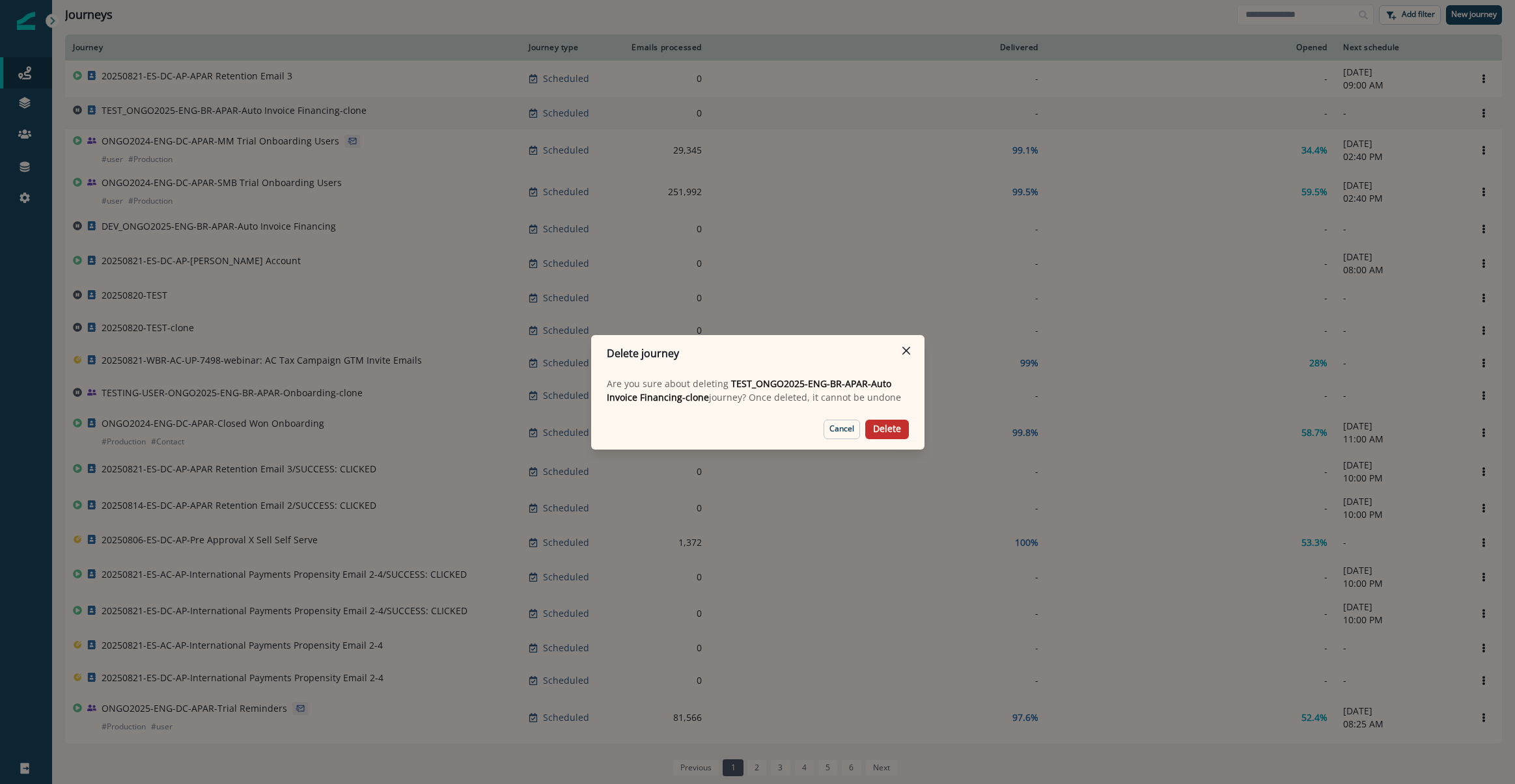
click at [888, 435] on button "Delete" at bounding box center [886, 430] width 44 height 20
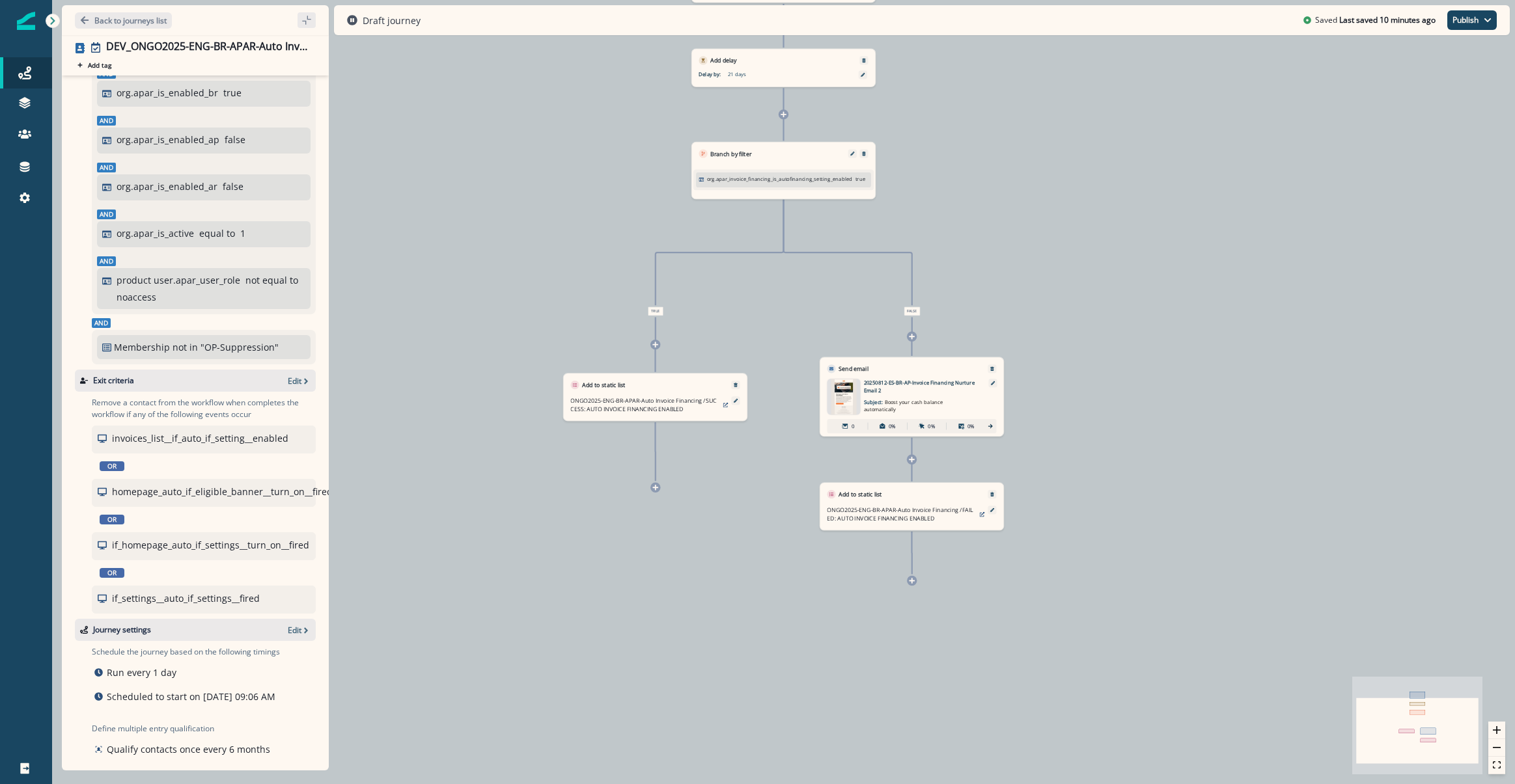
scroll to position [400, 0]
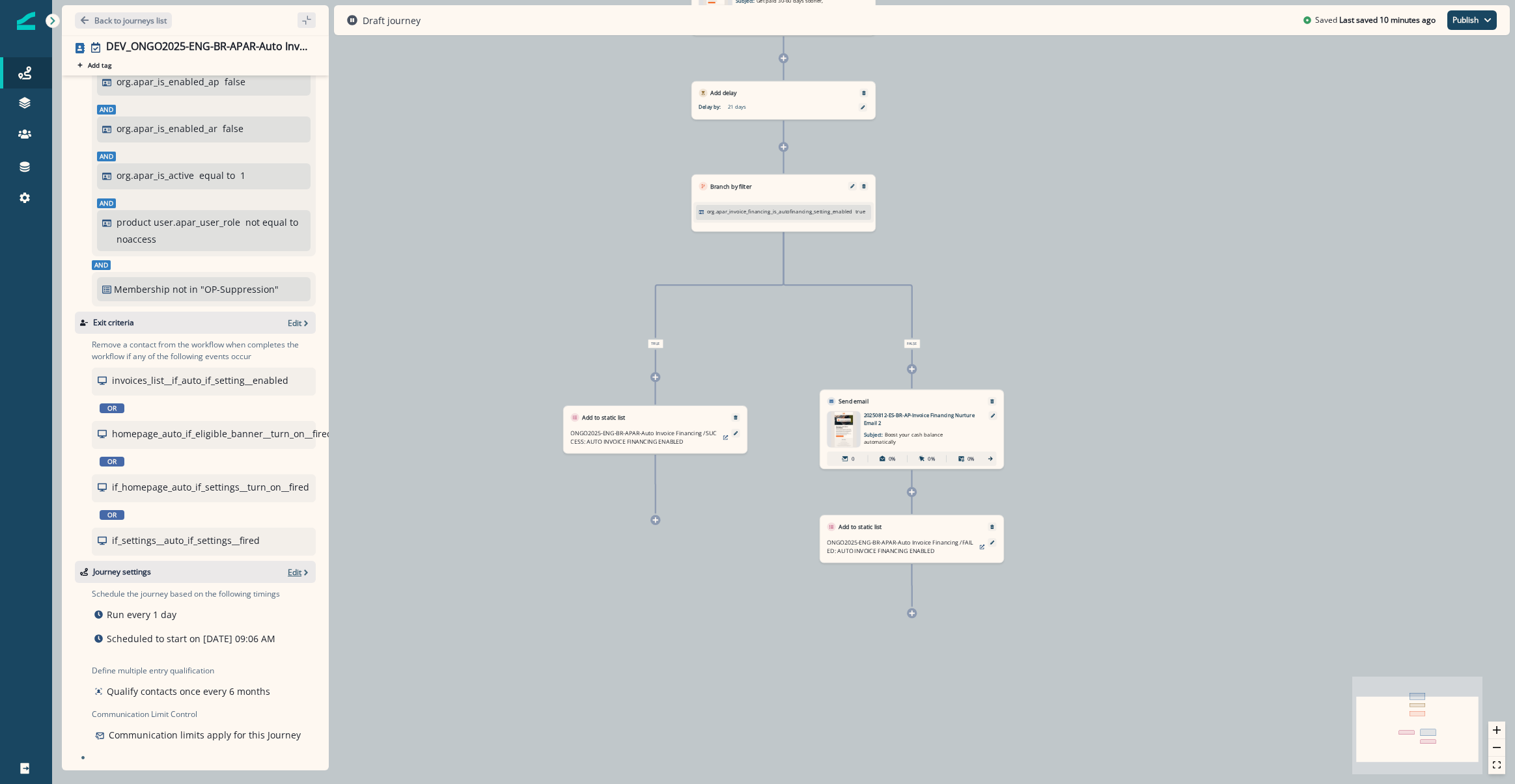
click at [301, 568] on icon "button" at bounding box center [305, 573] width 9 height 9
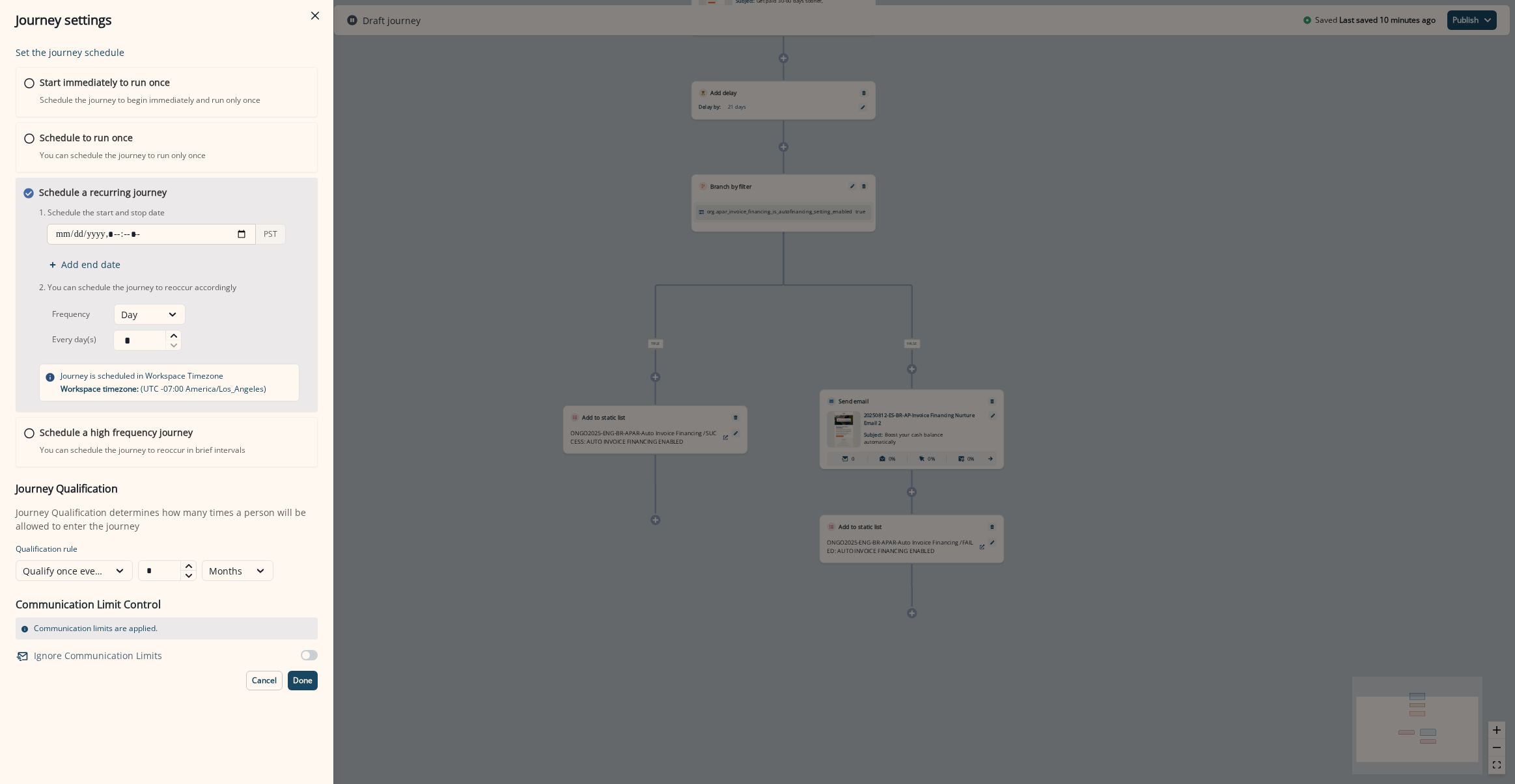
click at [245, 235] on input "datetime-local" at bounding box center [151, 234] width 209 height 20
type input "**********"
click at [332, 353] on div "Set the journey schedule Start immediately to run once Schedule the journey to …" at bounding box center [166, 412] width 333 height 744
click at [308, 683] on p "Done" at bounding box center [303, 681] width 20 height 9
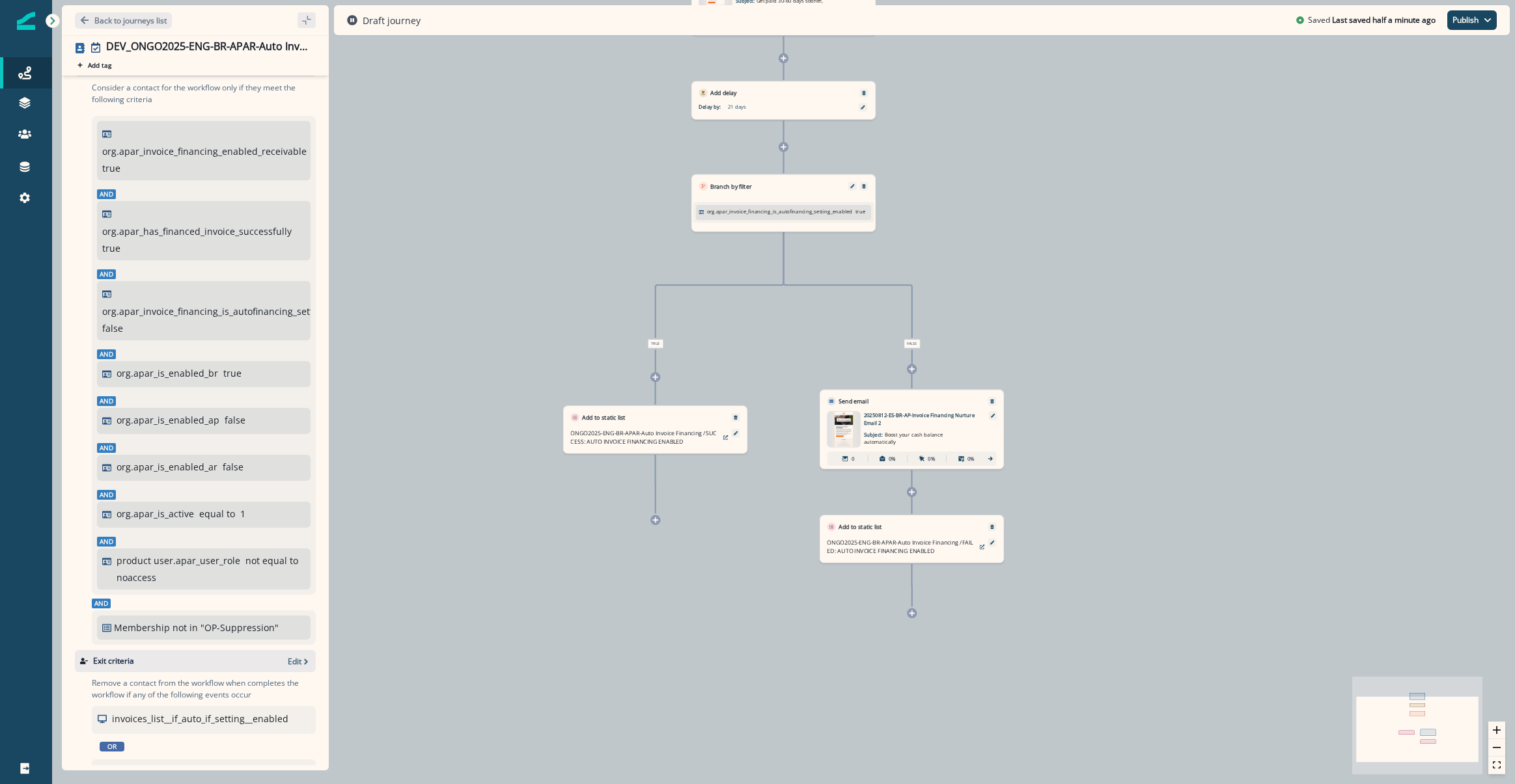
scroll to position [0, 0]
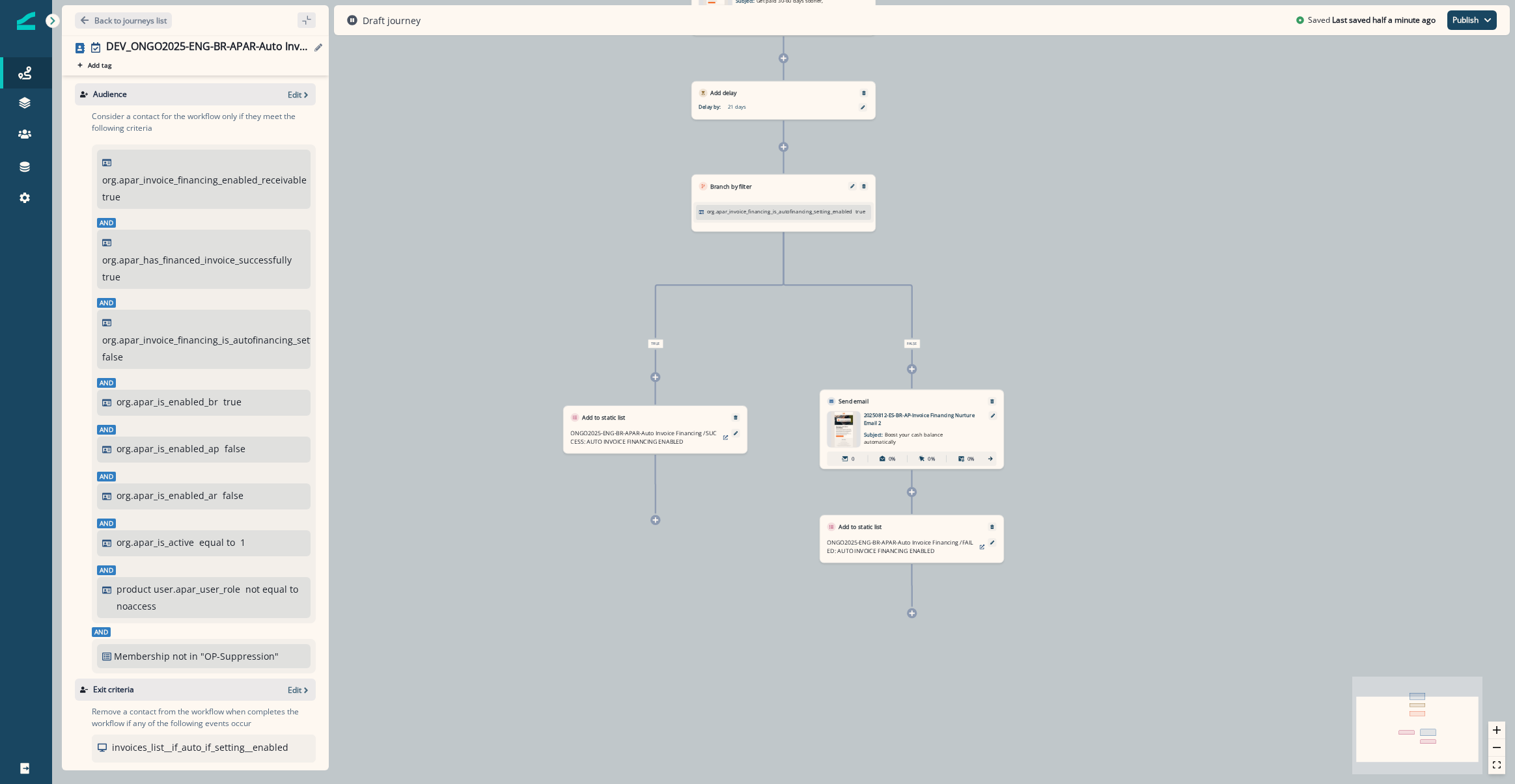
click at [311, 42] on div "DEV_ONGO2025-ENG-BR-APAR-Auto Invoice Financing" at bounding box center [210, 47] width 210 height 14
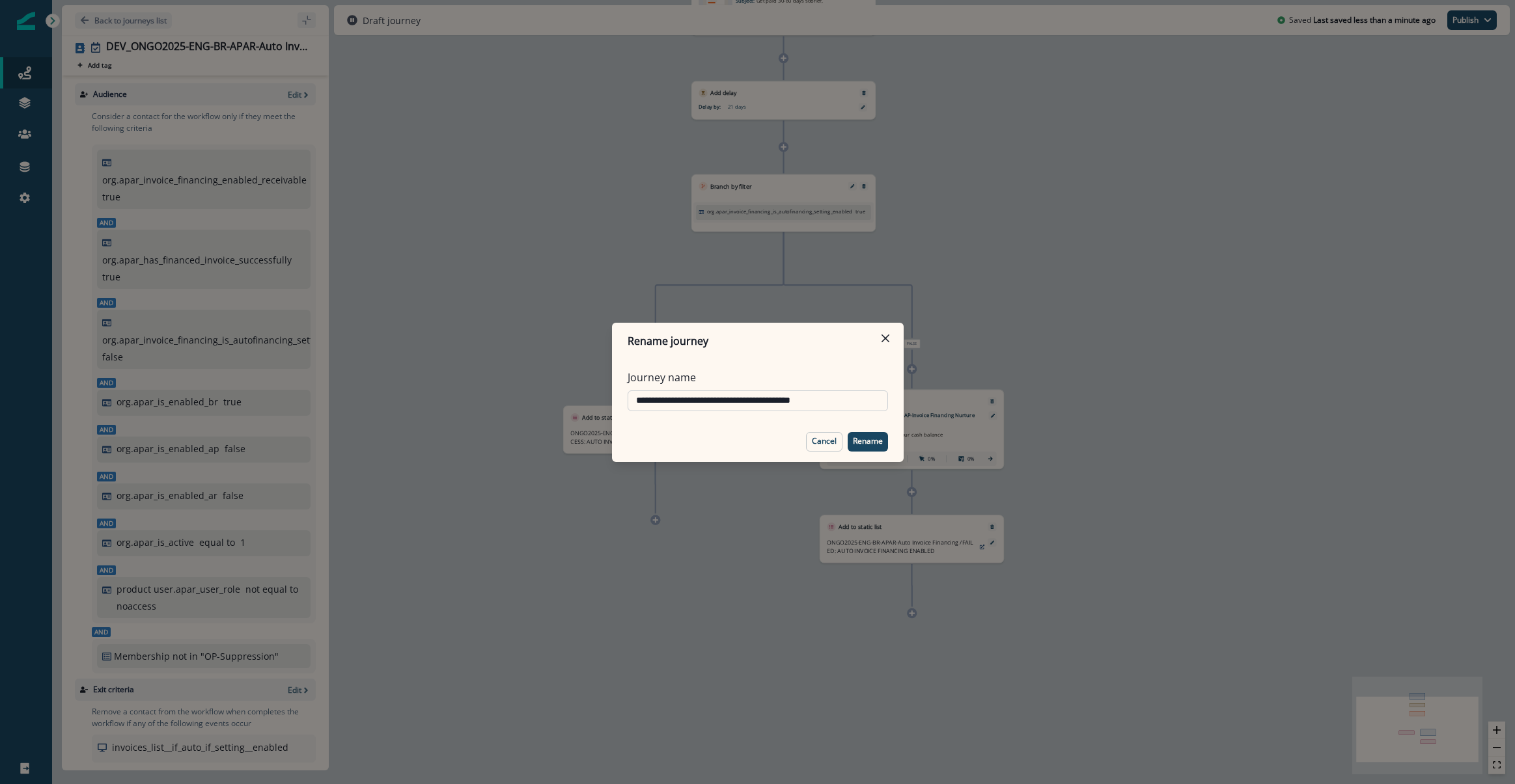
click at [657, 396] on input "**********" at bounding box center [758, 400] width 260 height 20
type input "**********"
click at [873, 447] on button "Rename" at bounding box center [867, 442] width 40 height 20
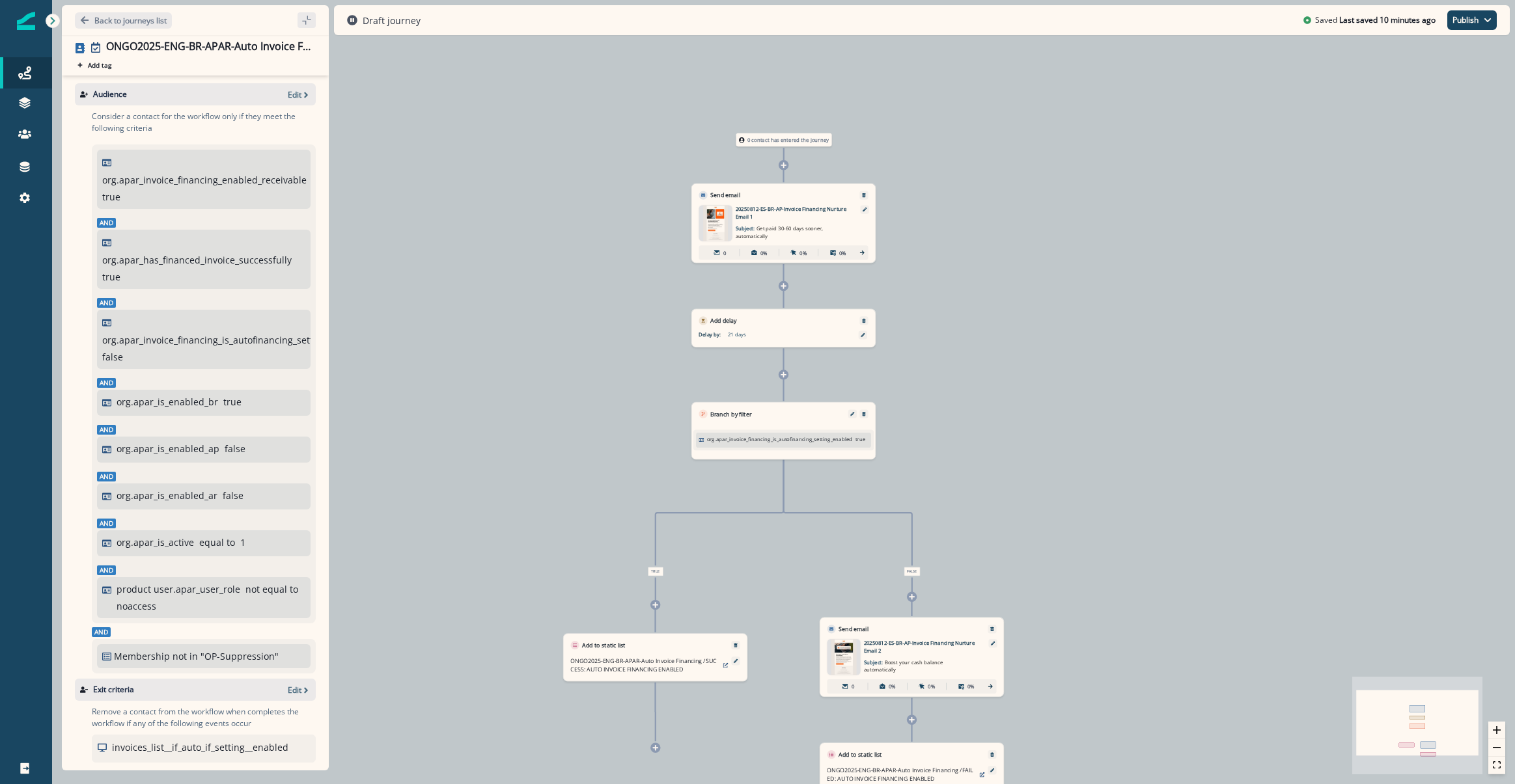
click at [1339, 428] on div "0 contact has entered the journey Send email Email asset changed, journey repor…" at bounding box center [783, 392] width 1463 height 784
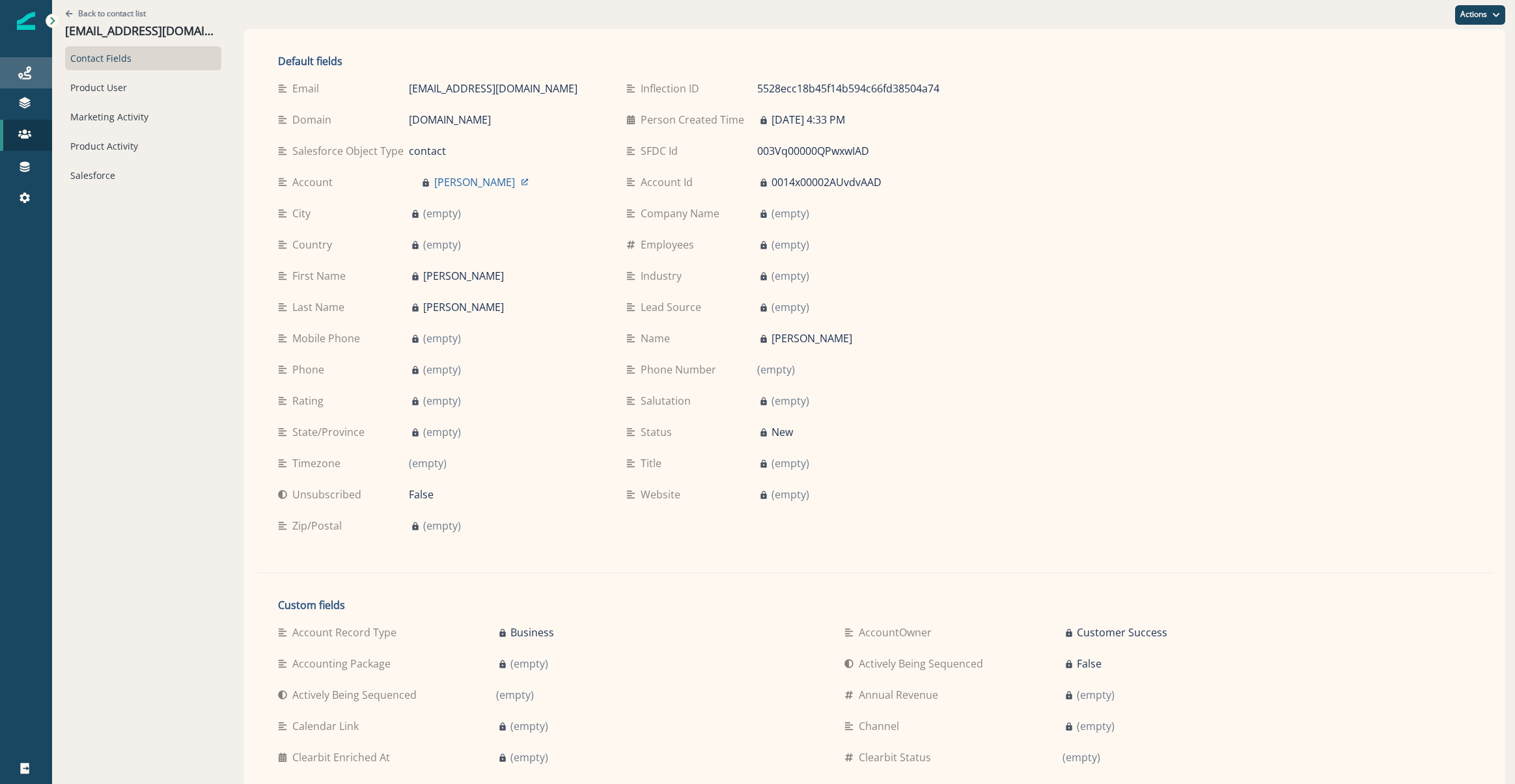
click at [26, 81] on link "Journeys" at bounding box center [26, 72] width 52 height 31
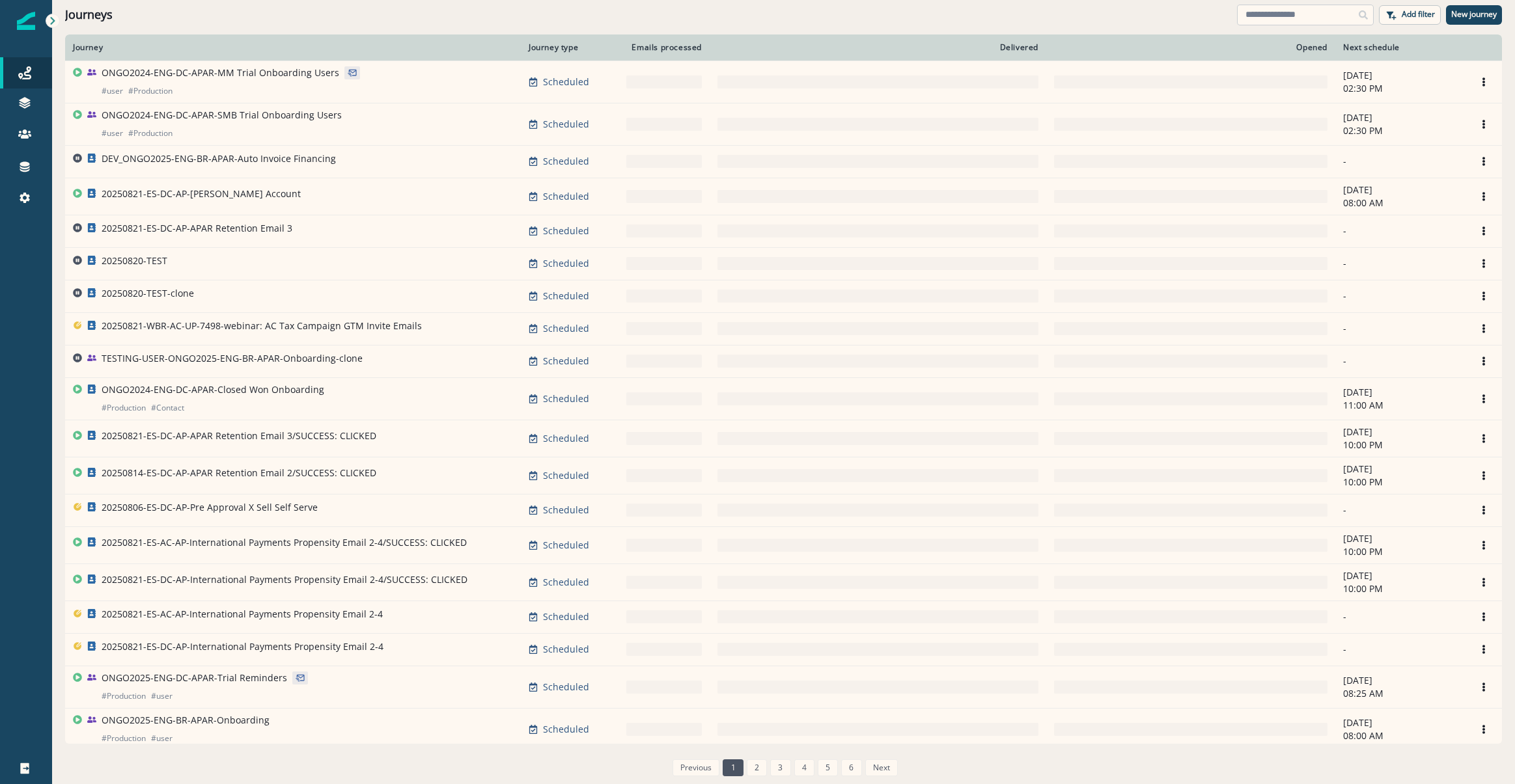
click at [1290, 16] on input at bounding box center [1305, 14] width 137 height 20
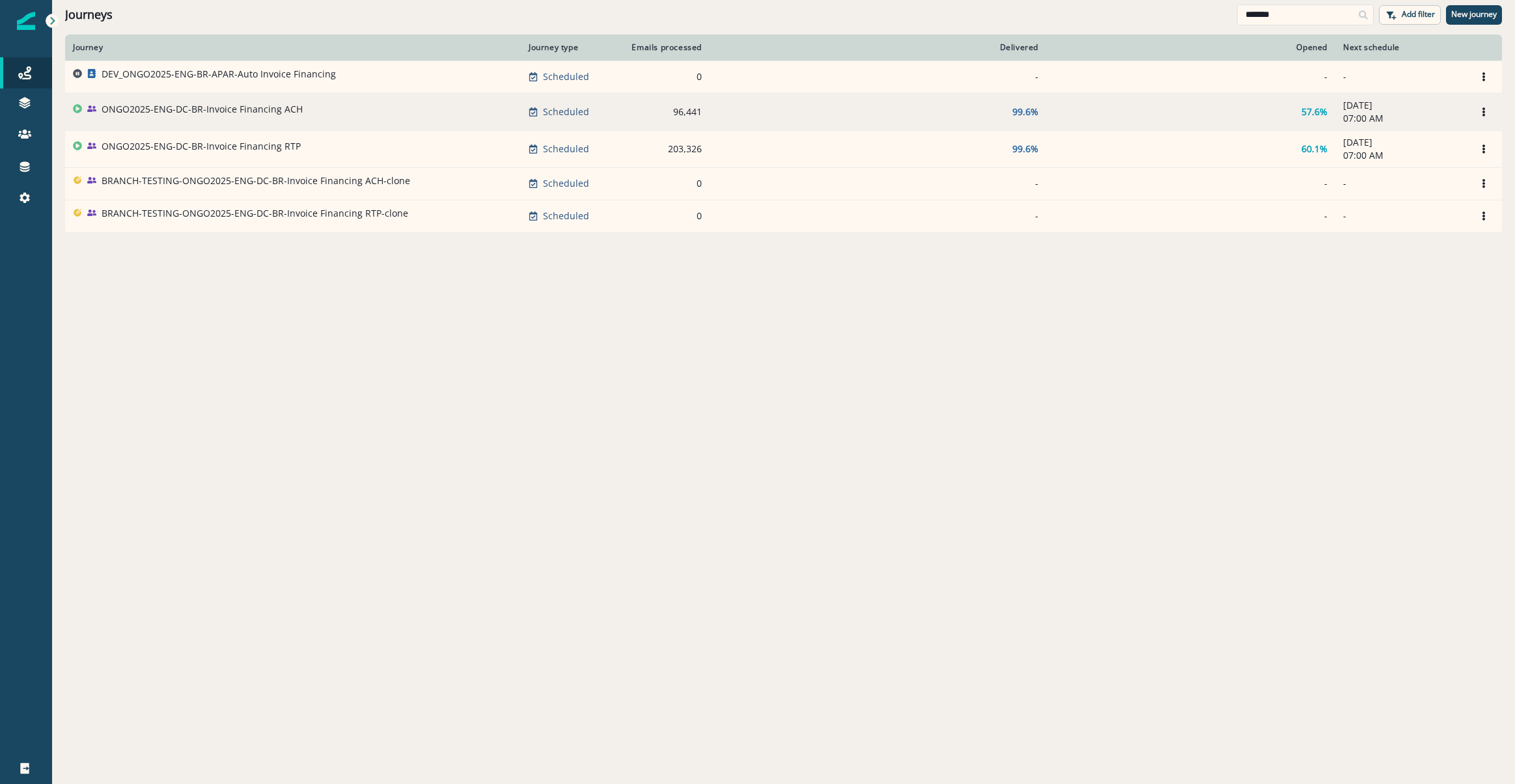
type input "*******"
click at [200, 115] on div "ONGO2025-ENG-DC-BR-Invoice Financing ACH" at bounding box center [202, 112] width 201 height 19
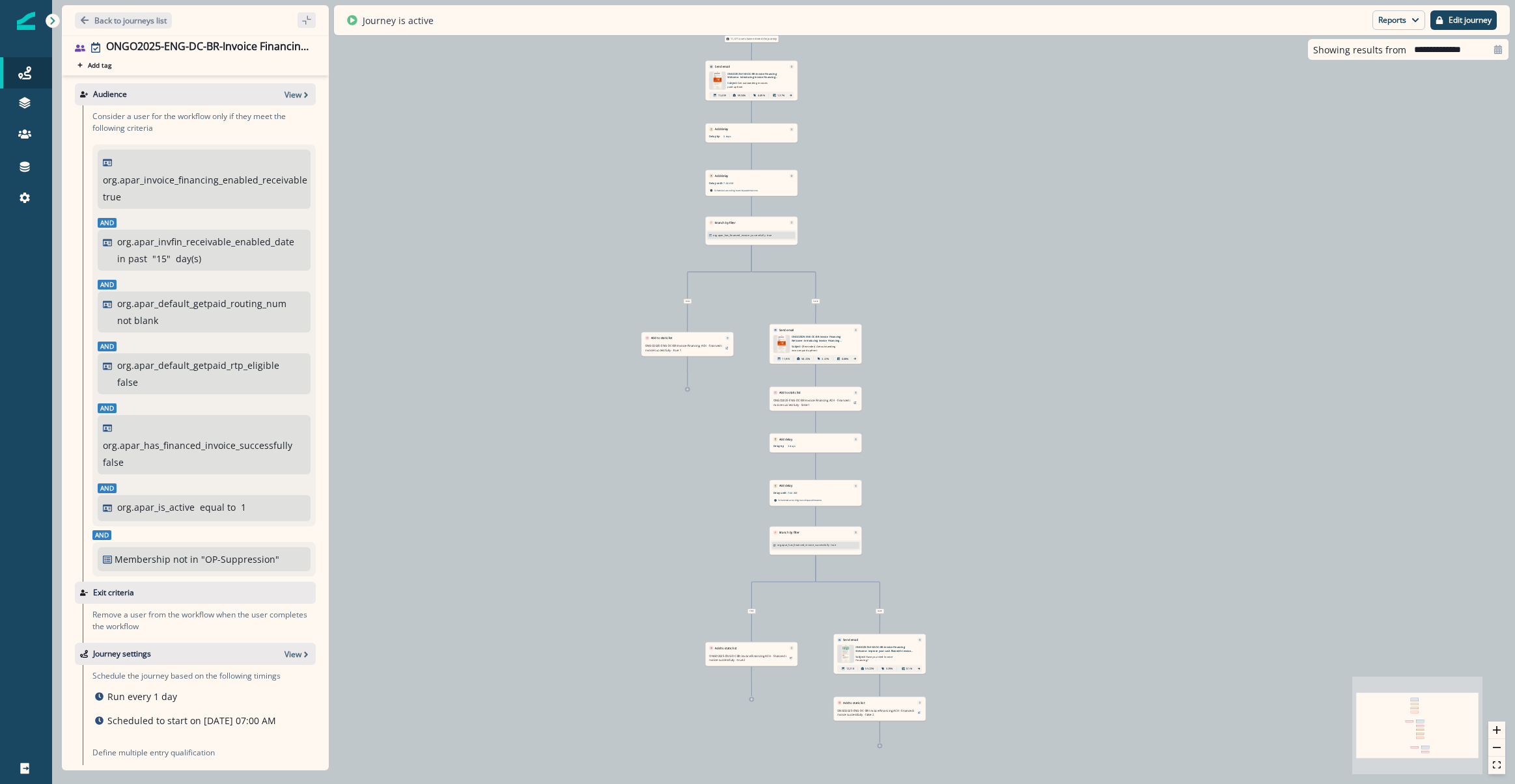
click at [121, 450] on p "org.apar_has_financed_invoice_successfully" at bounding box center [197, 445] width 189 height 13
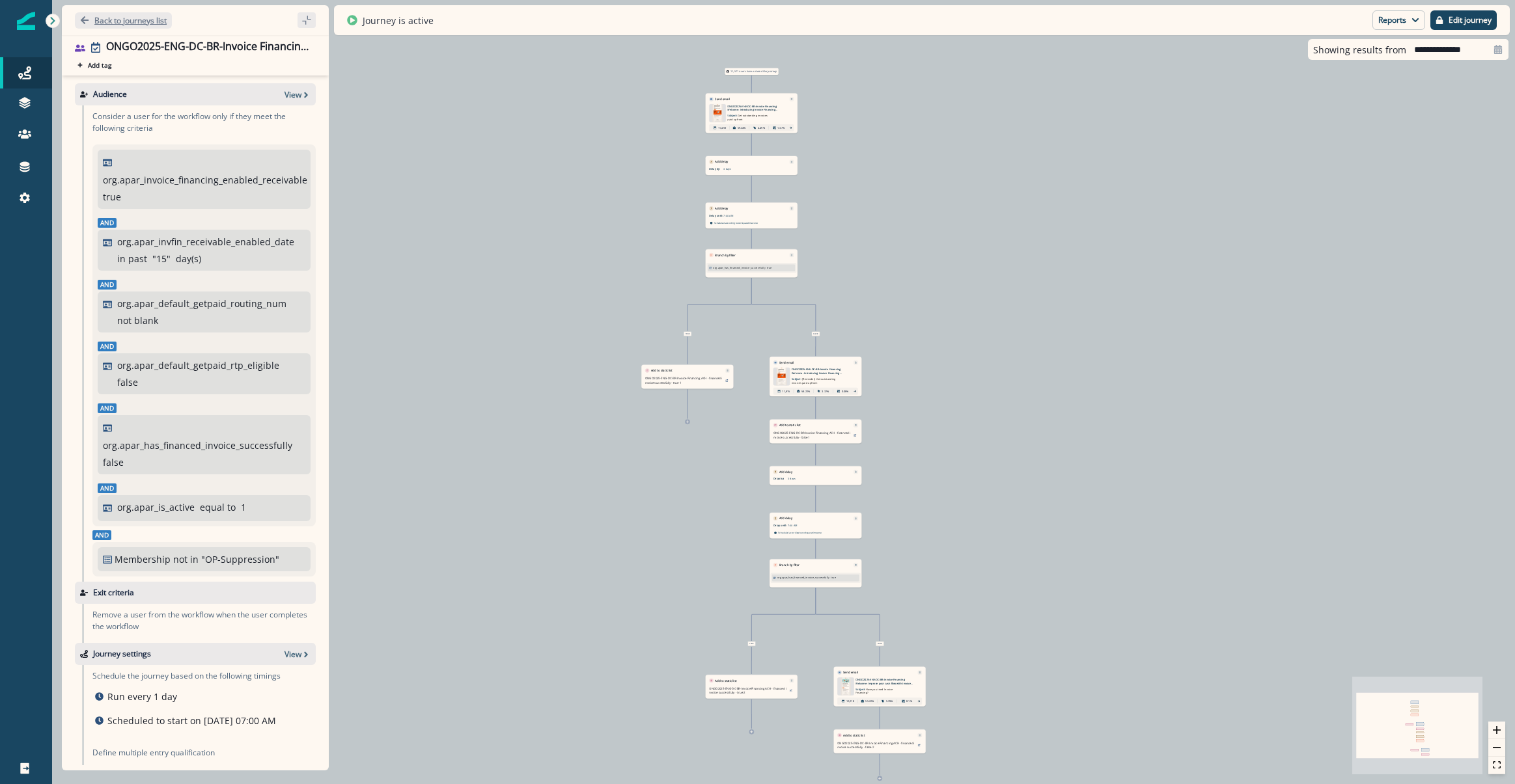
click at [140, 28] on button "Back to journeys list" at bounding box center [123, 20] width 97 height 16
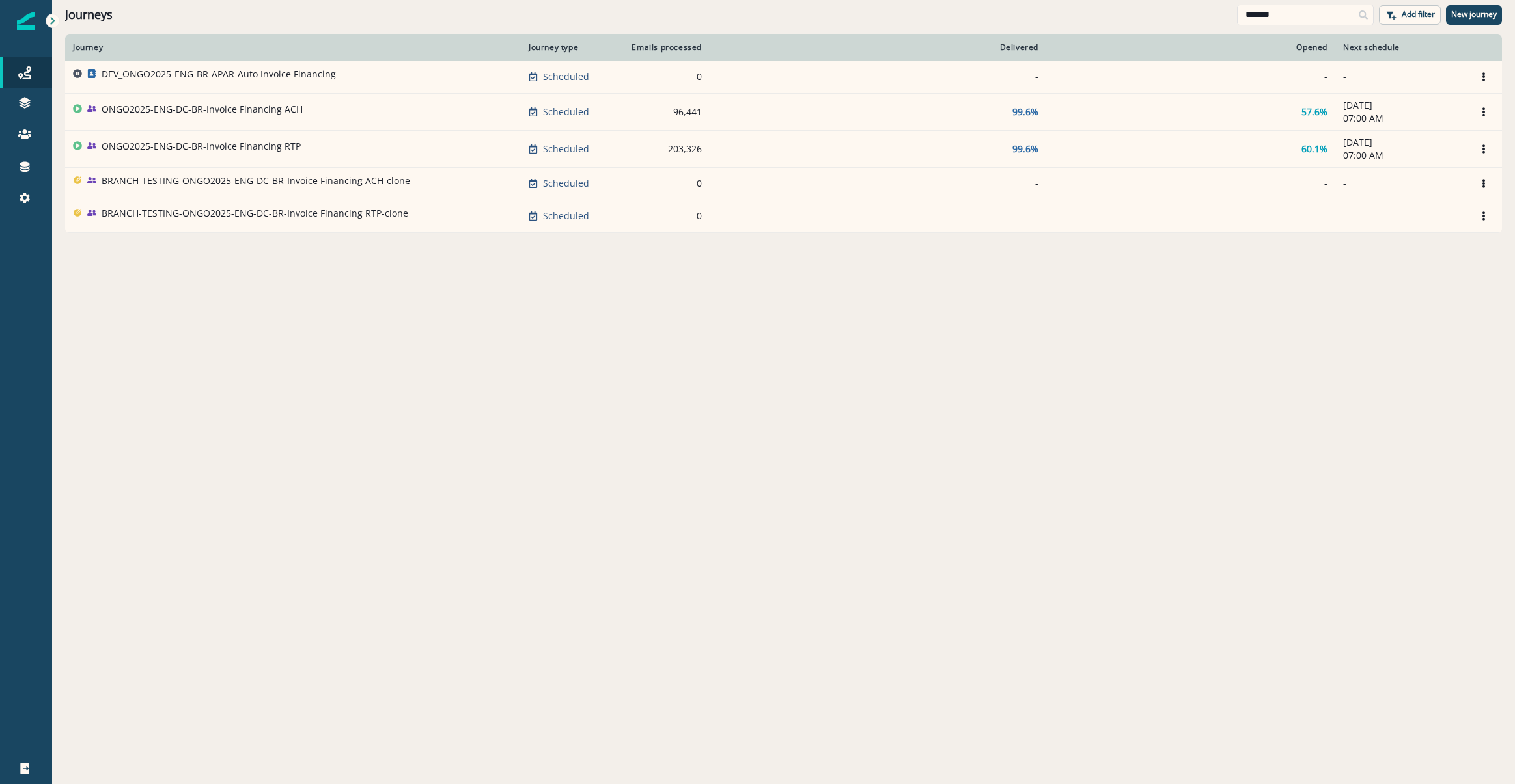
click at [1287, 27] on div "Journeys ******* Add filter New journey" at bounding box center [783, 14] width 1463 height 29
click at [1293, 19] on input "*******" at bounding box center [1305, 14] width 137 height 20
click at [1098, 6] on div "Journeys ******* Add filter New journey" at bounding box center [783, 14] width 1463 height 29
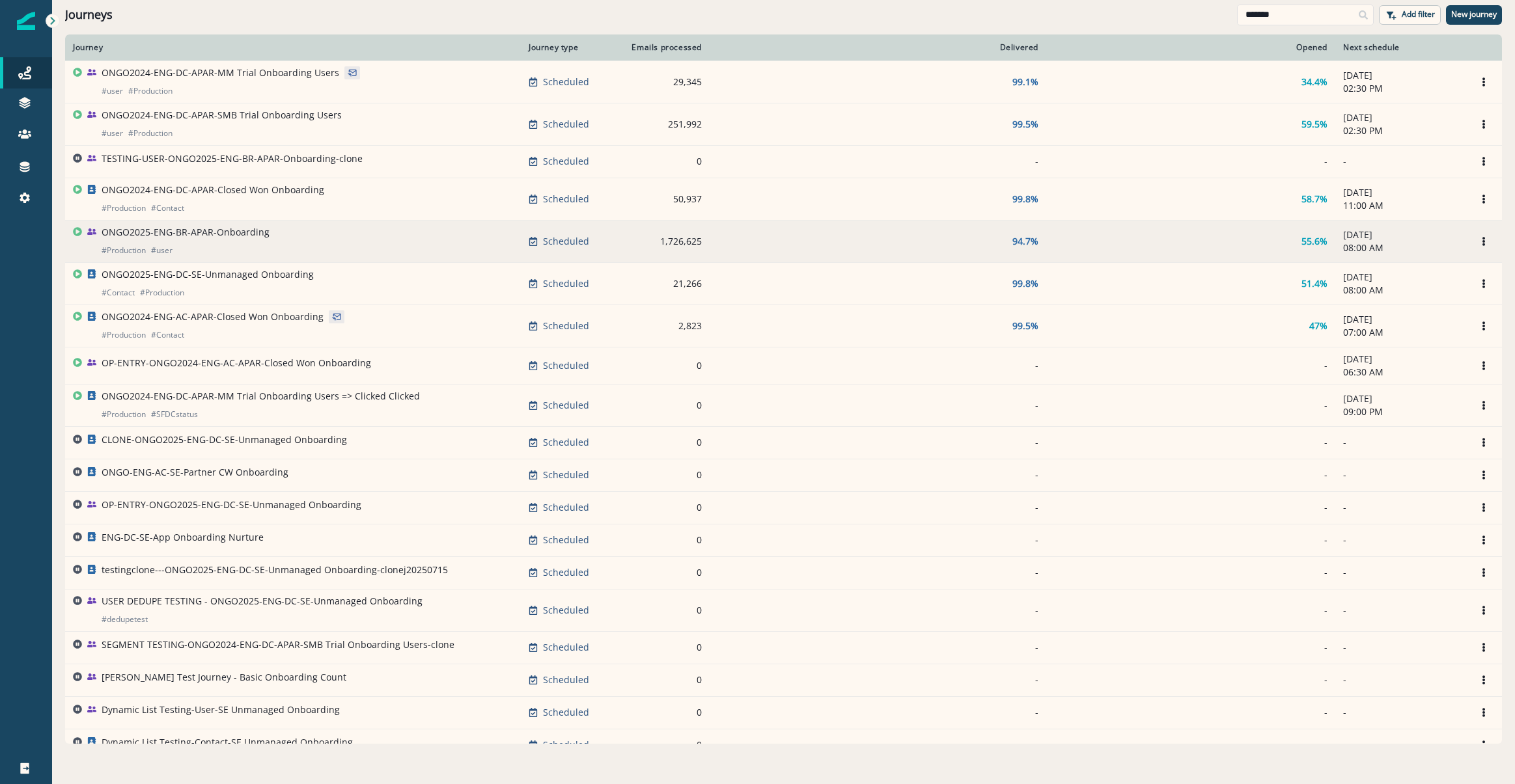
type input "*******"
click at [191, 230] on p "ONGO2025-ENG-BR-APAR-Onboarding" at bounding box center [185, 232] width 168 height 13
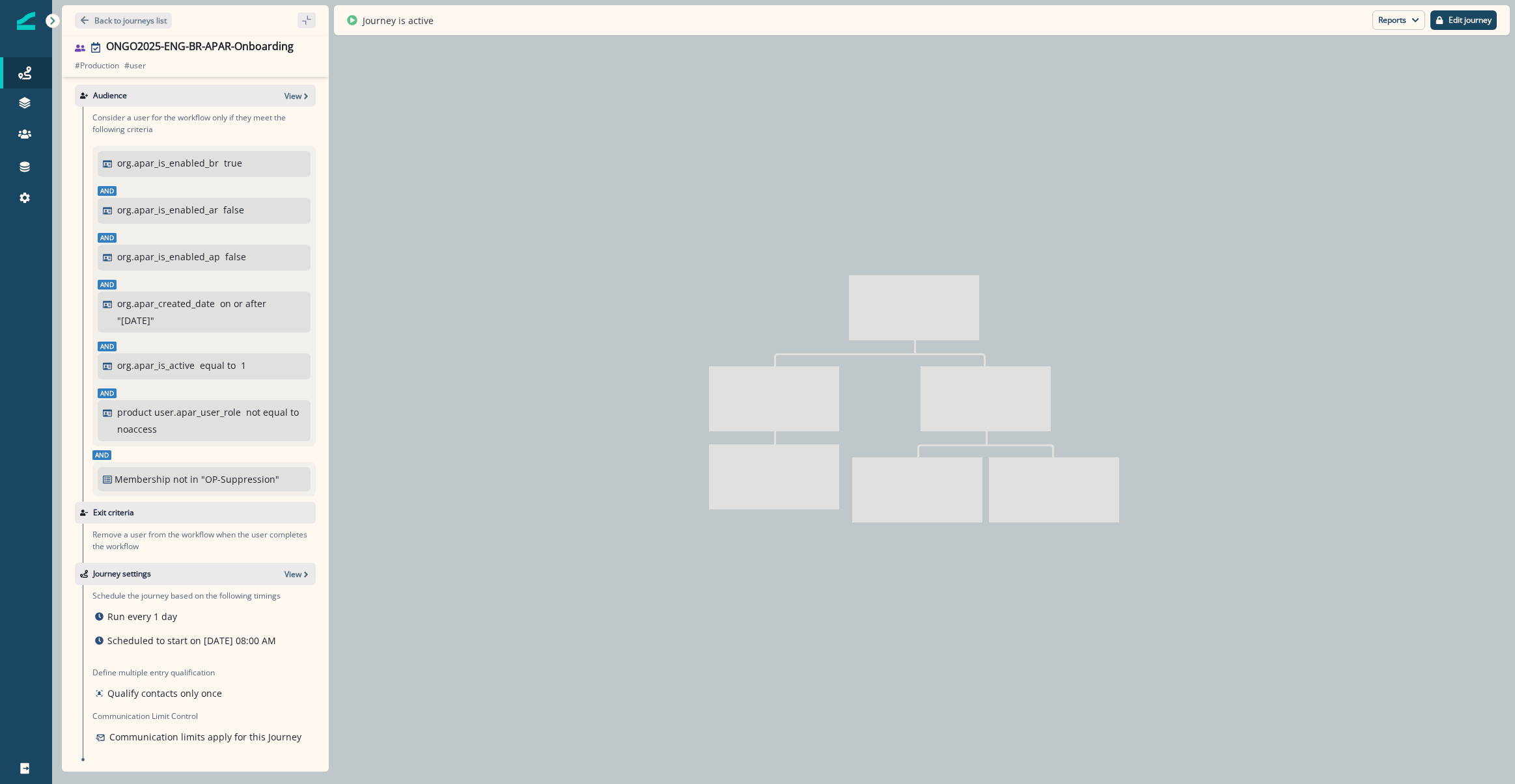
type input "**********"
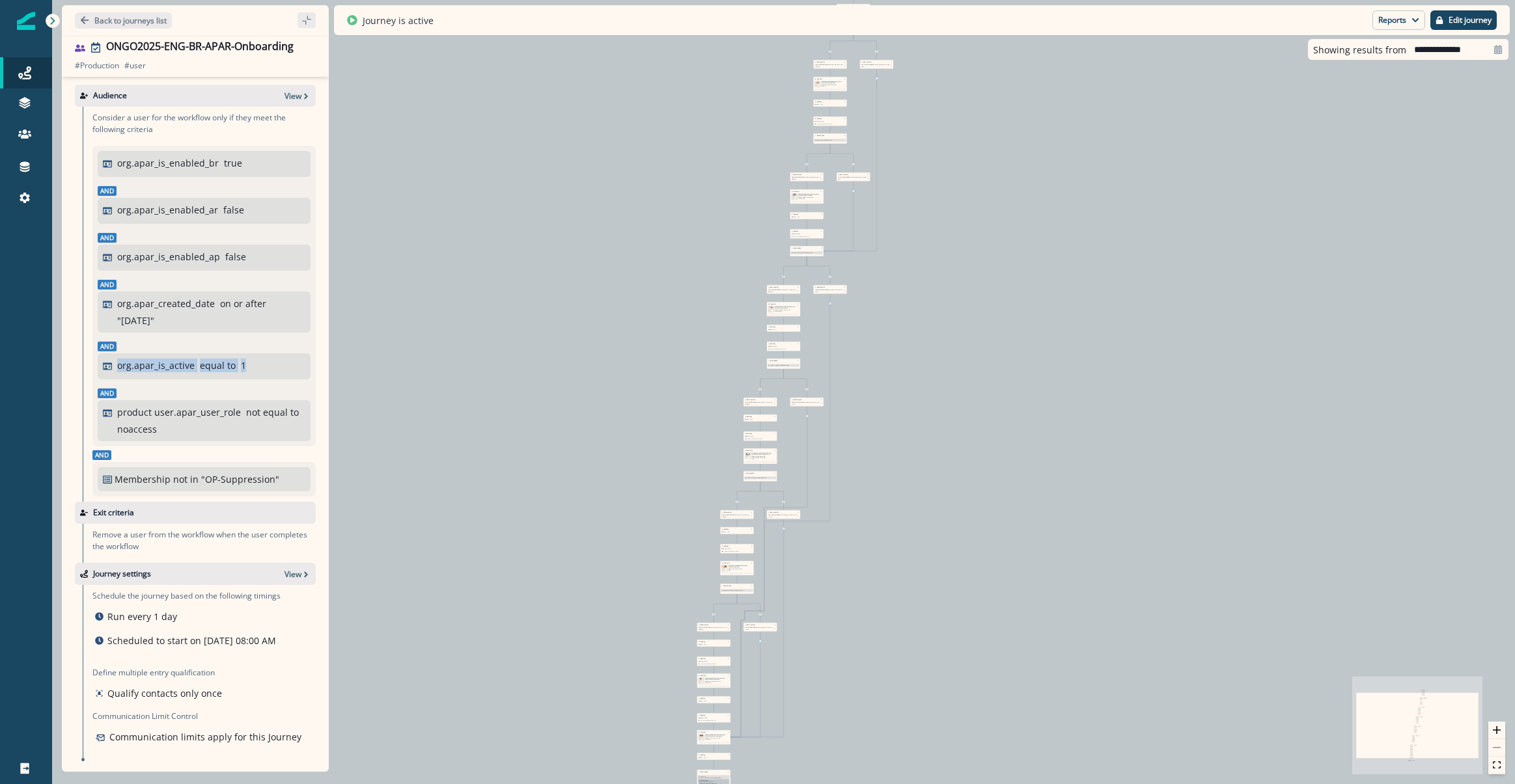
drag, startPoint x: 248, startPoint y: 370, endPoint x: 76, endPoint y: 366, distance: 172.0
click at [76, 366] on div "Consider a user for the workflow only if they meet the following criteria org.a…" at bounding box center [194, 304] width 241 height 395
drag, startPoint x: 211, startPoint y: 427, endPoint x: 174, endPoint y: 425, distance: 37.1
click at [157, 425] on p "noaccess" at bounding box center [137, 429] width 40 height 13
copy p "noaccess"
